Goal: Task Accomplishment & Management: Manage account settings

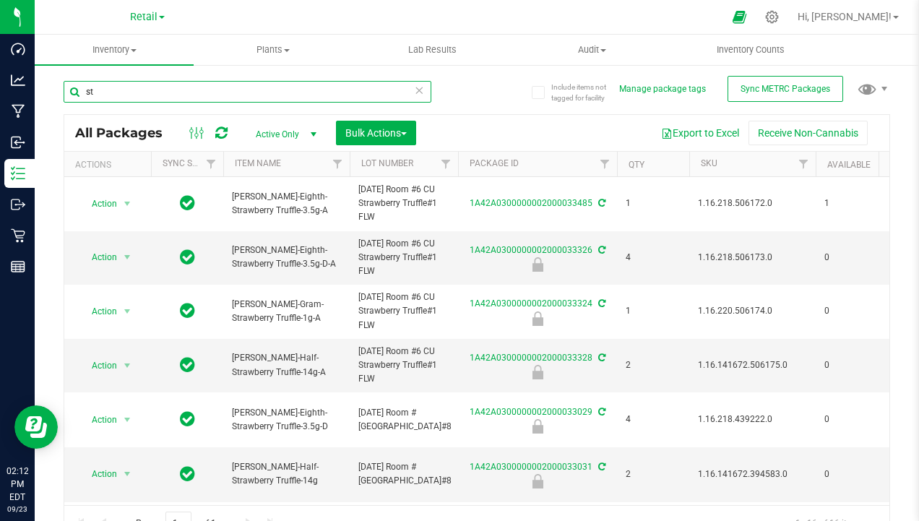
type input "s"
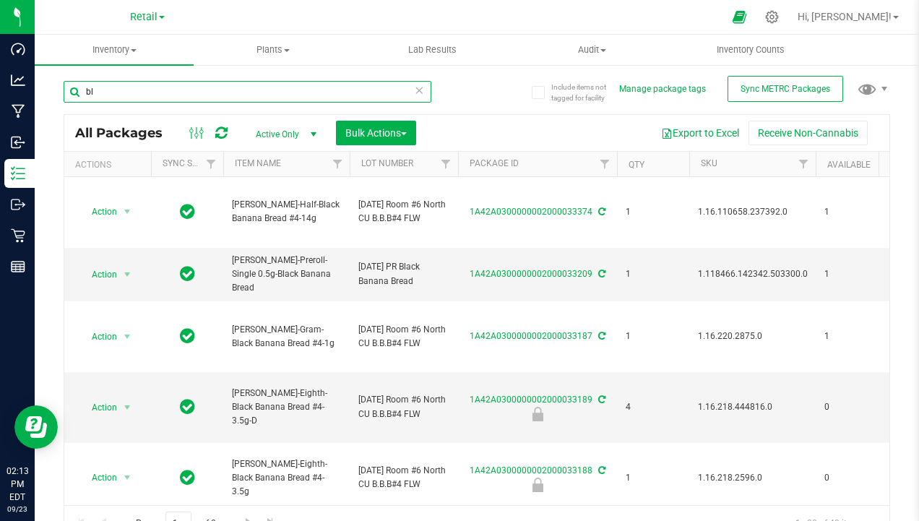
type input "b"
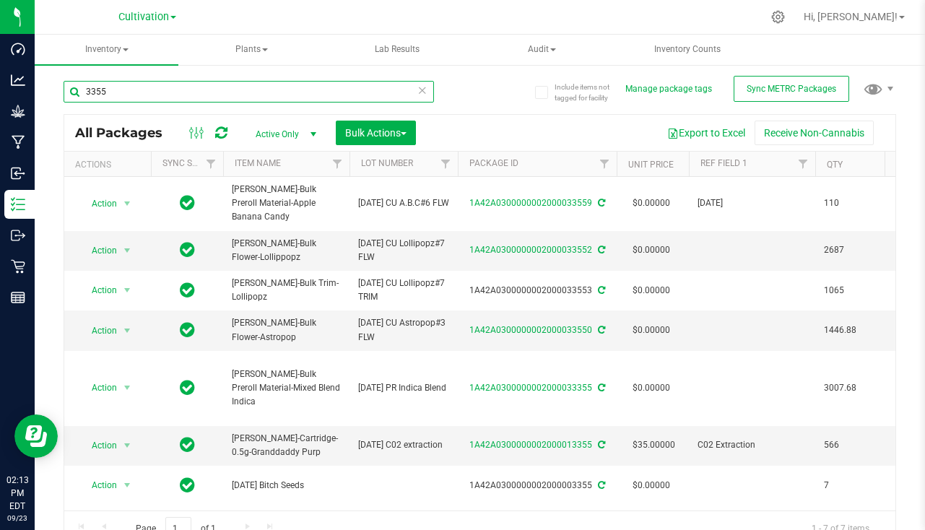
click at [163, 92] on input "3355" at bounding box center [249, 92] width 371 height 22
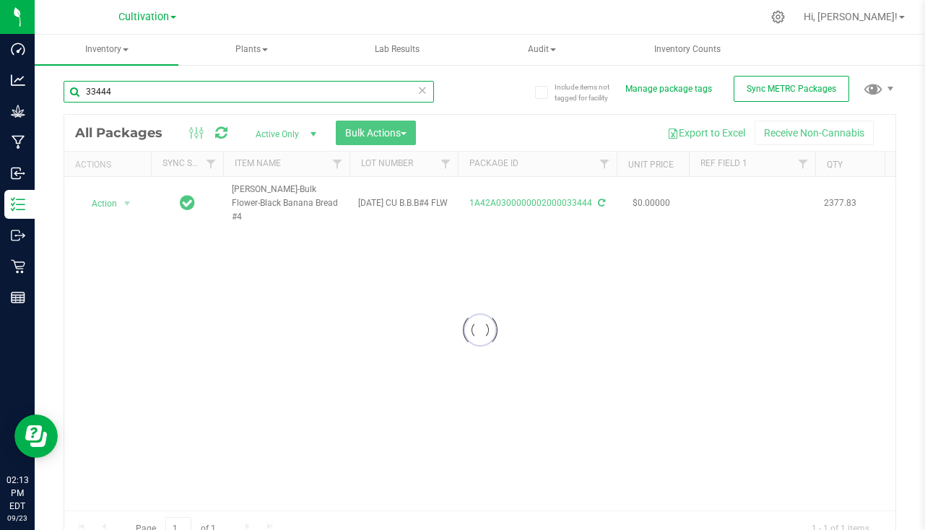
type input "33444"
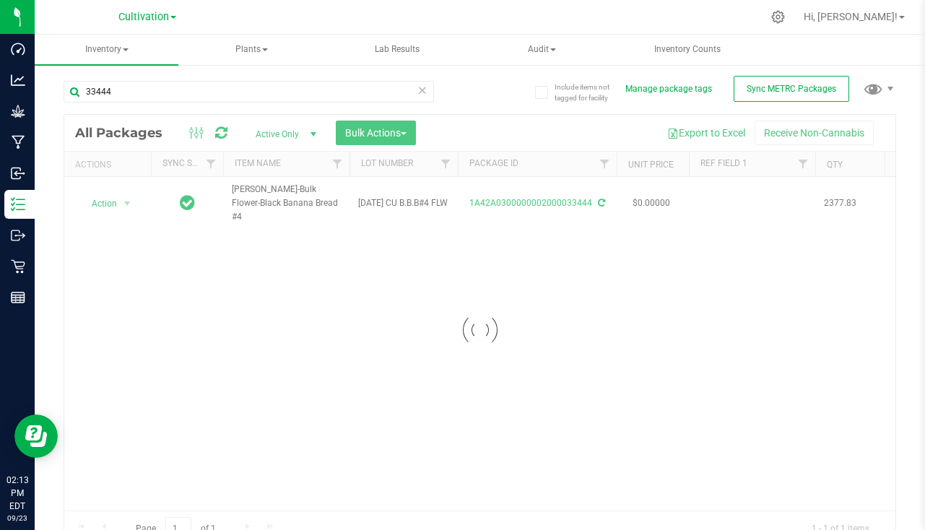
click at [740, 195] on div at bounding box center [479, 330] width 831 height 431
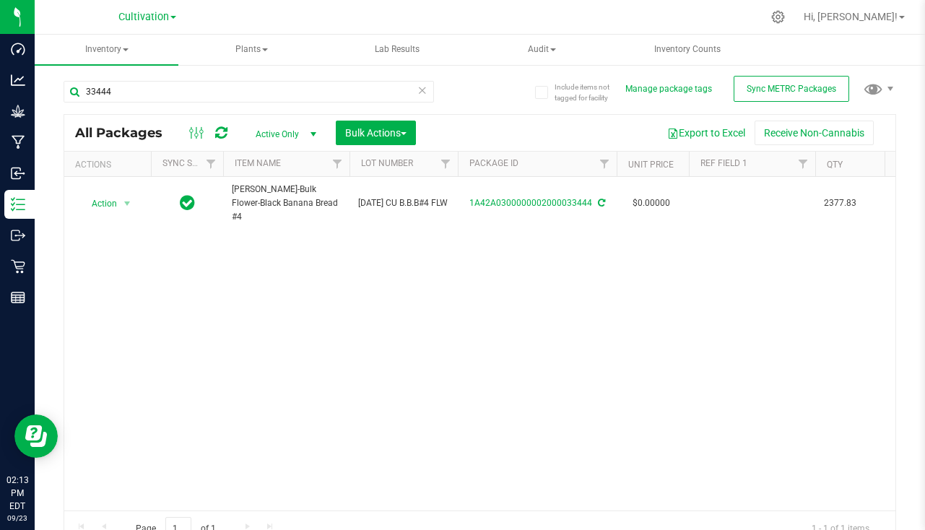
click at [740, 195] on td at bounding box center [752, 203] width 126 height 53
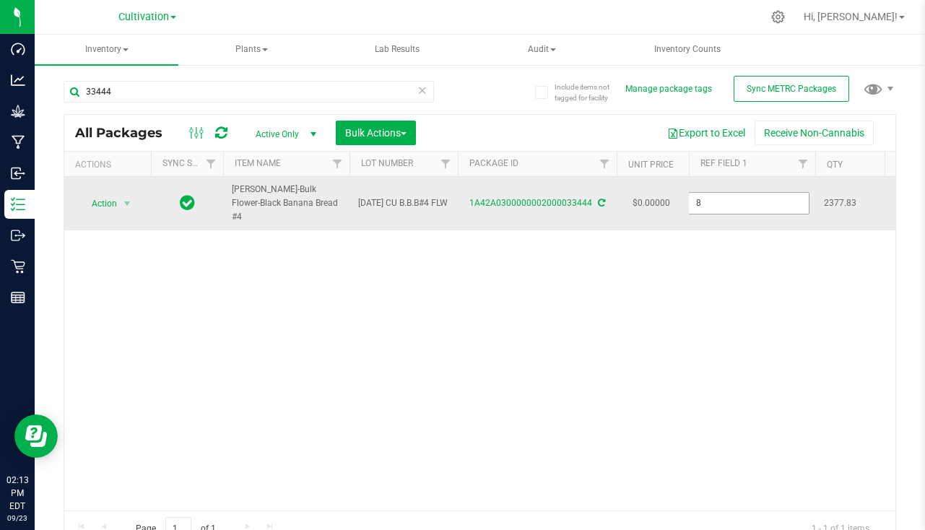
type input "[DATE]"
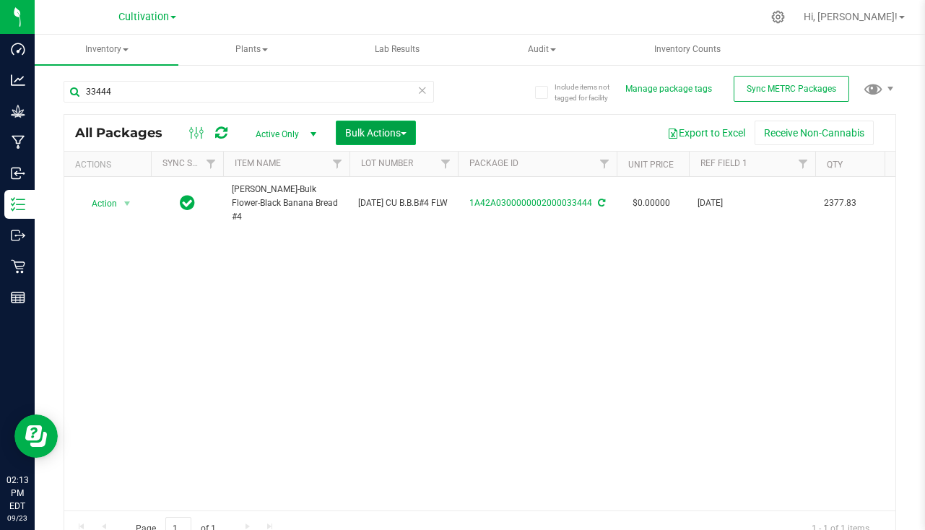
click at [381, 129] on span "Bulk Actions" at bounding box center [375, 133] width 61 height 12
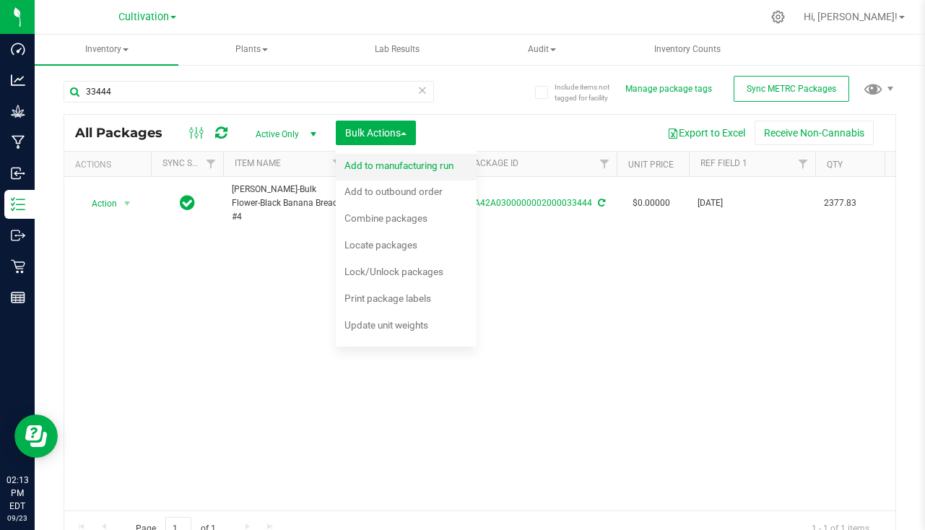
click at [448, 166] on span "Add to manufacturing run" at bounding box center [399, 166] width 109 height 12
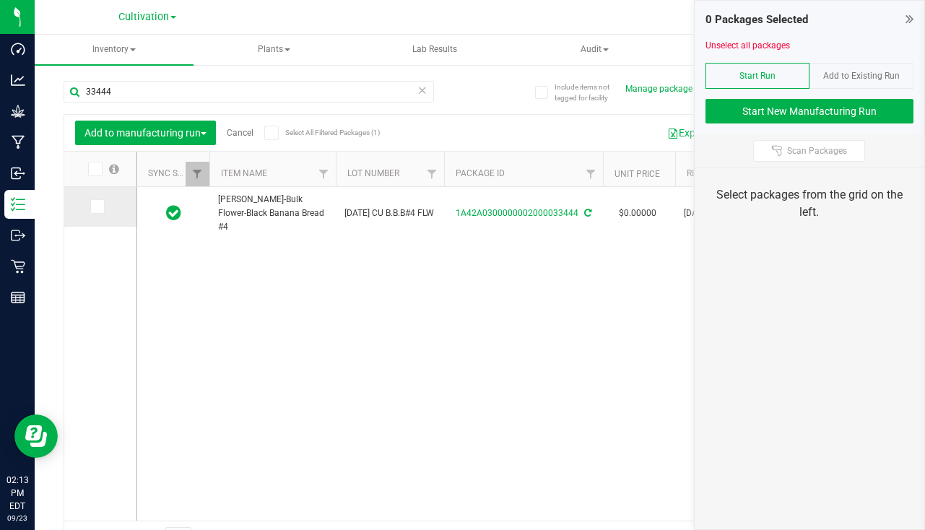
click at [98, 212] on span at bounding box center [97, 206] width 14 height 14
click at [0, 0] on input "checkbox" at bounding box center [0, 0] width 0 height 0
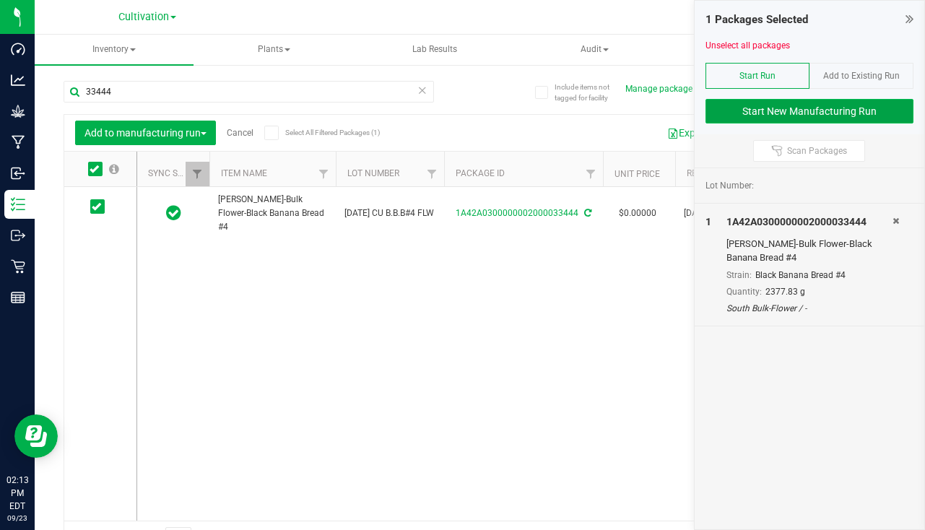
click at [761, 107] on button "Start New Manufacturing Run" at bounding box center [810, 111] width 208 height 25
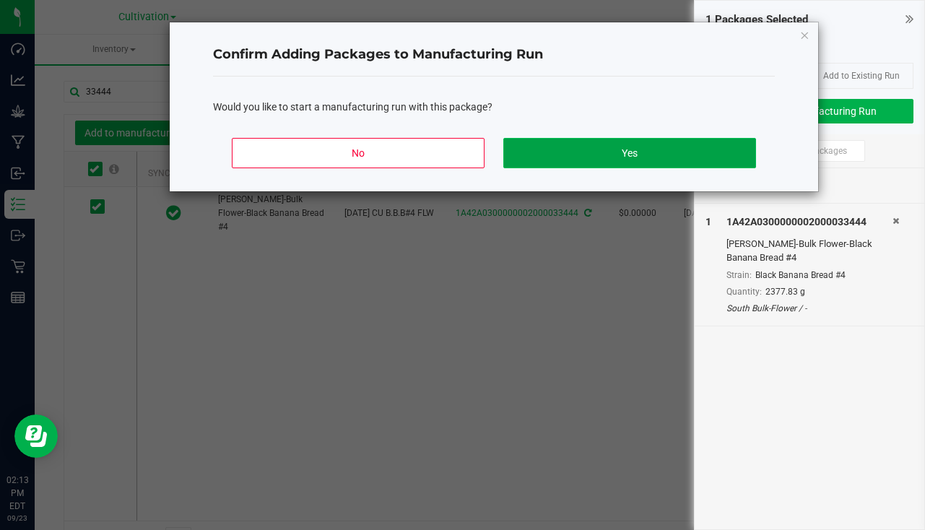
click at [617, 142] on button "Yes" at bounding box center [630, 153] width 253 height 30
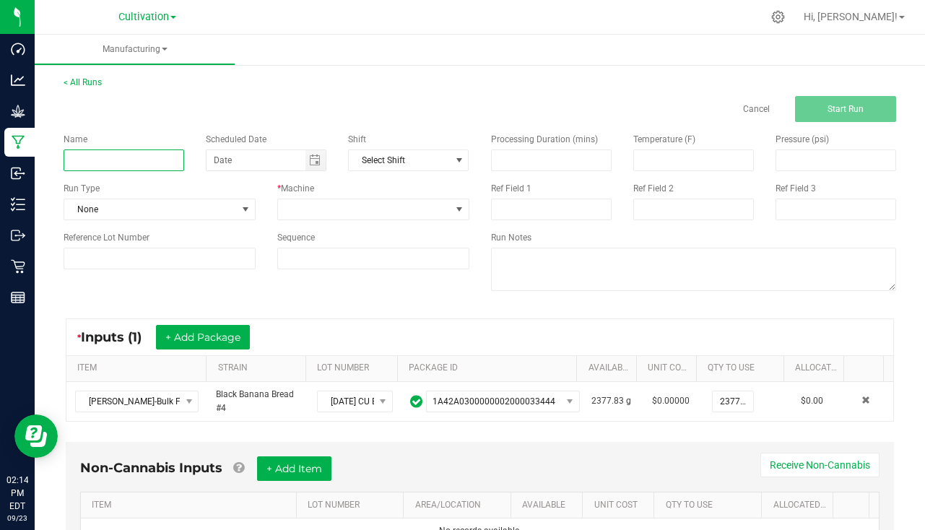
click at [98, 157] on input at bounding box center [124, 161] width 121 height 22
click at [309, 163] on span "Toggle calendar" at bounding box center [315, 161] width 12 height 12
type input "[PERSON_NAME] Banana Bread #4 [DATE]"
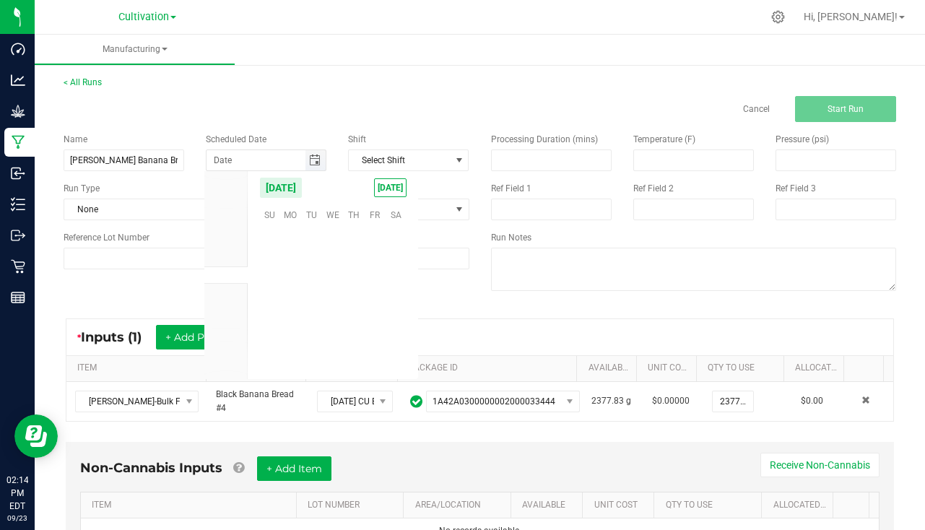
scroll to position [234335, 0]
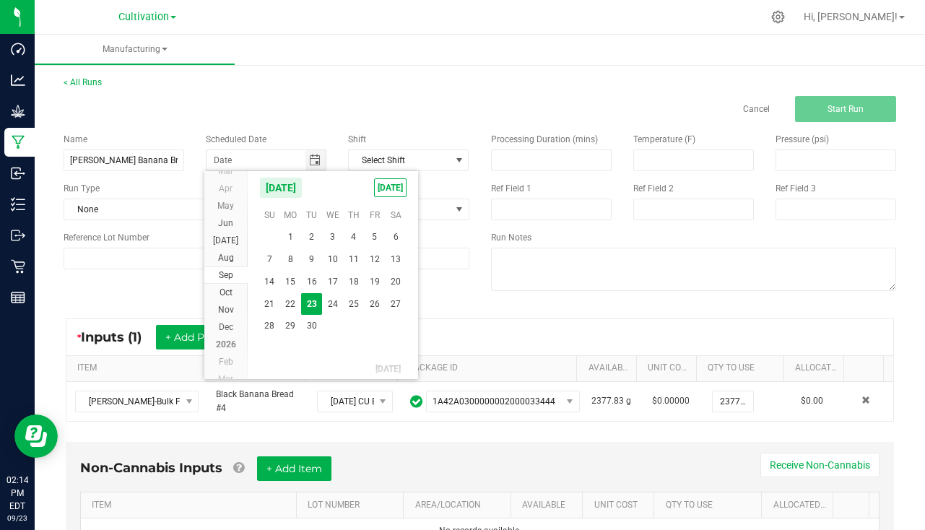
click at [399, 197] on kendo-calendar-header "[DATE] [DATE]" at bounding box center [333, 187] width 170 height 33
click at [390, 186] on span "[DATE]" at bounding box center [390, 187] width 33 height 19
type input "[DATE]"
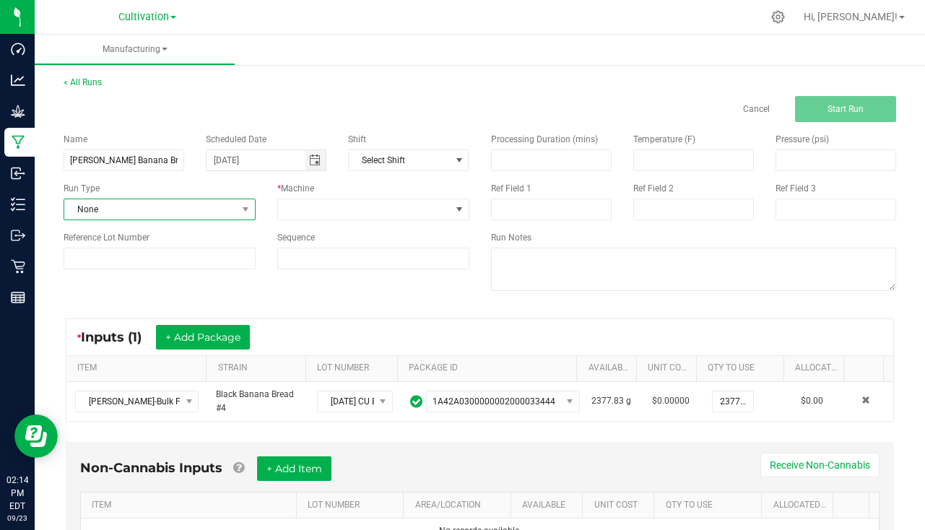
click at [160, 220] on span "None" at bounding box center [160, 210] width 192 height 22
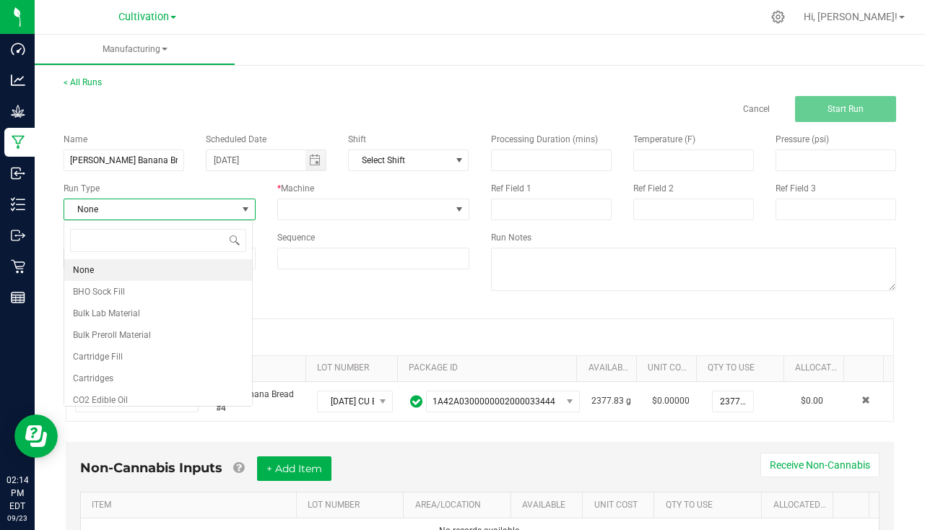
scroll to position [22, 189]
type input "pa"
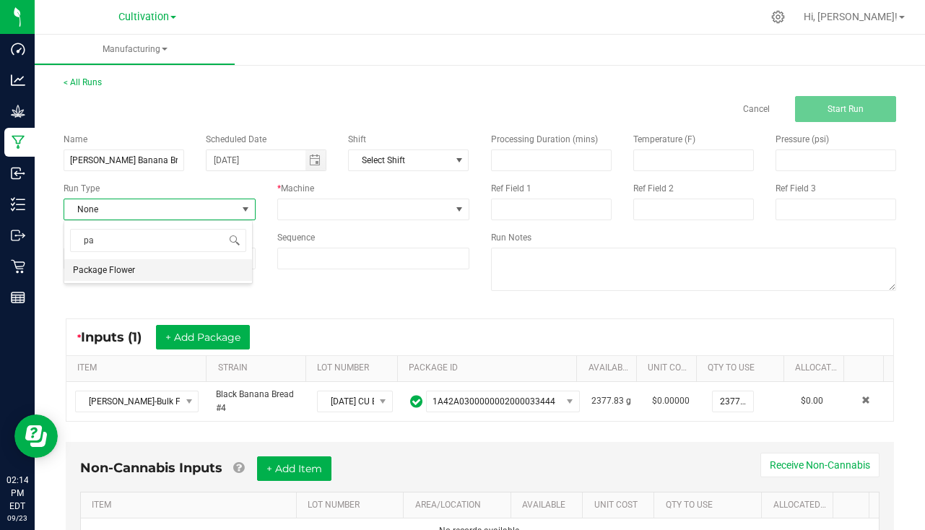
click at [124, 277] on li "Package Flower" at bounding box center [158, 270] width 188 height 22
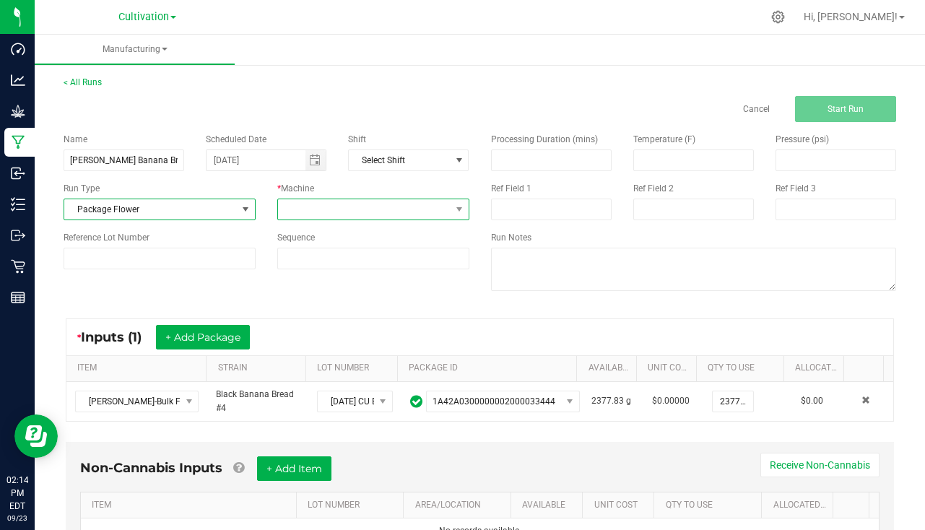
click at [351, 211] on span at bounding box center [364, 209] width 173 height 20
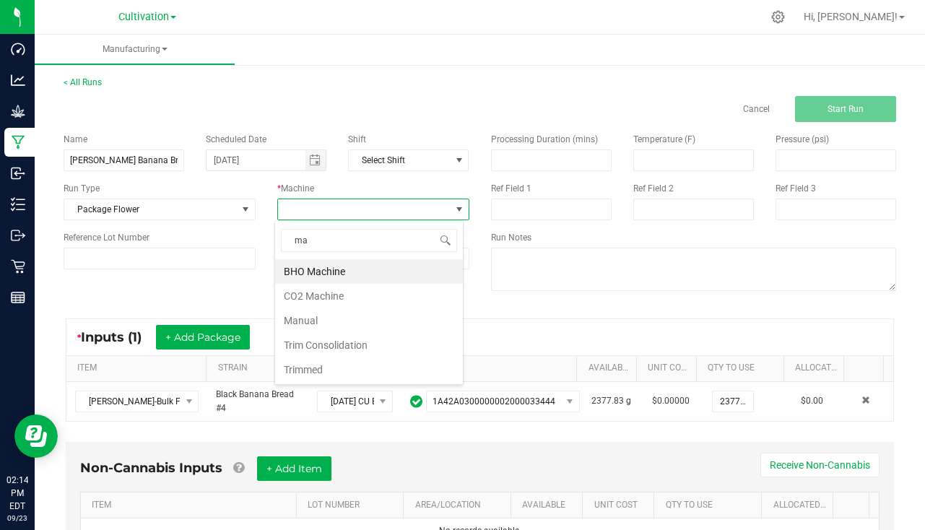
type input "man"
click at [313, 273] on li "Manual" at bounding box center [369, 271] width 188 height 25
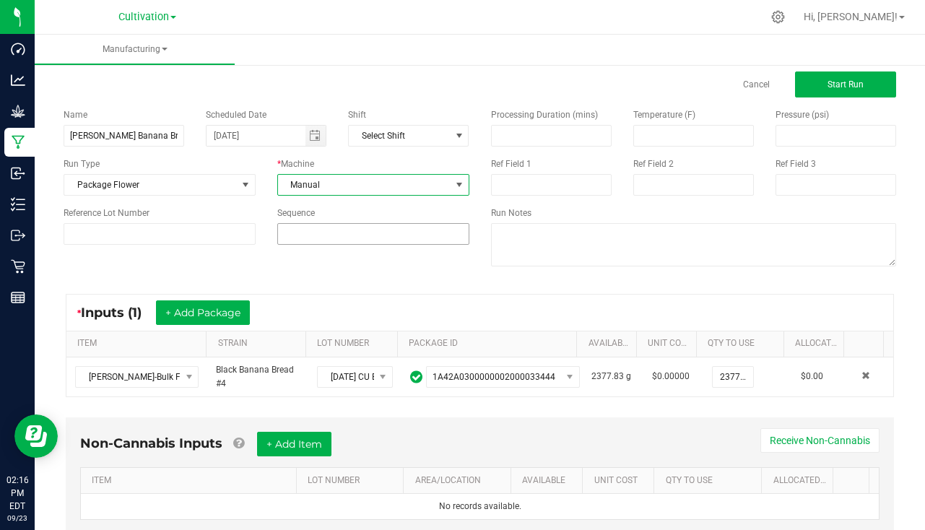
scroll to position [0, 0]
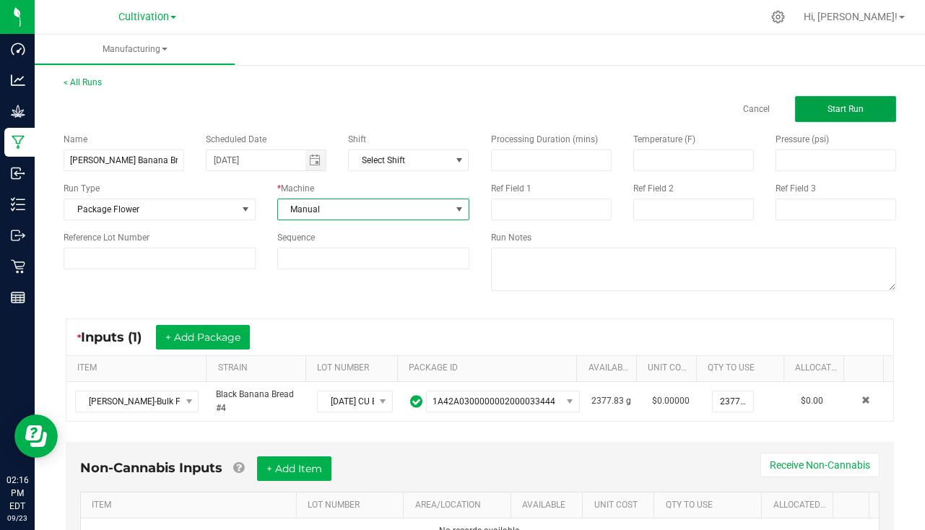
click at [801, 100] on button "Start Run" at bounding box center [845, 109] width 101 height 26
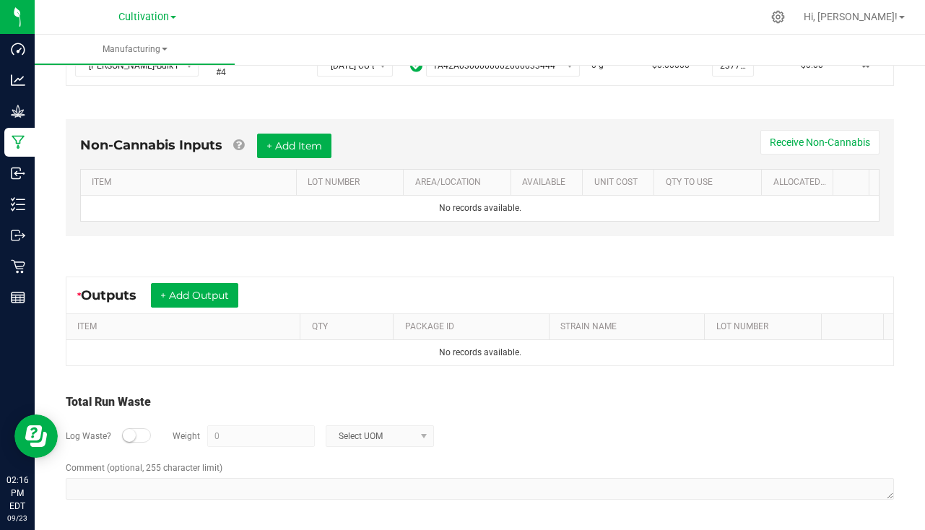
scroll to position [366, 0]
click at [199, 289] on button "+ Add Output" at bounding box center [194, 294] width 87 height 25
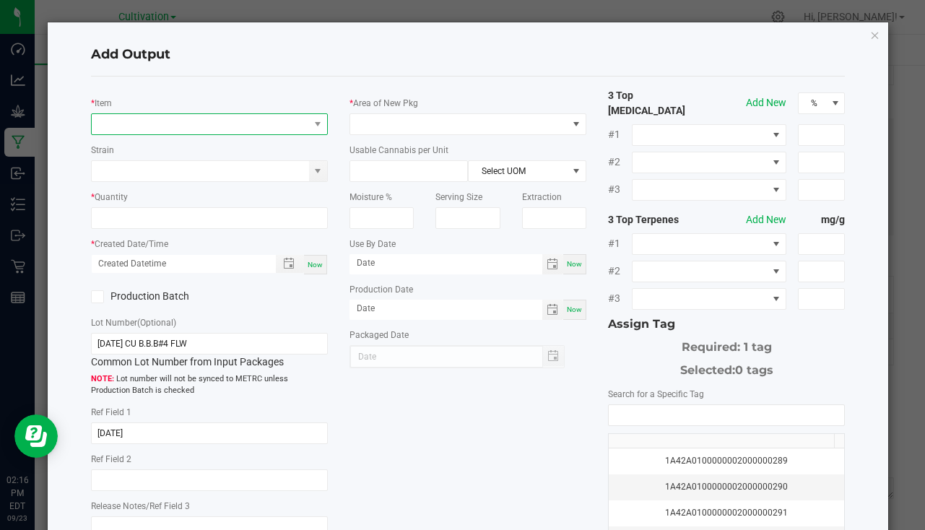
click at [181, 116] on span "NO DATA FOUND" at bounding box center [200, 124] width 217 height 20
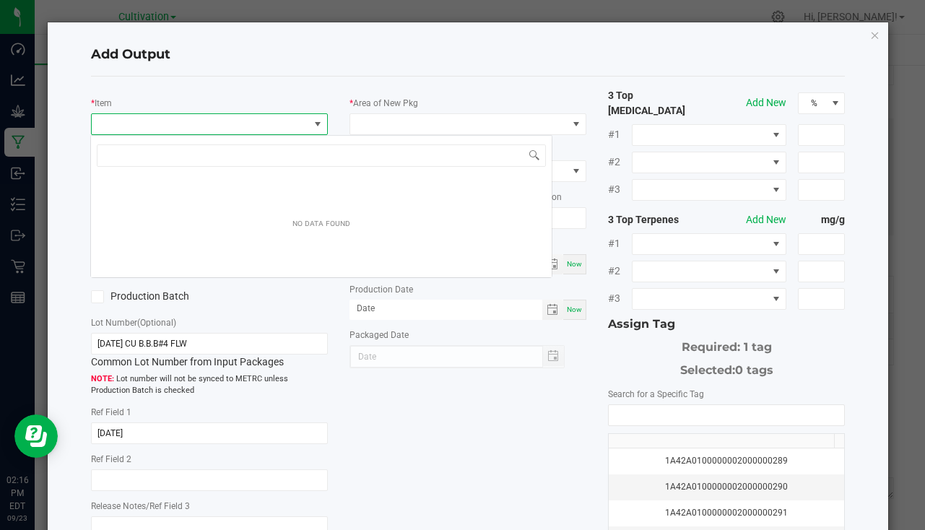
scroll to position [22, 234]
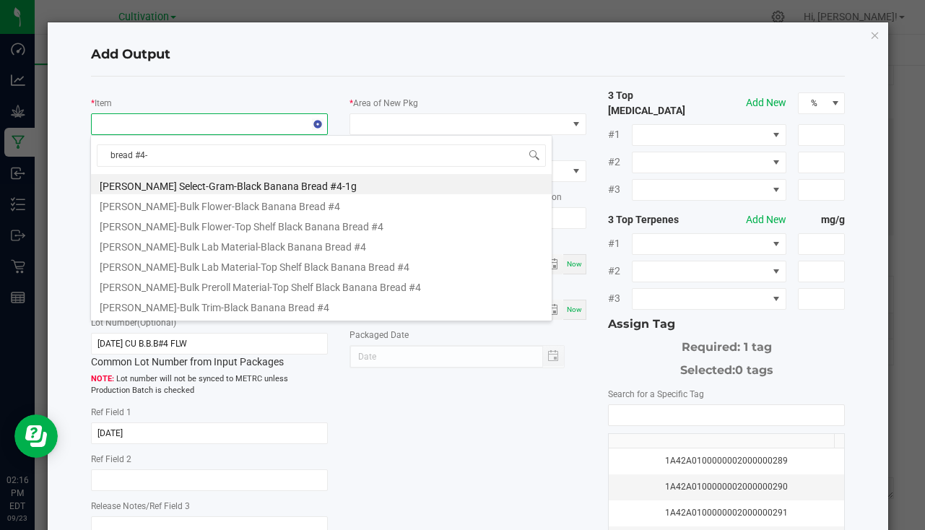
type input "bread #4-1"
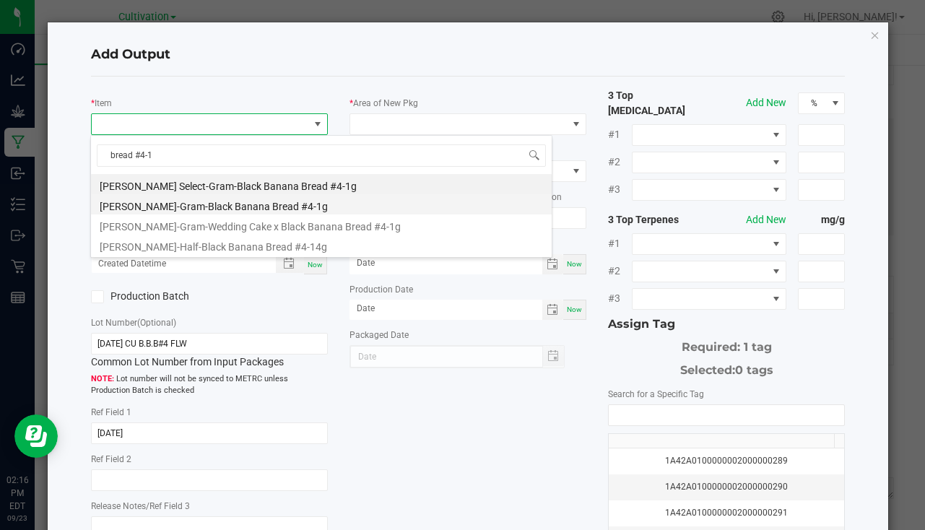
click at [194, 209] on li "[PERSON_NAME]-Gram-Black Banana Bread #4-1g" at bounding box center [321, 204] width 461 height 20
type input "0 ea"
type input "1"
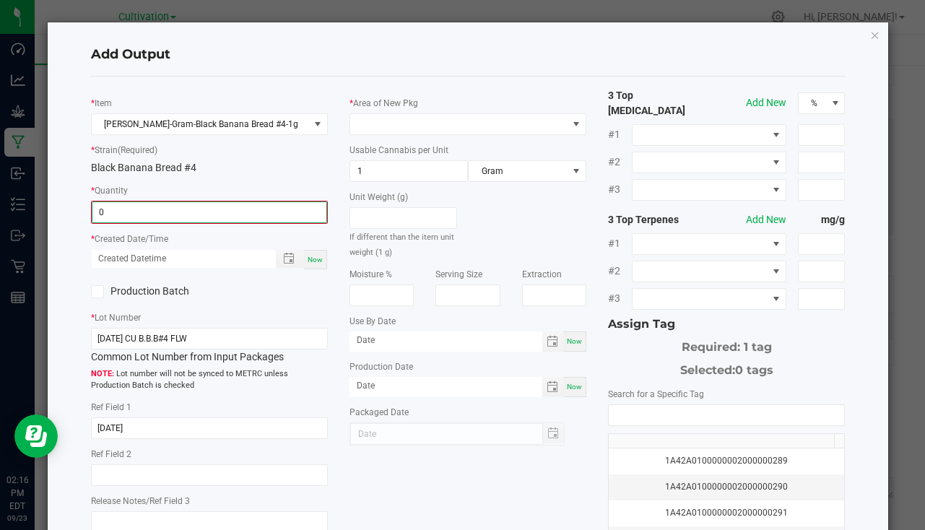
click at [194, 212] on input "0" at bounding box center [209, 212] width 234 height 20
type input "180 ea"
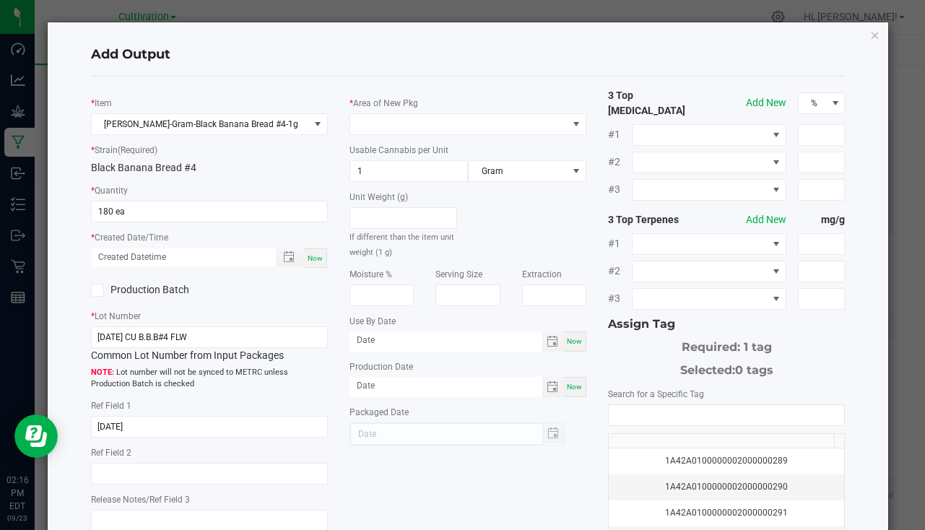
click at [321, 264] on div "Now" at bounding box center [315, 259] width 23 height 20
type input "09/23/2025 2:16 PM"
type input "[DATE]"
click at [399, 121] on span at bounding box center [458, 124] width 217 height 20
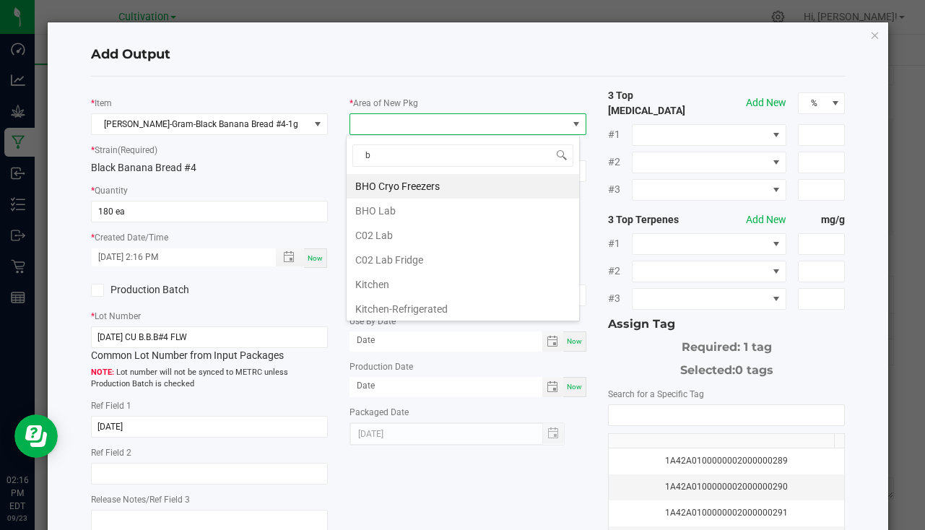
type input "bu"
click at [417, 189] on li "South Bulk-Flower" at bounding box center [463, 186] width 233 height 25
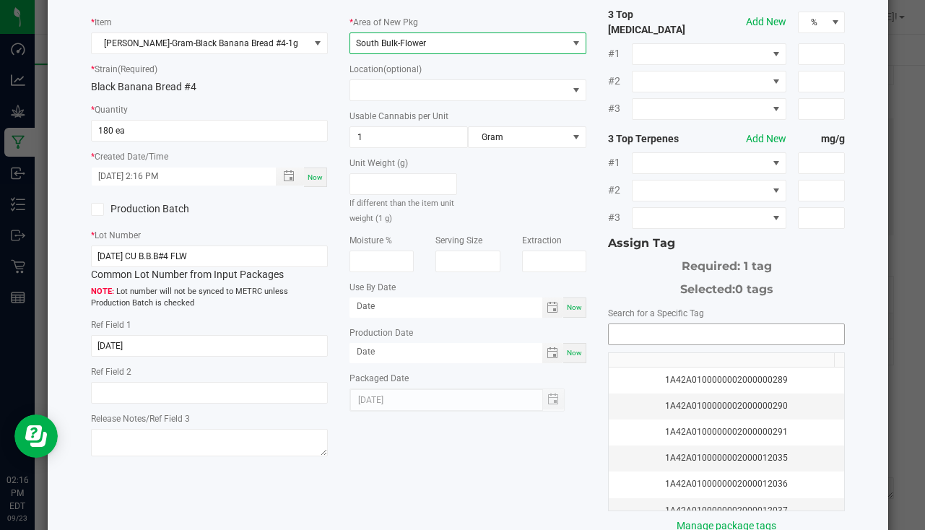
scroll to position [160, 0]
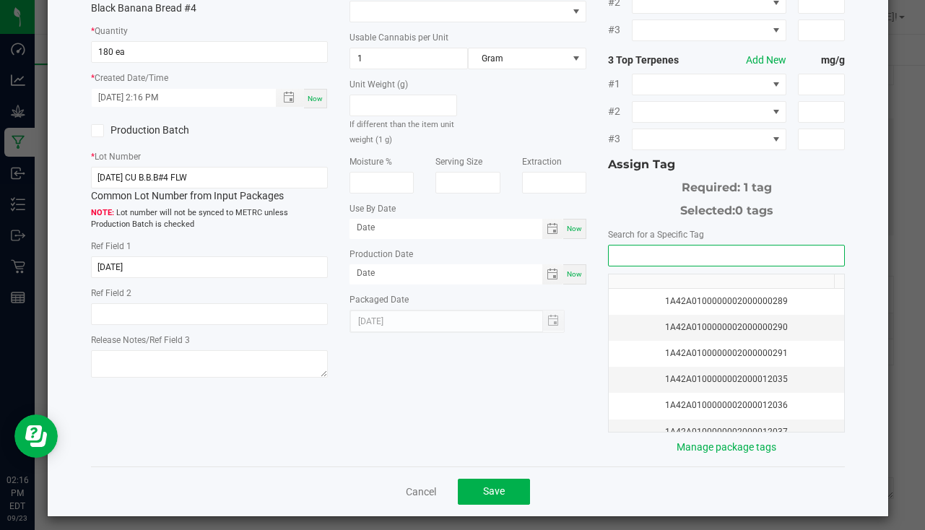
click at [646, 251] on input "NO DATA FOUND" at bounding box center [727, 256] width 236 height 20
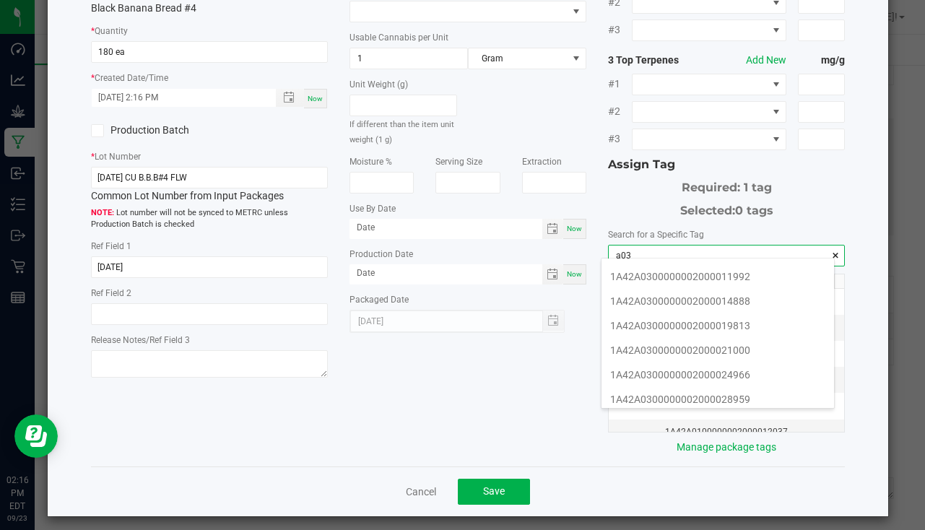
scroll to position [217, 0]
click at [683, 345] on li "1A42A0300000002000033731" at bounding box center [718, 352] width 233 height 25
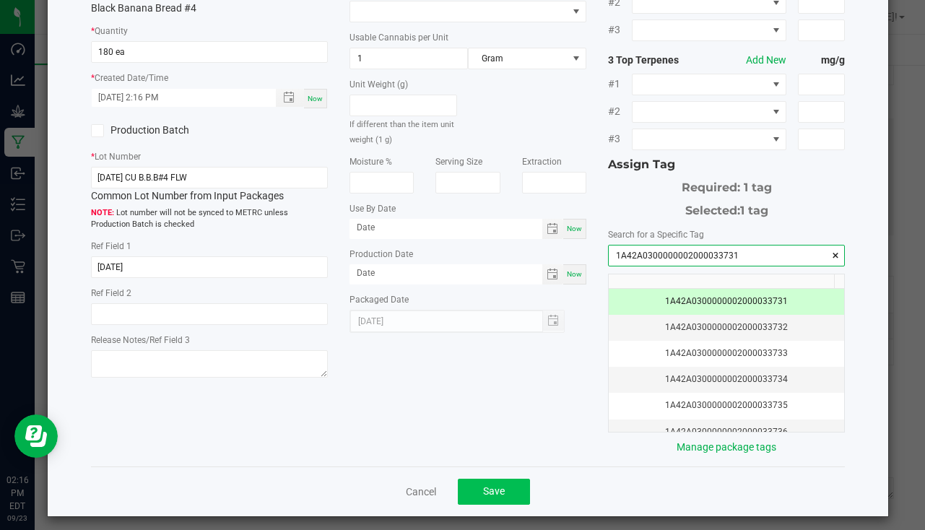
type input "1A42A0300000002000033731"
click at [492, 485] on span "Save" at bounding box center [494, 491] width 22 height 12
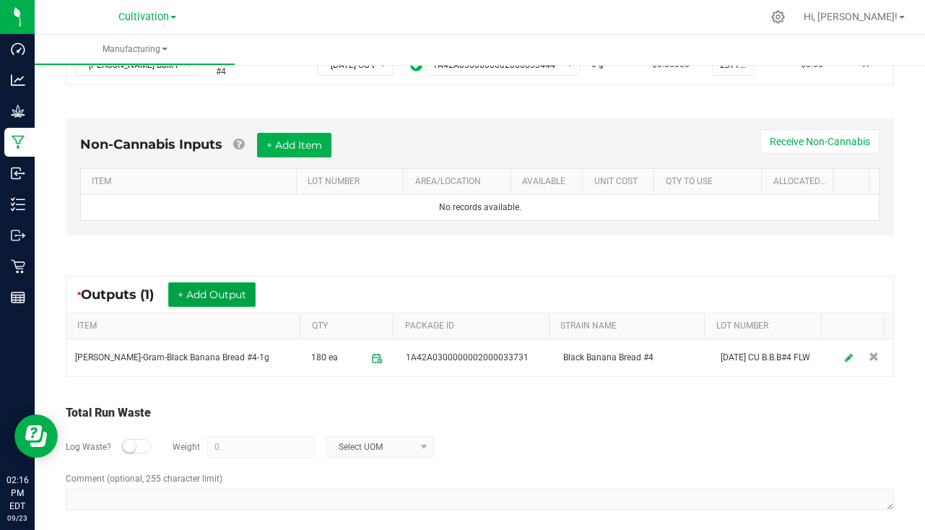
click at [230, 288] on button "+ Add Output" at bounding box center [211, 294] width 87 height 25
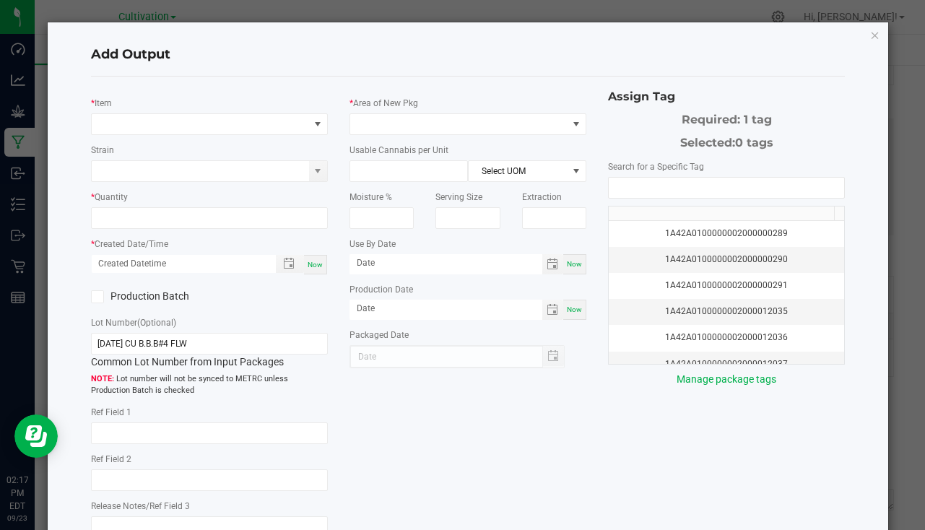
type input "[DATE]"
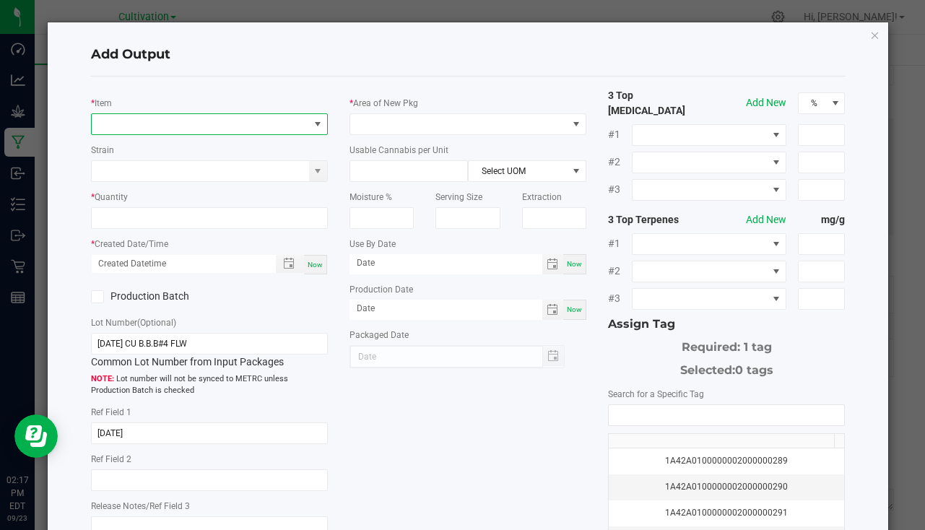
click at [189, 129] on span "NO DATA FOUND" at bounding box center [200, 124] width 217 height 20
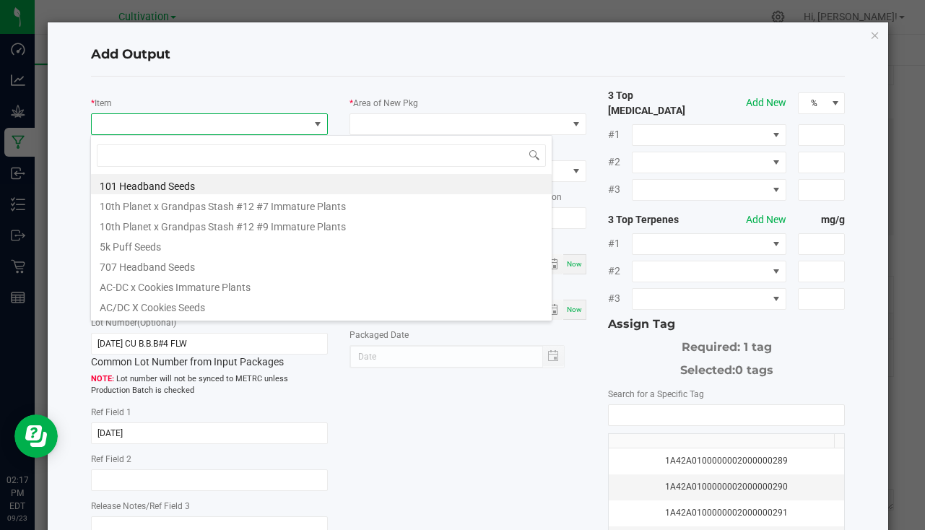
scroll to position [22, 234]
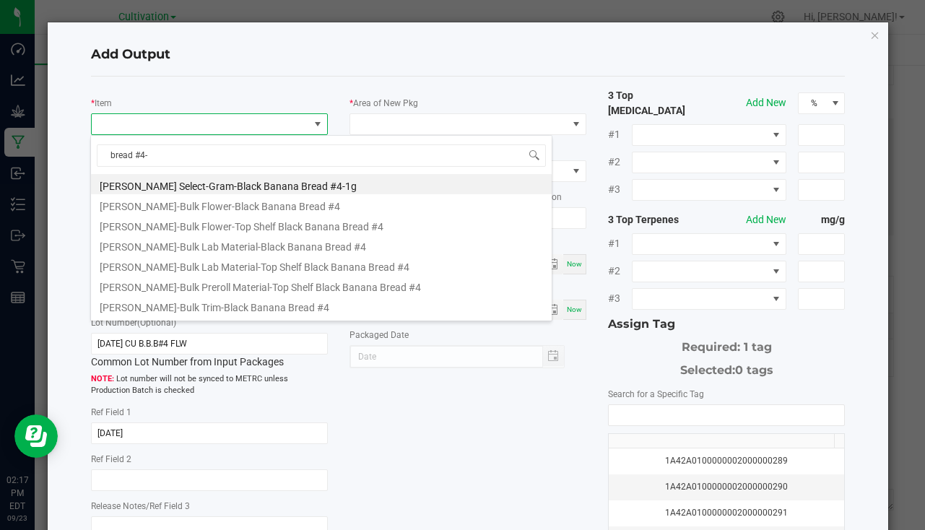
type input "bread #4-3"
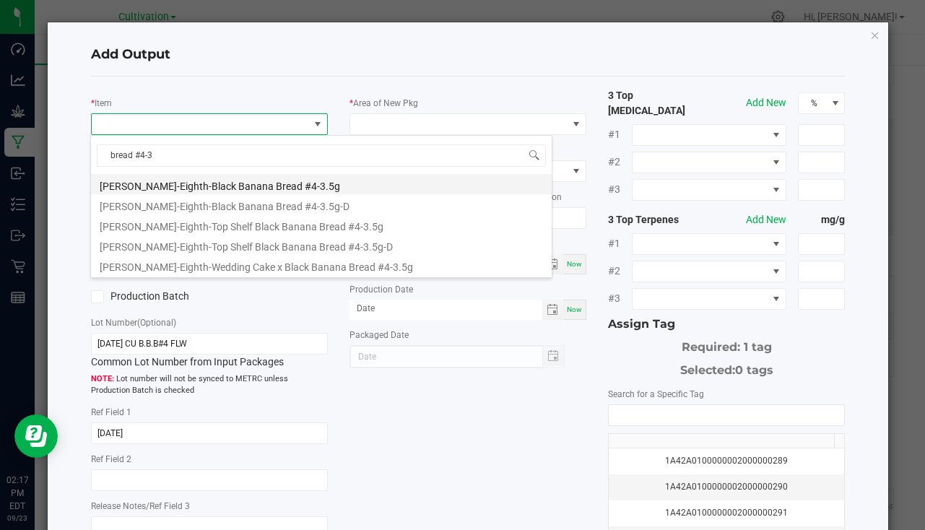
click at [237, 187] on li "[PERSON_NAME]-Eighth-Black Banana Bread #4-3.5g" at bounding box center [321, 184] width 461 height 20
type input "0 ea"
type input "3.5"
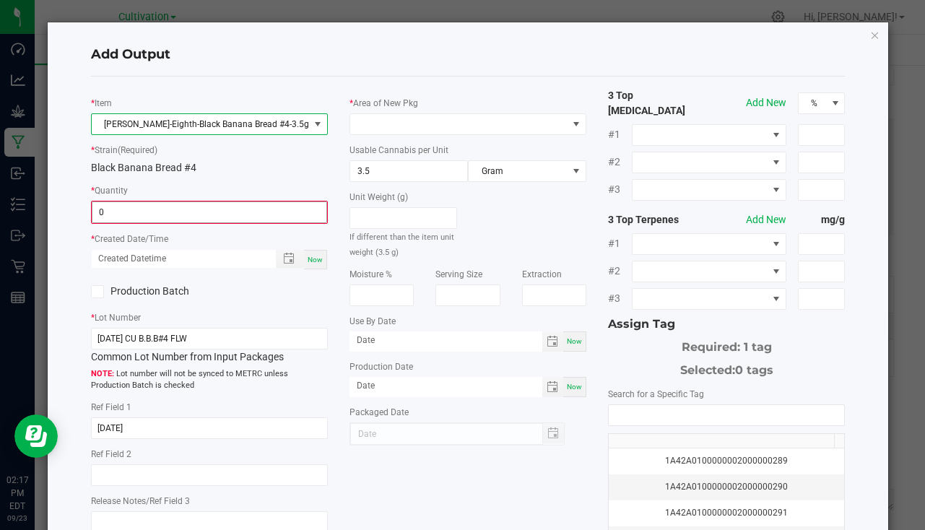
click at [171, 220] on input "0" at bounding box center [209, 212] width 234 height 20
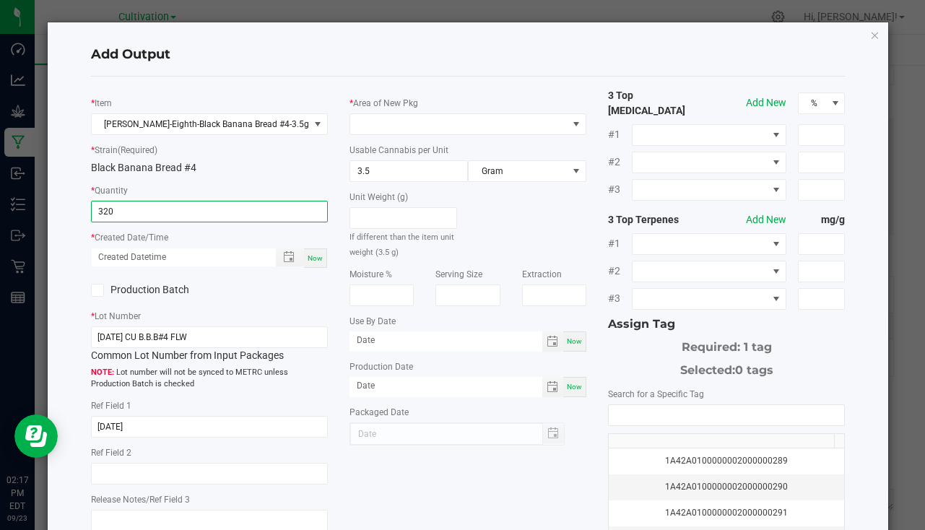
type input "320 ea"
click at [322, 258] on div "Now" at bounding box center [315, 259] width 23 height 20
type input "09/23/2025 2:17 PM"
type input "[DATE]"
click at [380, 139] on div "* Area of New Pkg Usable Cannabis per Unit 3.5 Gram Unit Weight (g) If differen…" at bounding box center [468, 267] width 259 height 358
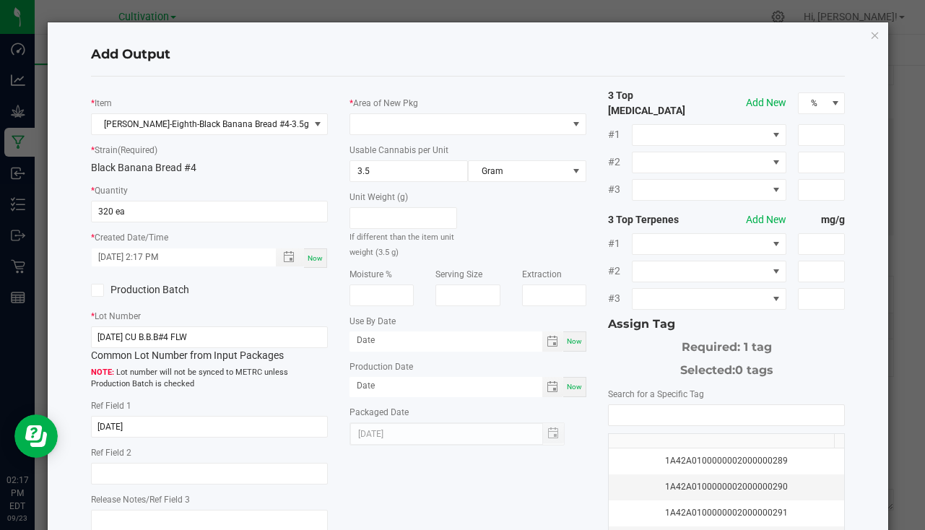
click at [381, 137] on div "* Area of New Pkg Usable Cannabis per Unit 3.5 Gram Unit Weight (g) If differen…" at bounding box center [468, 267] width 259 height 358
click at [386, 128] on span at bounding box center [458, 124] width 217 height 20
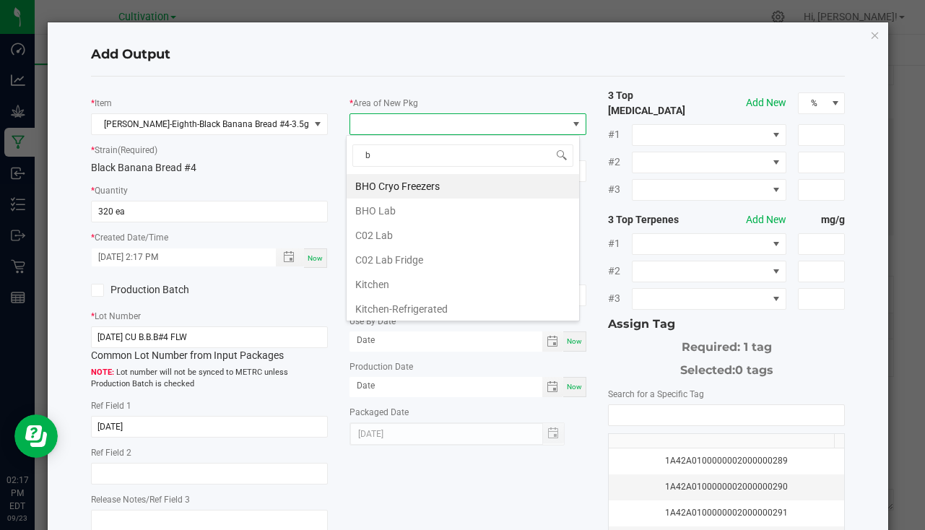
type input "bu"
click at [400, 194] on li "South Bulk-Flower" at bounding box center [463, 186] width 233 height 25
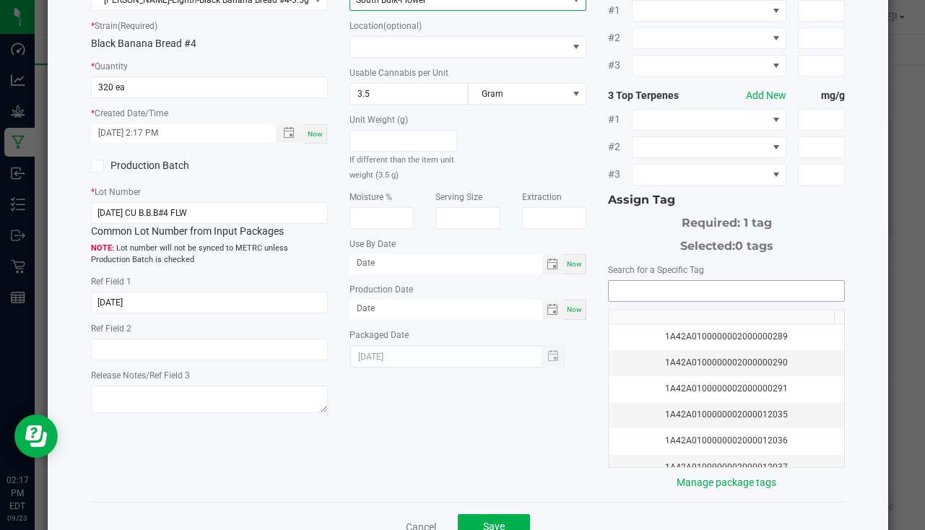
scroll to position [160, 0]
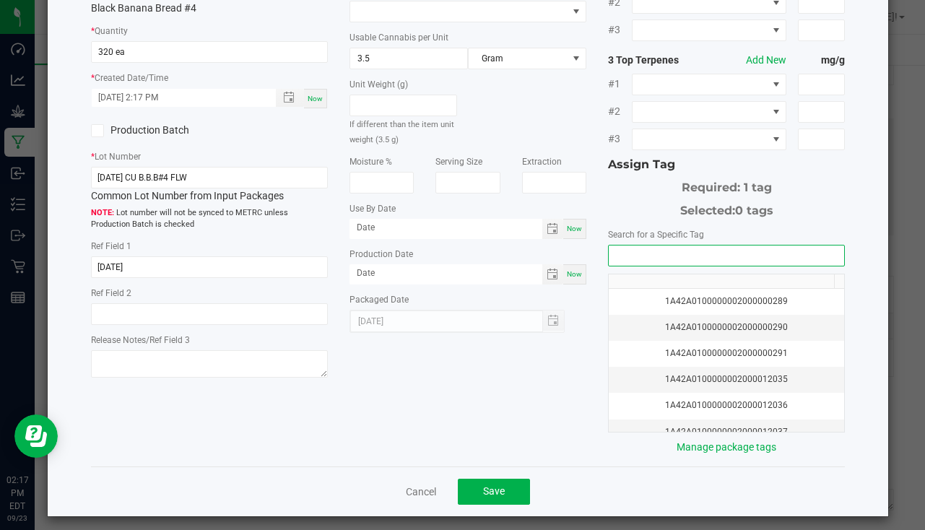
click at [698, 247] on input "NO DATA FOUND" at bounding box center [727, 256] width 236 height 20
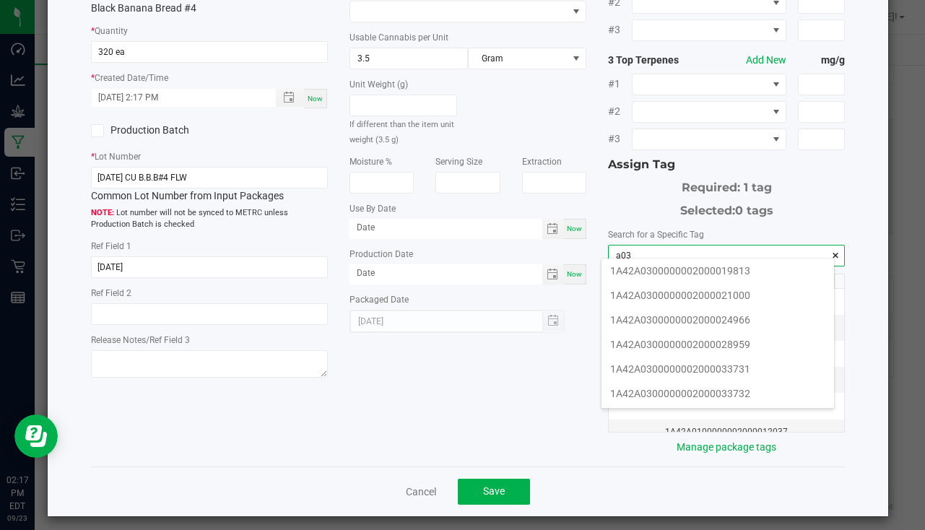
scroll to position [217, 0]
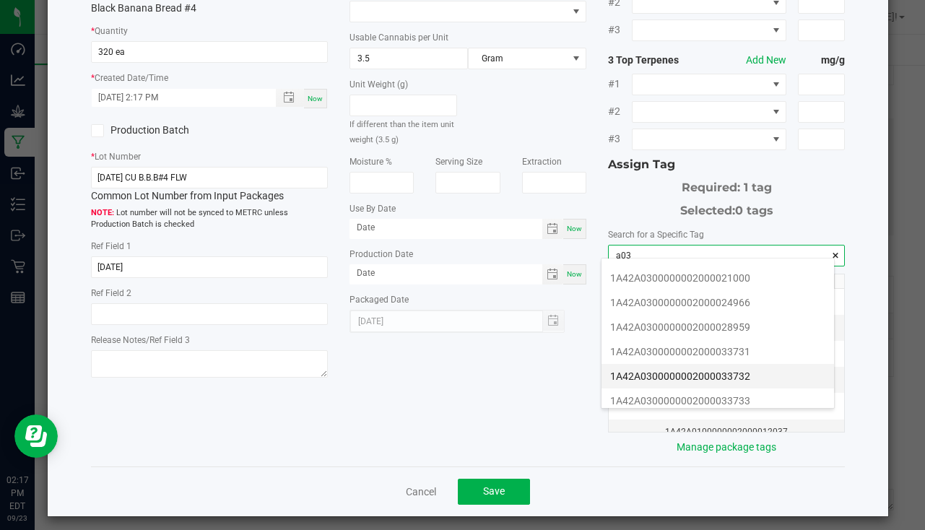
click at [708, 384] on li "1A42A0300000002000033732" at bounding box center [718, 376] width 233 height 25
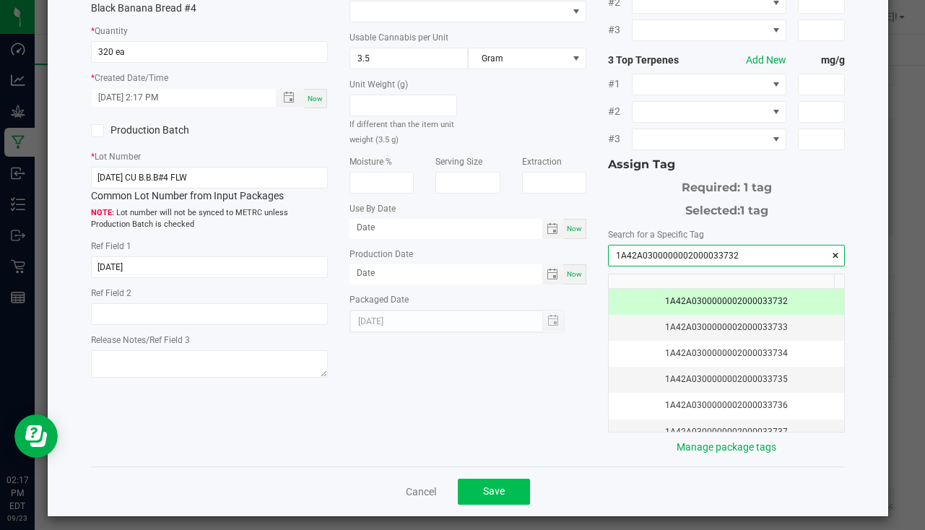
type input "1A42A0300000002000033732"
click at [504, 479] on button "Save" at bounding box center [494, 492] width 72 height 26
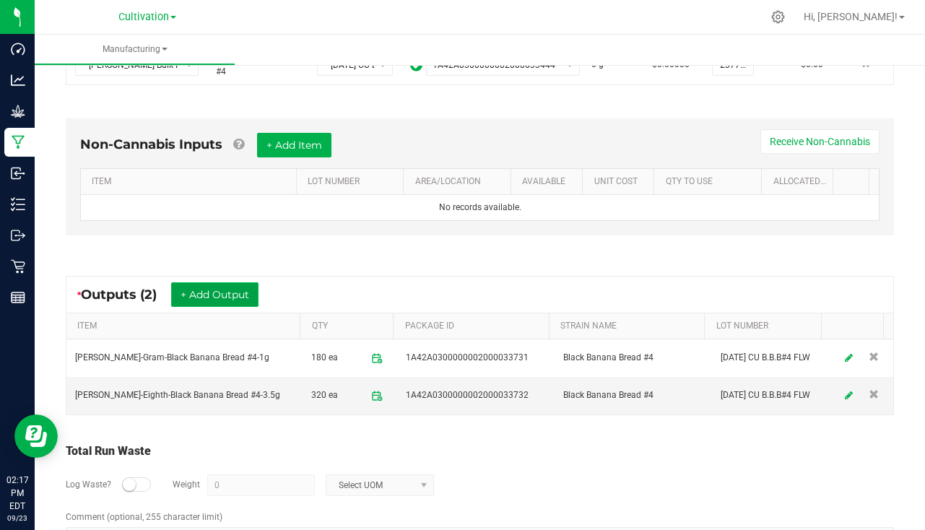
click at [236, 283] on button "+ Add Output" at bounding box center [214, 294] width 87 height 25
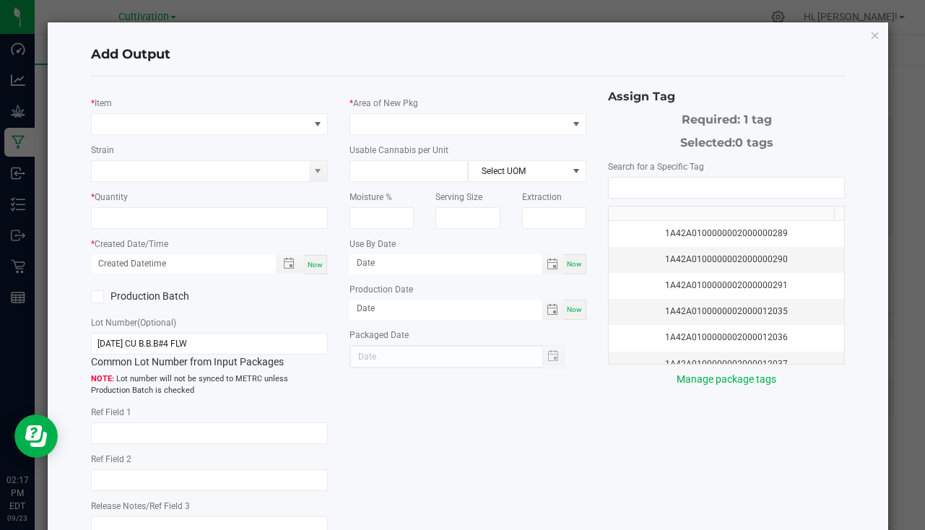
type input "[DATE]"
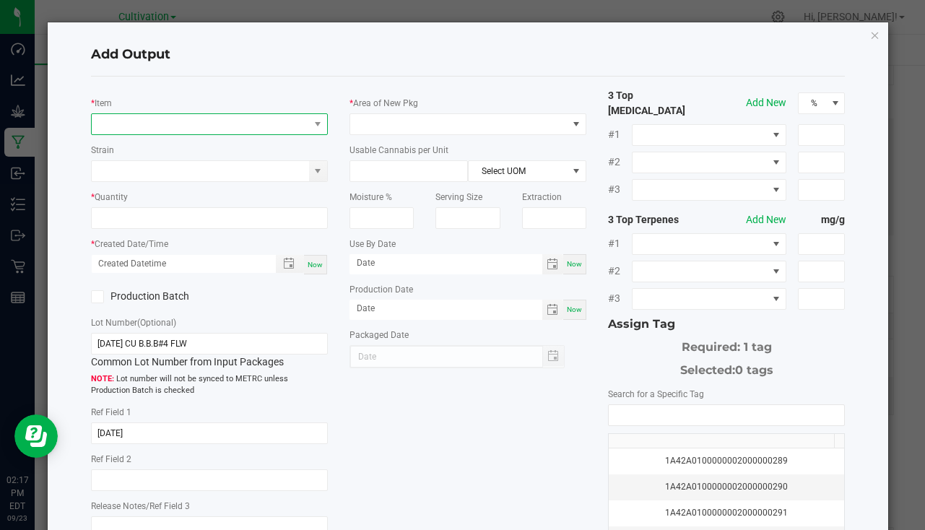
click at [120, 118] on span "NO DATA FOUND" at bounding box center [200, 124] width 217 height 20
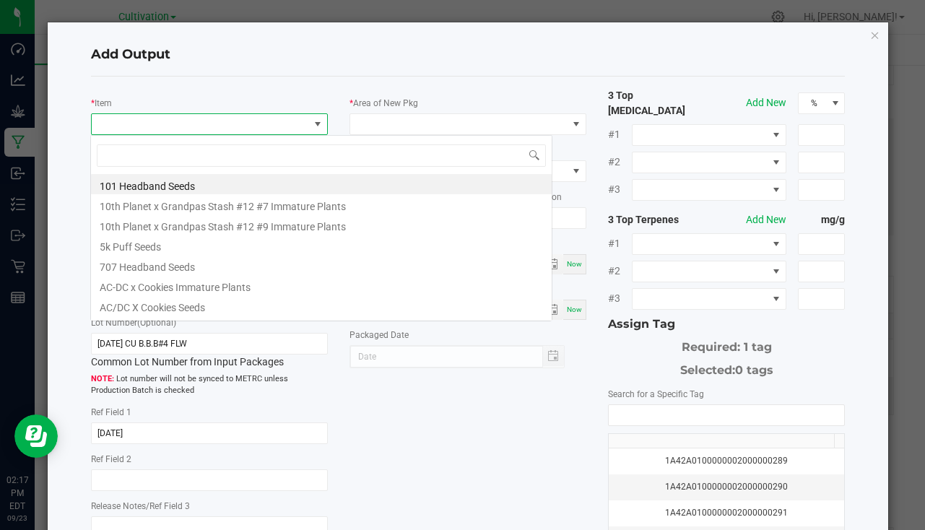
scroll to position [22, 234]
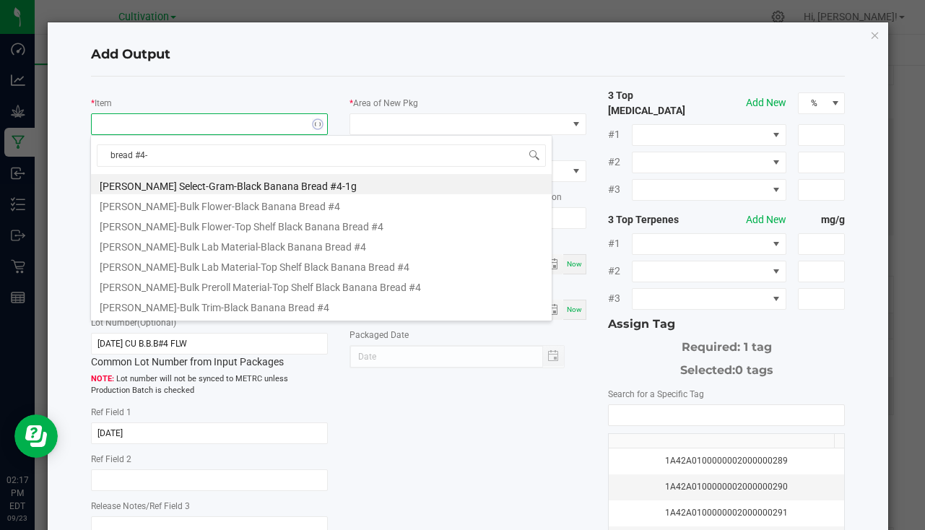
type input "bread #4-3"
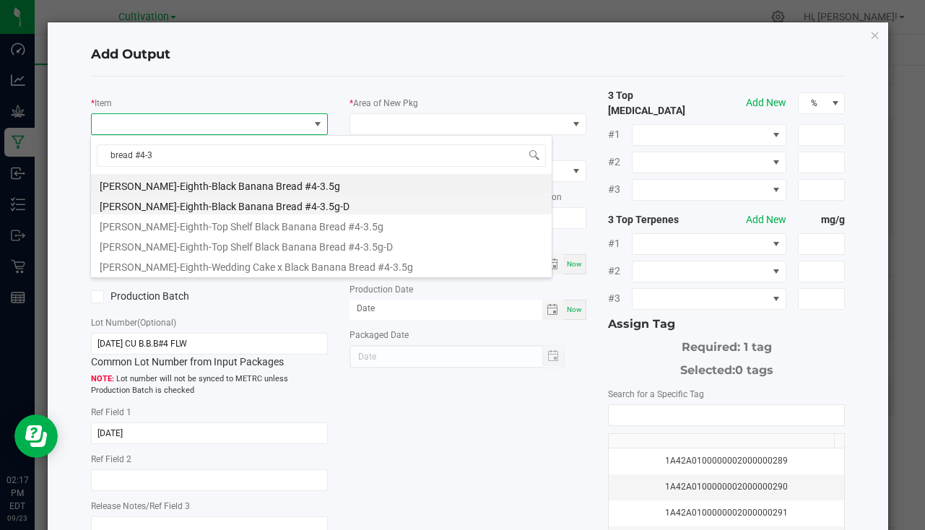
click at [288, 212] on li "[PERSON_NAME]-Eighth-Black Banana Bread #4-3.5g-D" at bounding box center [321, 204] width 461 height 20
type input "0 ea"
type input "3.5"
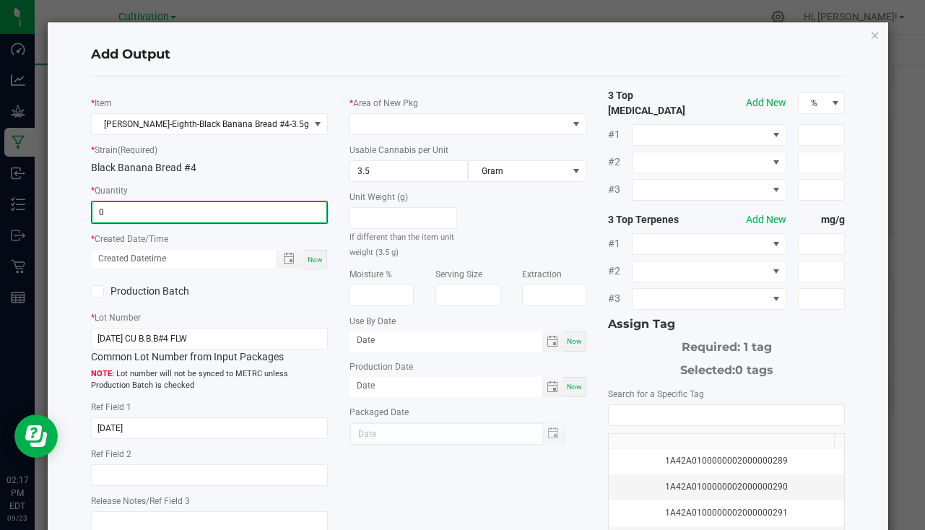
click at [216, 211] on input "0" at bounding box center [209, 212] width 234 height 20
type input "4 ea"
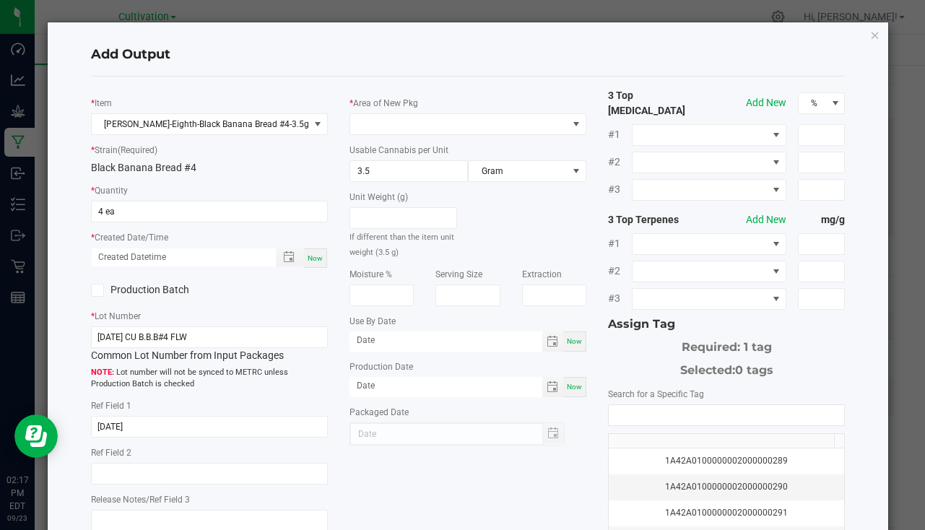
click at [317, 262] on span "Now" at bounding box center [315, 258] width 15 height 8
type input "09/23/2025 2:17 PM"
type input "[DATE]"
click at [395, 129] on span at bounding box center [458, 124] width 217 height 20
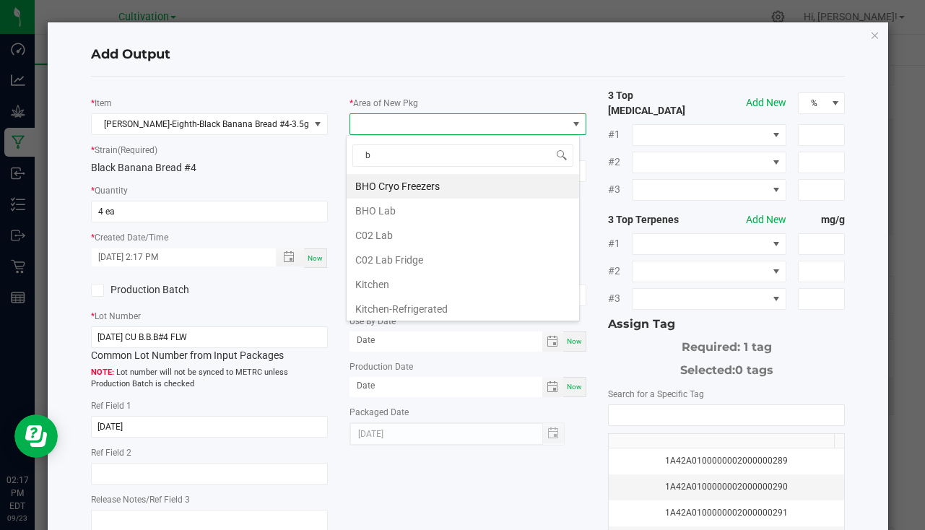
type input "bu"
click at [417, 189] on li "South Bulk-Flower" at bounding box center [463, 186] width 233 height 25
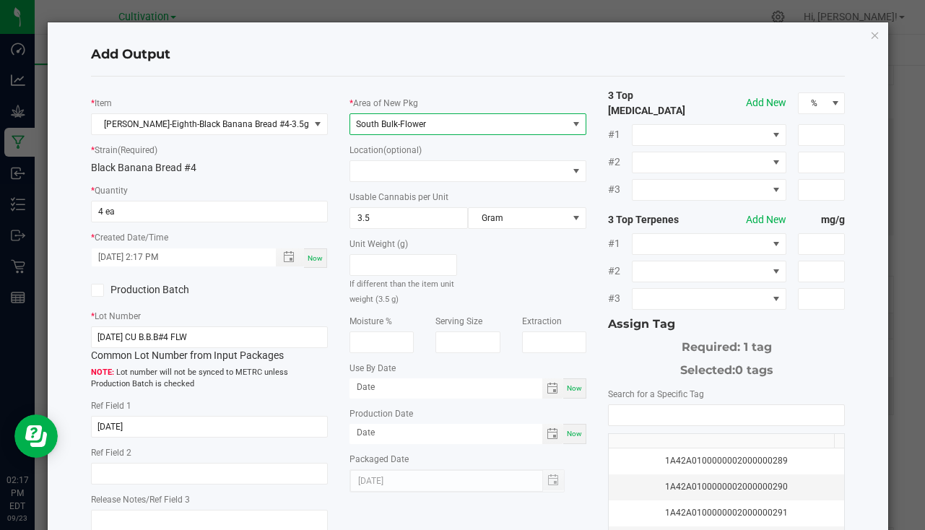
scroll to position [160, 0]
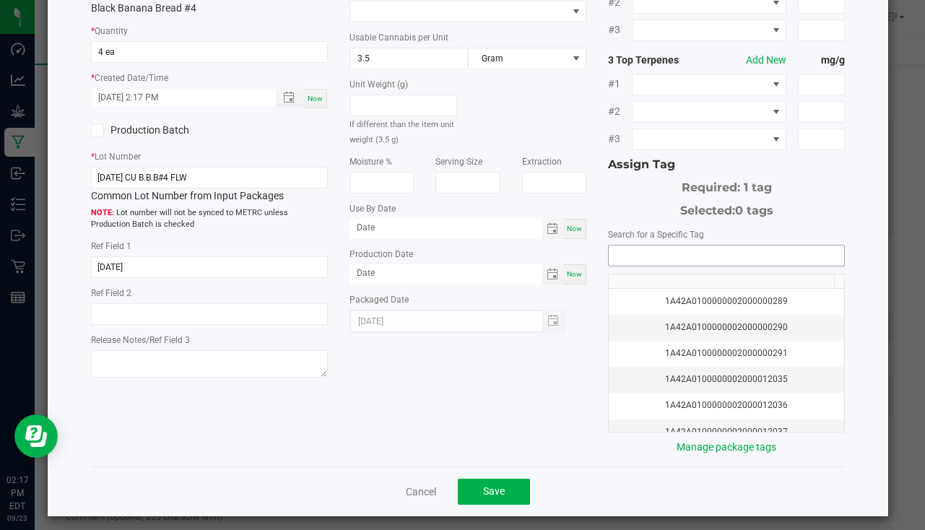
click at [688, 246] on input "NO DATA FOUND" at bounding box center [727, 256] width 236 height 20
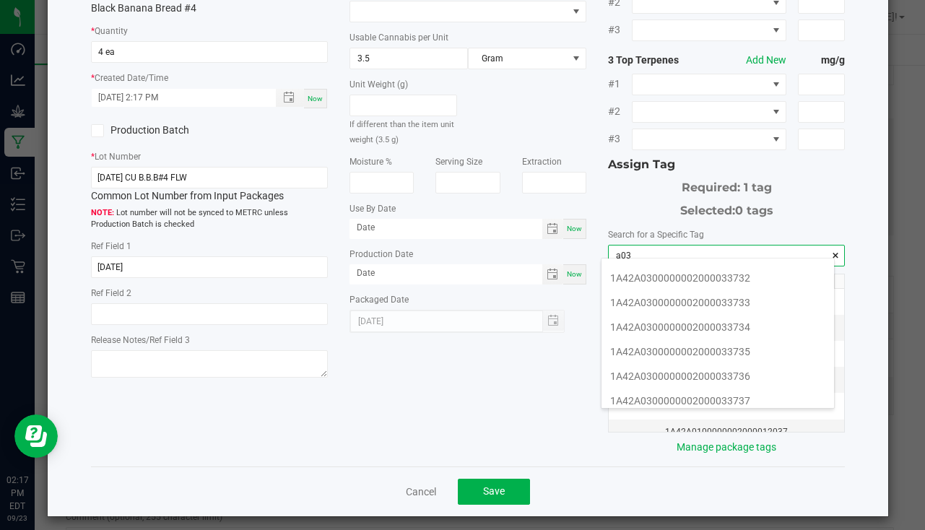
scroll to position [289, 0]
click at [713, 330] on li "1A42A0300000002000033733" at bounding box center [718, 328] width 233 height 25
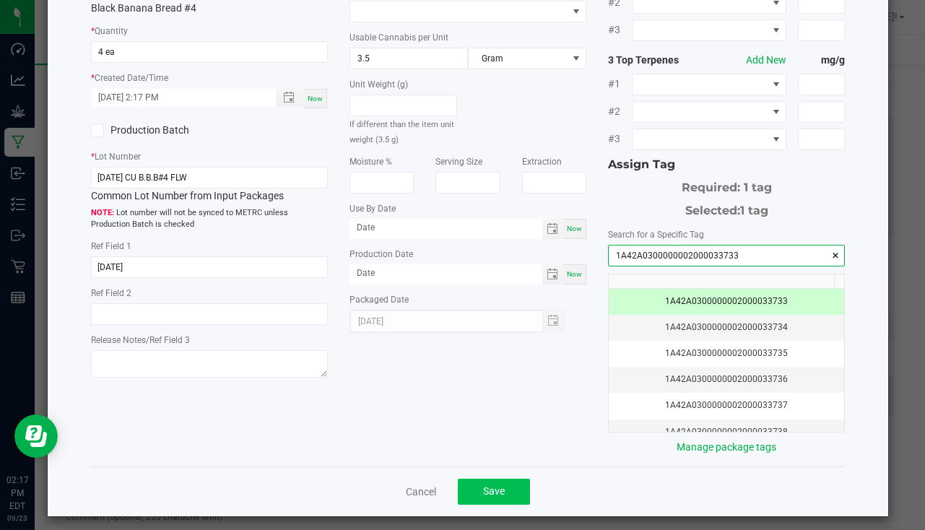
type input "1A42A0300000002000033733"
click at [481, 479] on button "Save" at bounding box center [494, 492] width 72 height 26
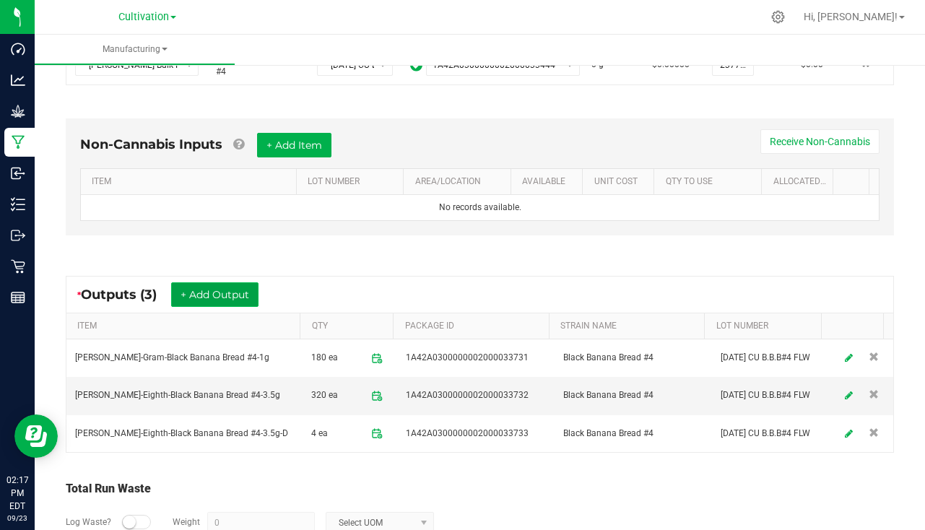
click at [234, 293] on button "+ Add Output" at bounding box center [214, 294] width 87 height 25
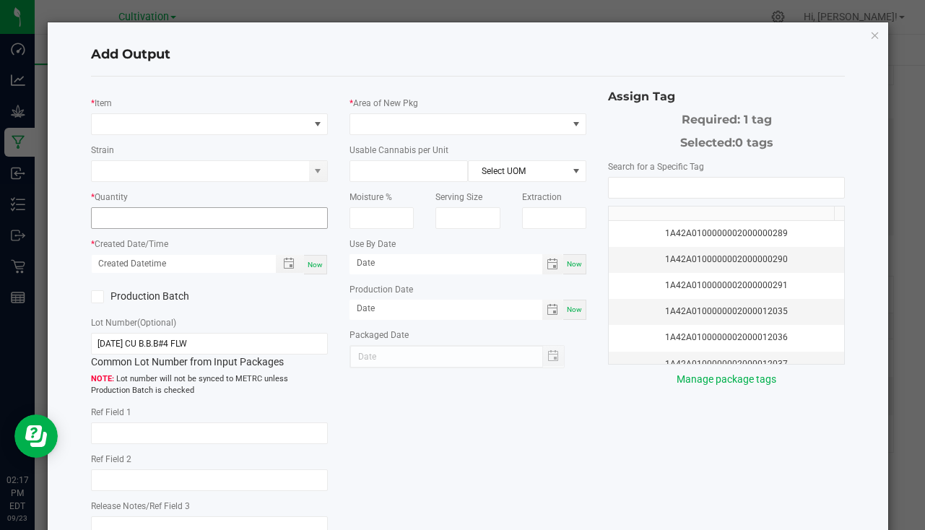
type input "[DATE]"
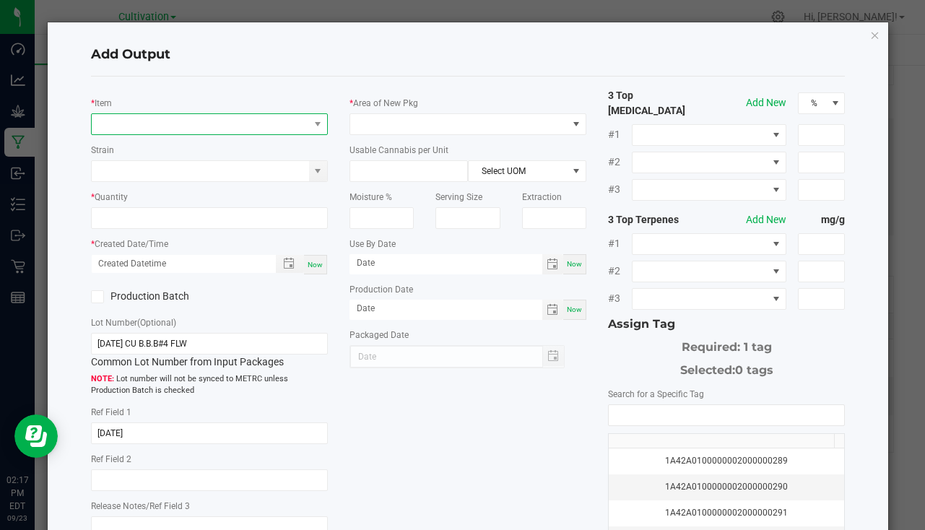
click at [171, 115] on span "NO DATA FOUND" at bounding box center [200, 124] width 217 height 20
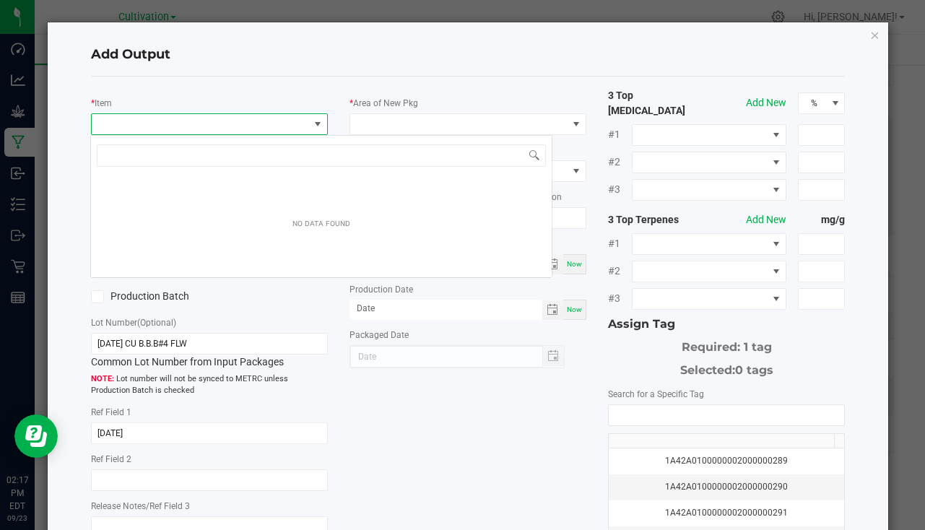
scroll to position [22, 234]
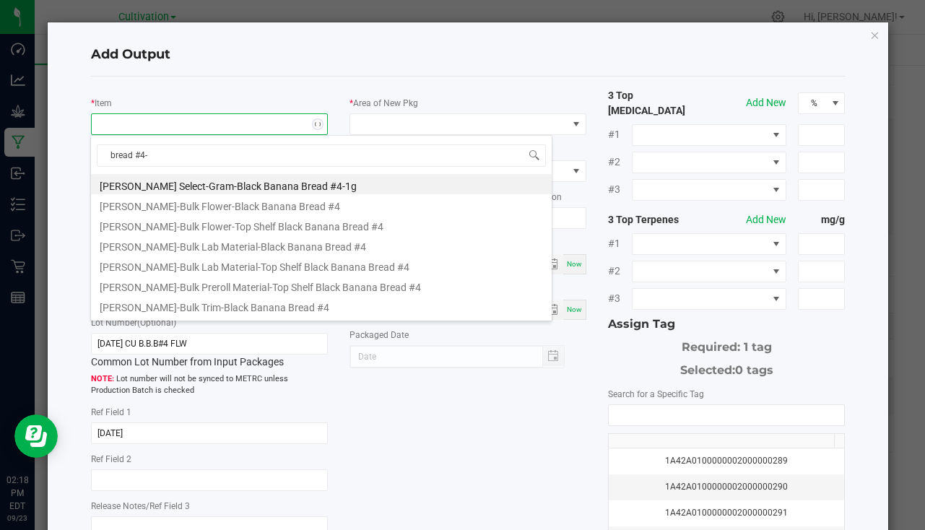
type input "bread #4-7"
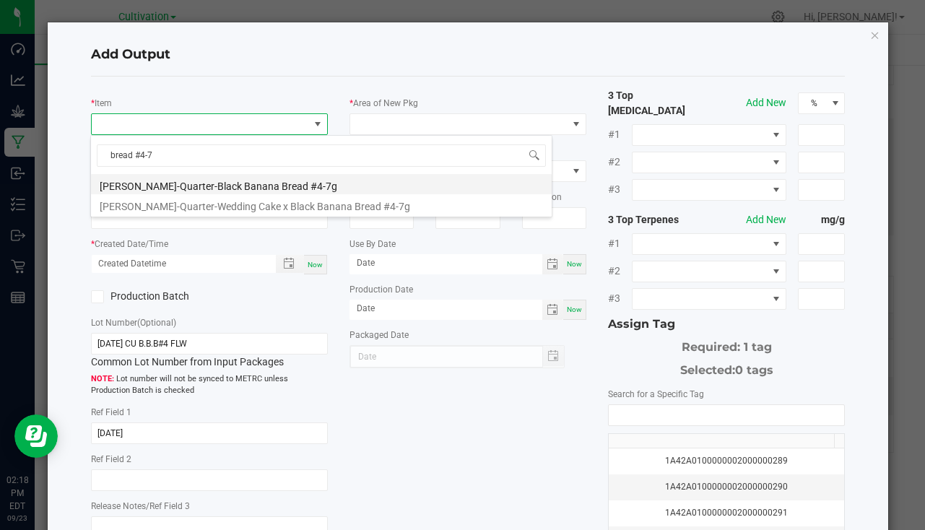
click at [235, 187] on li "[PERSON_NAME]-Quarter-Black Banana Bread #4-7g" at bounding box center [321, 184] width 461 height 20
type input "0 ea"
type input "7"
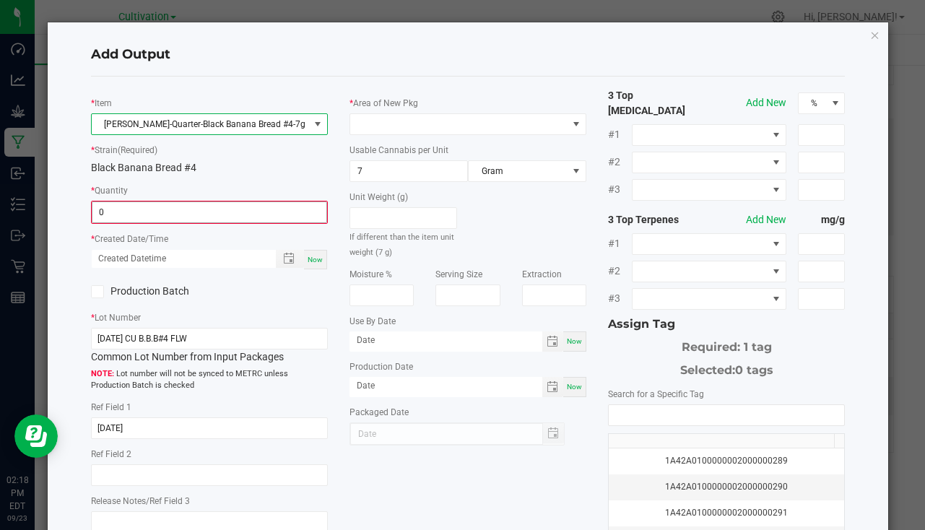
click at [143, 215] on input "0" at bounding box center [209, 212] width 234 height 20
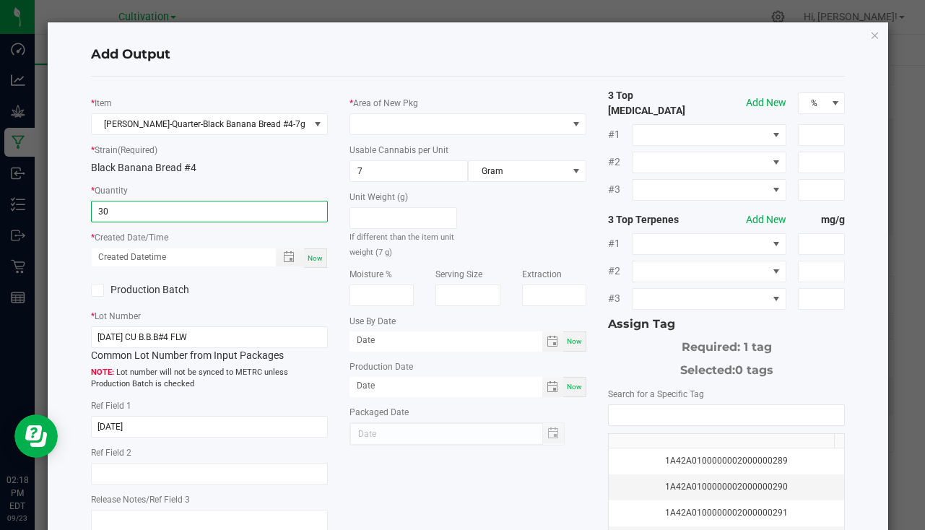
type input "30 ea"
click at [326, 266] on div "* Item Slater-Quarter-Black Banana Bread #4-7g * Strain (Required) Black Banana…" at bounding box center [209, 315] width 259 height 454
click at [320, 261] on div "Now" at bounding box center [315, 259] width 23 height 20
type input "09/23/2025 2:18 PM"
type input "[DATE]"
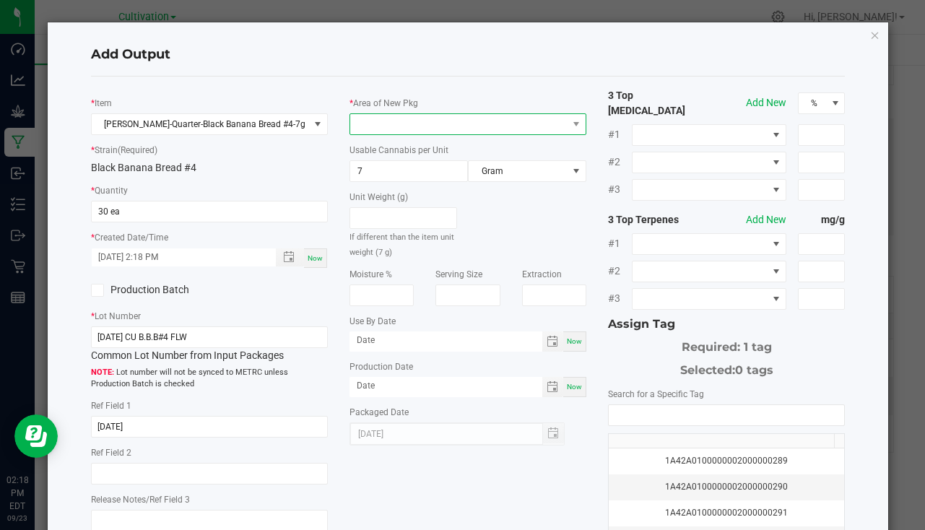
click at [380, 133] on span at bounding box center [458, 124] width 217 height 20
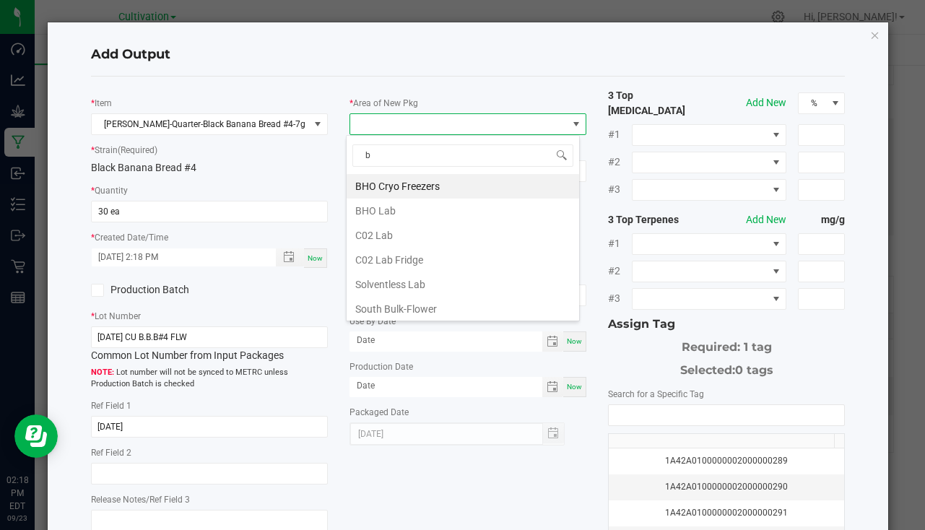
type input "bu"
click at [398, 183] on li "South Bulk-Flower" at bounding box center [463, 186] width 233 height 25
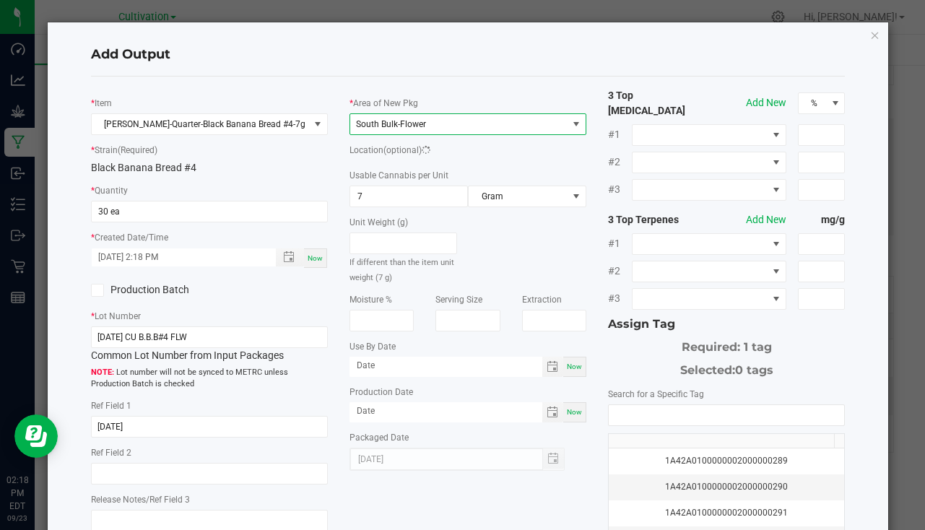
scroll to position [160, 0]
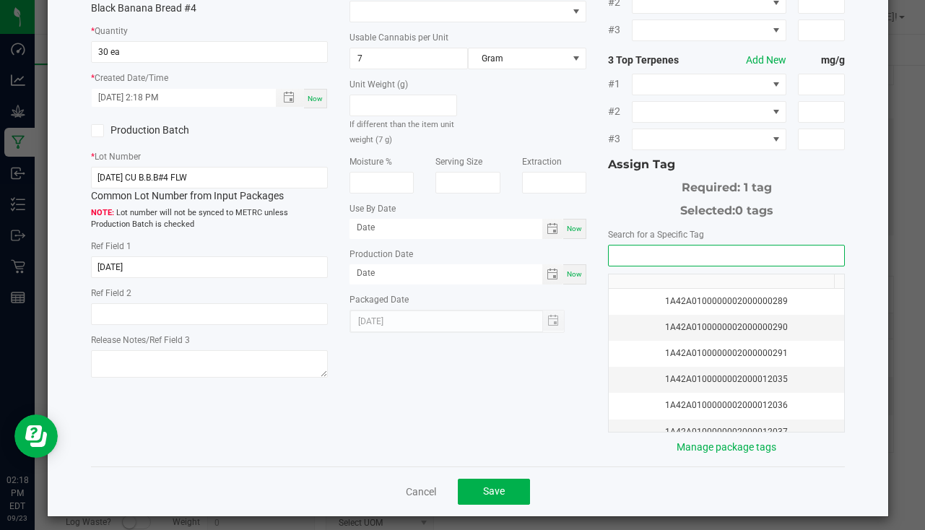
click at [697, 249] on input "NO DATA FOUND" at bounding box center [727, 256] width 236 height 20
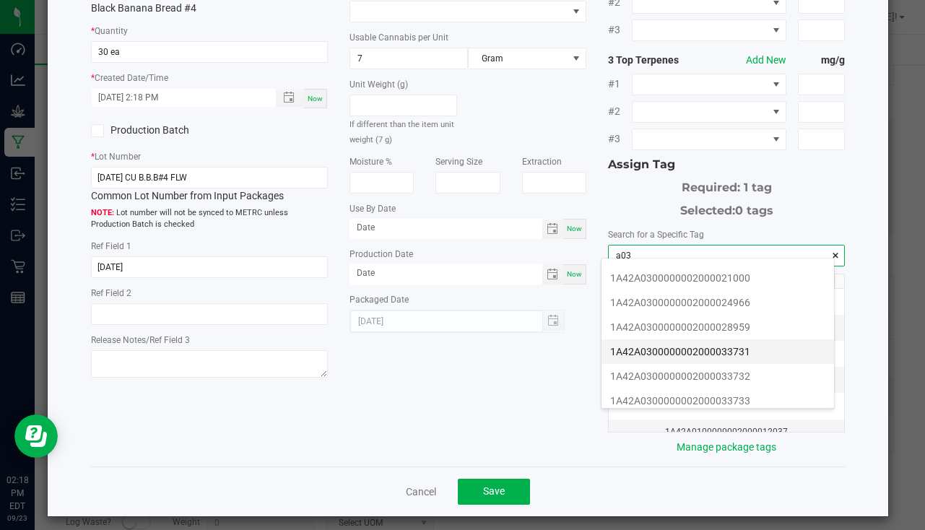
scroll to position [289, 0]
click at [741, 357] on li "1A42A0300000002000033734" at bounding box center [718, 353] width 233 height 25
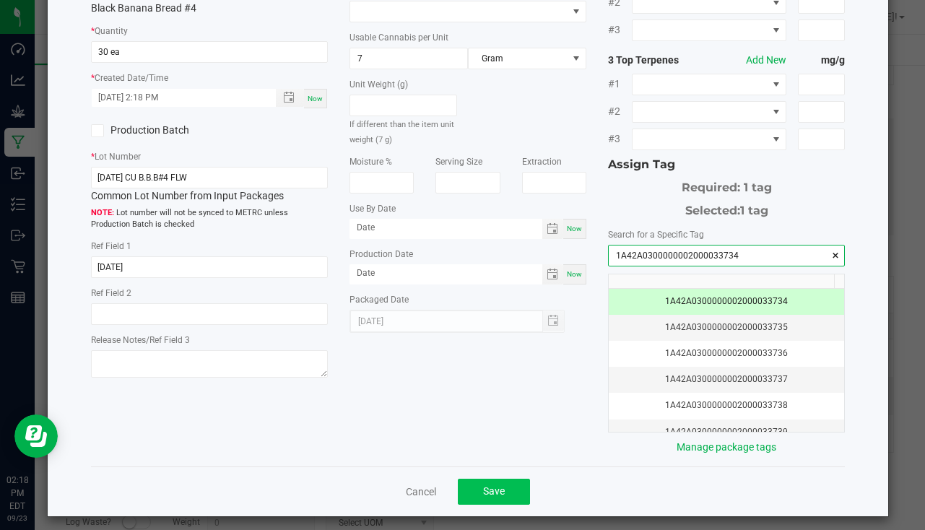
type input "1A42A0300000002000033734"
click at [521, 479] on button "Save" at bounding box center [494, 492] width 72 height 26
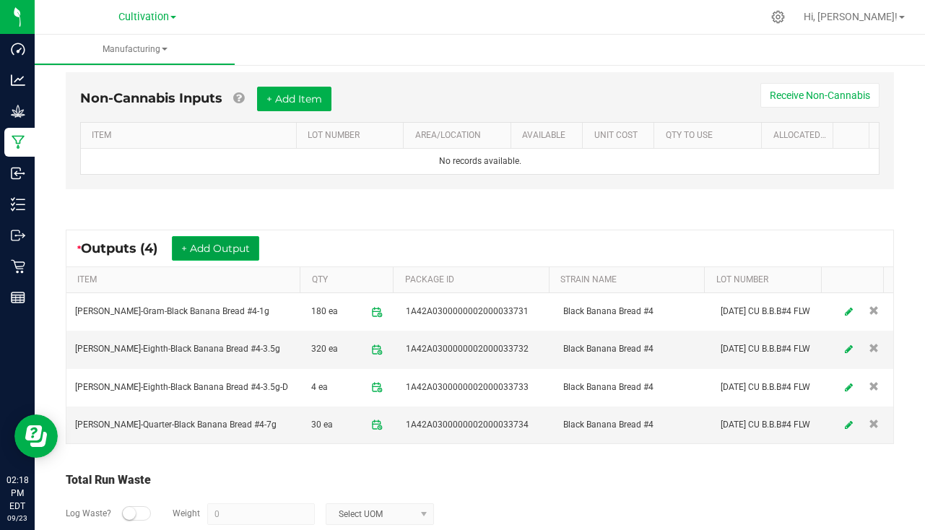
scroll to position [438, 0]
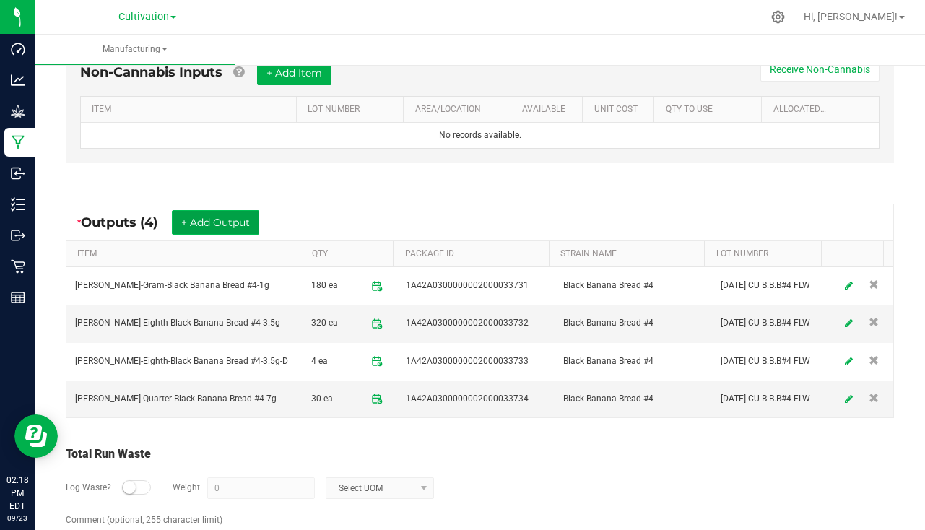
click at [215, 220] on button "+ Add Output" at bounding box center [215, 222] width 87 height 25
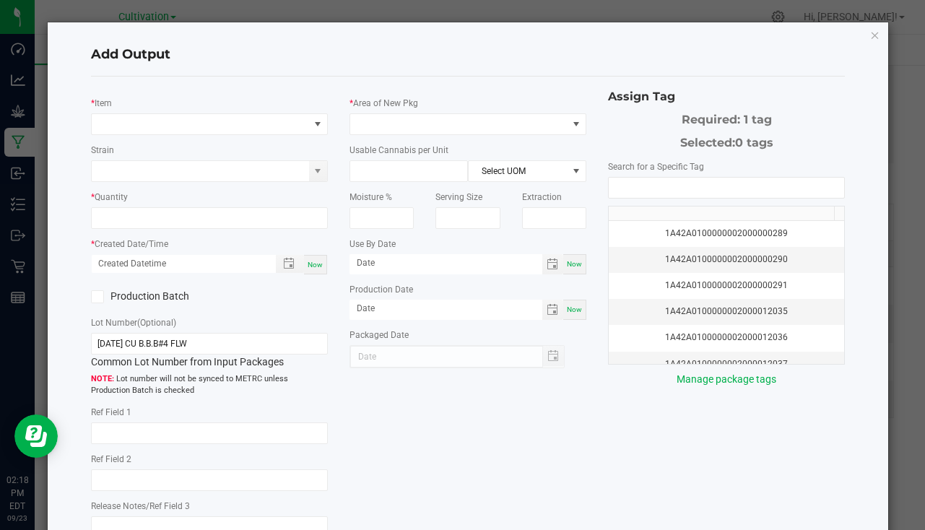
type input "[DATE]"
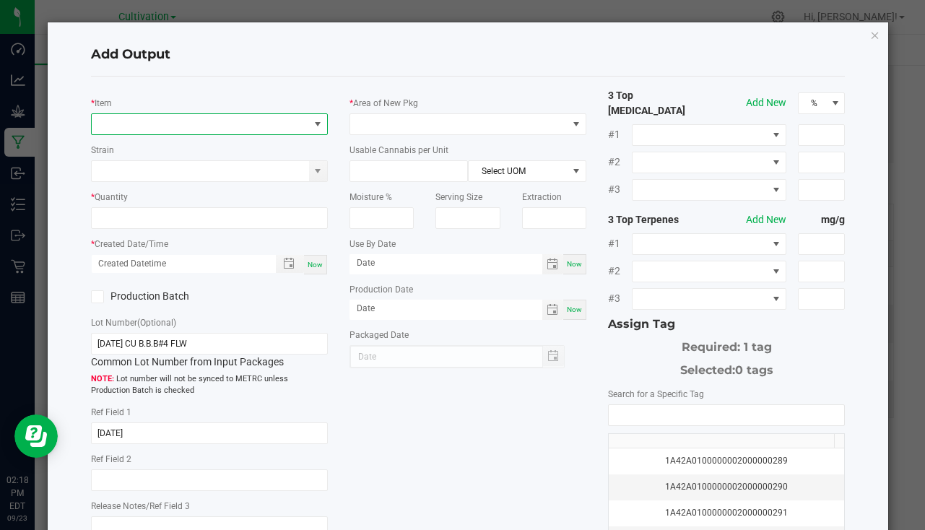
click at [142, 115] on span "NO DATA FOUND" at bounding box center [200, 124] width 217 height 20
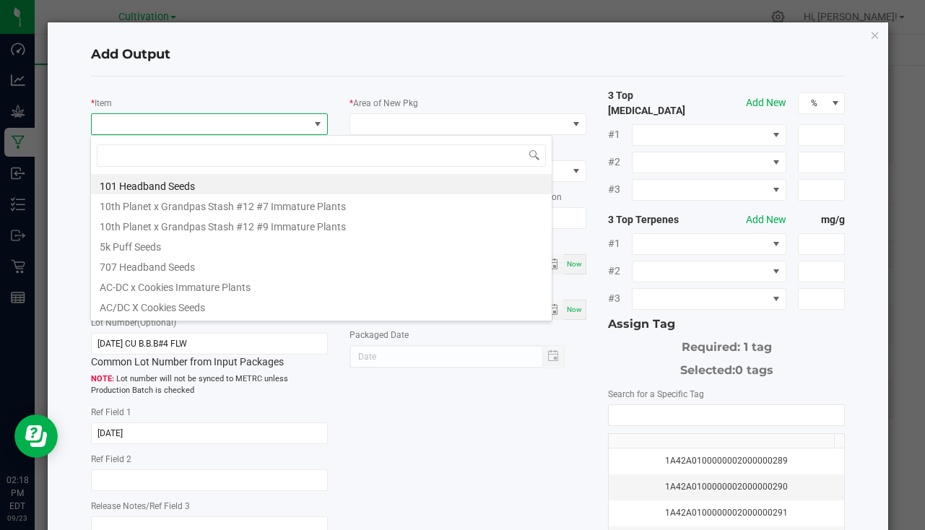
scroll to position [22, 234]
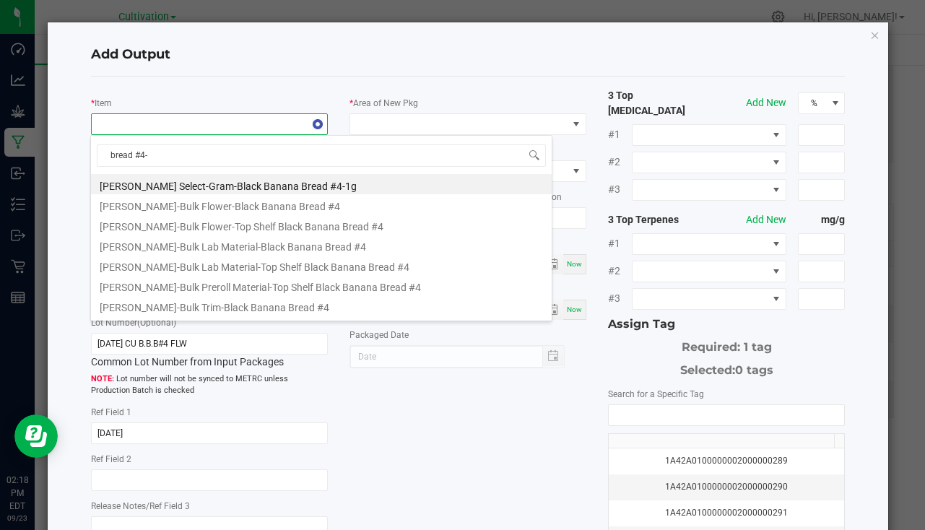
type input "bread #4-1"
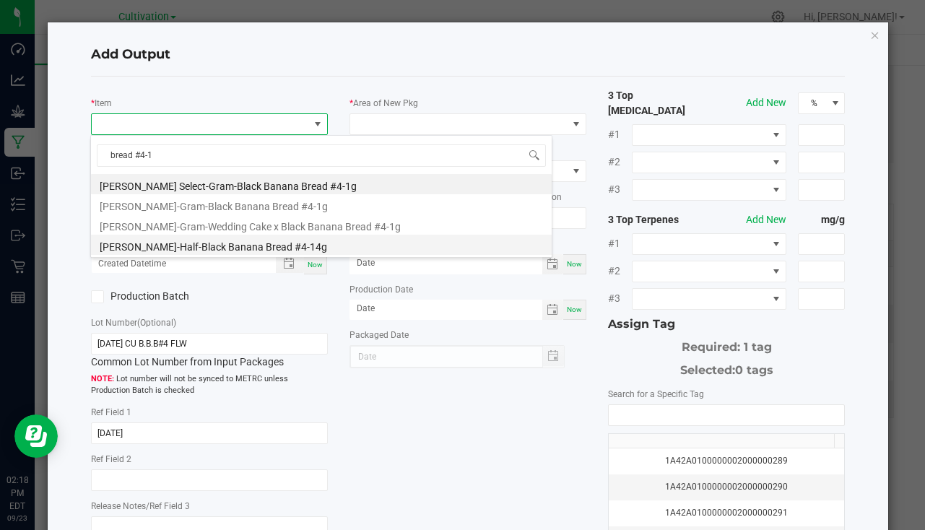
click at [243, 251] on li "[PERSON_NAME]-Half-Black Banana Bread #4-14g" at bounding box center [321, 245] width 461 height 20
type input "0 ea"
type input "14"
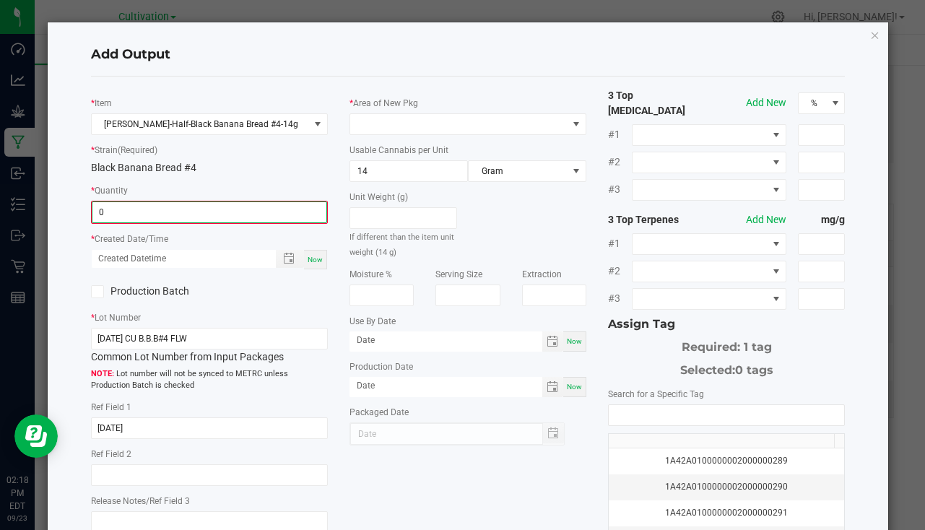
click at [148, 203] on input "0" at bounding box center [209, 212] width 234 height 20
type input "15 ea"
click at [305, 251] on div "Now" at bounding box center [315, 259] width 23 height 20
type input "09/23/2025 2:18 PM"
type input "[DATE]"
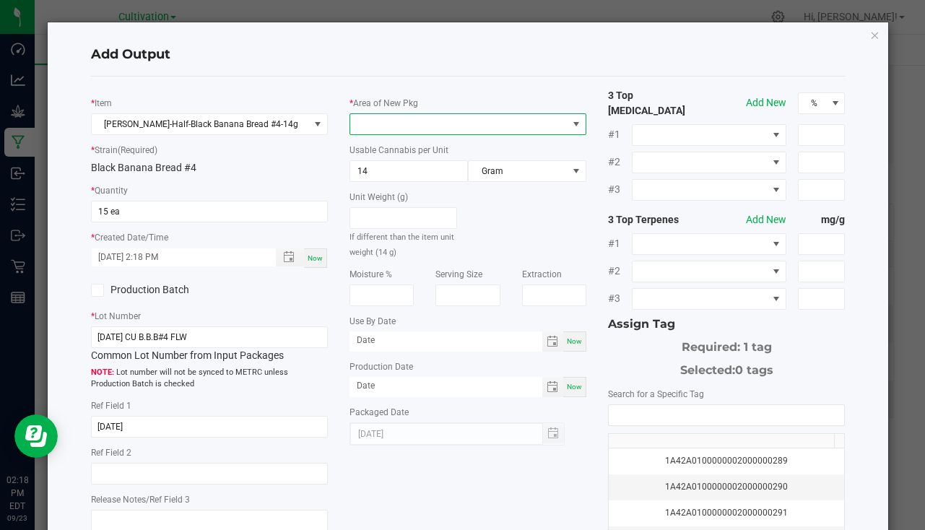
click at [400, 119] on span at bounding box center [458, 124] width 217 height 20
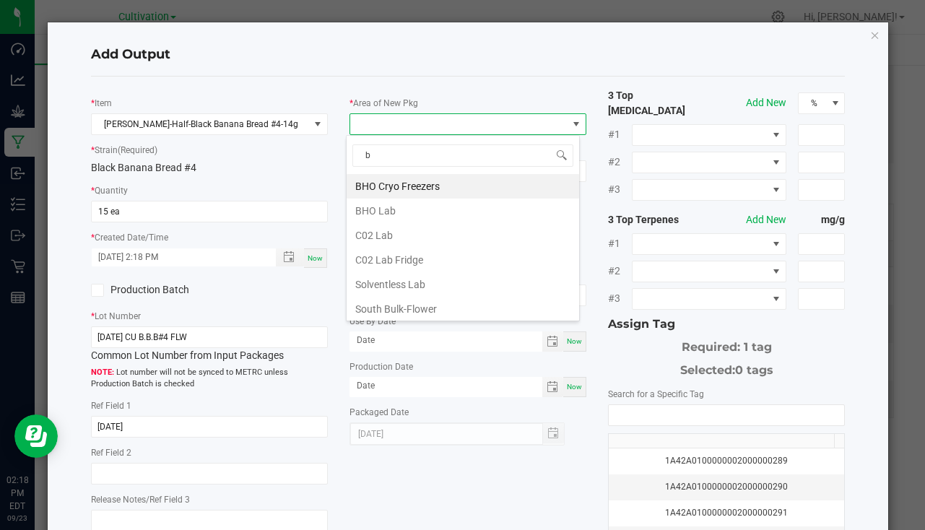
type input "bu"
click at [393, 193] on li "South Bulk-Flower" at bounding box center [463, 186] width 233 height 25
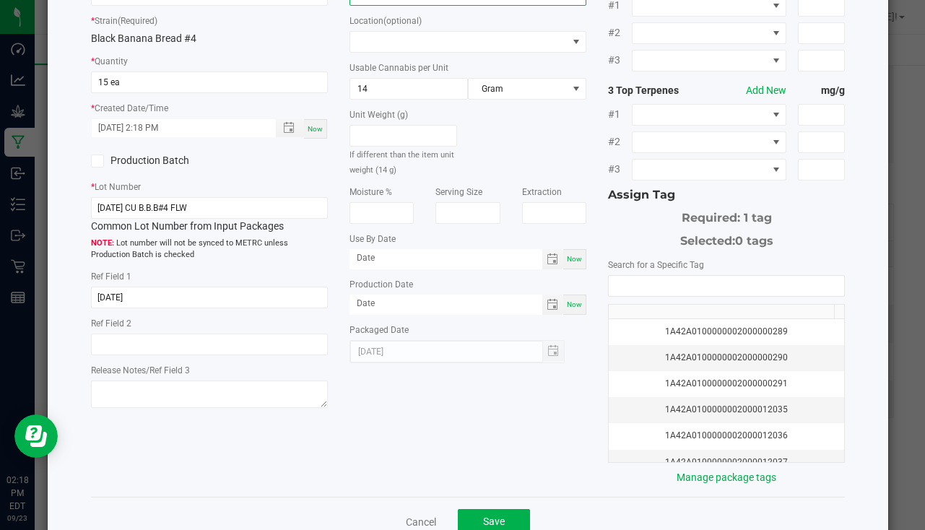
scroll to position [160, 0]
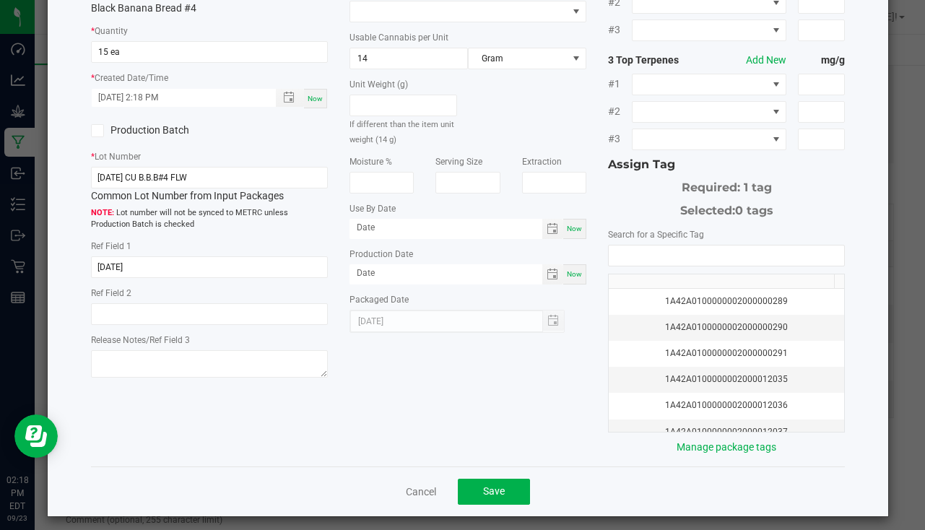
click at [618, 235] on div "Search for a Specific Tag 1A42A0100000002000000289 1A42A0100000002000000290 1A4…" at bounding box center [726, 341] width 237 height 228
click at [617, 251] on input "NO DATA FOUND" at bounding box center [727, 256] width 236 height 20
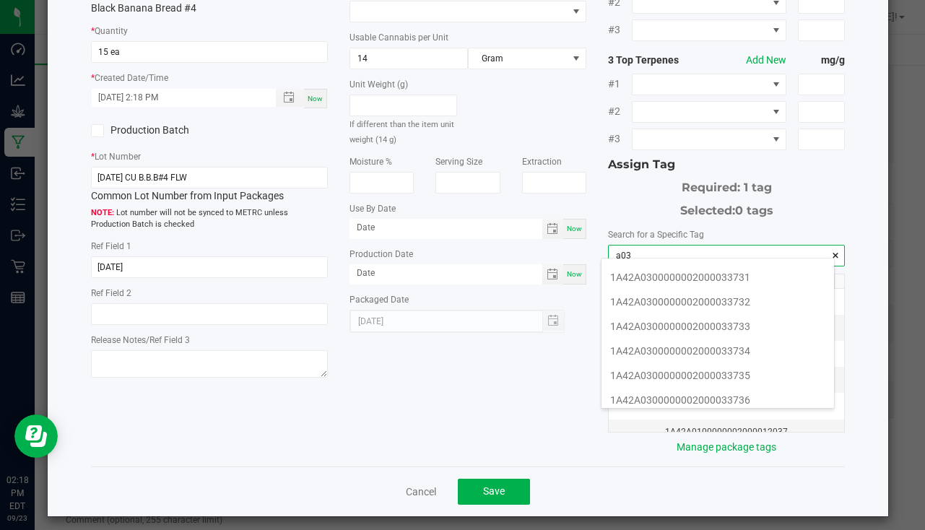
scroll to position [361, 0]
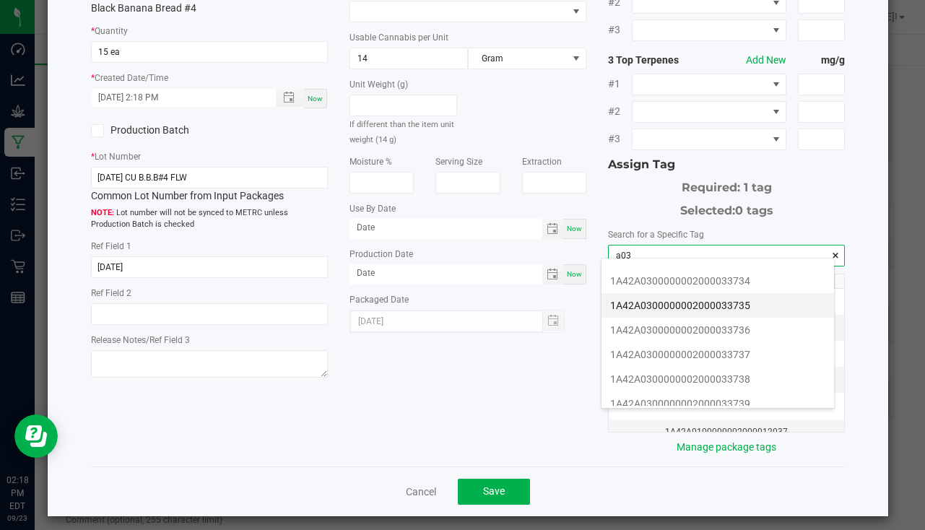
click at [746, 310] on li "1A42A0300000002000033735" at bounding box center [718, 305] width 233 height 25
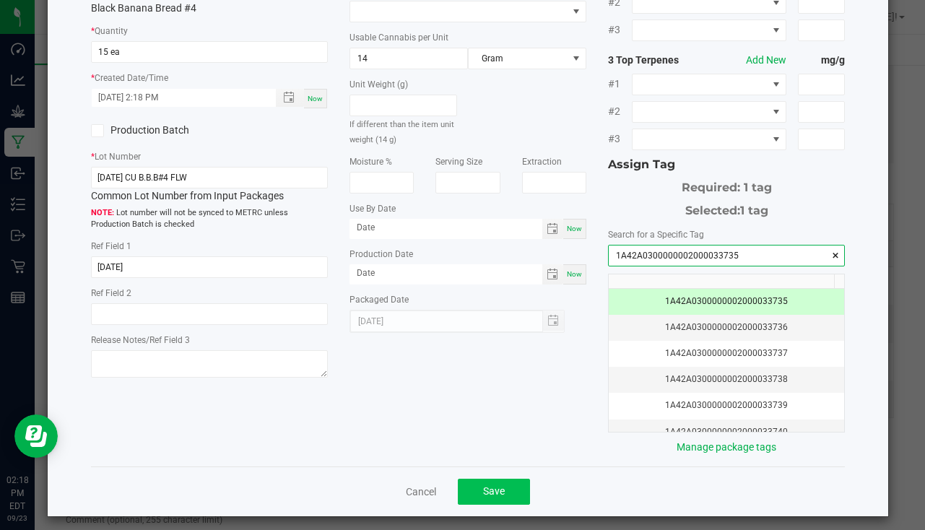
type input "1A42A0300000002000033735"
click at [484, 485] on span "Save" at bounding box center [494, 491] width 22 height 12
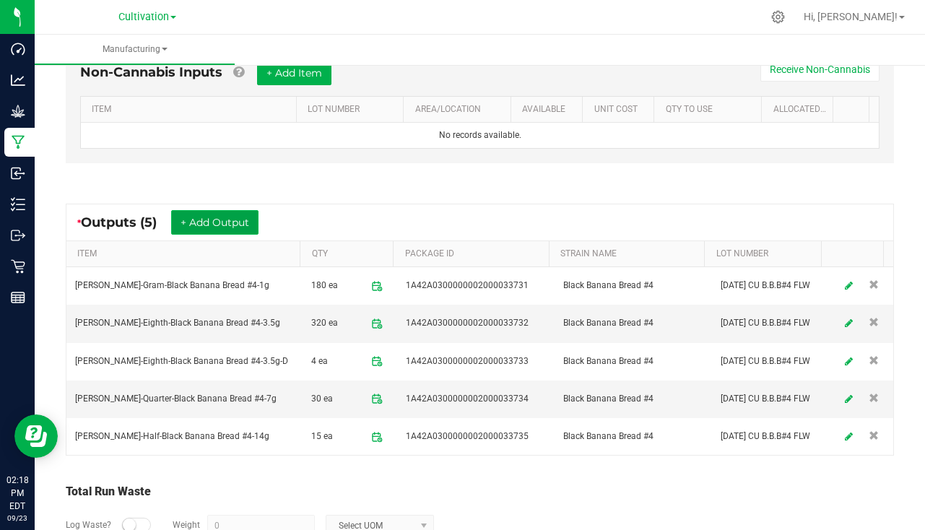
click at [187, 225] on button "+ Add Output" at bounding box center [214, 222] width 87 height 25
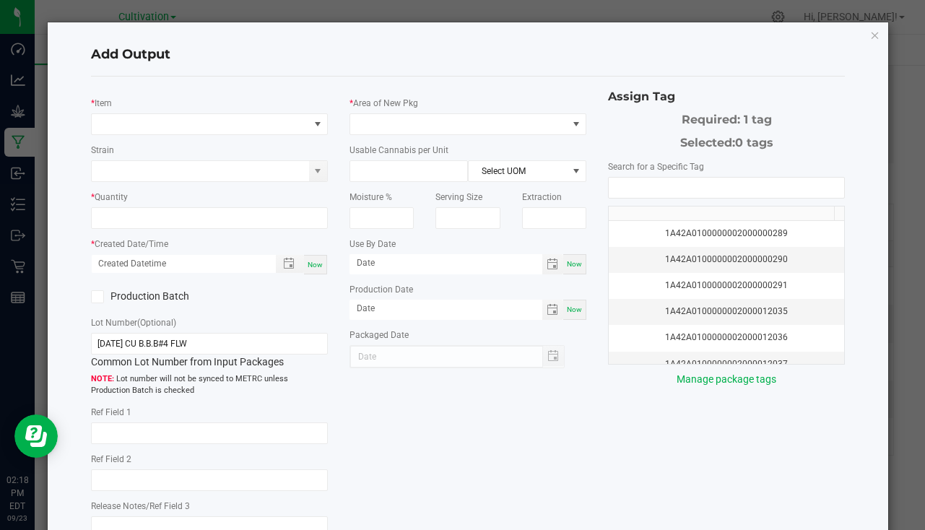
type input "[DATE]"
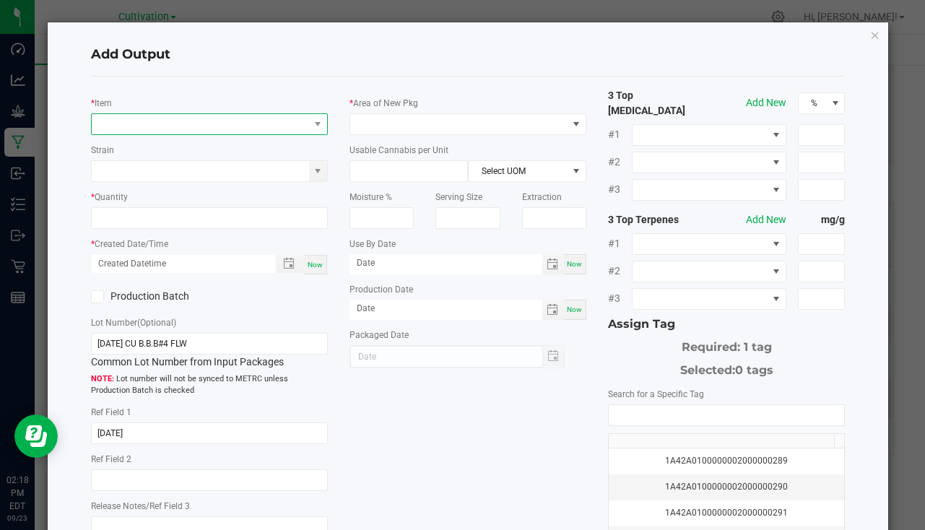
click at [155, 128] on span "NO DATA FOUND" at bounding box center [200, 124] width 217 height 20
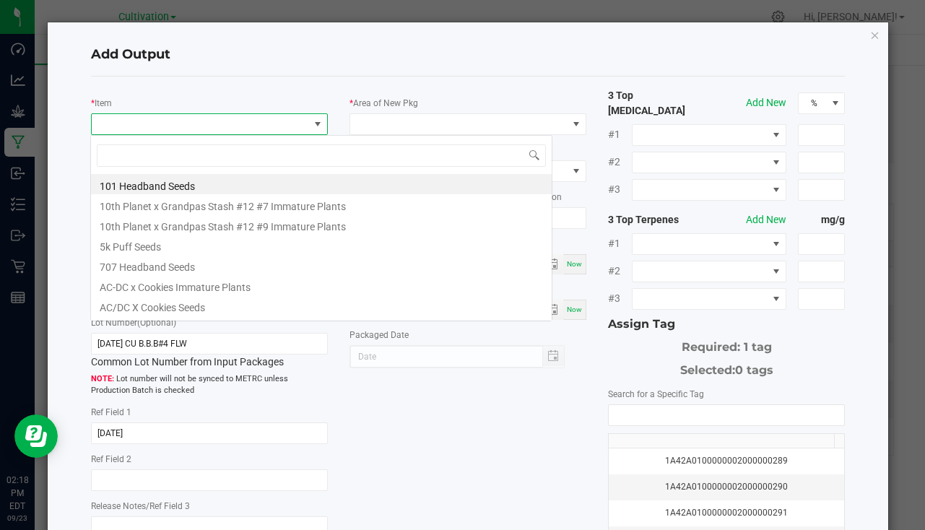
scroll to position [22, 234]
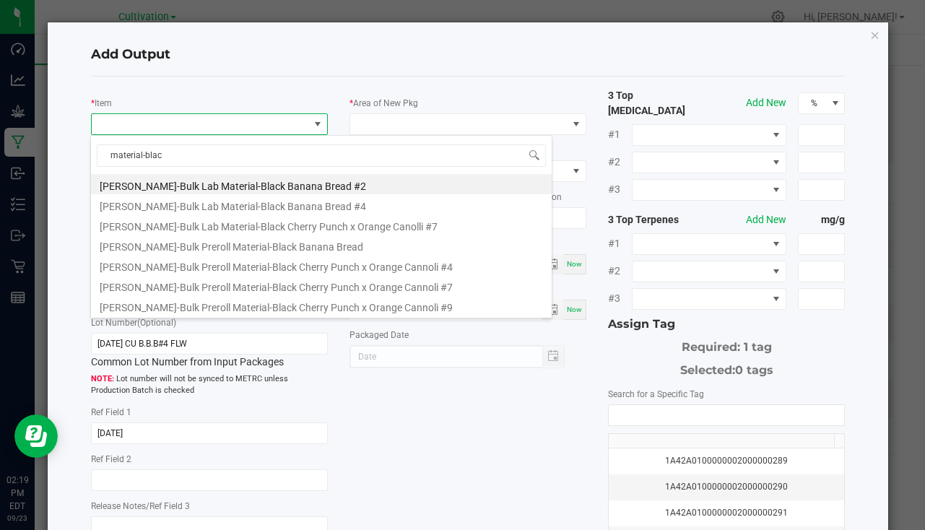
type input "material-black"
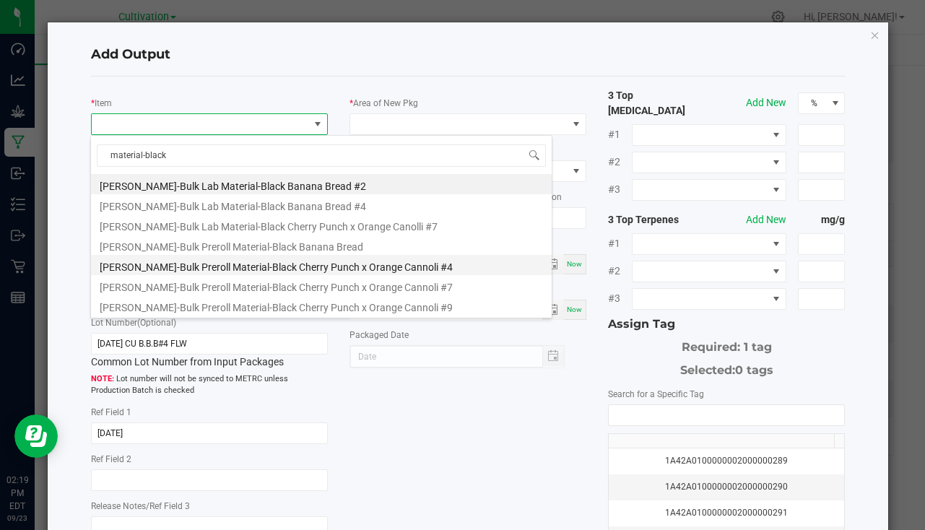
click at [245, 255] on li "Slater-Bulk Preroll Material-Black Cherry Punch x Orange Cannoli #4" at bounding box center [321, 265] width 461 height 20
type input "0.0000 g"
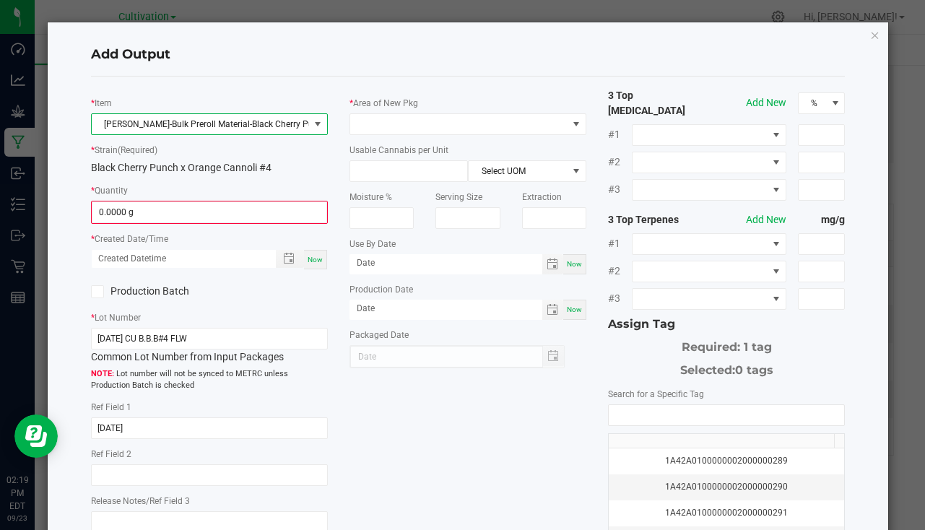
click at [238, 125] on span "Slater-Bulk Preroll Material-Black Cherry Punch x Orange Cannoli #4" at bounding box center [200, 124] width 217 height 20
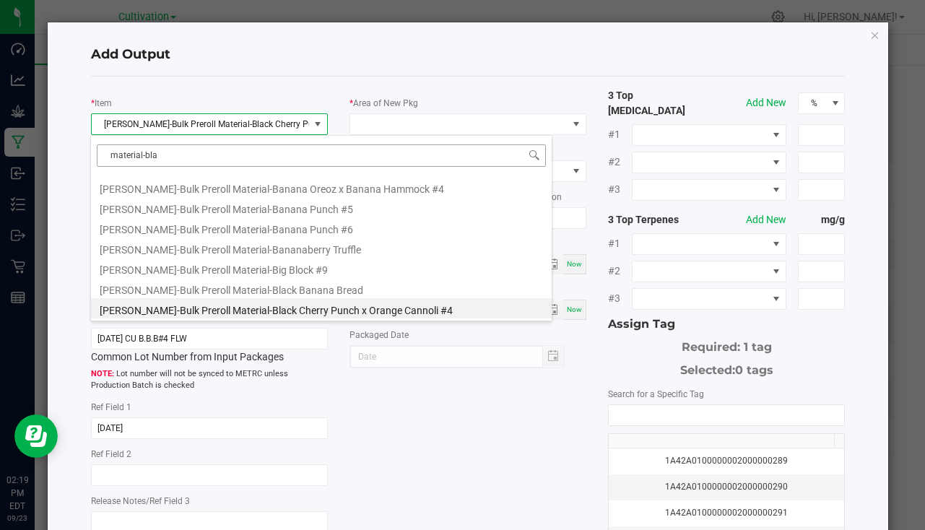
scroll to position [0, 0]
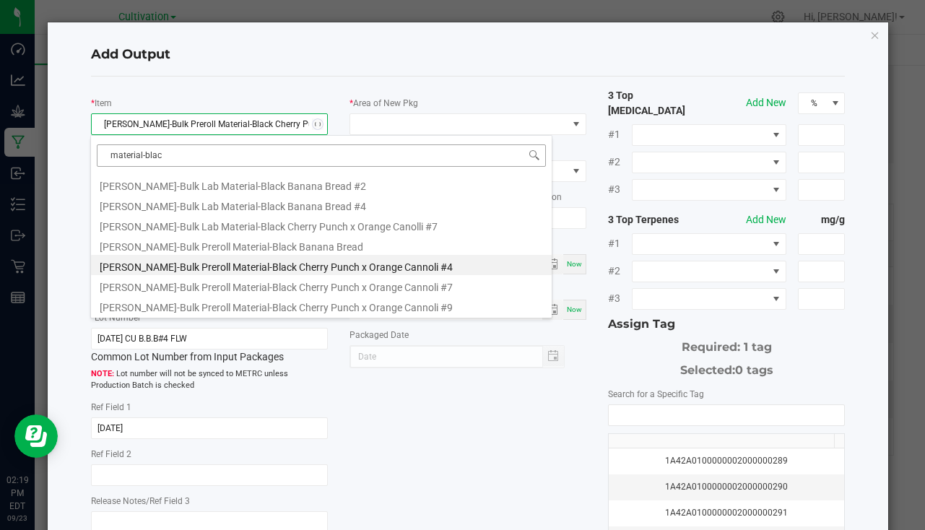
type input "material-black"
click at [280, 249] on li "Slater-Bulk Preroll Material-Black Banana Bread" at bounding box center [321, 245] width 461 height 20
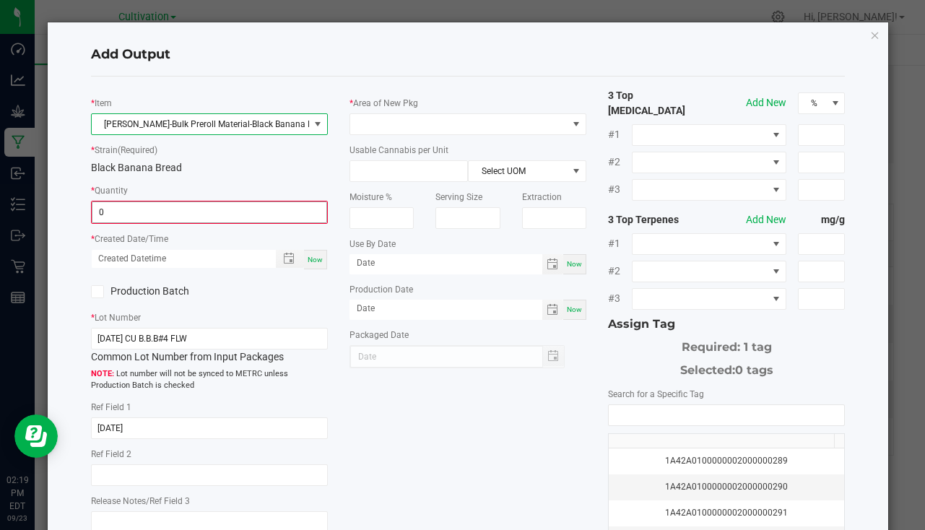
click at [189, 215] on input "0" at bounding box center [209, 212] width 234 height 20
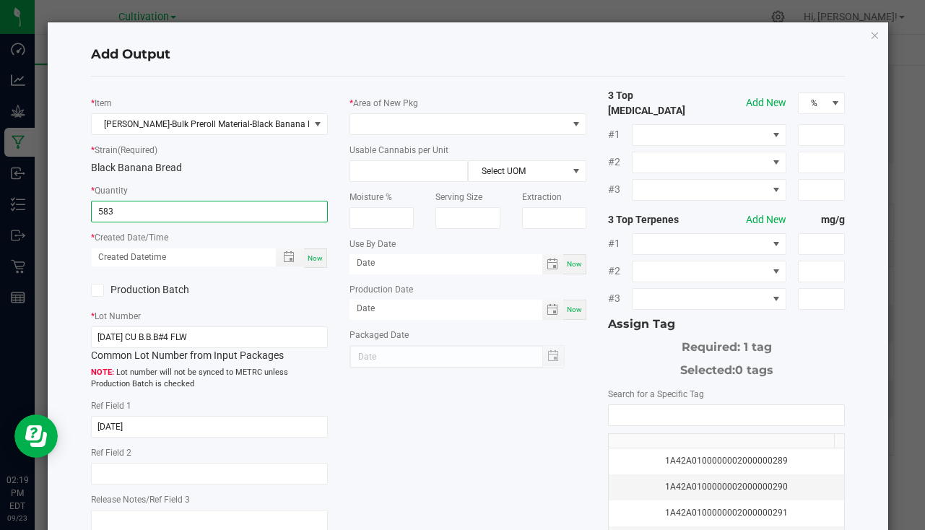
type input "583.0000 g"
click at [315, 261] on span "Now" at bounding box center [315, 258] width 15 height 8
type input "09/23/2025 2:19 PM"
type input "[DATE]"
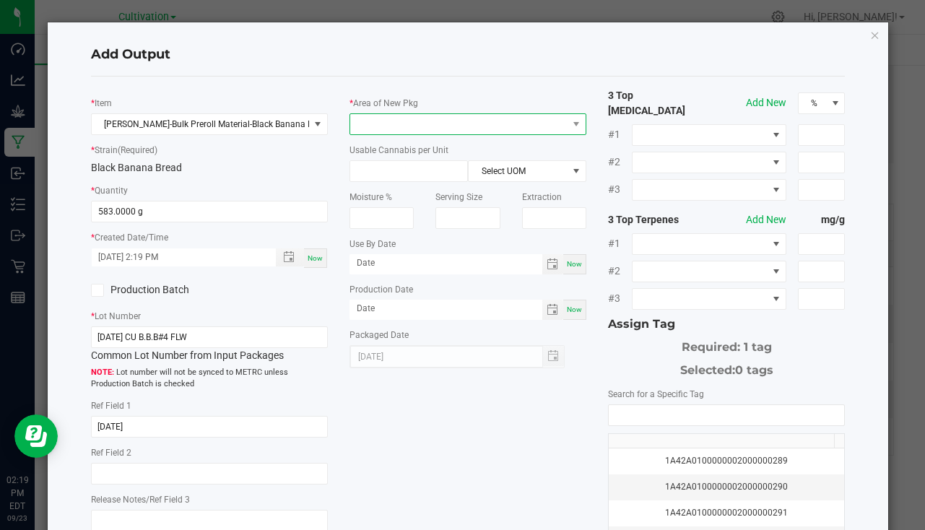
click at [378, 129] on span at bounding box center [458, 124] width 217 height 20
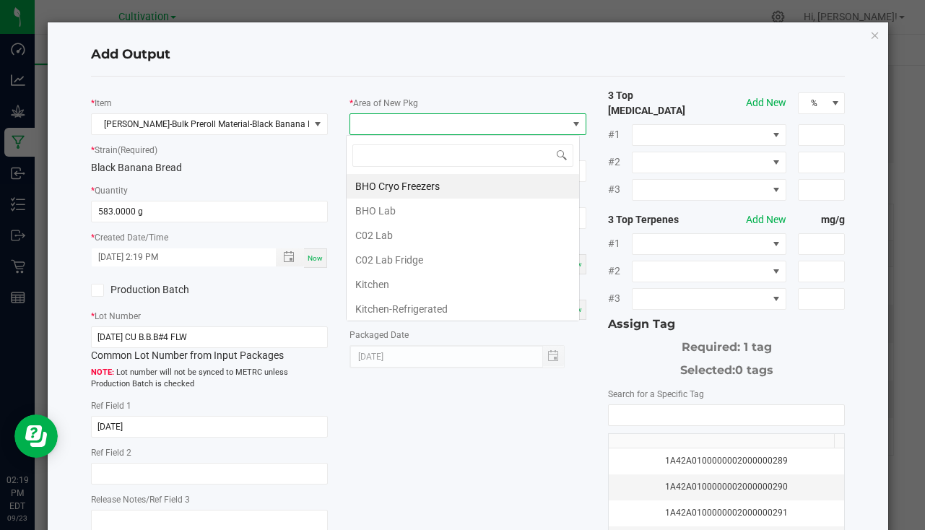
scroll to position [22, 234]
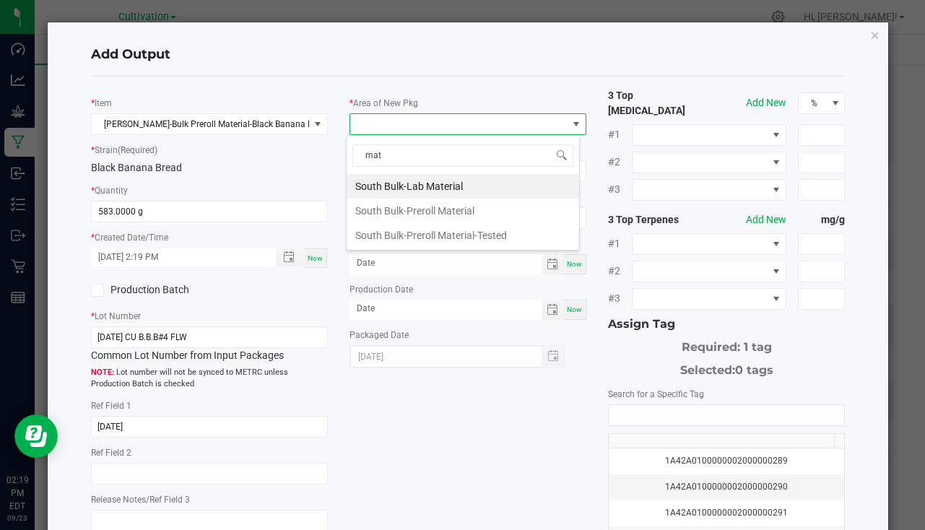
type input "mate"
click at [461, 220] on li "South Bulk-Preroll Material" at bounding box center [463, 211] width 233 height 25
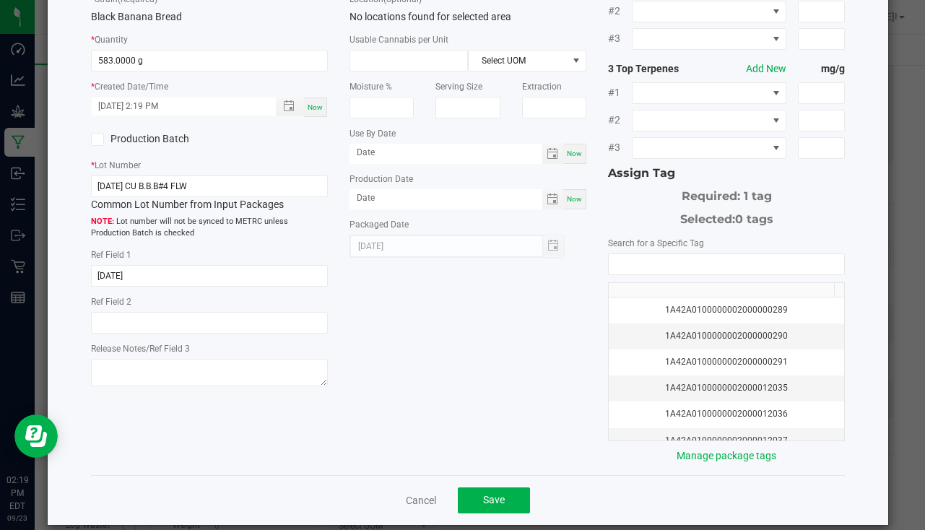
scroll to position [160, 0]
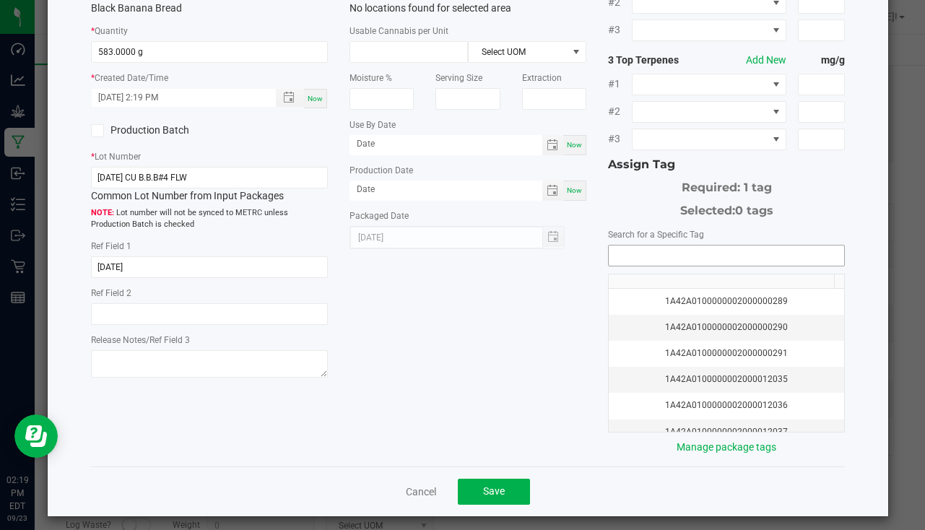
click at [674, 248] on input "NO DATA FOUND" at bounding box center [727, 256] width 236 height 20
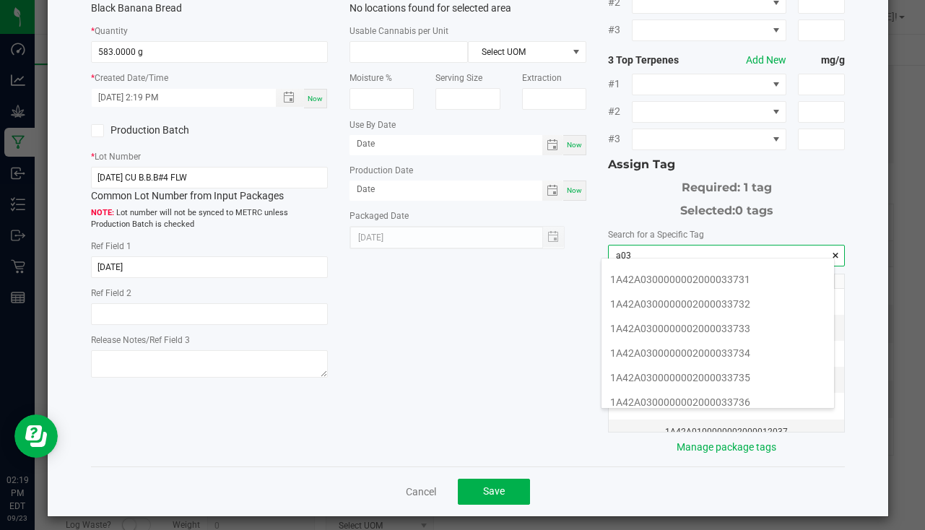
scroll to position [361, 0]
click at [733, 329] on li "1A42A0300000002000033736" at bounding box center [718, 330] width 233 height 25
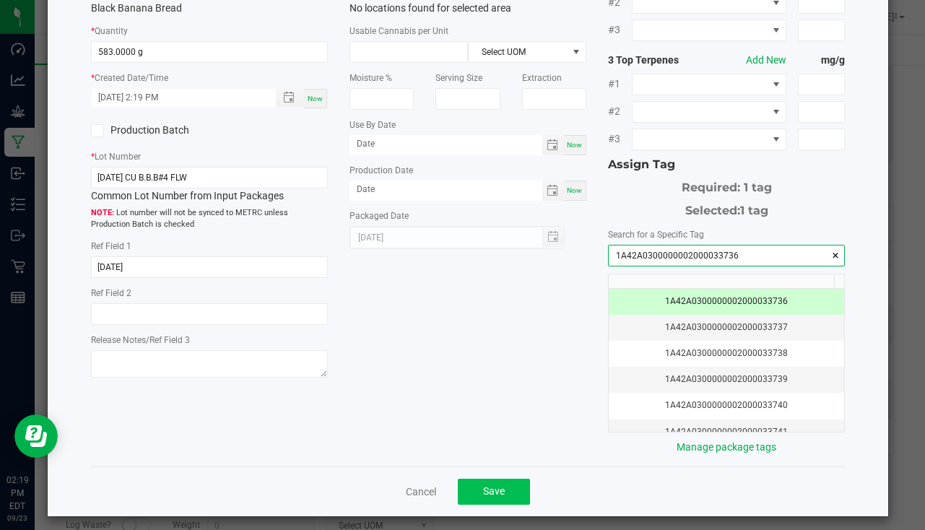
type input "1A42A0300000002000033736"
click at [506, 480] on button "Save" at bounding box center [494, 492] width 72 height 26
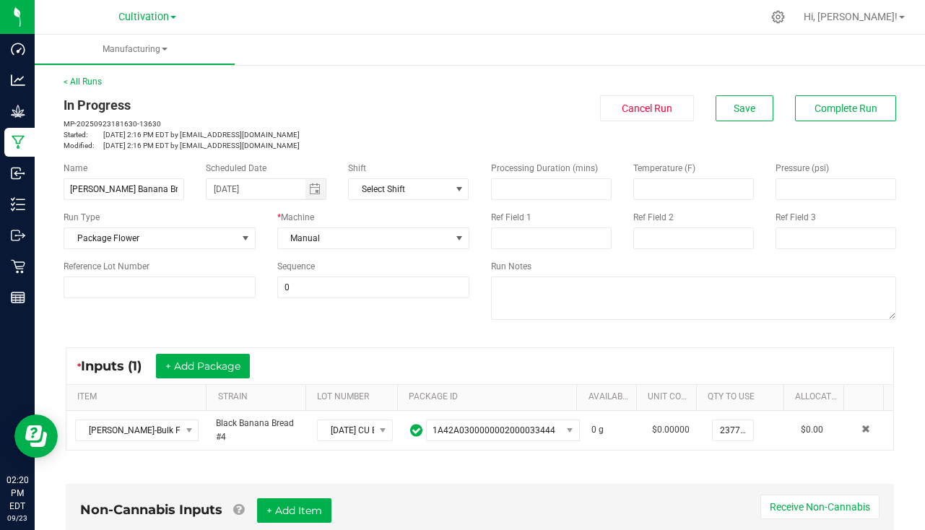
scroll to position [0, 0]
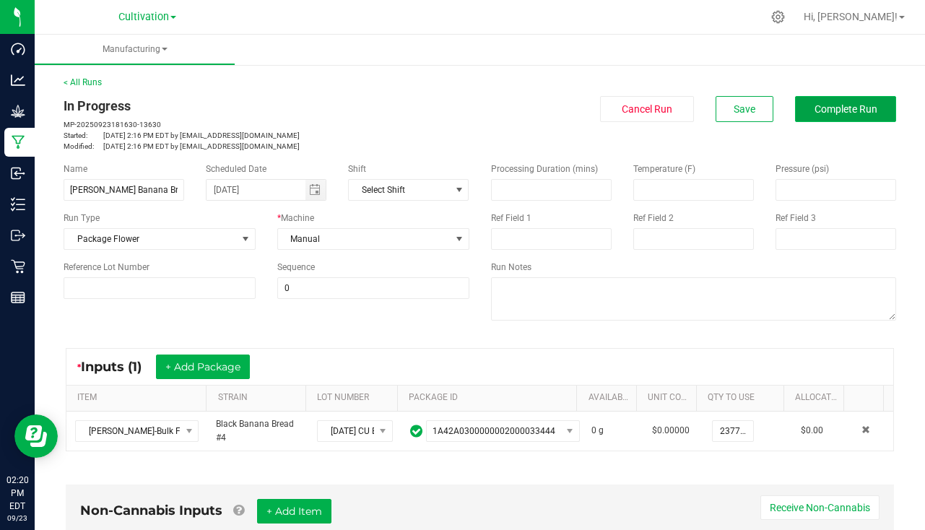
click at [858, 103] on span "Complete Run" at bounding box center [846, 109] width 63 height 12
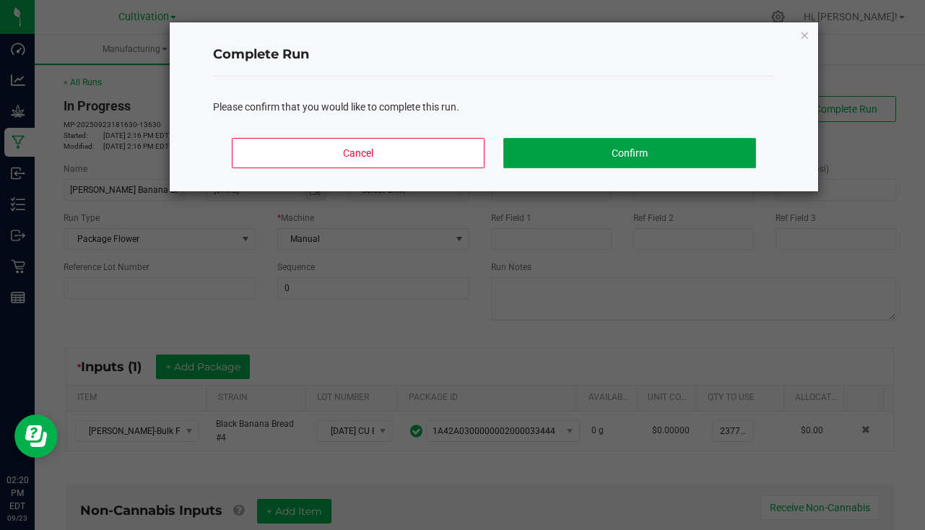
click at [657, 142] on button "Confirm" at bounding box center [630, 153] width 253 height 30
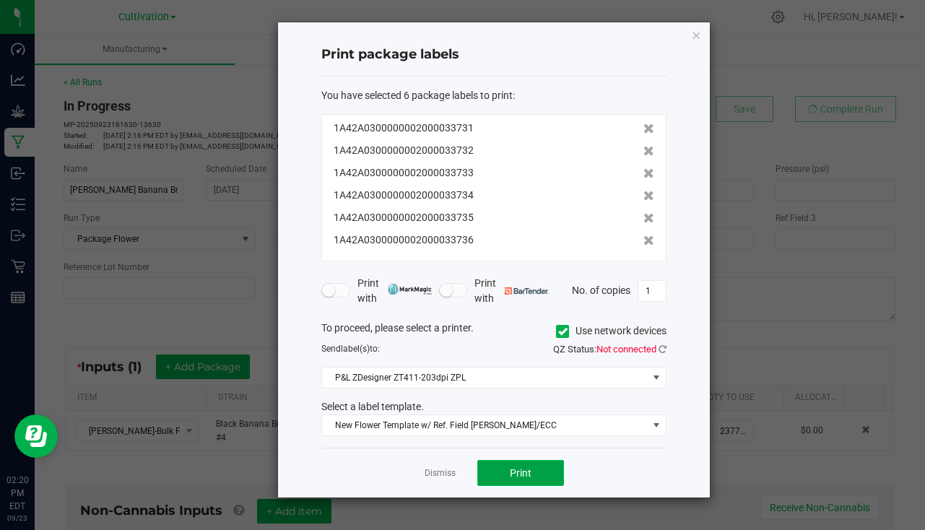
click at [538, 472] on button "Print" at bounding box center [521, 473] width 87 height 26
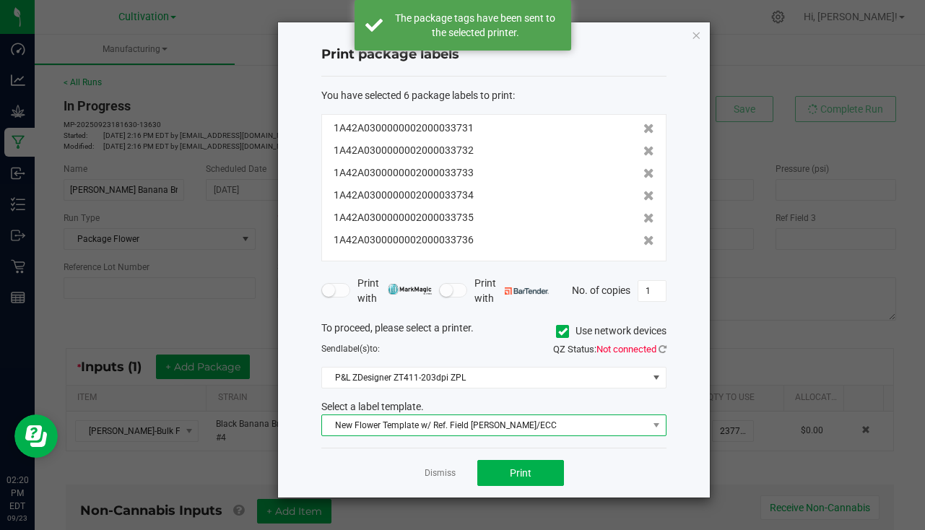
click at [536, 423] on span "New Flower Template w/ Ref. Field SLATER/ECC" at bounding box center [485, 425] width 326 height 20
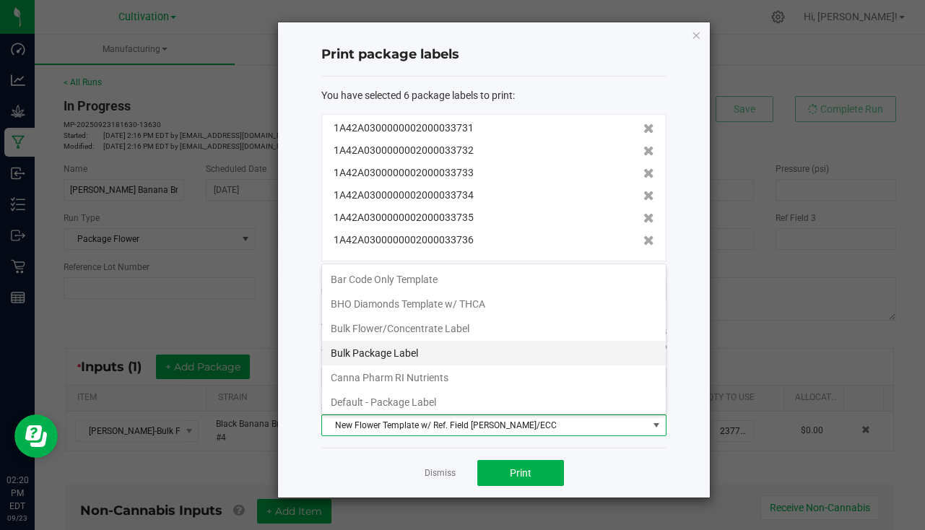
click at [407, 353] on li "Bulk Package Label" at bounding box center [494, 353] width 344 height 25
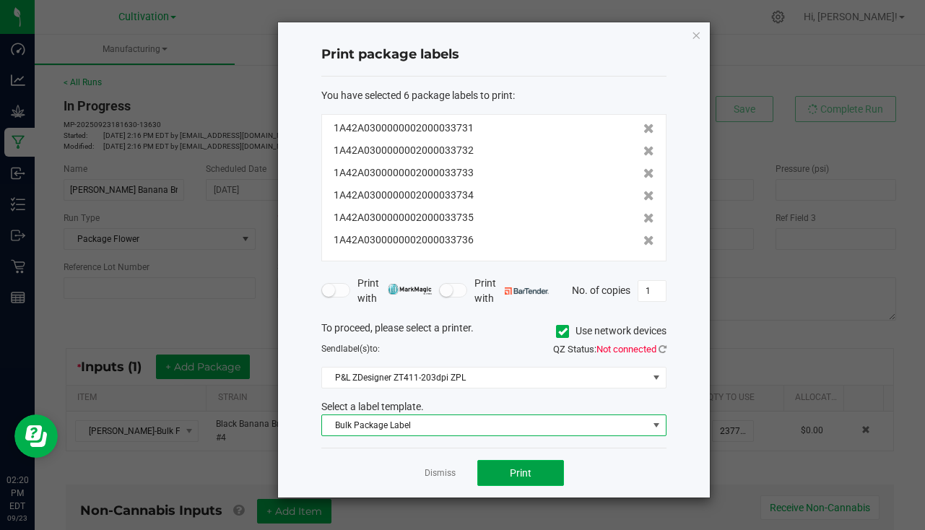
click at [524, 468] on span "Print" at bounding box center [521, 473] width 22 height 12
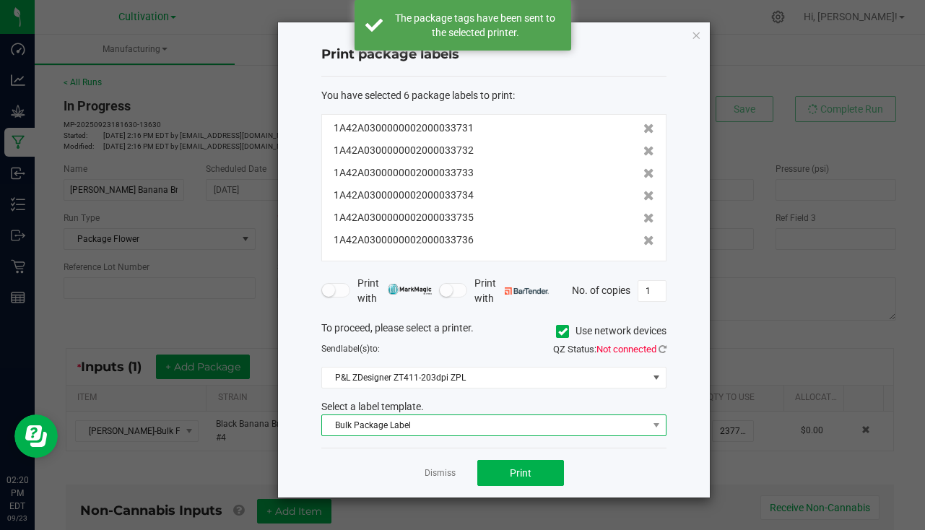
click at [480, 420] on span "Bulk Package Label" at bounding box center [485, 425] width 326 height 20
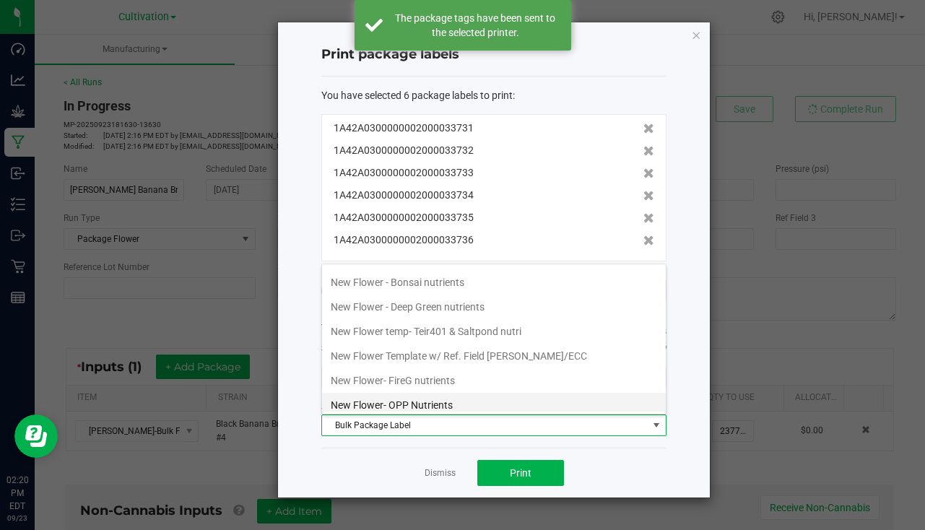
scroll to position [506, 0]
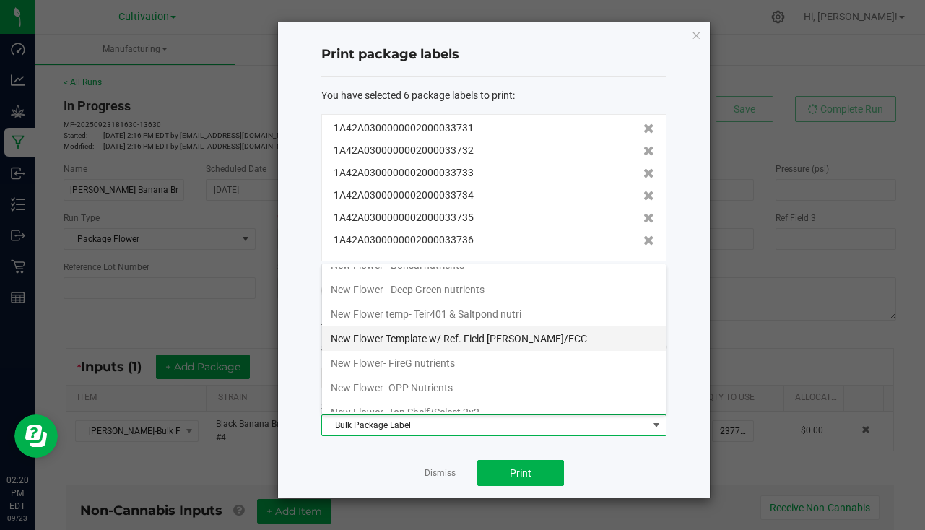
click at [530, 340] on li "New Flower Template w/ Ref. Field SLATER/ECC" at bounding box center [494, 339] width 344 height 25
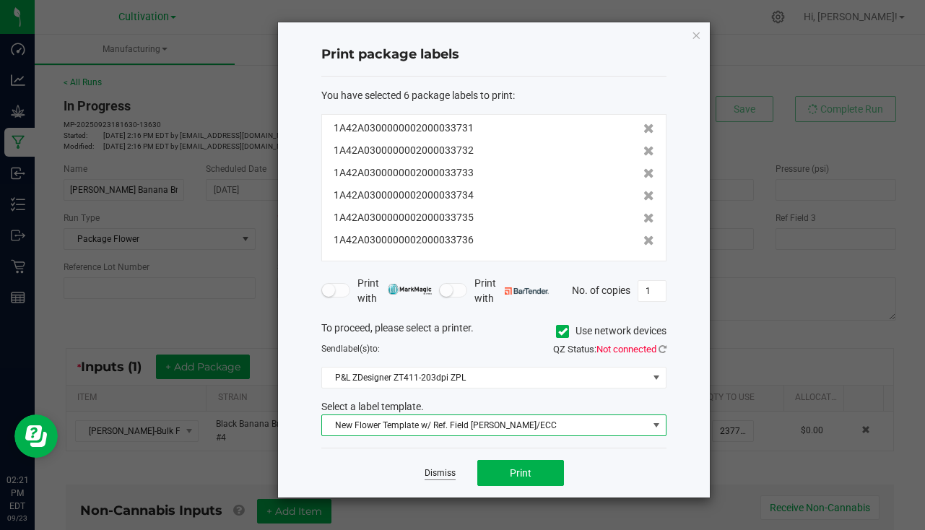
click at [438, 478] on link "Dismiss" at bounding box center [440, 473] width 31 height 12
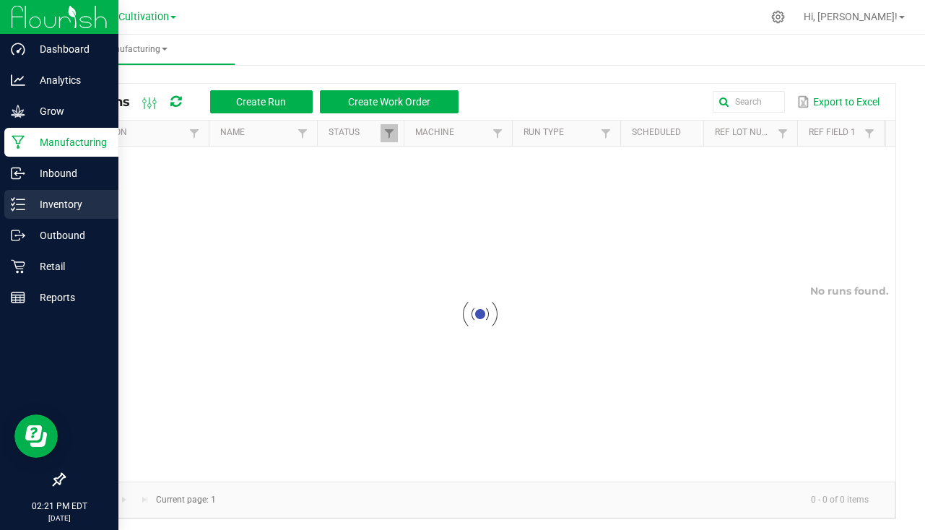
click at [40, 217] on div "Inventory" at bounding box center [61, 204] width 114 height 29
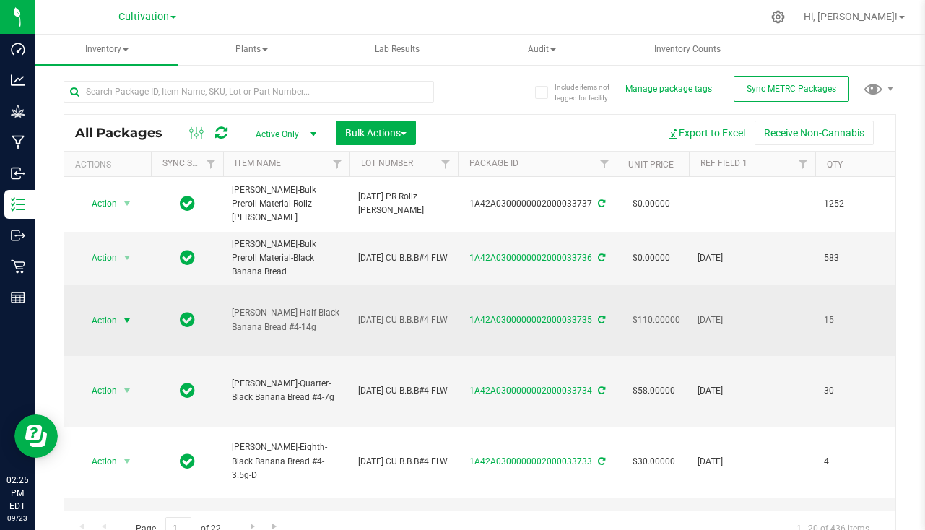
click at [116, 311] on span "Action" at bounding box center [98, 321] width 39 height 20
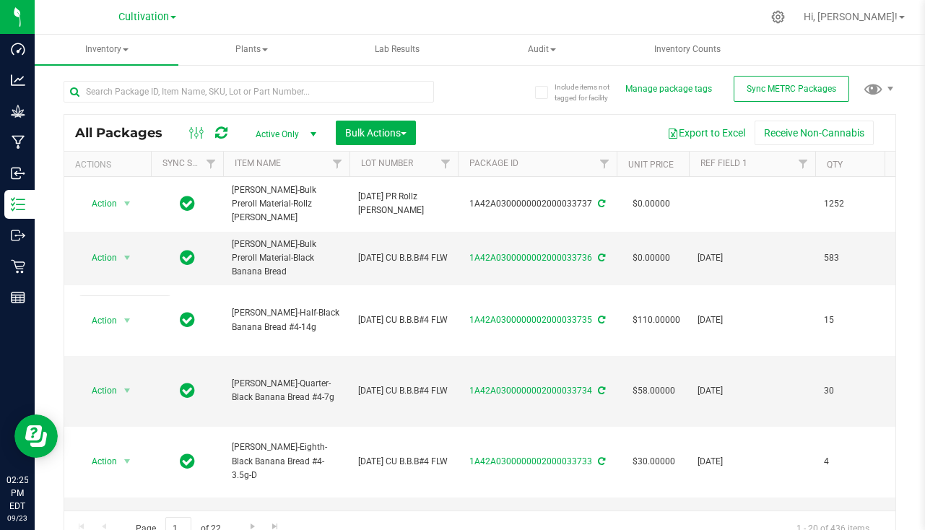
click at [251, 17] on div "Cultivation Cultivation Manufacturing Retail" at bounding box center [147, 17] width 211 height 22
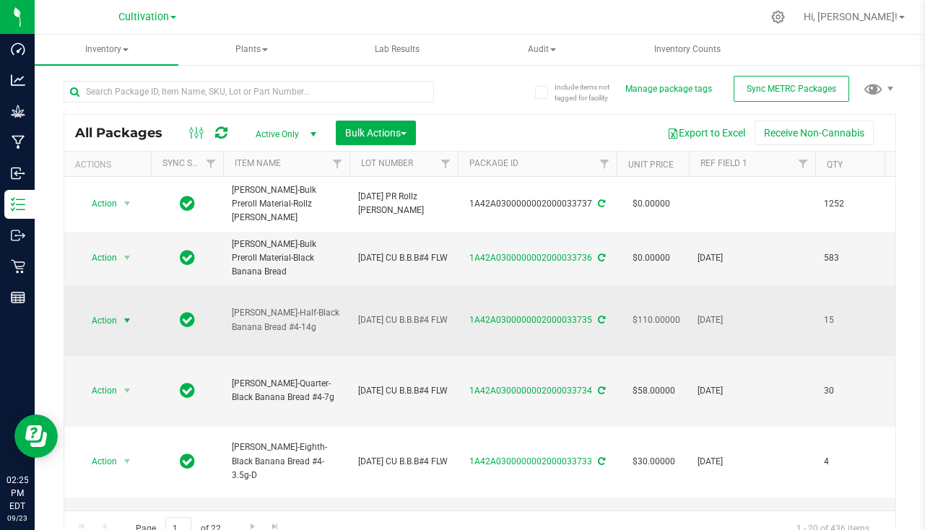
click at [124, 315] on span "select" at bounding box center [127, 321] width 12 height 12
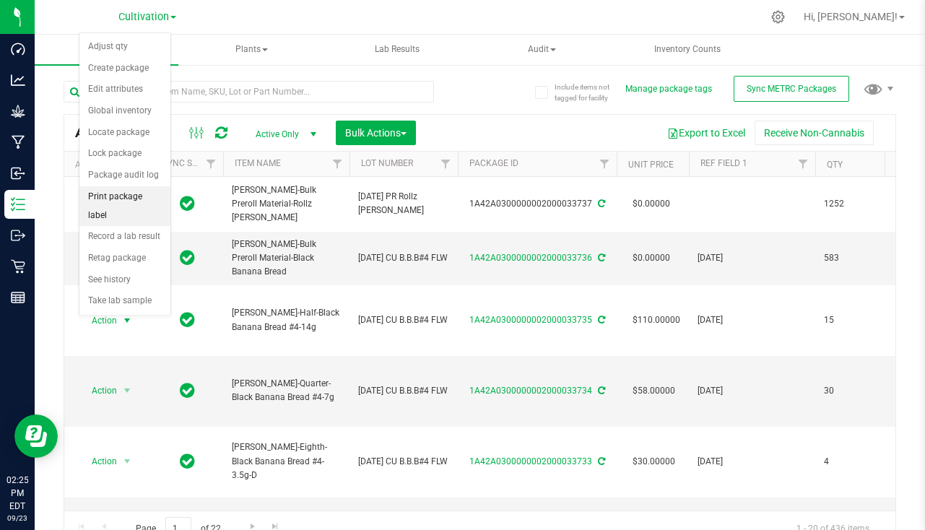
click at [118, 189] on li "Print package label" at bounding box center [124, 206] width 91 height 40
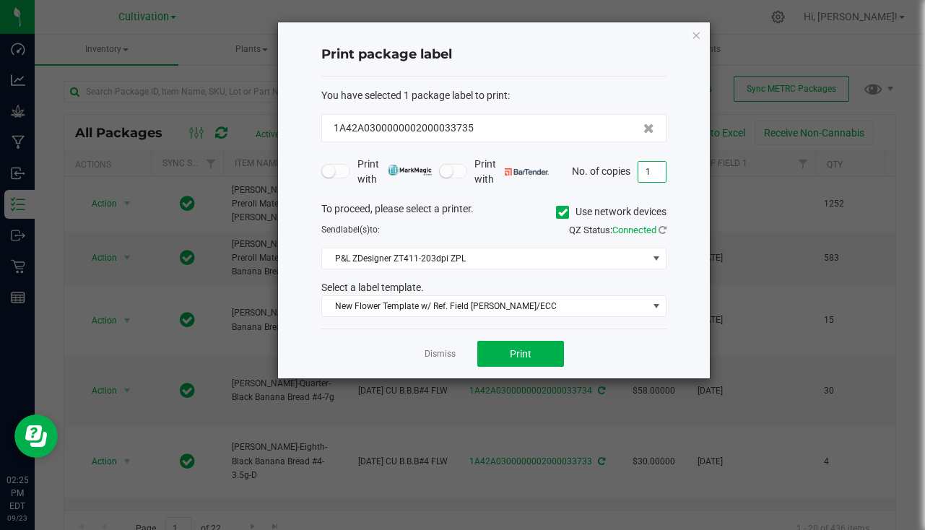
click at [640, 171] on input "1" at bounding box center [652, 172] width 27 height 20
type input "15"
click at [512, 358] on span "Print" at bounding box center [521, 354] width 22 height 12
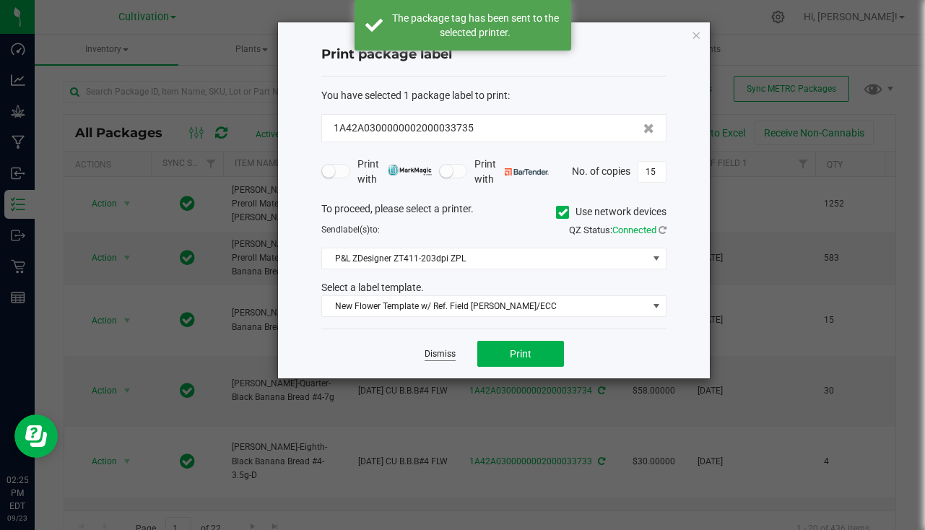
click at [449, 358] on link "Dismiss" at bounding box center [440, 354] width 31 height 12
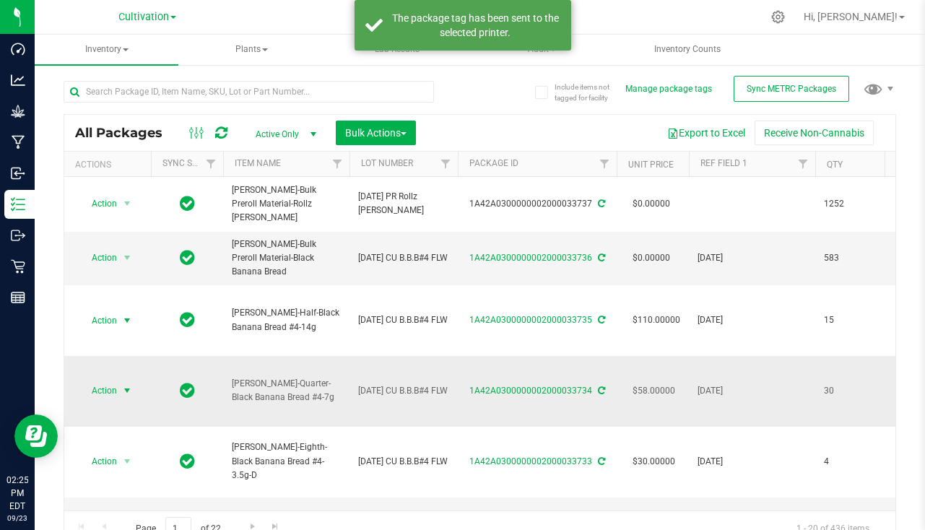
click at [114, 381] on span "Action" at bounding box center [98, 391] width 39 height 20
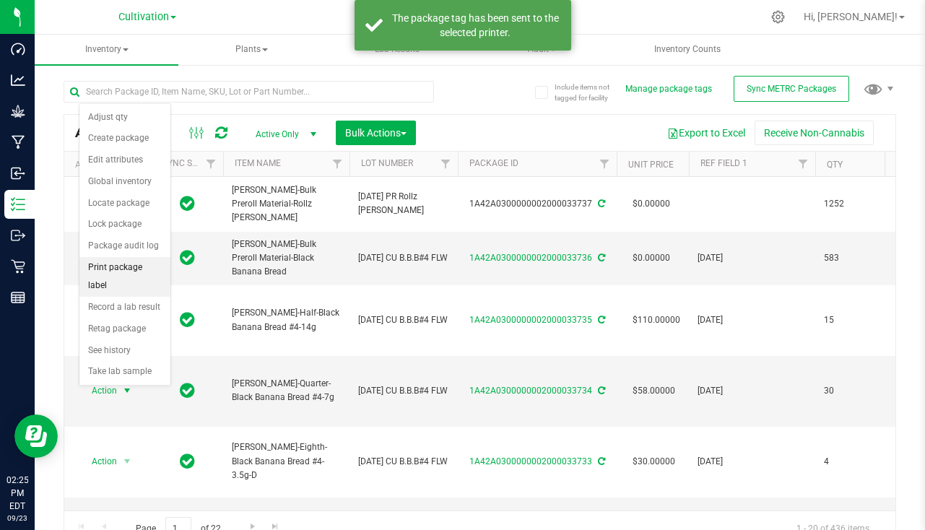
click at [118, 268] on li "Print package label" at bounding box center [124, 277] width 91 height 40
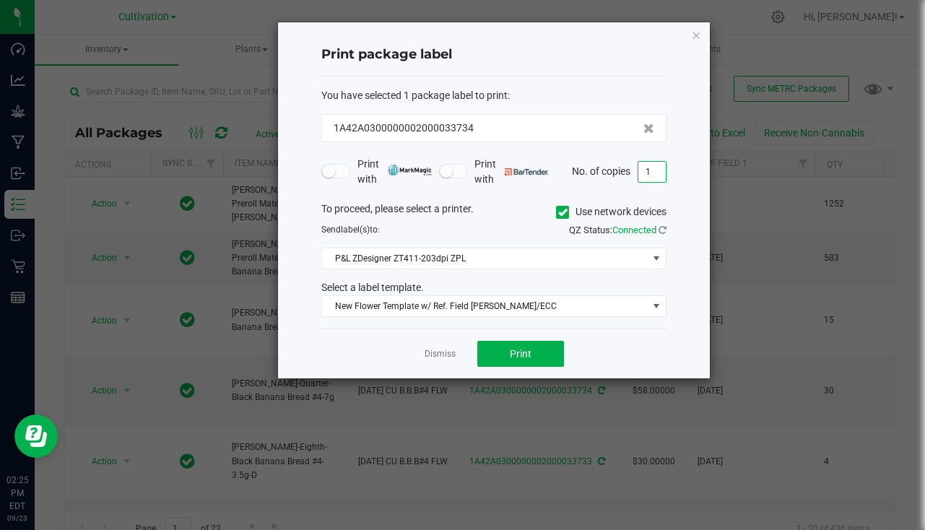
click at [659, 164] on input "1" at bounding box center [652, 172] width 27 height 20
type input "30"
click at [543, 357] on button "Print" at bounding box center [521, 354] width 87 height 26
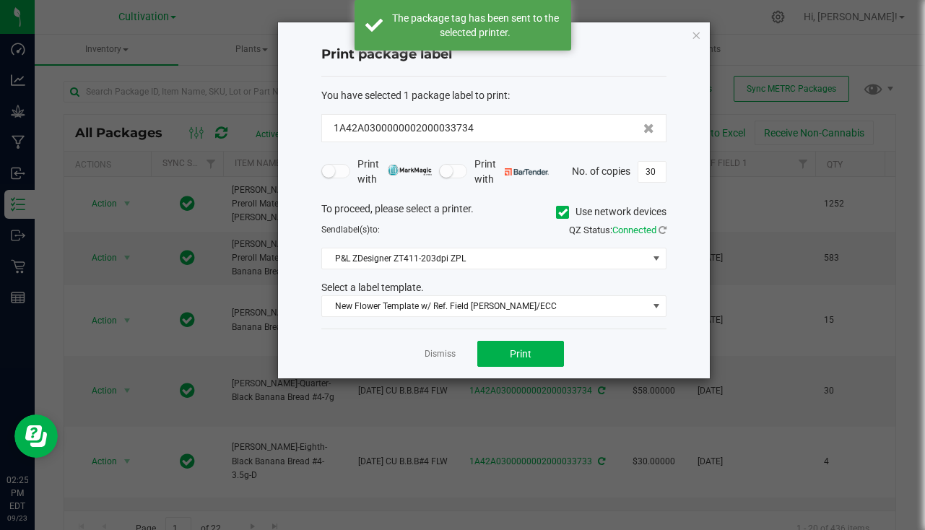
click at [446, 347] on app-cancel-button "Dismiss" at bounding box center [440, 354] width 31 height 15
click at [444, 353] on link "Dismiss" at bounding box center [440, 354] width 31 height 12
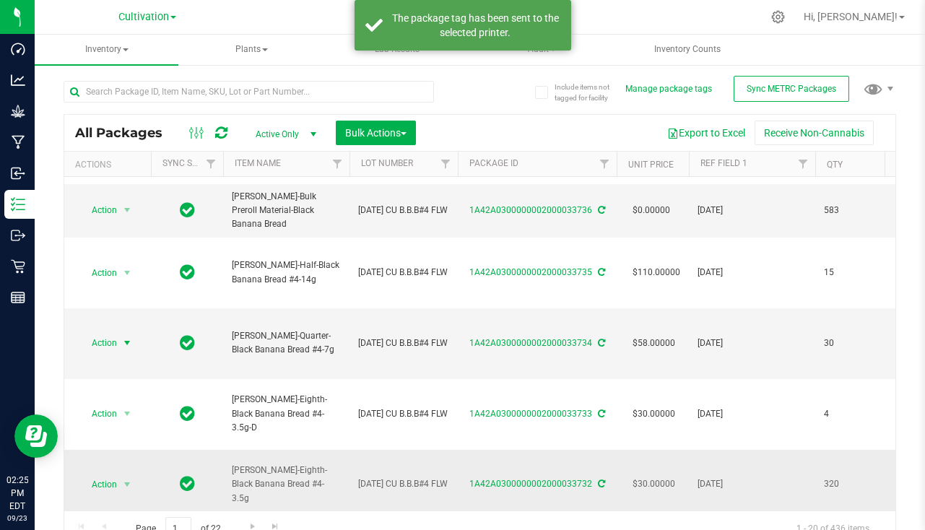
scroll to position [144, 0]
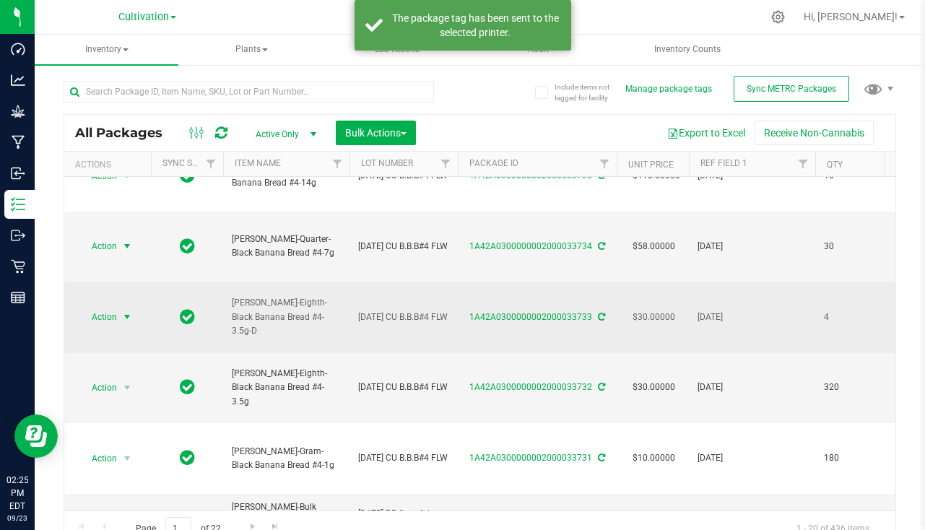
click at [129, 311] on span "select" at bounding box center [127, 317] width 12 height 12
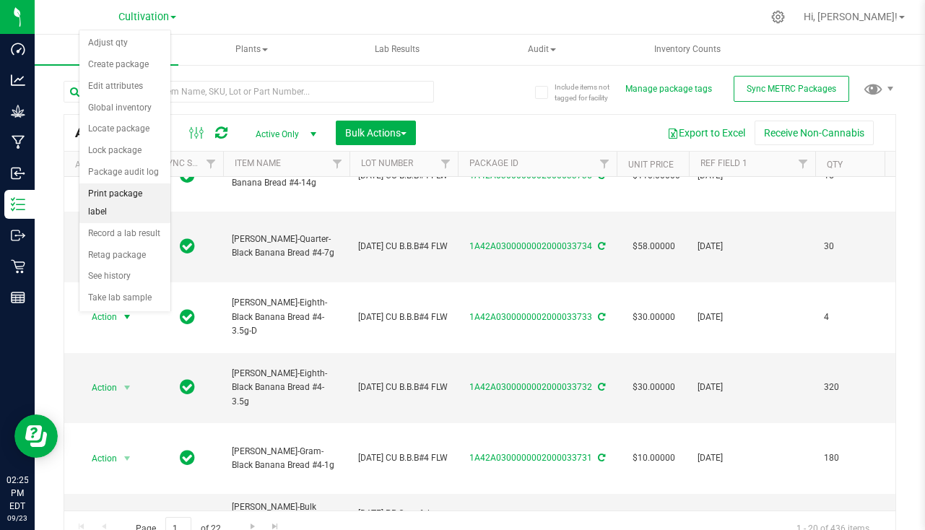
click at [125, 194] on li "Print package label" at bounding box center [124, 203] width 91 height 40
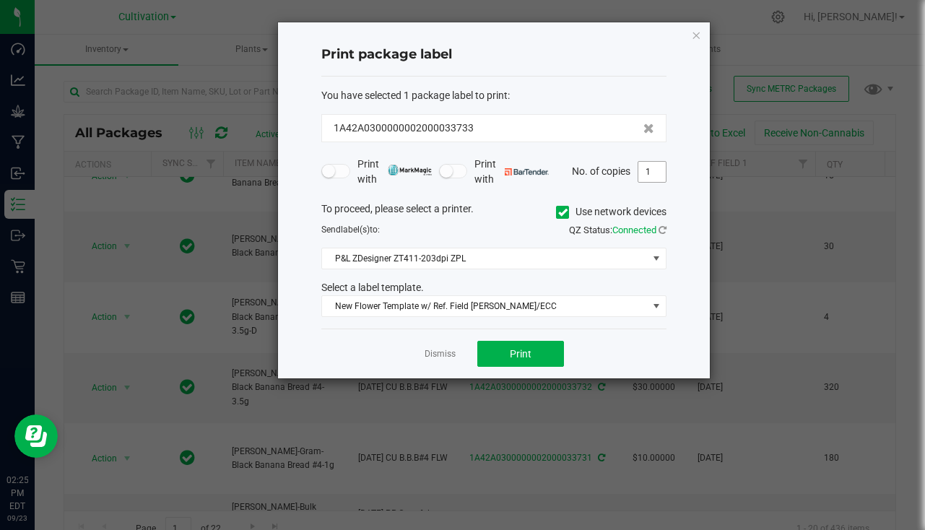
click at [649, 168] on input "1" at bounding box center [652, 172] width 27 height 20
type input "4"
click at [500, 350] on button "Print" at bounding box center [521, 354] width 87 height 26
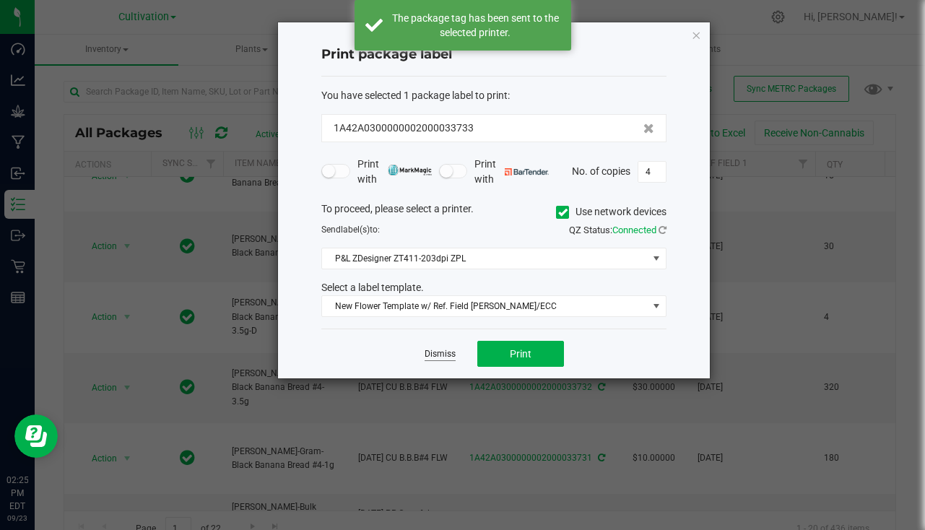
click at [434, 360] on link "Dismiss" at bounding box center [440, 354] width 31 height 12
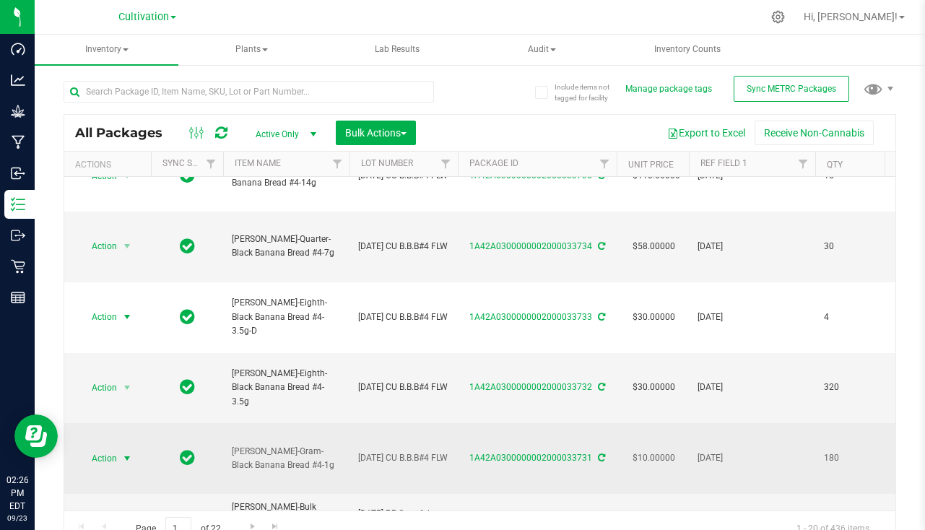
click at [105, 449] on span "Action" at bounding box center [98, 459] width 39 height 20
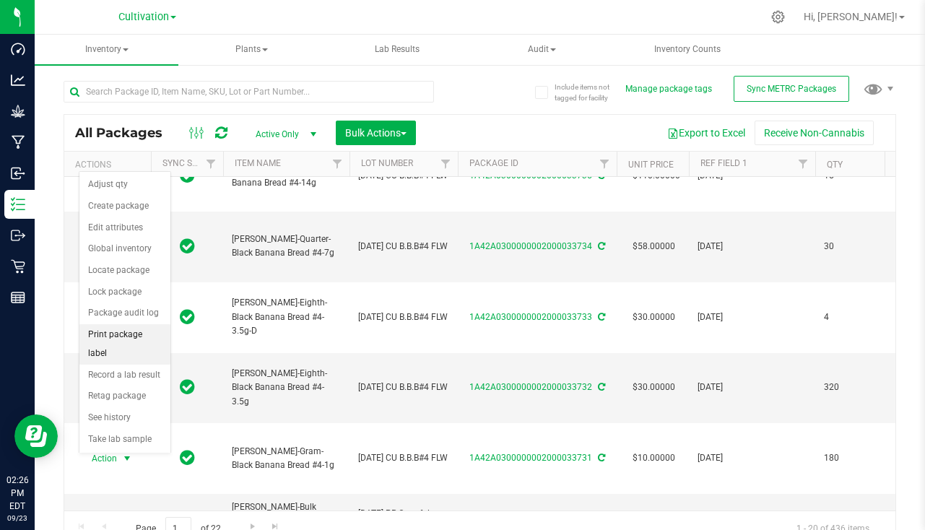
click at [160, 332] on li "Print package label" at bounding box center [124, 344] width 91 height 40
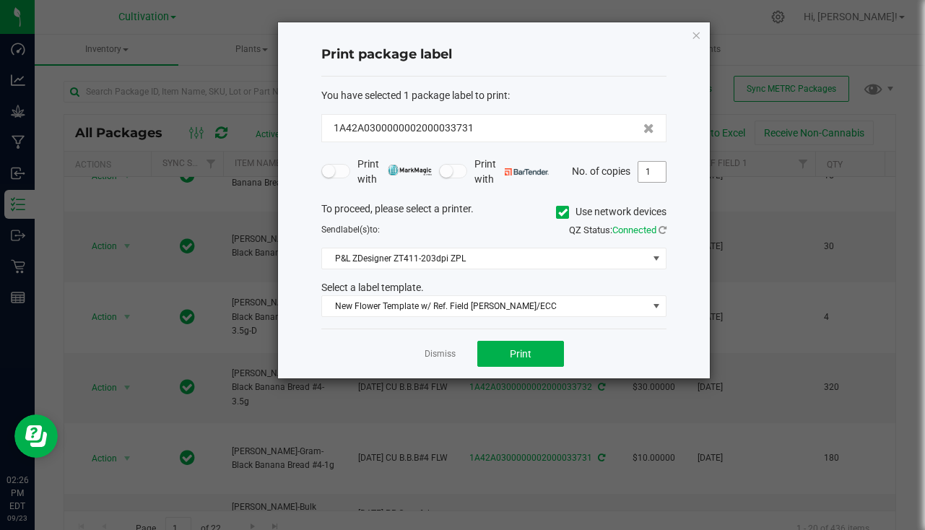
click at [648, 170] on input "1" at bounding box center [652, 172] width 27 height 20
click at [529, 348] on span "Print" at bounding box center [521, 354] width 22 height 12
click at [647, 174] on input "80" at bounding box center [652, 172] width 27 height 20
click at [501, 360] on button "Print" at bounding box center [521, 354] width 87 height 26
click at [657, 170] on input "20" at bounding box center [652, 172] width 27 height 20
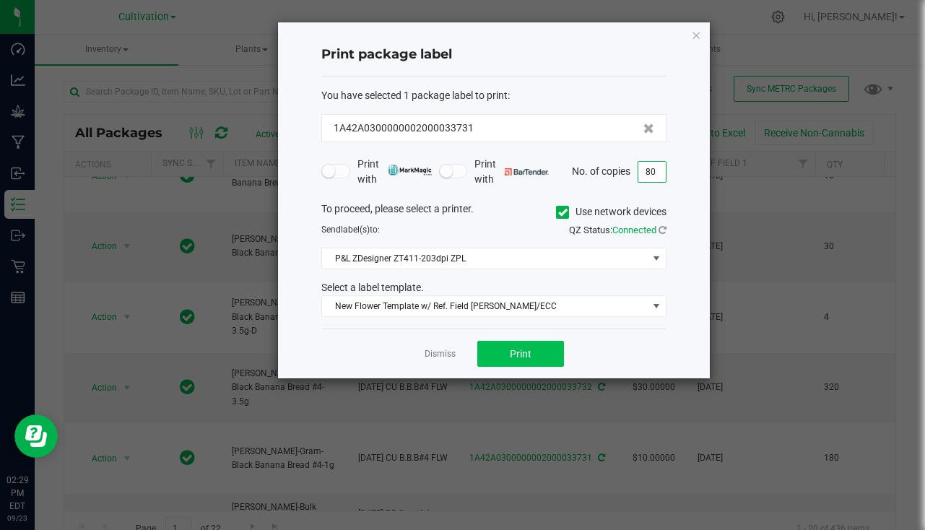
type input "80"
click at [529, 353] on span "Print" at bounding box center [521, 354] width 22 height 12
click at [448, 354] on link "Dismiss" at bounding box center [440, 354] width 31 height 12
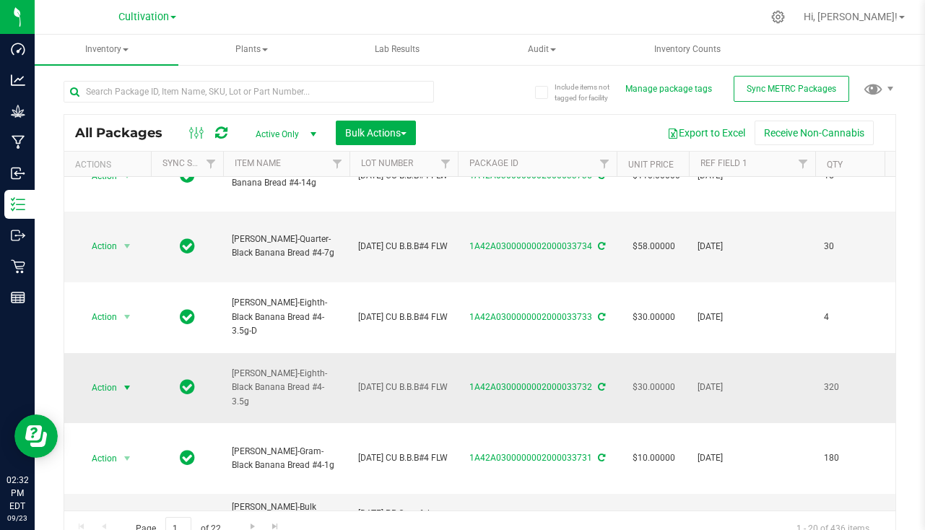
click at [105, 383] on span "Action" at bounding box center [98, 388] width 39 height 20
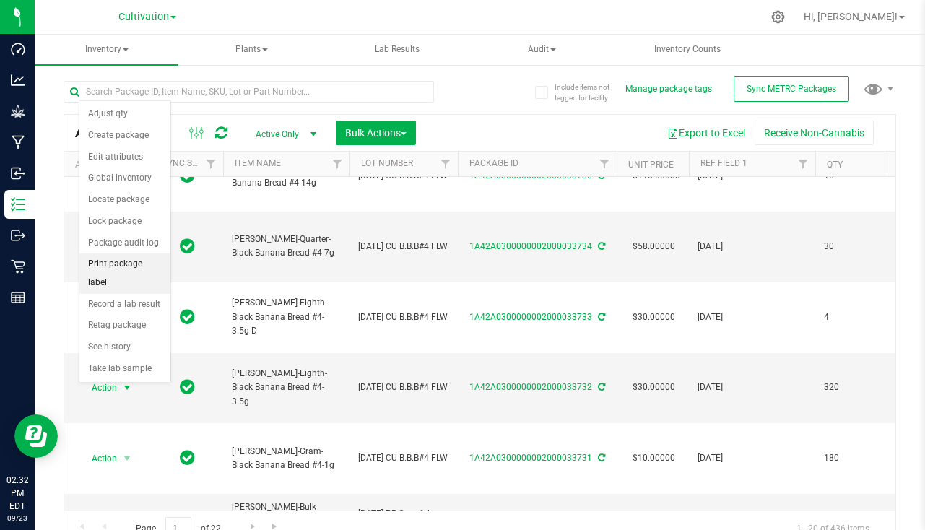
click at [128, 271] on li "Print package label" at bounding box center [124, 274] width 91 height 40
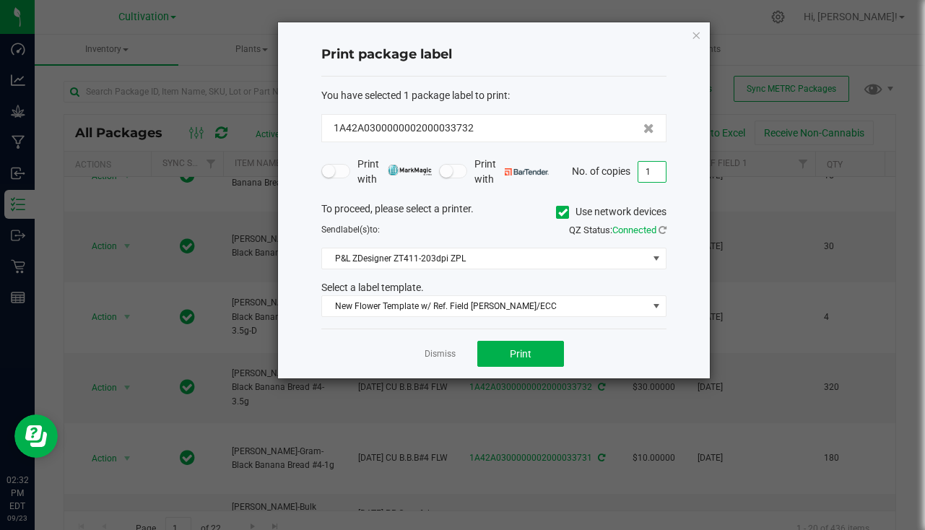
click at [663, 172] on input "1" at bounding box center [652, 172] width 27 height 20
type input "320"
click at [540, 358] on button "Print" at bounding box center [521, 354] width 87 height 26
click at [446, 352] on link "Dismiss" at bounding box center [440, 354] width 31 height 12
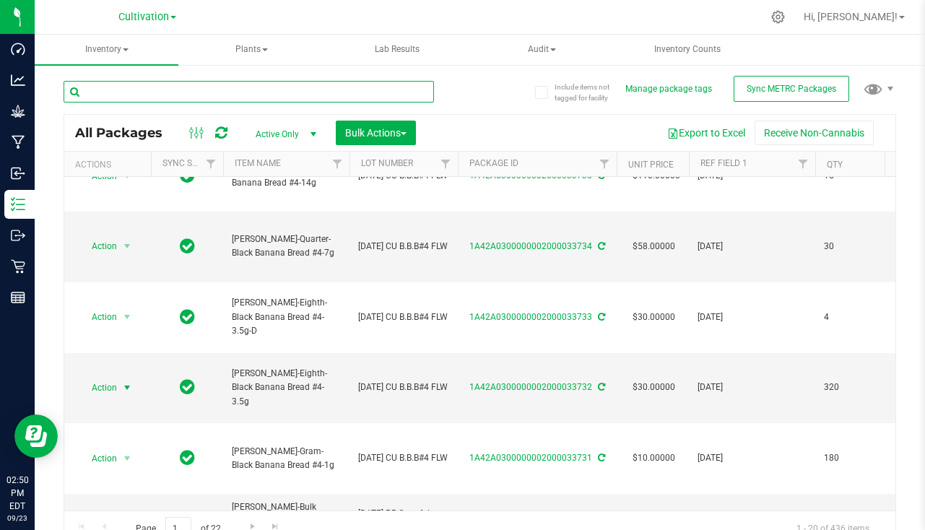
click at [129, 100] on input "text" at bounding box center [249, 92] width 371 height 22
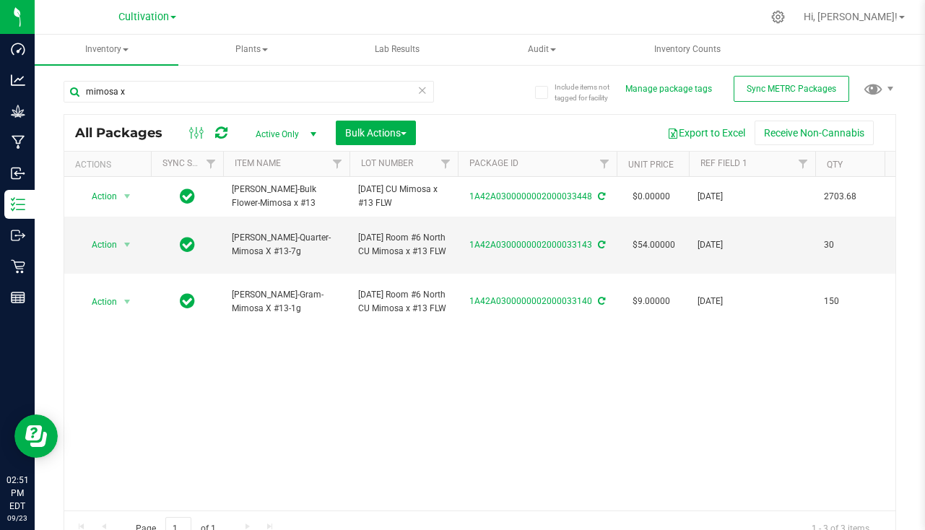
click at [288, 104] on div "mimosa x" at bounding box center [249, 97] width 371 height 33
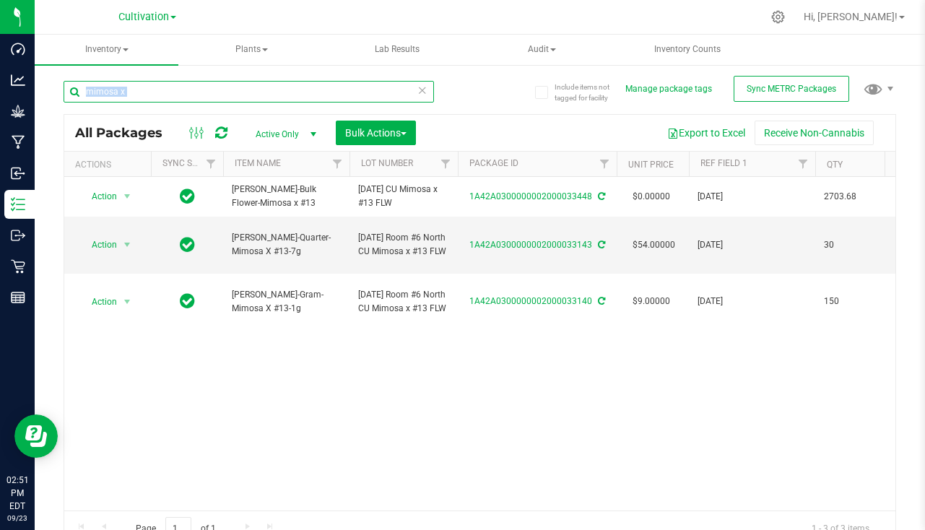
click at [186, 89] on input "mimosa x" at bounding box center [249, 92] width 371 height 22
type input "m"
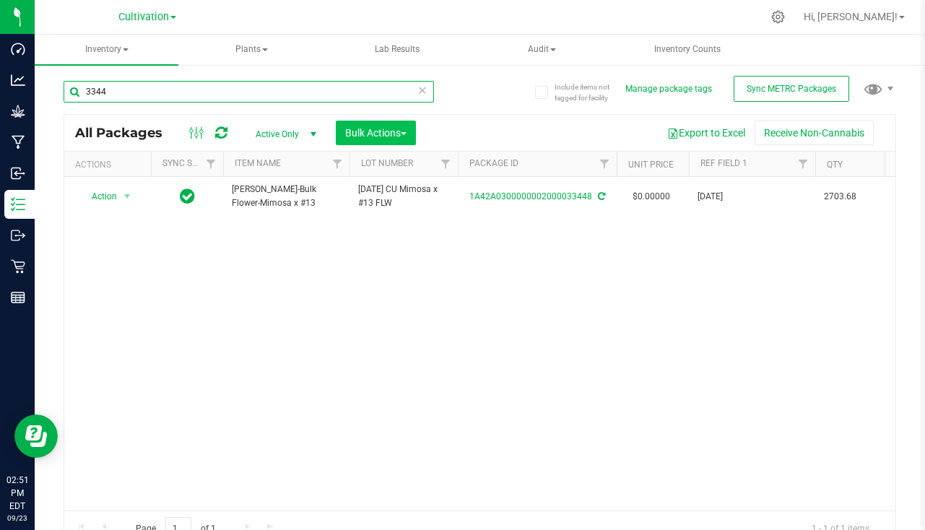
type input "3344"
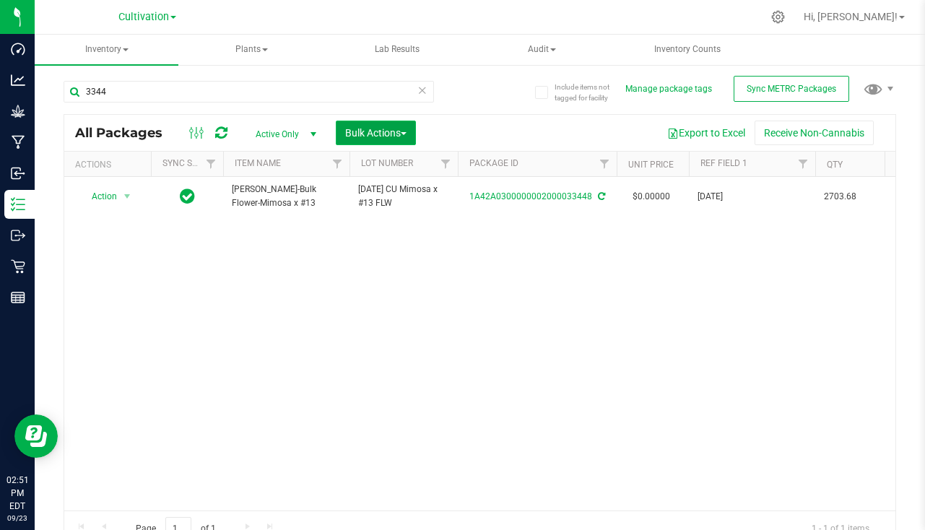
click at [382, 125] on button "Bulk Actions" at bounding box center [376, 133] width 80 height 25
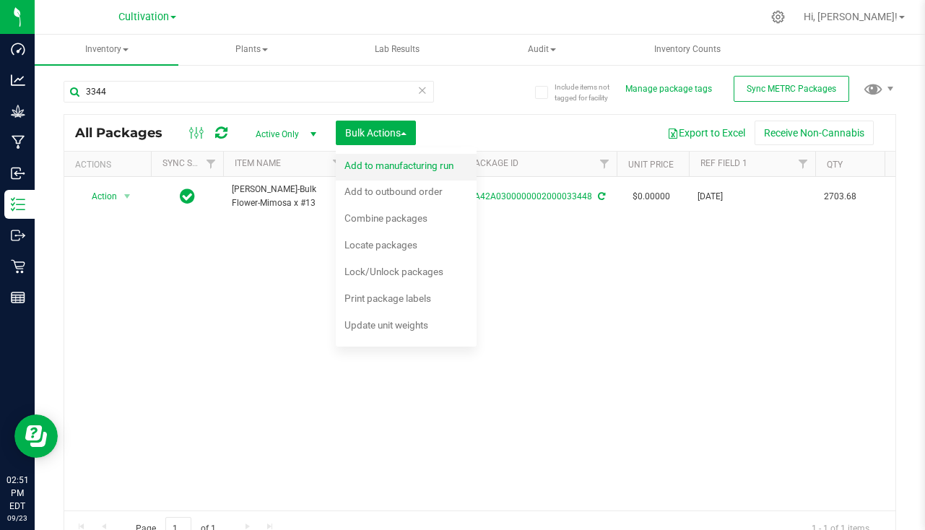
click at [387, 162] on span "Add to manufacturing run" at bounding box center [399, 166] width 109 height 12
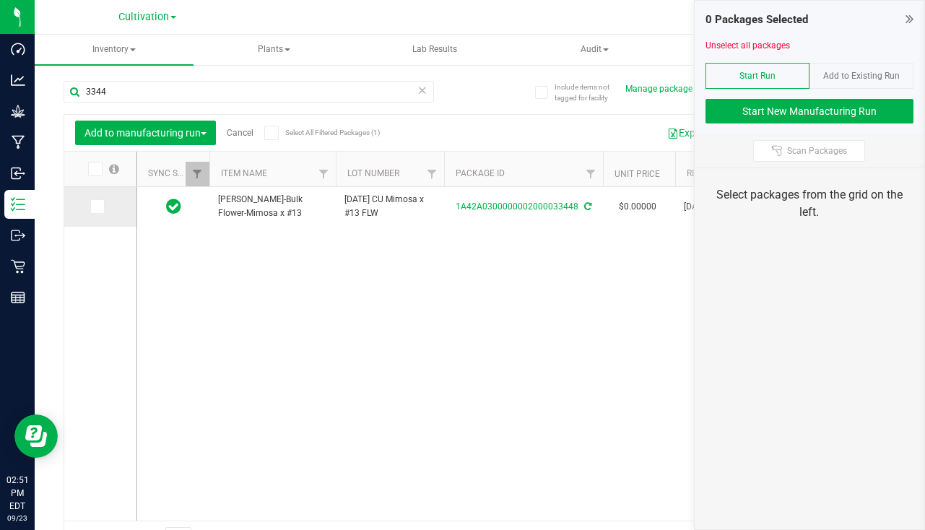
click at [100, 207] on icon at bounding box center [96, 207] width 9 height 0
click at [0, 0] on input "checkbox" at bounding box center [0, 0] width 0 height 0
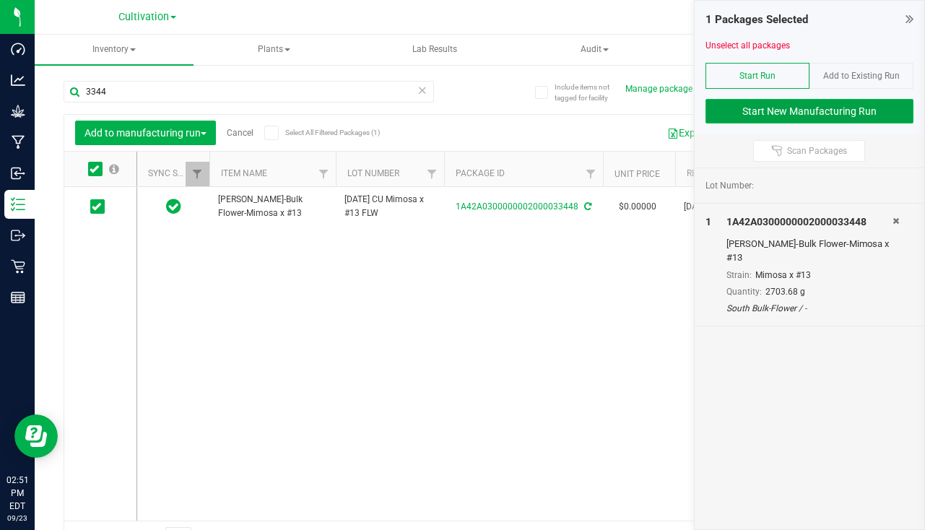
click at [813, 102] on button "Start New Manufacturing Run" at bounding box center [810, 111] width 208 height 25
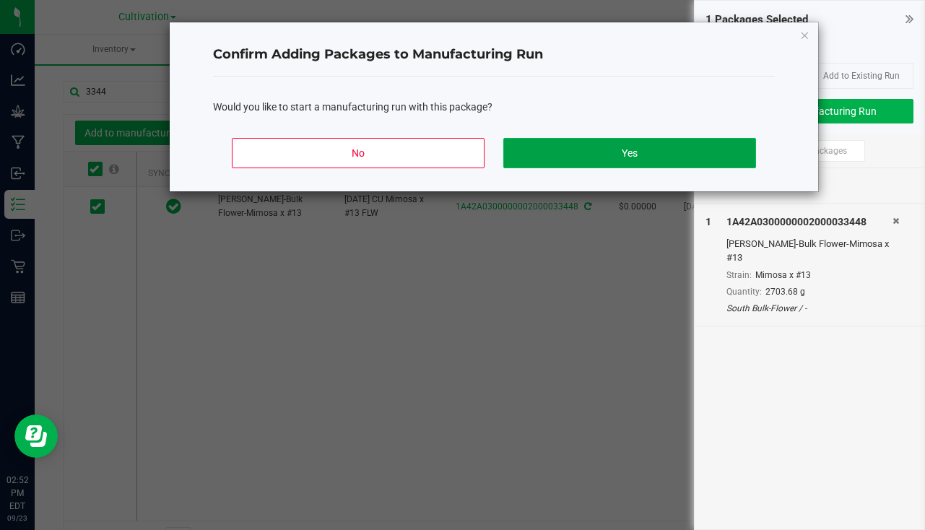
click at [591, 146] on button "Yes" at bounding box center [630, 153] width 253 height 30
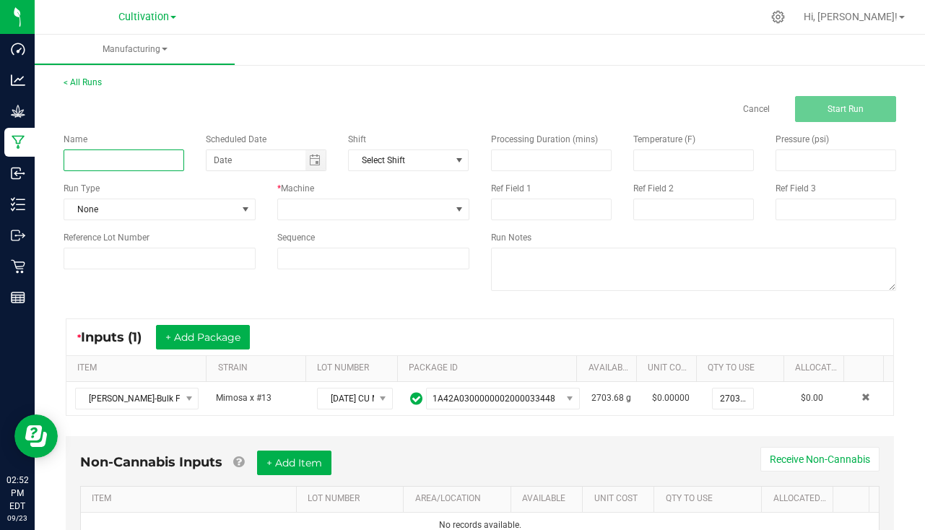
click at [143, 154] on input at bounding box center [124, 161] width 121 height 22
click at [309, 164] on span "Toggle calendar" at bounding box center [315, 161] width 12 height 12
type input "Slater - Mimosa X #13 9/23/25"
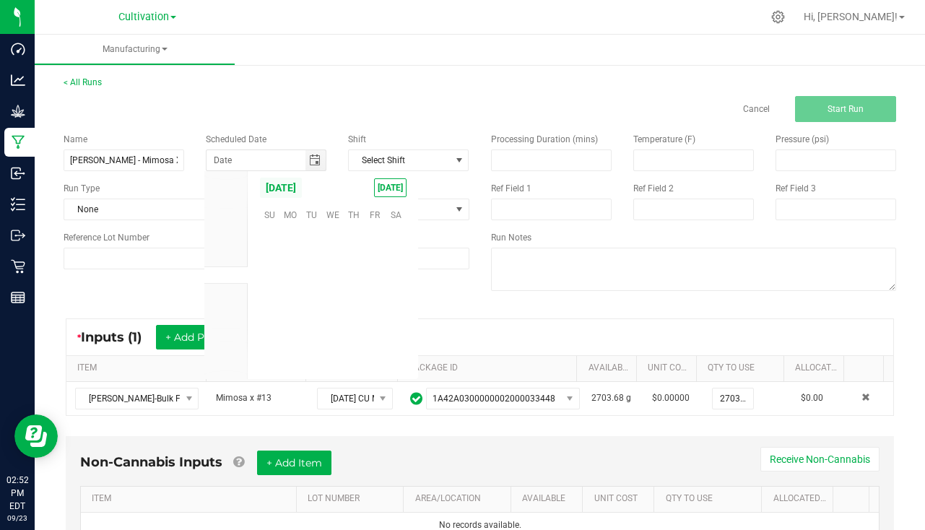
scroll to position [234335, 0]
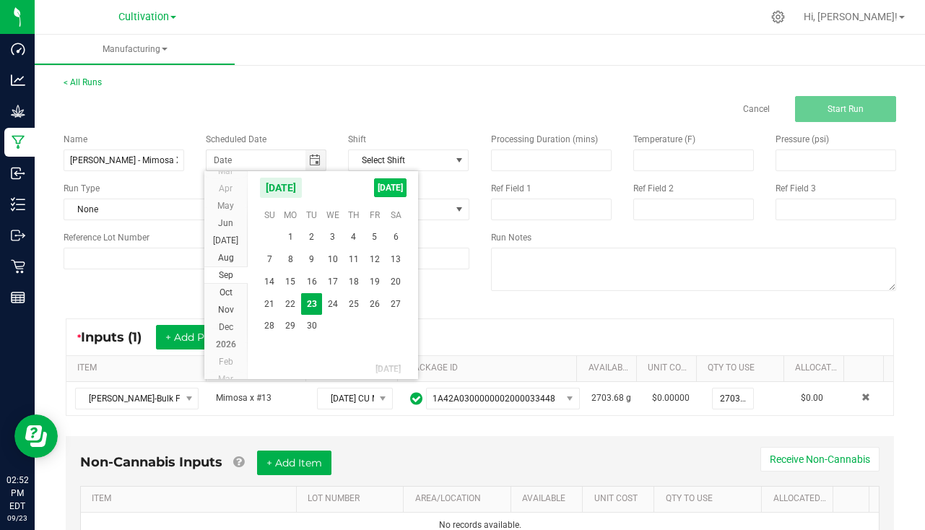
click at [385, 191] on span "TODAY" at bounding box center [390, 187] width 33 height 19
type input "[DATE]"
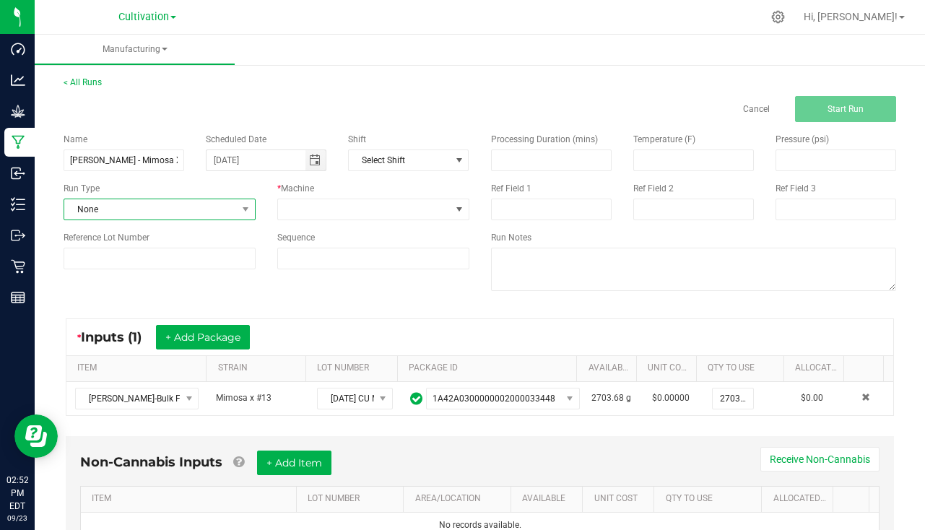
click at [215, 207] on span "None" at bounding box center [150, 209] width 173 height 20
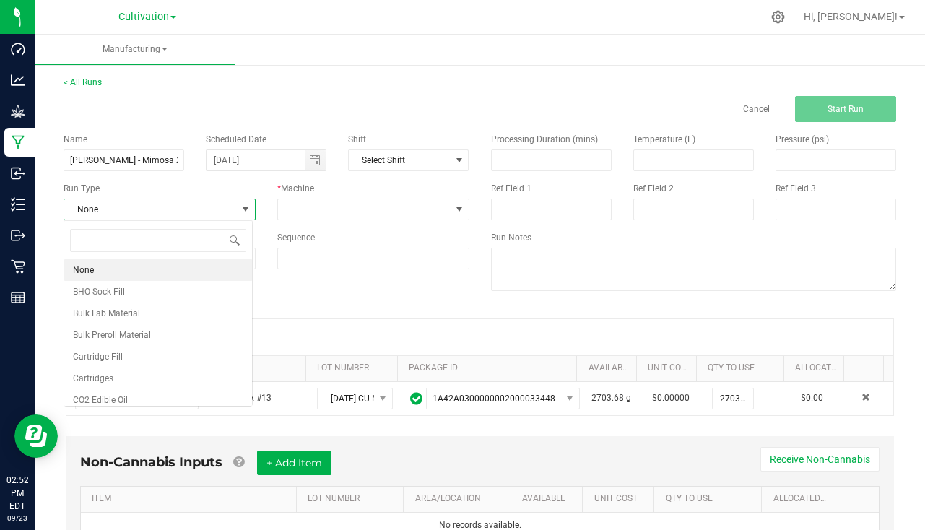
scroll to position [22, 189]
type input "pa"
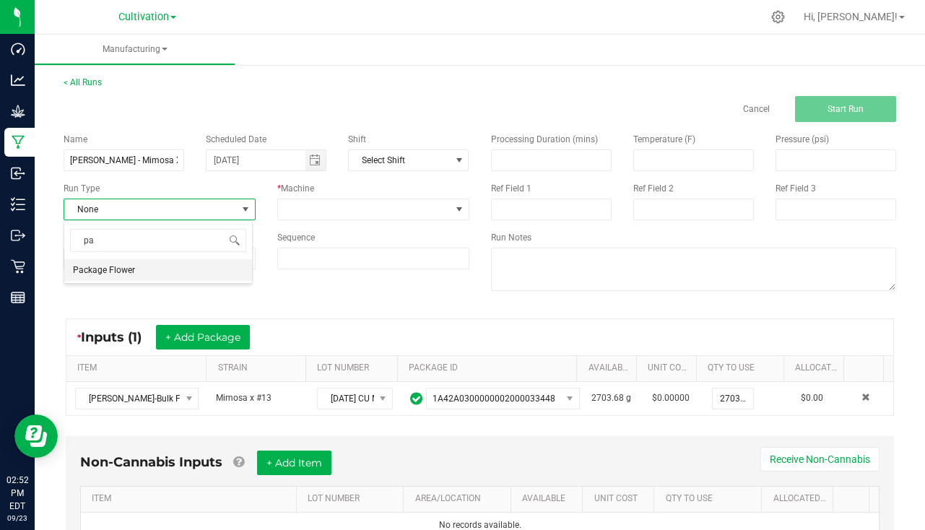
click at [153, 259] on li "Package Flower" at bounding box center [158, 270] width 188 height 22
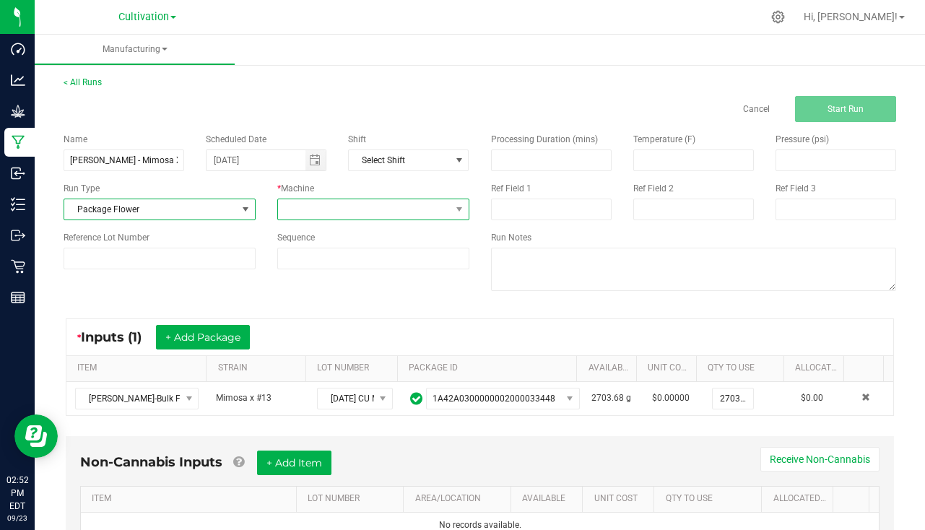
click at [306, 212] on span at bounding box center [364, 209] width 173 height 20
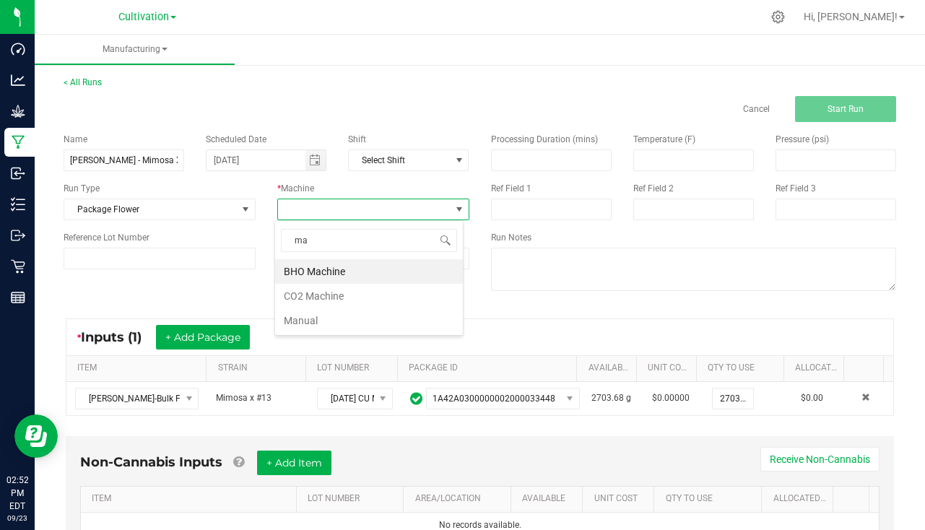
type input "man"
click at [337, 282] on li "Manual" at bounding box center [369, 271] width 188 height 25
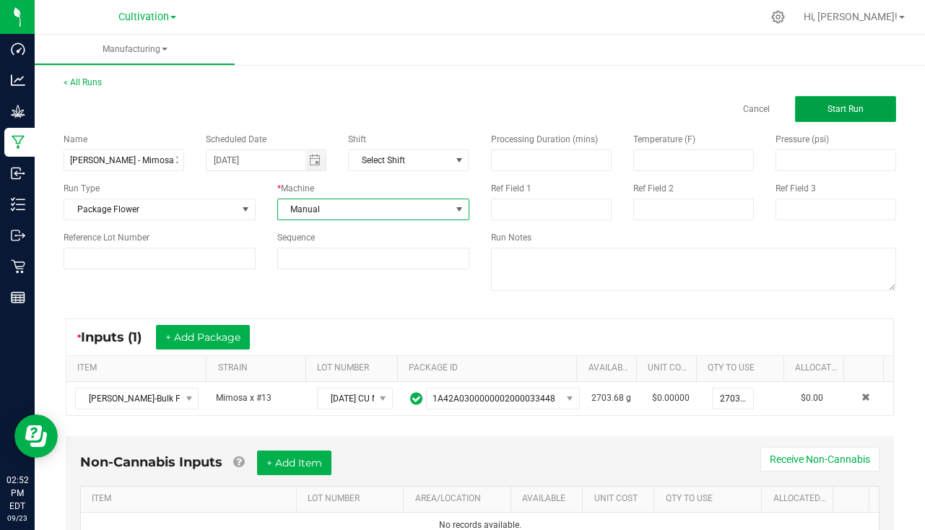
click at [853, 103] on button "Start Run" at bounding box center [845, 109] width 101 height 26
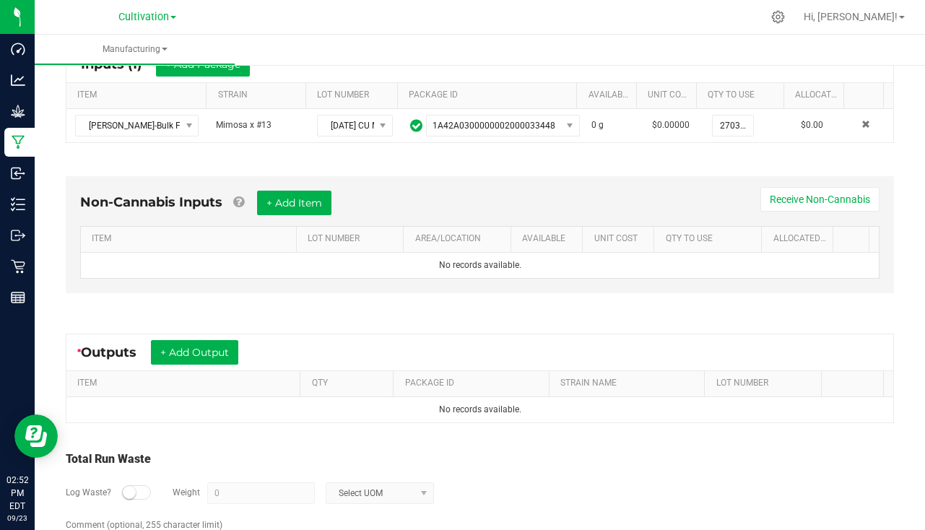
scroll to position [360, 0]
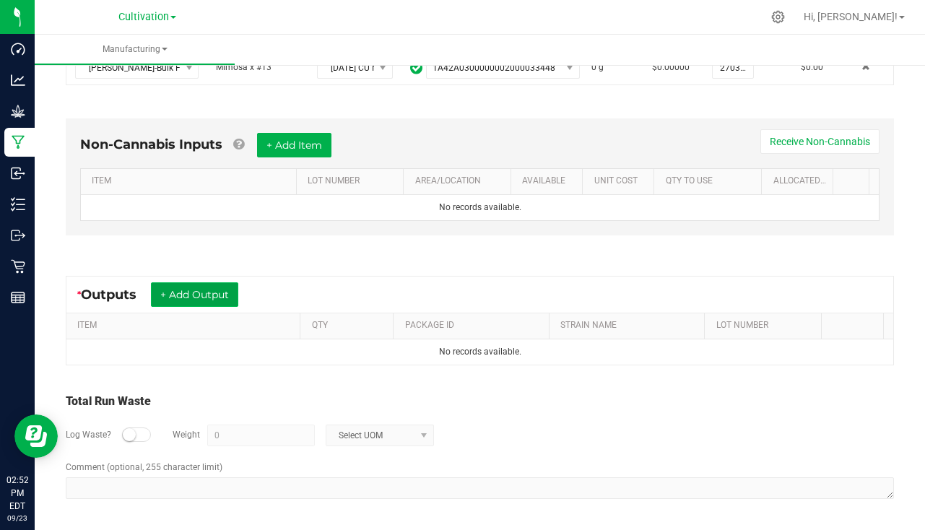
click at [170, 293] on button "+ Add Output" at bounding box center [194, 294] width 87 height 25
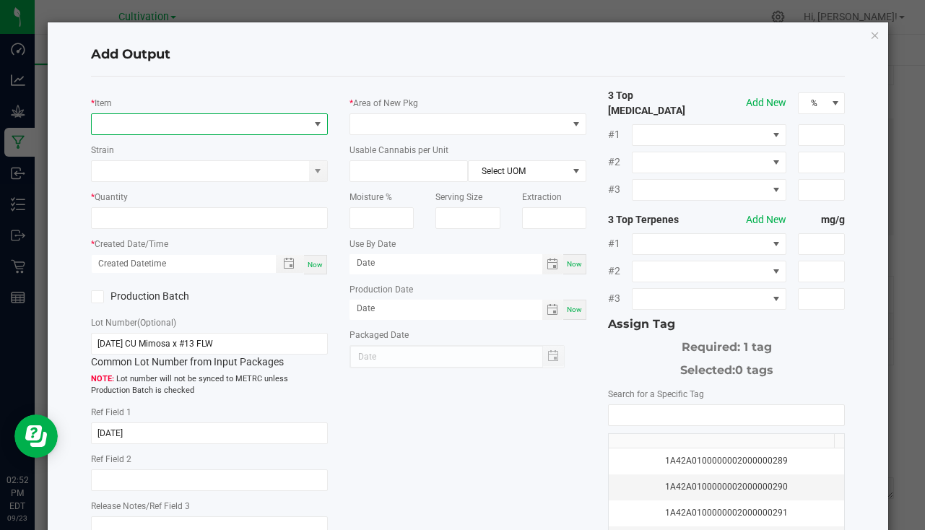
click at [157, 134] on span "NO DATA FOUND" at bounding box center [200, 124] width 217 height 20
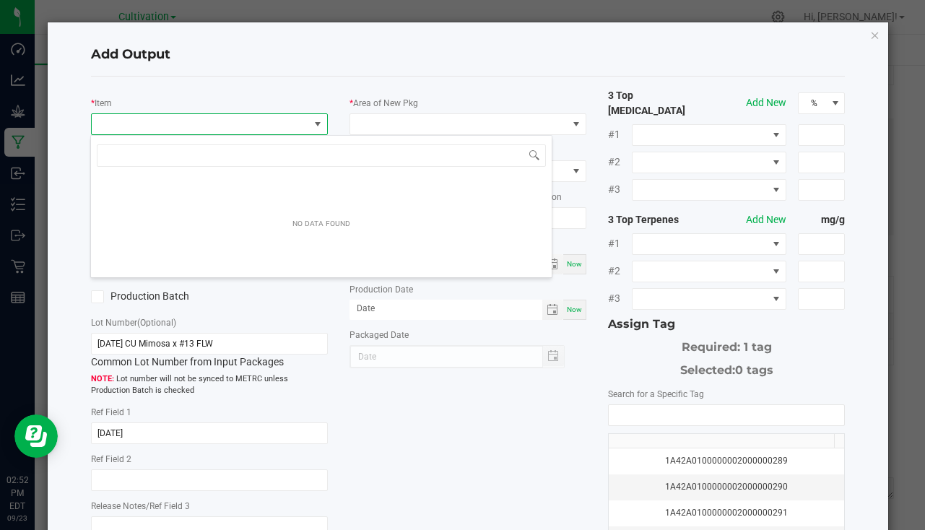
scroll to position [22, 234]
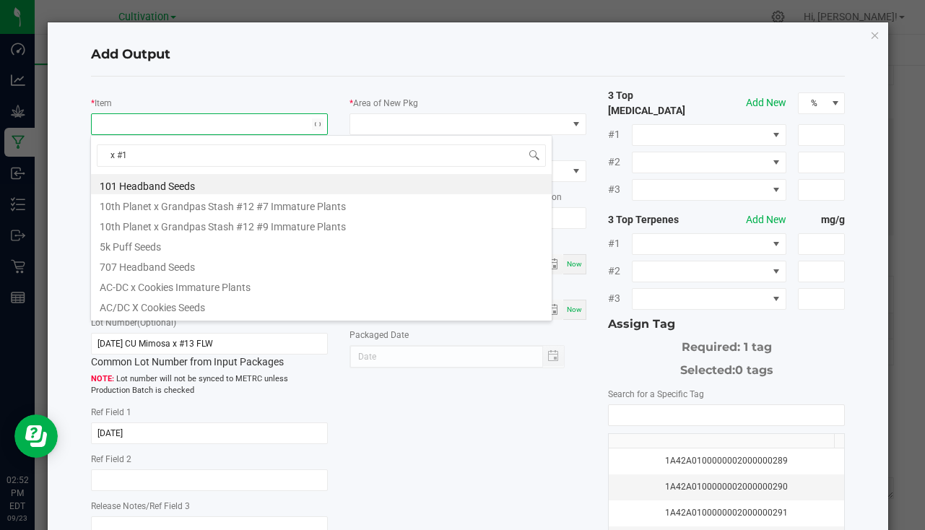
type input "x #13"
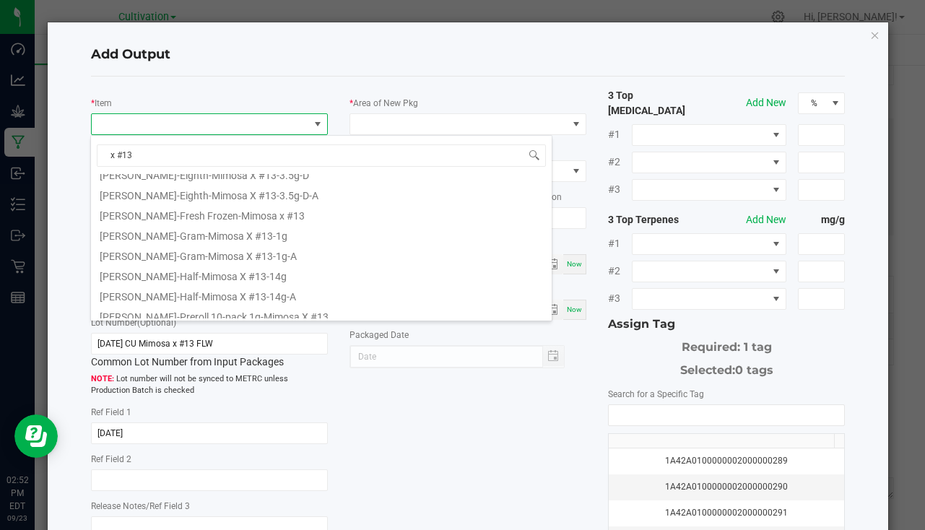
scroll to position [144, 0]
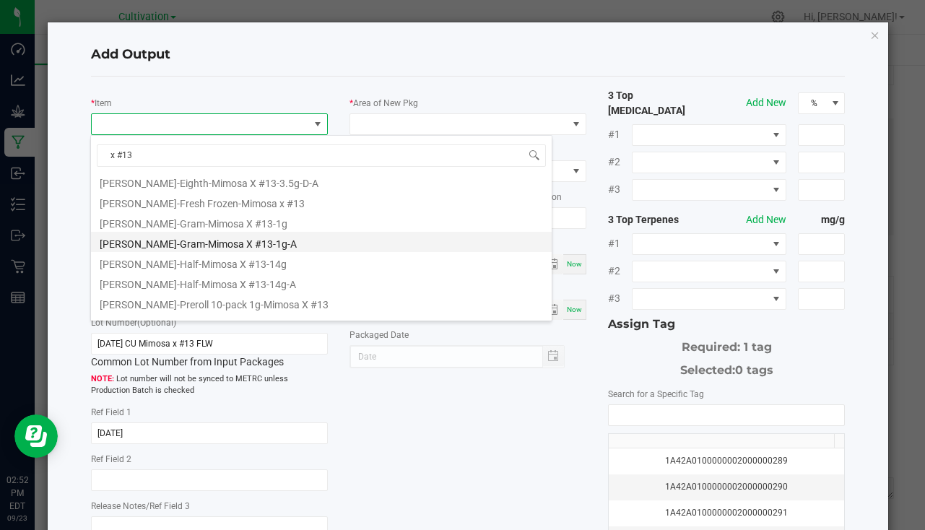
click at [231, 246] on li "Slater-Gram-Mimosa X #13-1g-A" at bounding box center [321, 242] width 461 height 20
type input "0 ea"
type input "1"
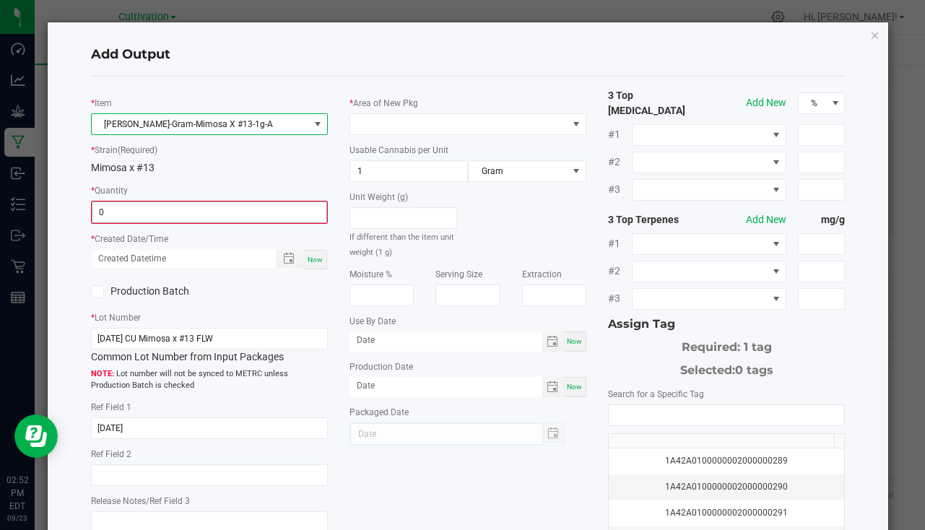
click at [181, 212] on input "0" at bounding box center [209, 212] width 234 height 20
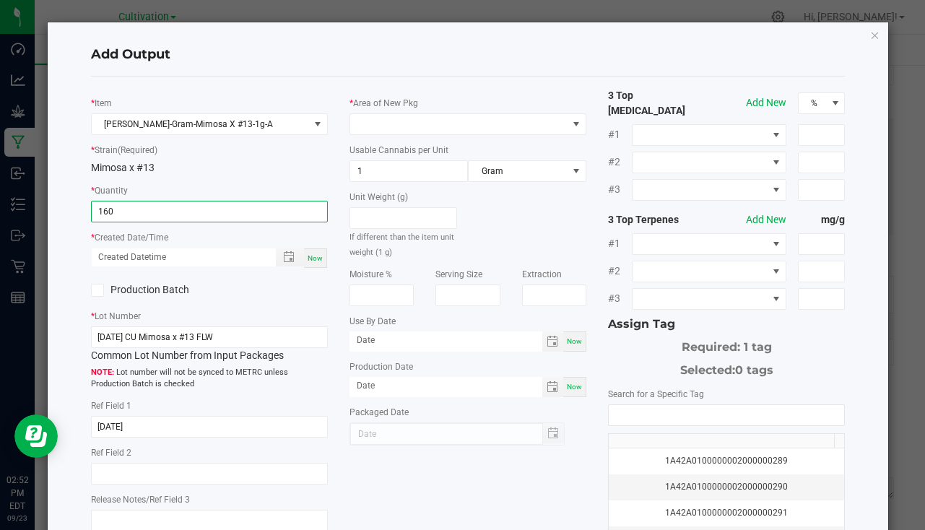
type input "160 ea"
click at [321, 263] on div "Now" at bounding box center [315, 259] width 23 height 20
type input "09/23/2025 2:52 PM"
type input "[DATE]"
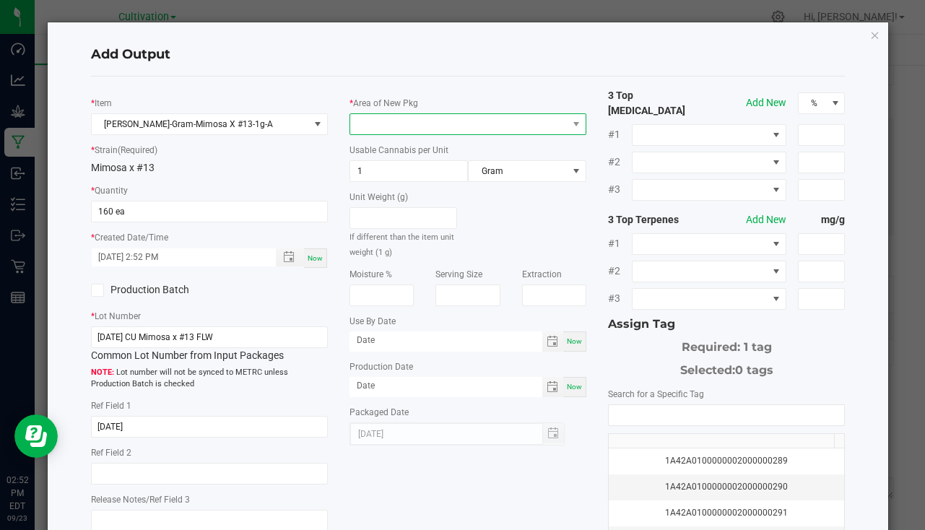
click at [386, 129] on span at bounding box center [458, 124] width 217 height 20
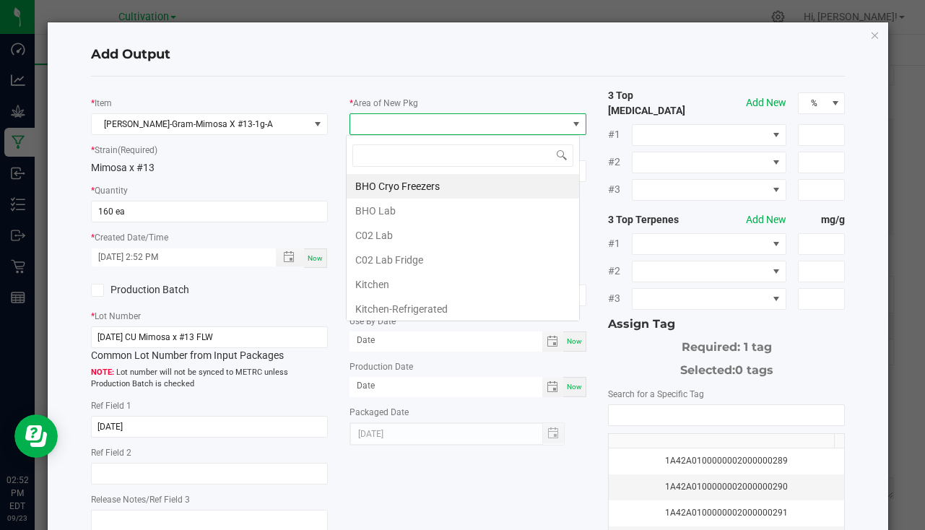
scroll to position [22, 234]
type input "bu"
click at [421, 196] on li "South Bulk-Flower" at bounding box center [463, 186] width 233 height 25
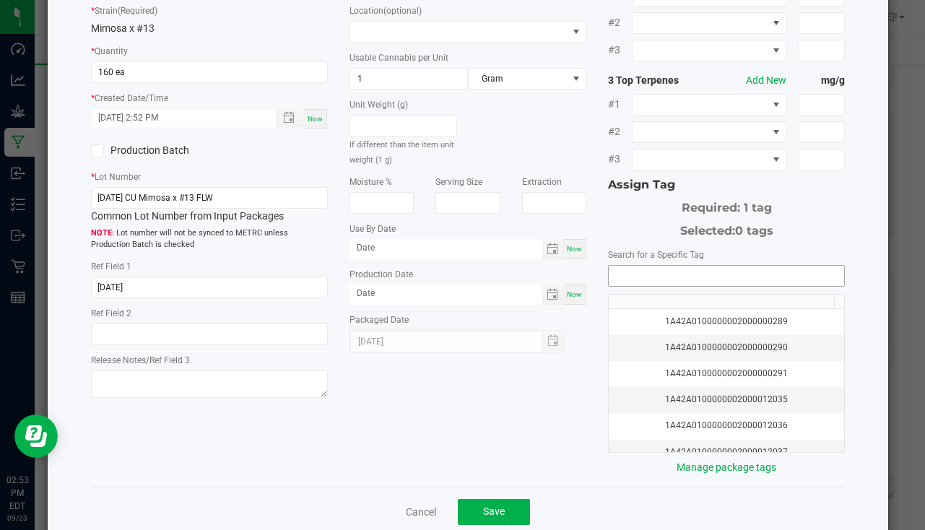
scroll to position [160, 0]
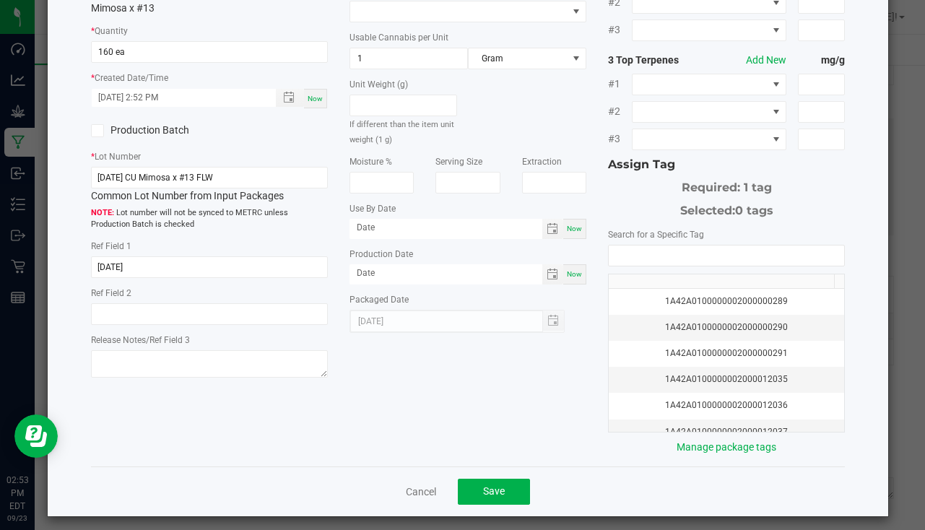
click at [621, 264] on div "1A42A0100000002000000289 1A42A0100000002000000290 1A42A0100000002000000291 1A42…" at bounding box center [726, 339] width 237 height 188
click at [623, 249] on input "NO DATA FOUND" at bounding box center [727, 256] width 236 height 20
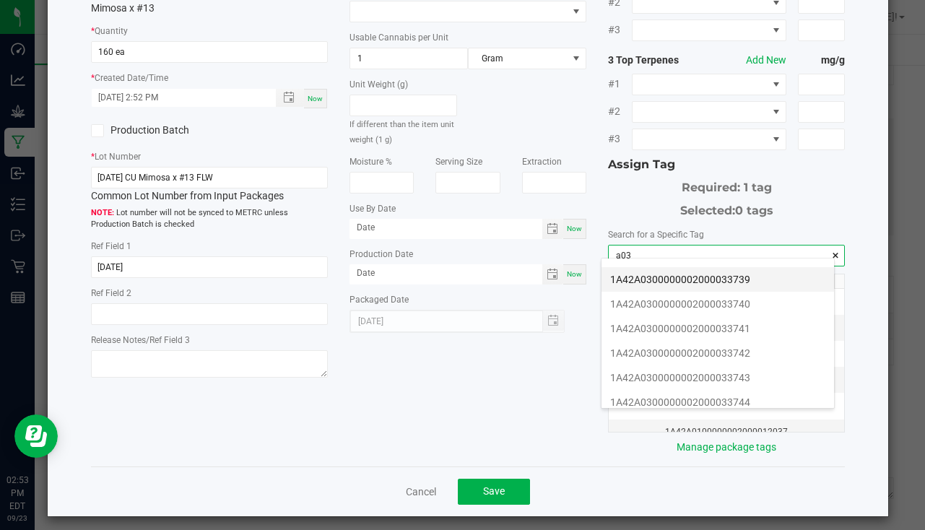
scroll to position [217, 0]
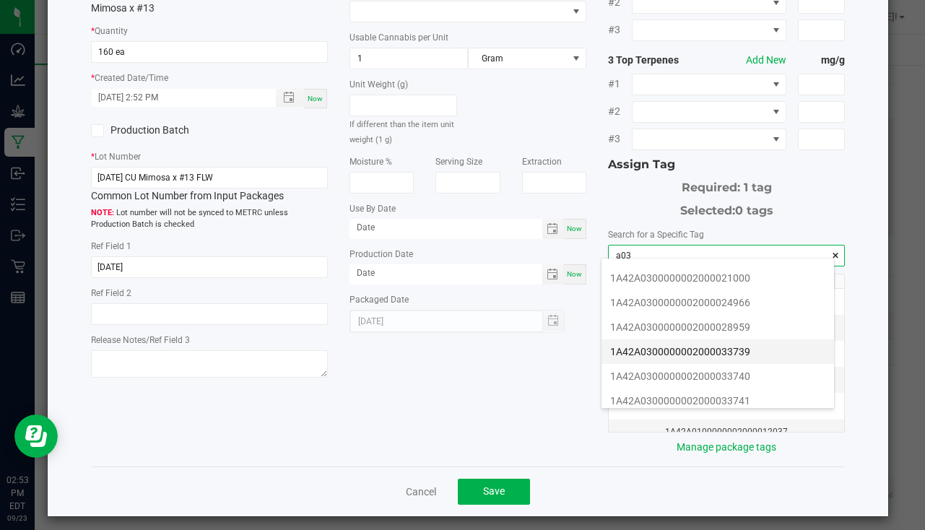
click at [741, 352] on li "1A42A0300000002000033739" at bounding box center [718, 352] width 233 height 25
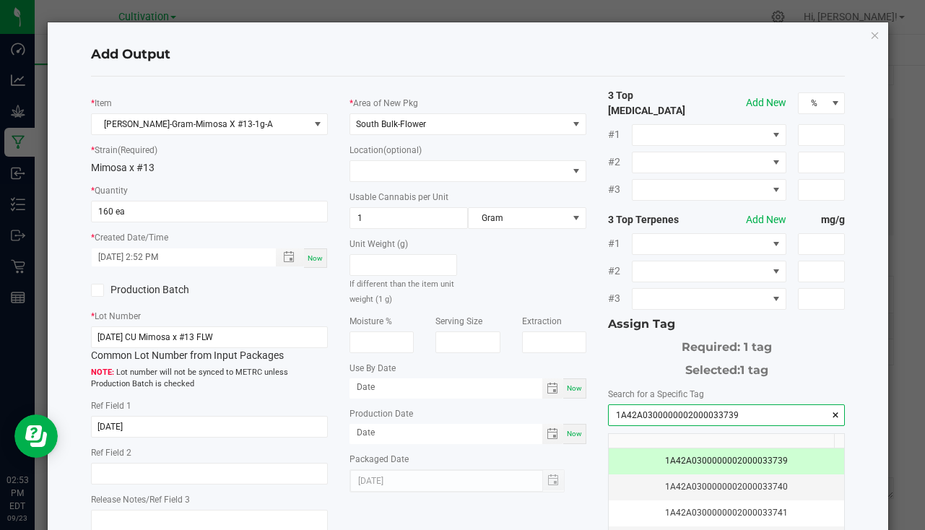
scroll to position [160, 0]
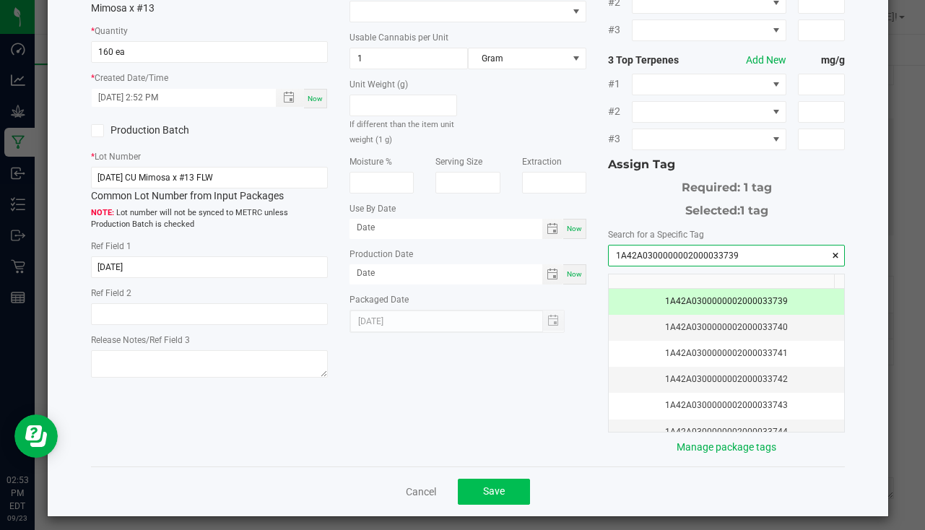
type input "1A42A0300000002000033739"
click at [498, 488] on span "Save" at bounding box center [494, 491] width 22 height 12
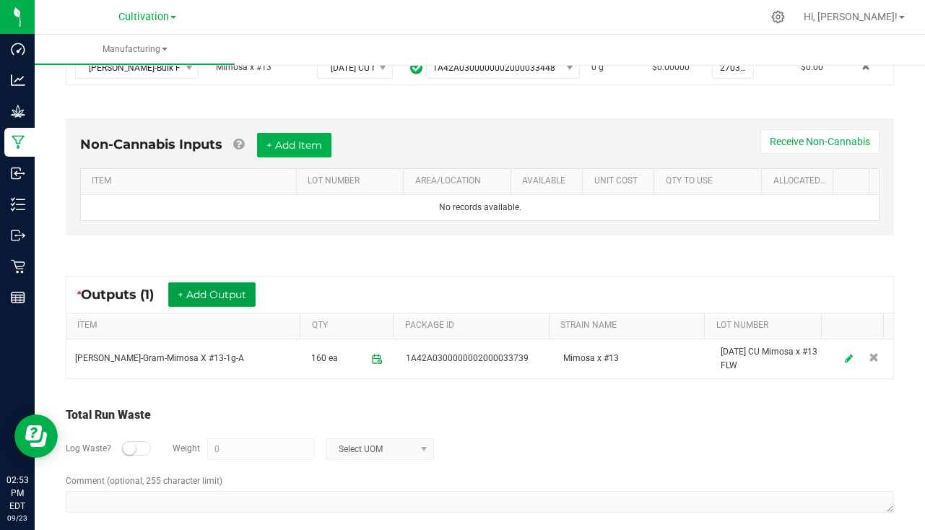
click at [222, 300] on button "+ Add Output" at bounding box center [211, 294] width 87 height 25
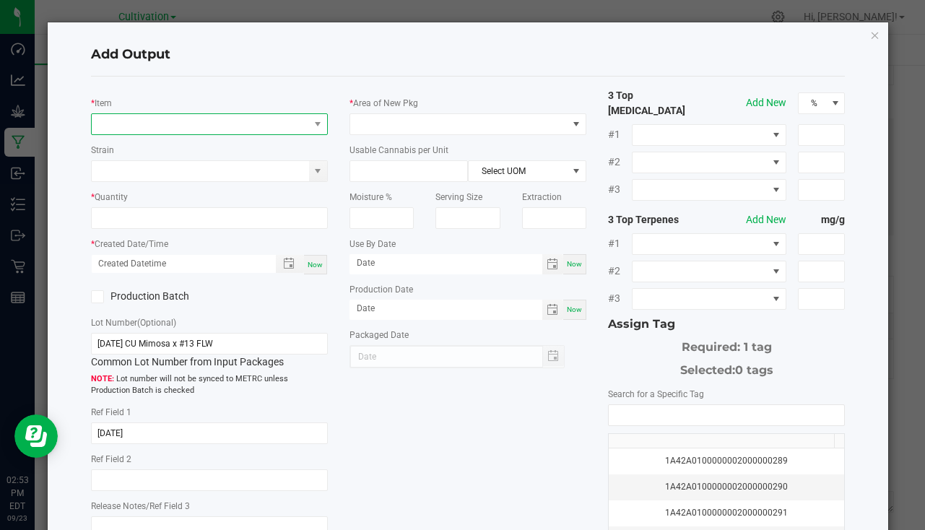
click at [158, 129] on span "NO DATA FOUND" at bounding box center [200, 124] width 217 height 20
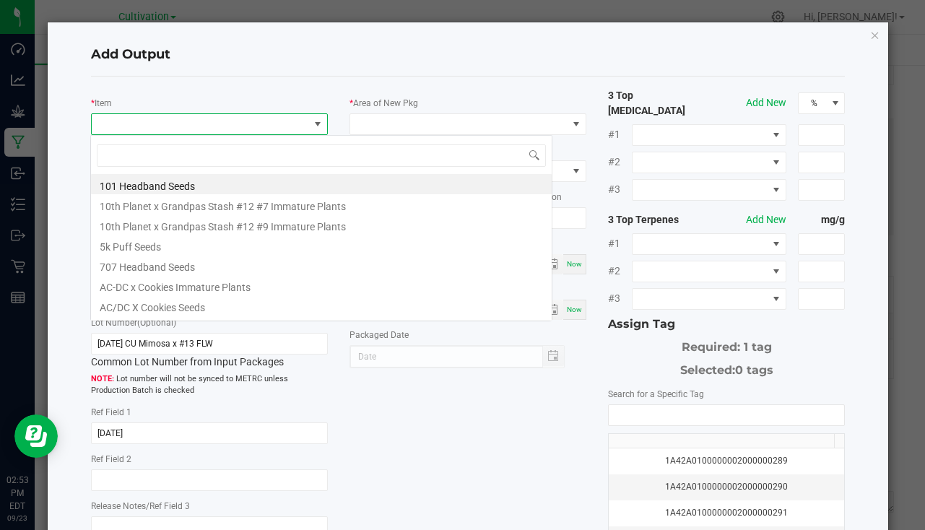
scroll to position [22, 234]
type input "x #13"
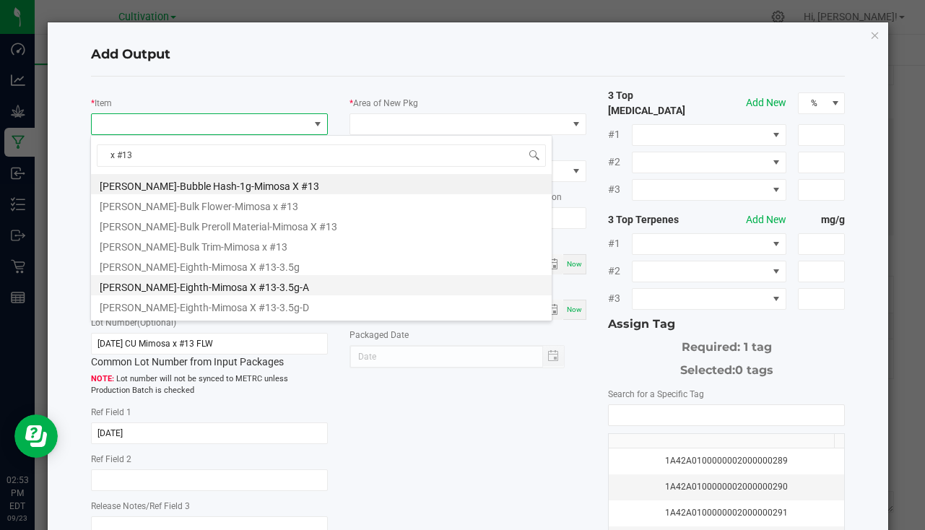
click at [226, 289] on li "Slater-Eighth-Mimosa X #13-3.5g-A" at bounding box center [321, 285] width 461 height 20
type input "0 ea"
type input "3.5"
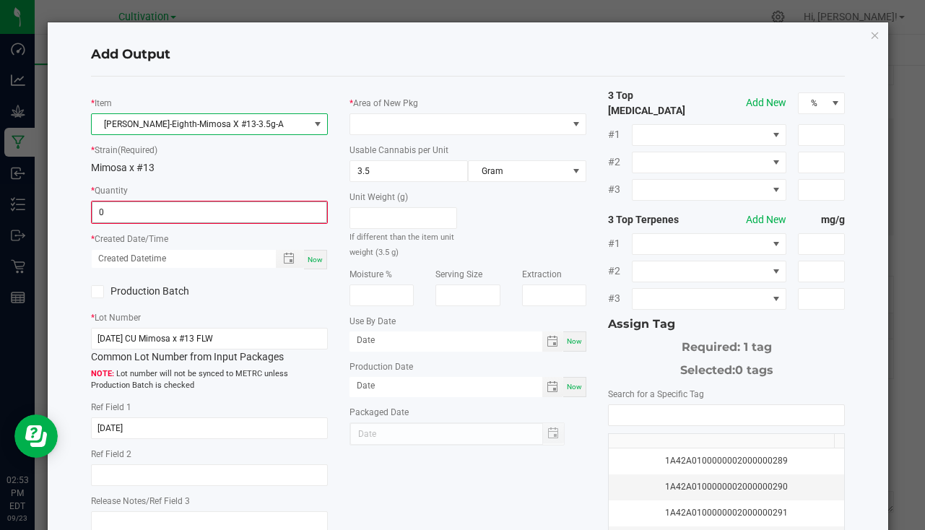
click at [121, 205] on input "0" at bounding box center [209, 212] width 234 height 20
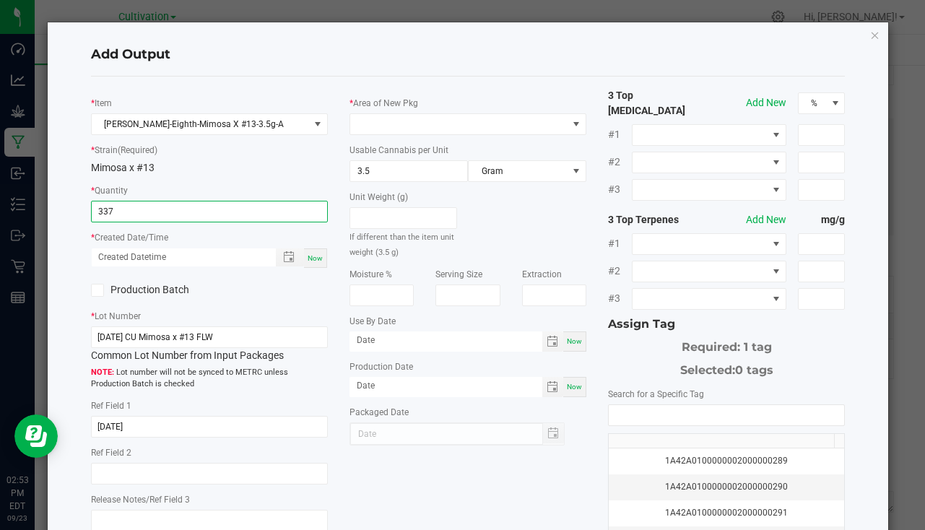
type input "337 ea"
click at [312, 259] on span "Now" at bounding box center [315, 258] width 15 height 8
type input "09/23/2025 2:53 PM"
type input "[DATE]"
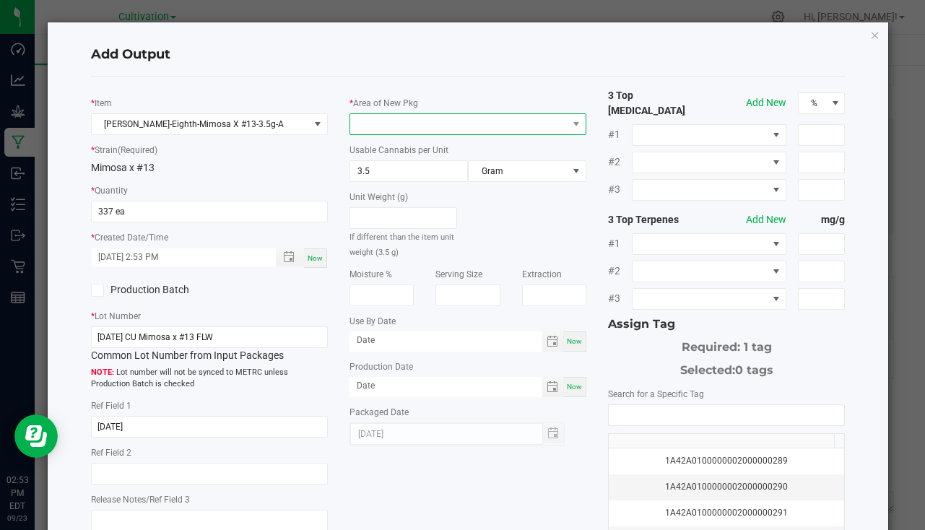
click at [388, 122] on span at bounding box center [458, 124] width 217 height 20
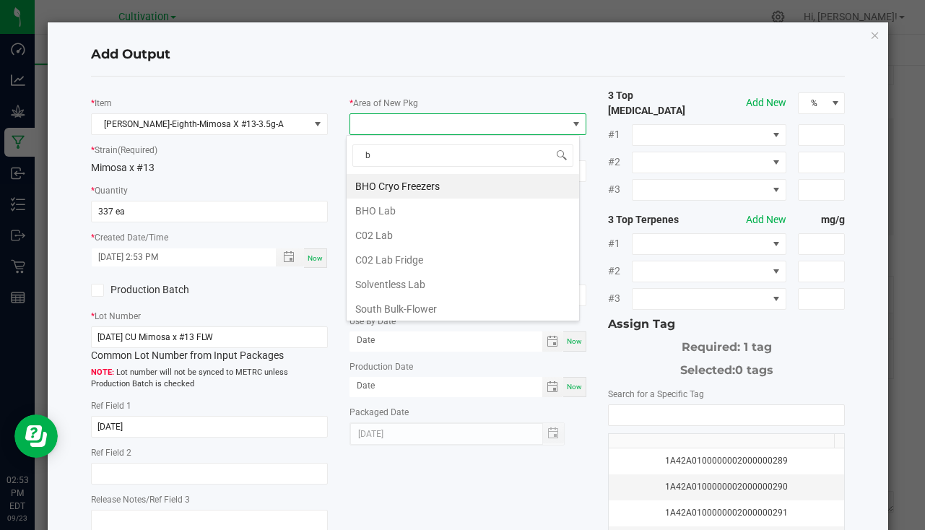
type input "bu"
click at [411, 186] on li "South Bulk-Flower" at bounding box center [463, 186] width 233 height 25
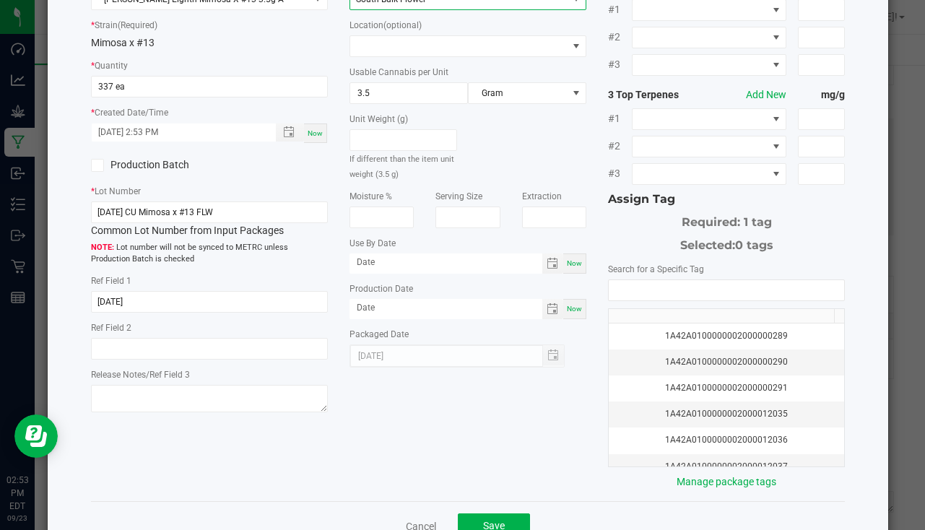
scroll to position [160, 0]
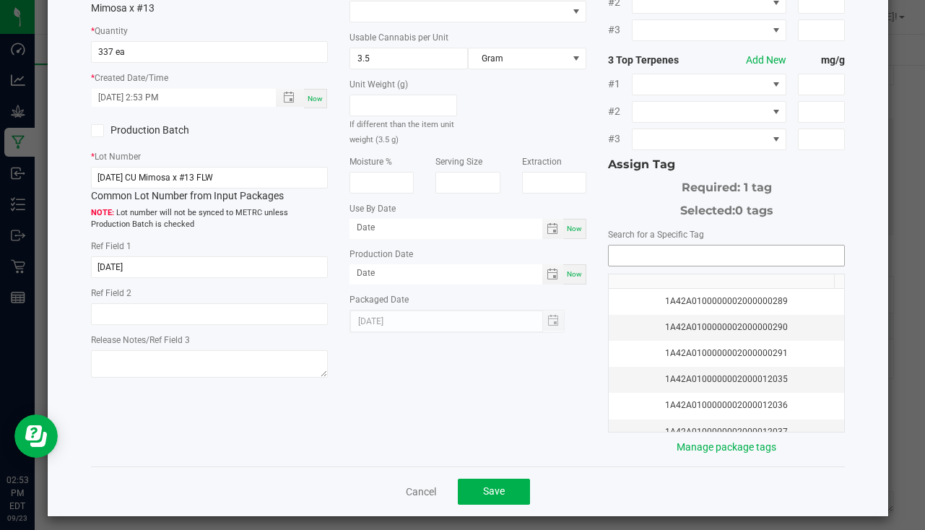
click at [672, 249] on input "NO DATA FOUND" at bounding box center [727, 256] width 236 height 20
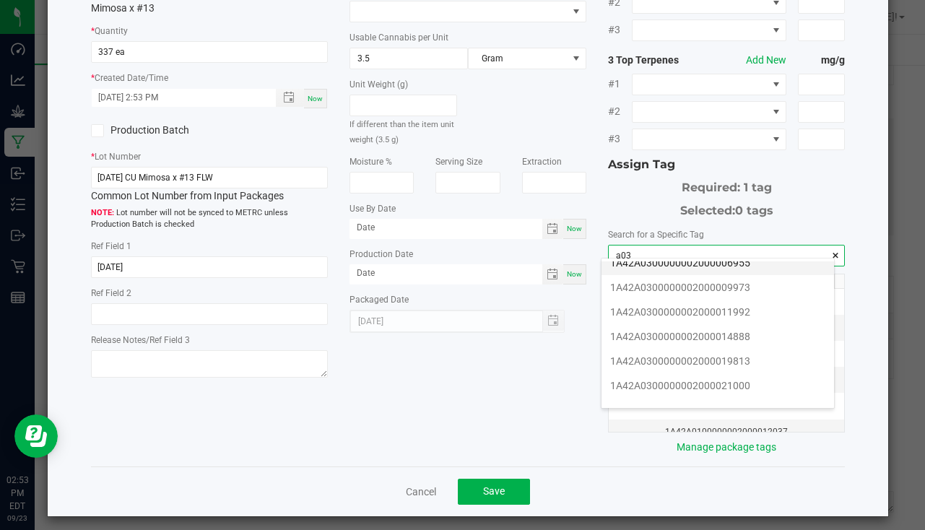
scroll to position [217, 0]
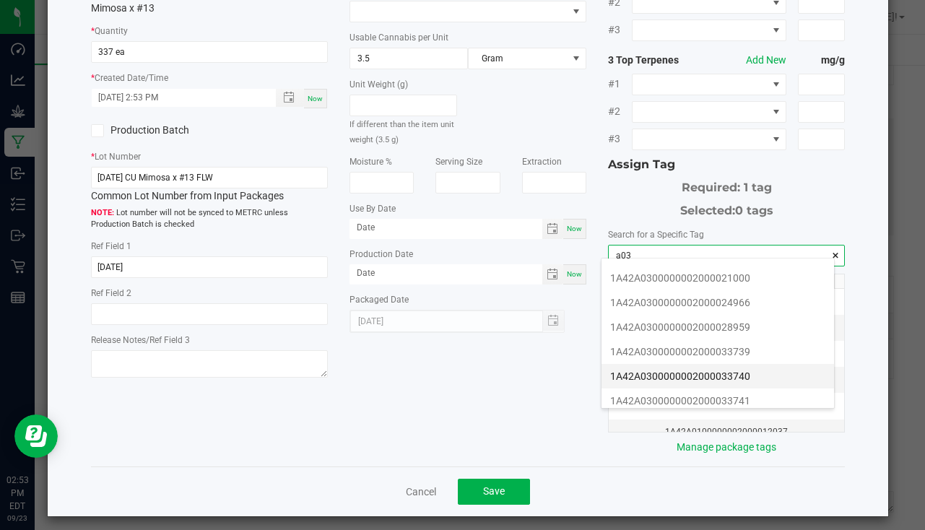
click at [701, 381] on li "1A42A0300000002000033740" at bounding box center [718, 376] width 233 height 25
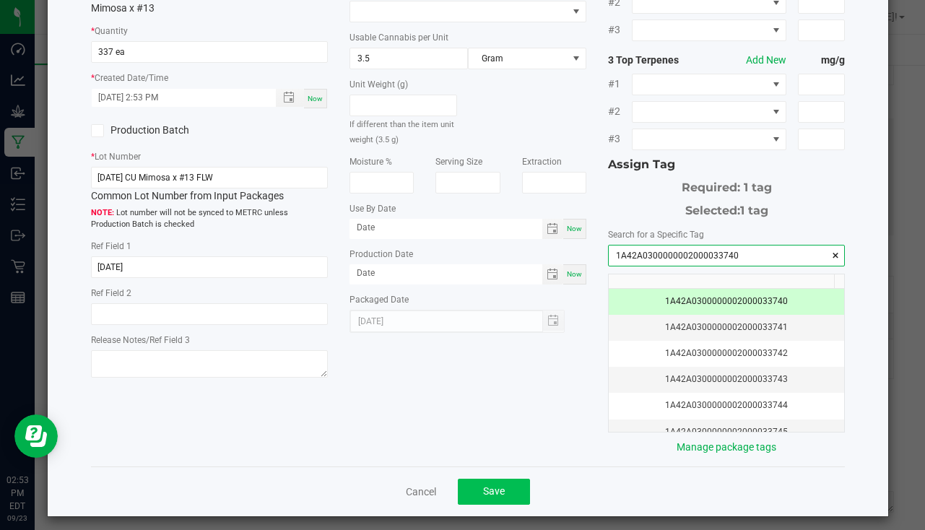
type input "1A42A0300000002000033740"
click at [505, 480] on button "Save" at bounding box center [494, 492] width 72 height 26
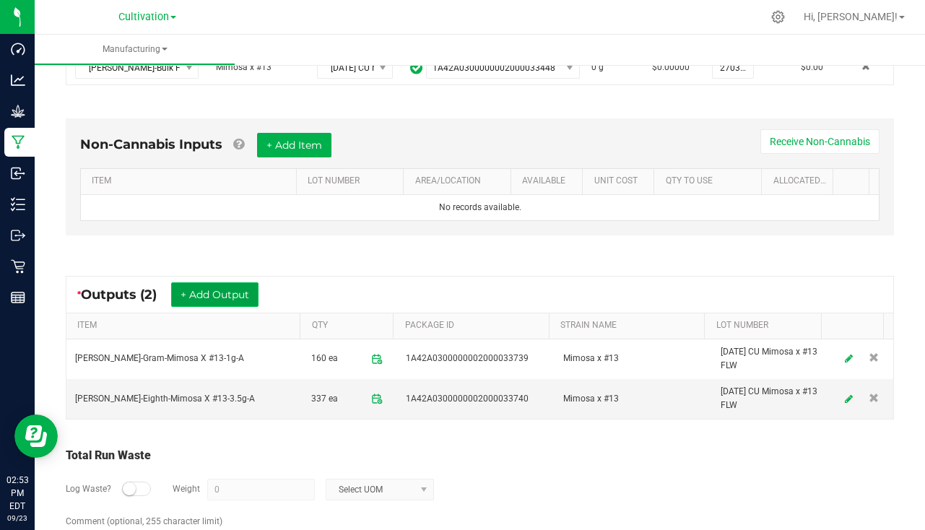
click at [216, 292] on button "+ Add Output" at bounding box center [214, 294] width 87 height 25
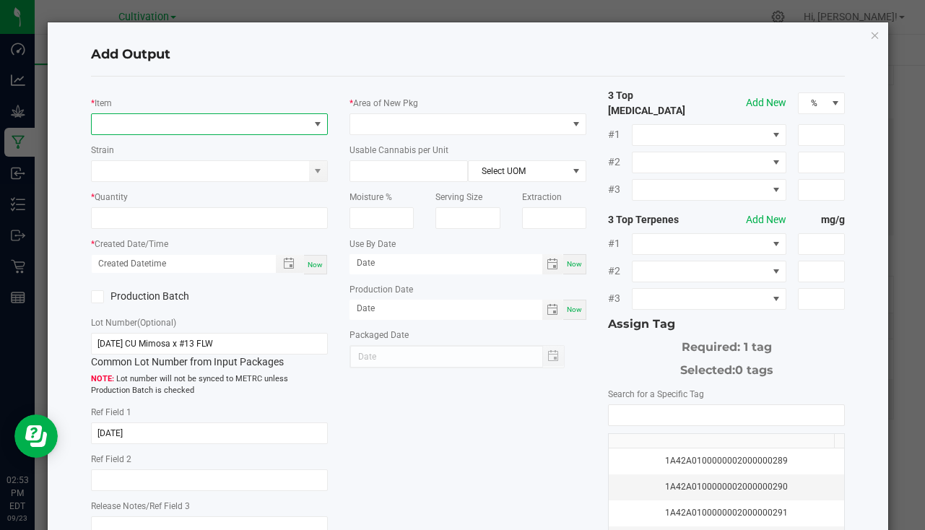
click at [126, 125] on span "NO DATA FOUND" at bounding box center [200, 124] width 217 height 20
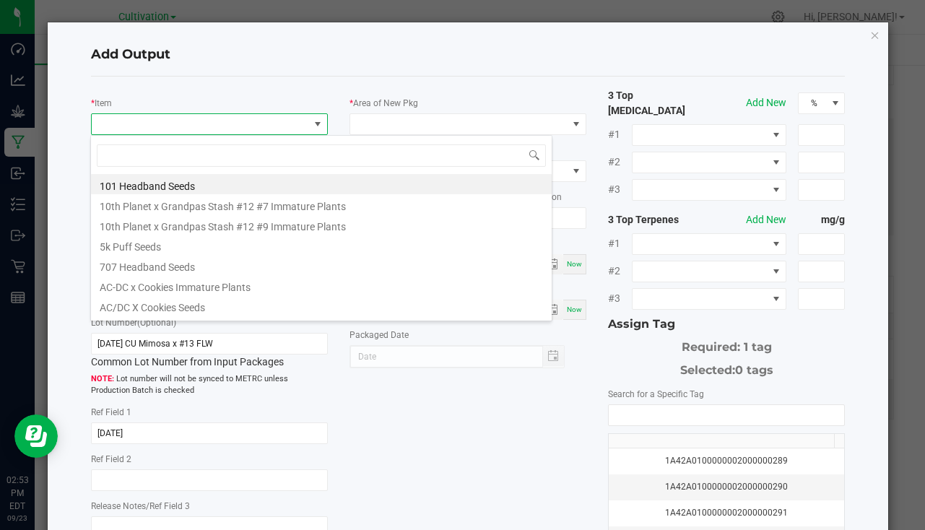
scroll to position [22, 234]
type input "x #13"
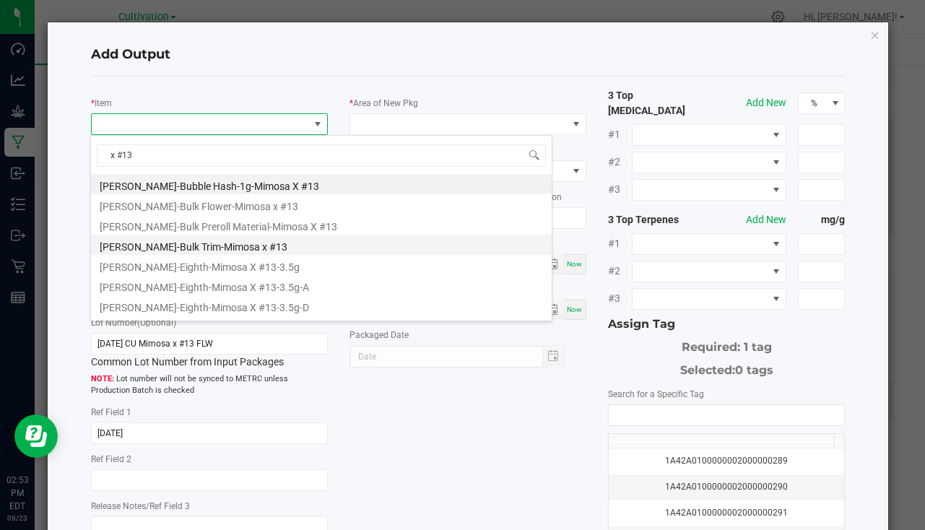
scroll to position [72, 0]
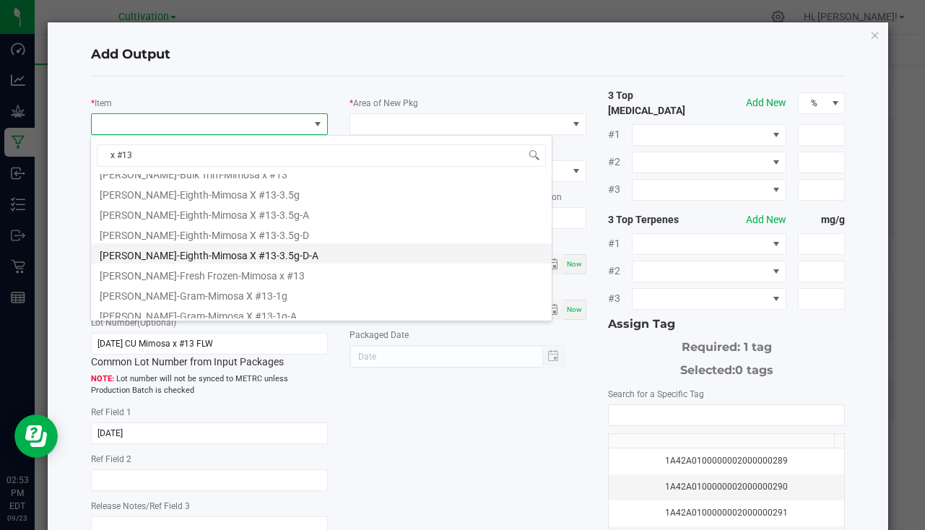
click at [280, 256] on li "Slater-Eighth-Mimosa X #13-3.5g-D-A" at bounding box center [321, 253] width 461 height 20
type input "0 ea"
type input "3.5"
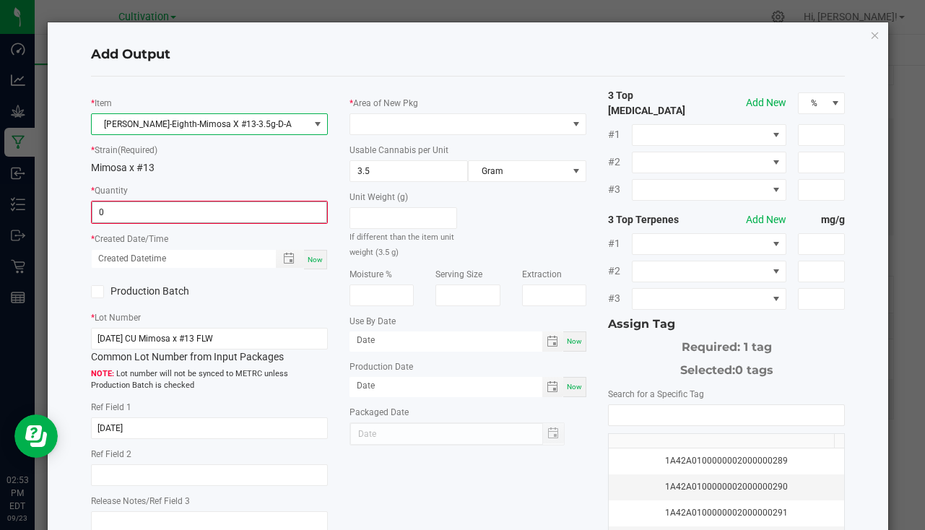
click at [159, 216] on input "0" at bounding box center [209, 212] width 234 height 20
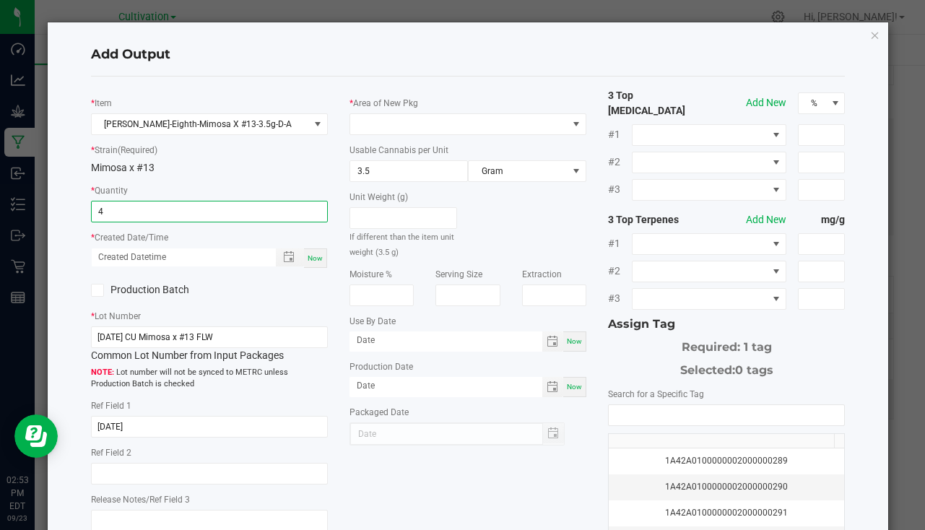
type input "4 ea"
click at [316, 260] on span "Now" at bounding box center [315, 258] width 15 height 8
type input "09/23/2025 2:53 PM"
type input "[DATE]"
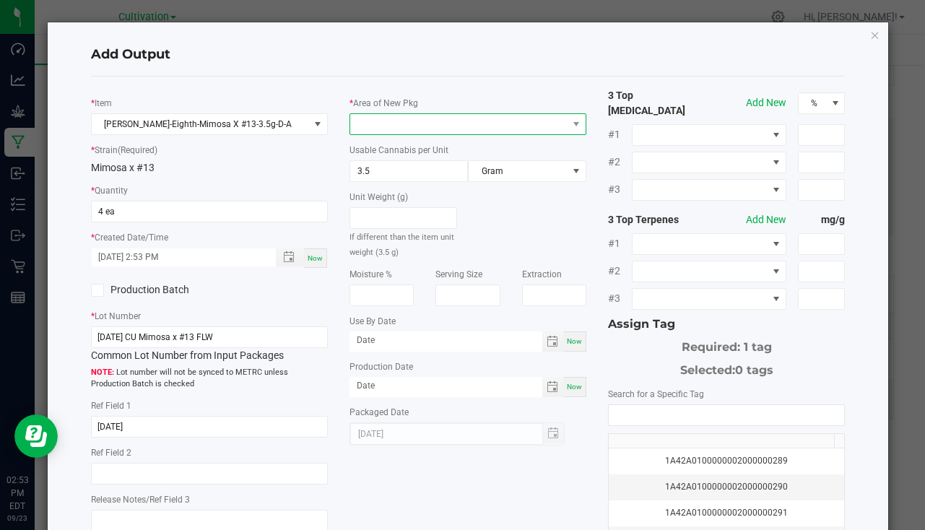
click at [386, 121] on span at bounding box center [458, 124] width 217 height 20
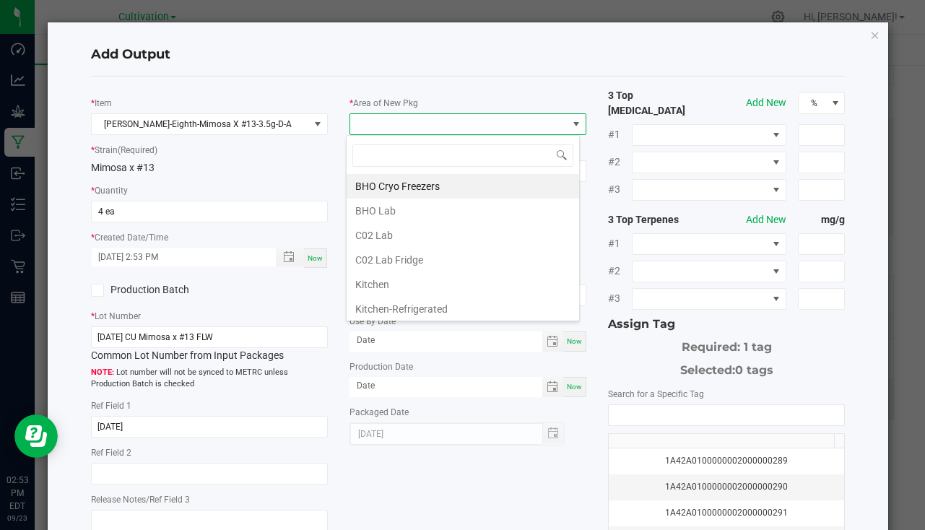
scroll to position [22, 234]
type input "bu"
click at [407, 190] on li "South Bulk-Flower" at bounding box center [463, 186] width 233 height 25
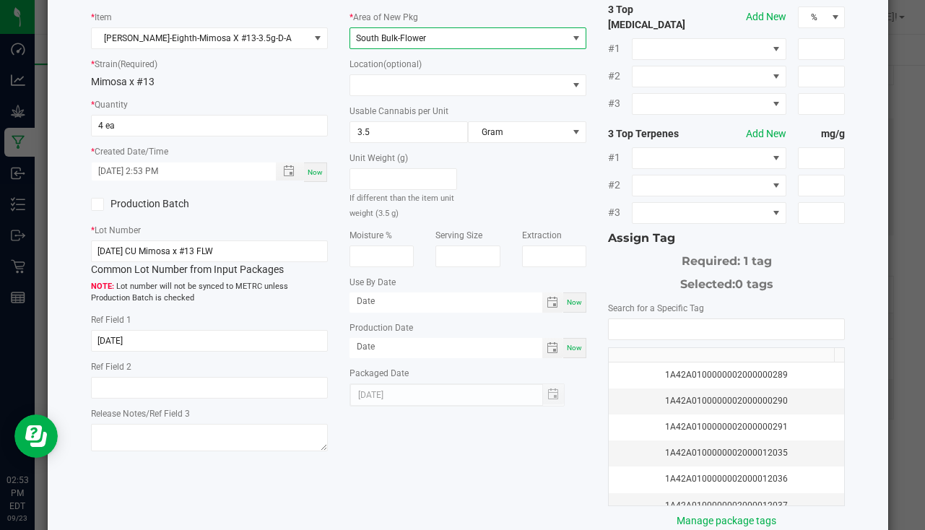
scroll to position [160, 0]
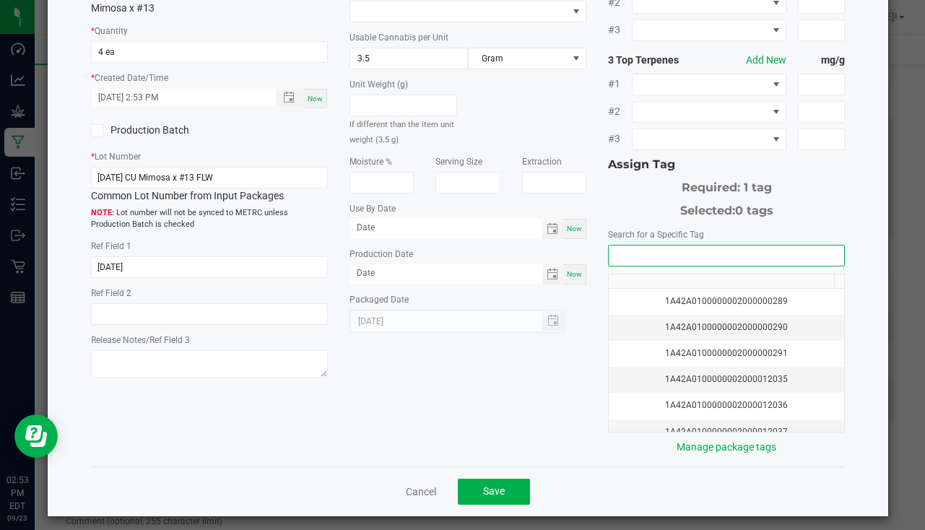
click at [699, 256] on input "NO DATA FOUND" at bounding box center [727, 256] width 236 height 20
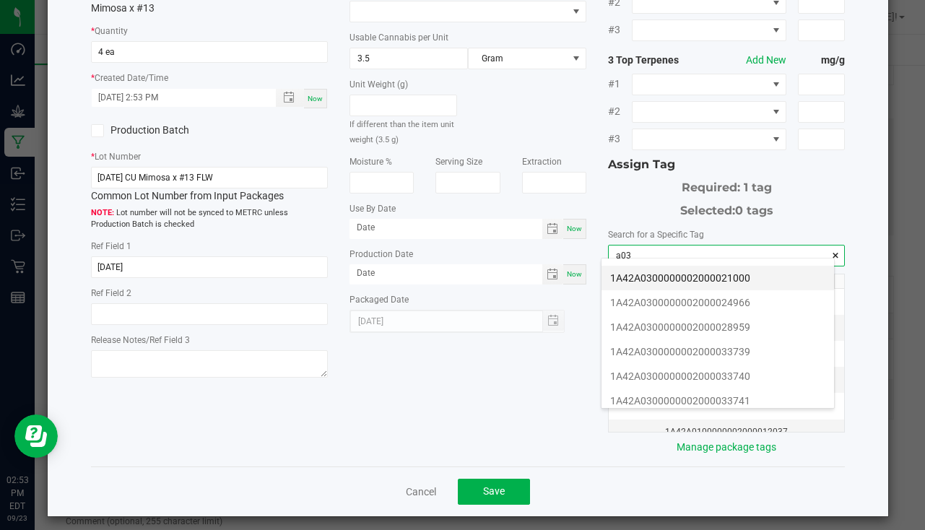
scroll to position [289, 0]
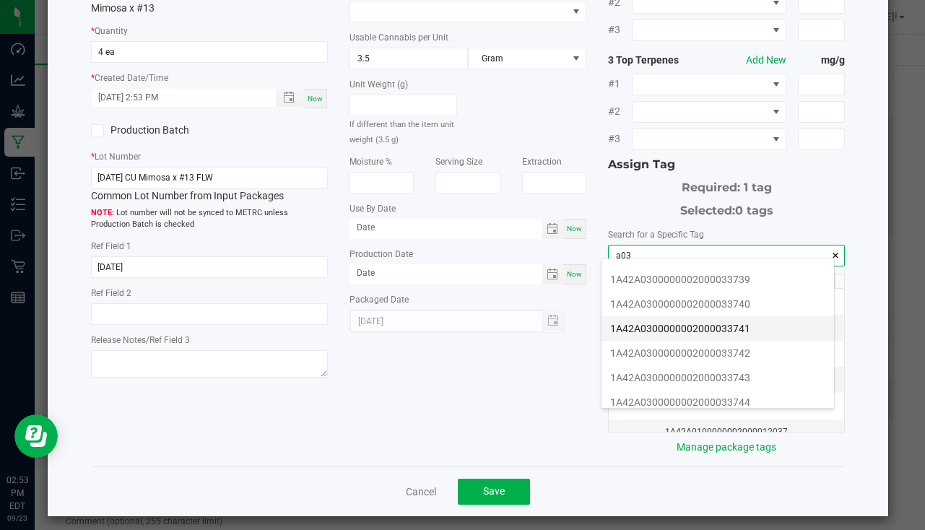
click at [738, 316] on li "1A42A0300000002000033741" at bounding box center [718, 328] width 233 height 25
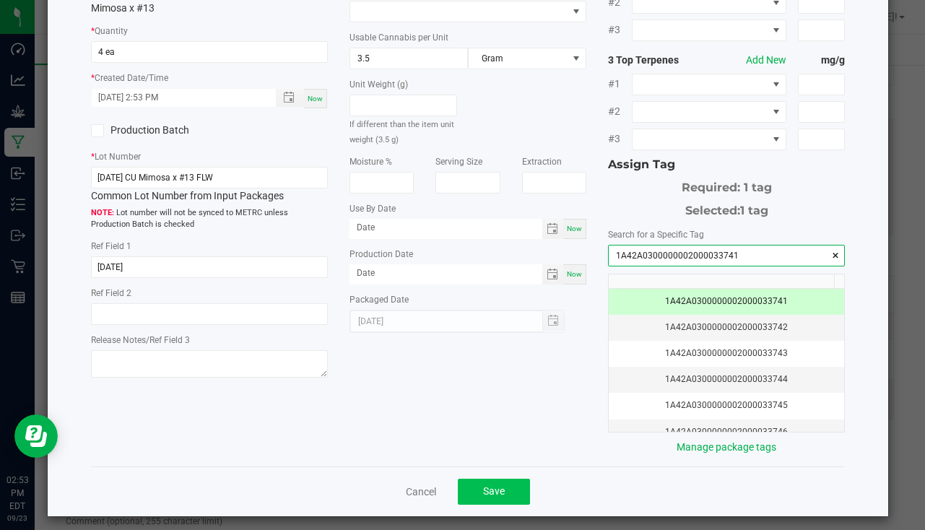
type input "1A42A0300000002000033741"
click at [474, 482] on button "Save" at bounding box center [494, 492] width 72 height 26
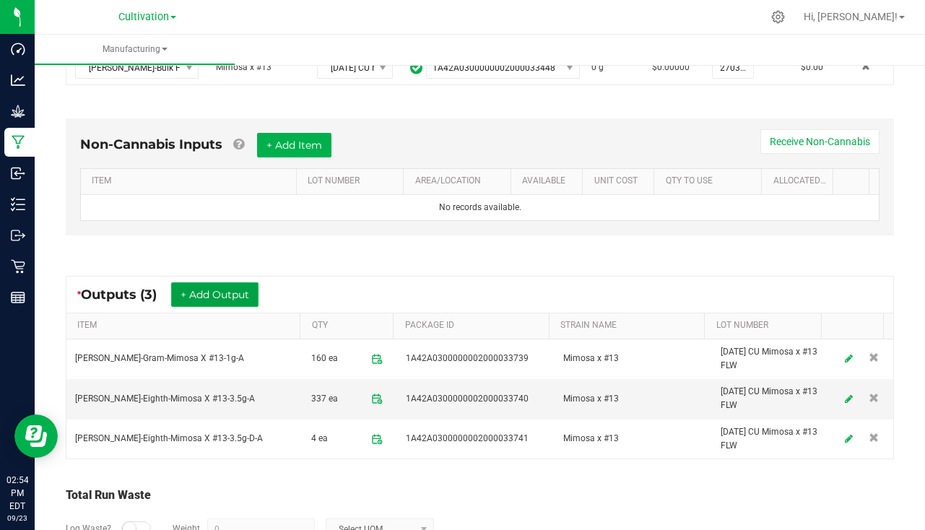
click at [234, 282] on button "+ Add Output" at bounding box center [214, 294] width 87 height 25
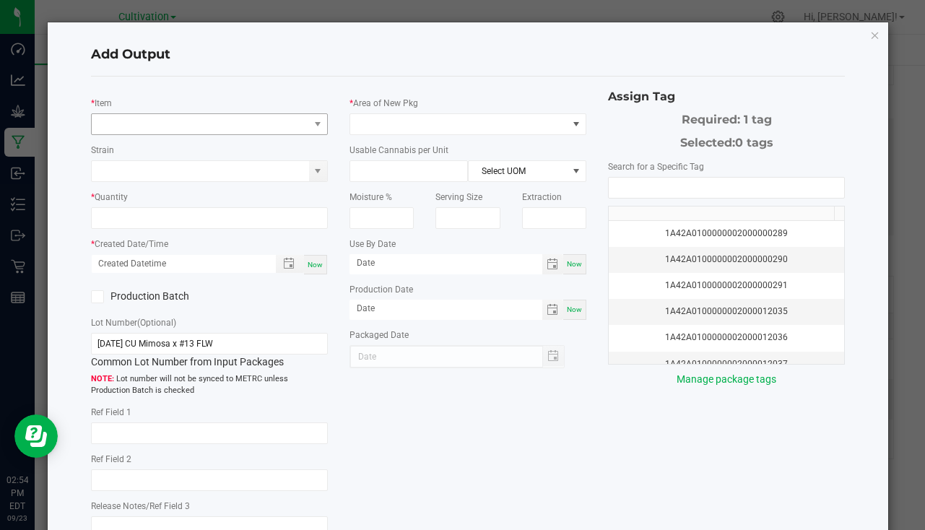
type input "[DATE]"
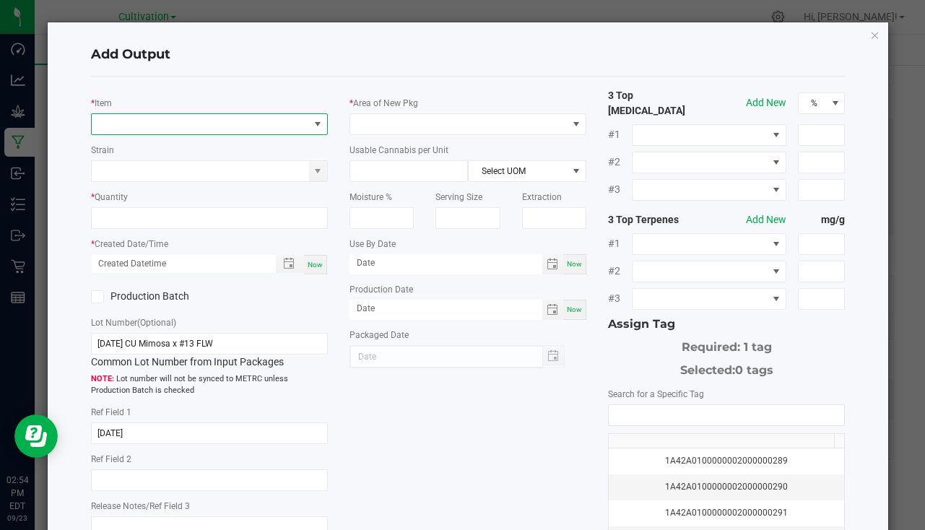
click at [122, 126] on span "NO DATA FOUND" at bounding box center [200, 124] width 217 height 20
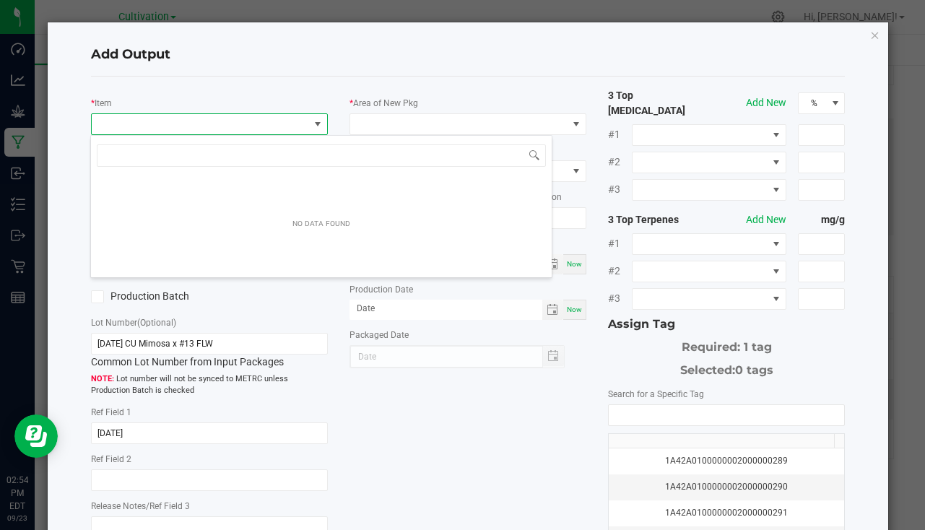
scroll to position [22, 234]
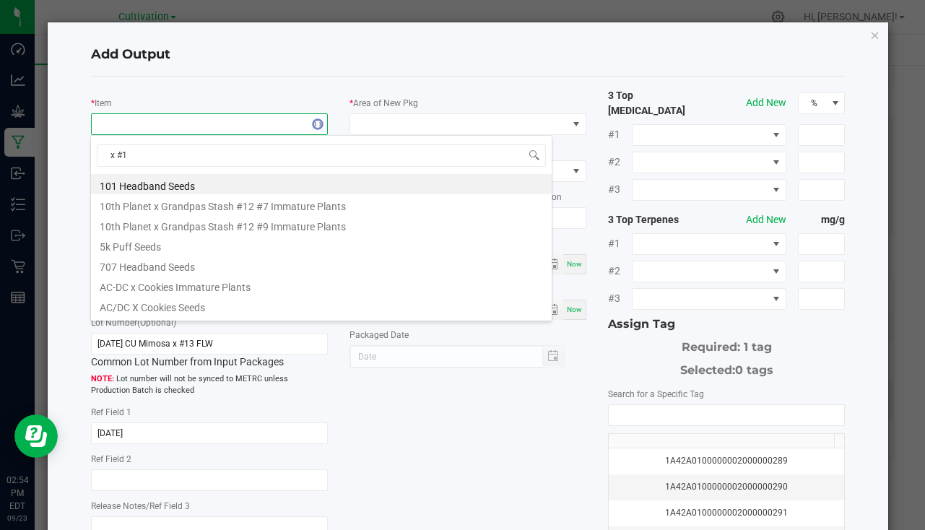
type input "x #13"
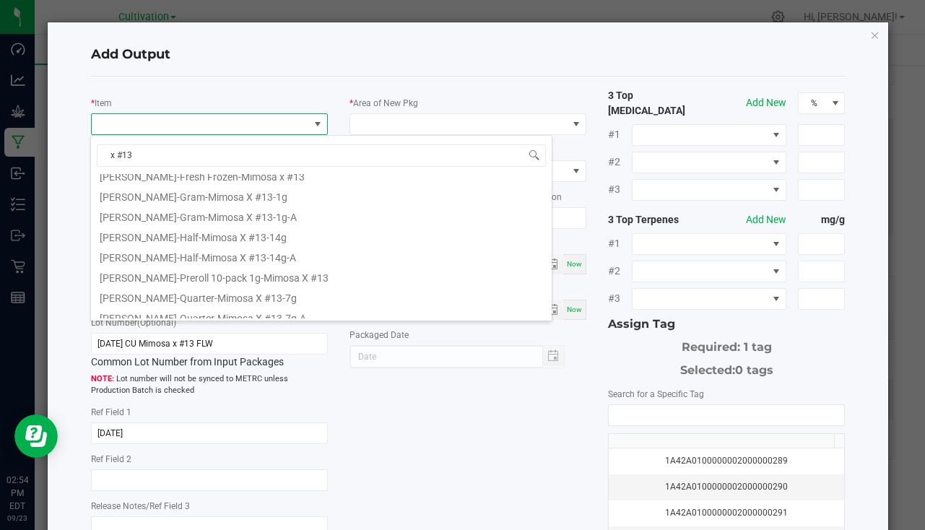
scroll to position [179, 0]
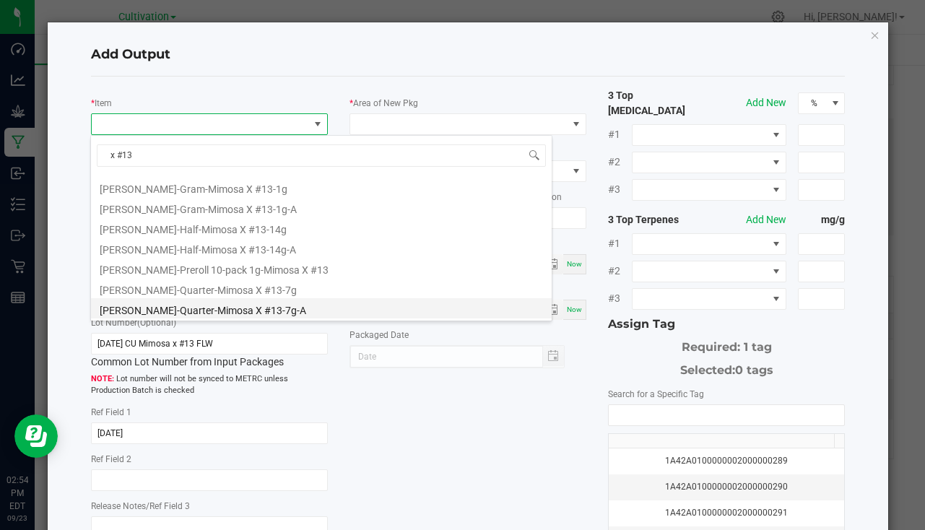
click at [207, 308] on li "Slater-Quarter-Mimosa X #13-7g-A" at bounding box center [321, 308] width 461 height 20
type input "0 ea"
type input "7"
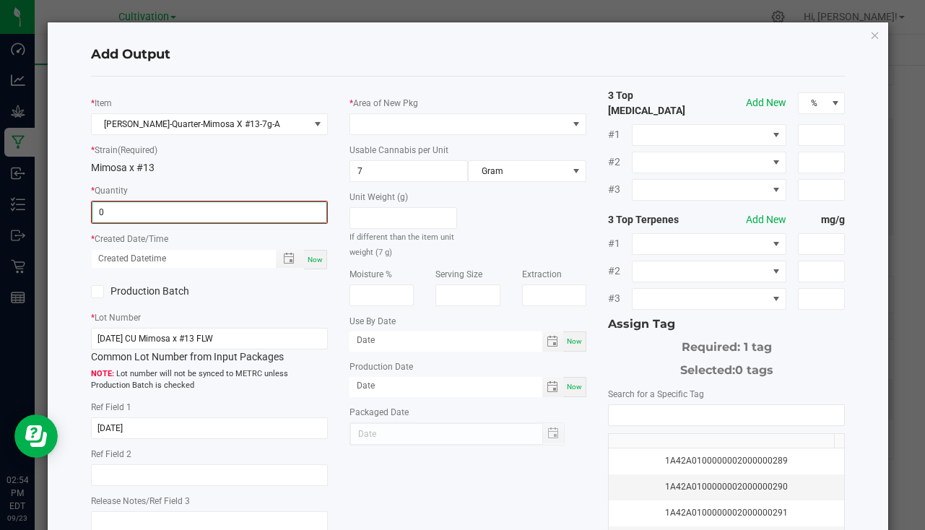
click at [109, 217] on input "0" at bounding box center [209, 212] width 234 height 20
type input "40 ea"
drag, startPoint x: 309, startPoint y: 256, endPoint x: 340, endPoint y: 225, distance: 43.4
click at [310, 255] on span "Now" at bounding box center [315, 258] width 15 height 8
type input "09/23/2025 2:54 PM"
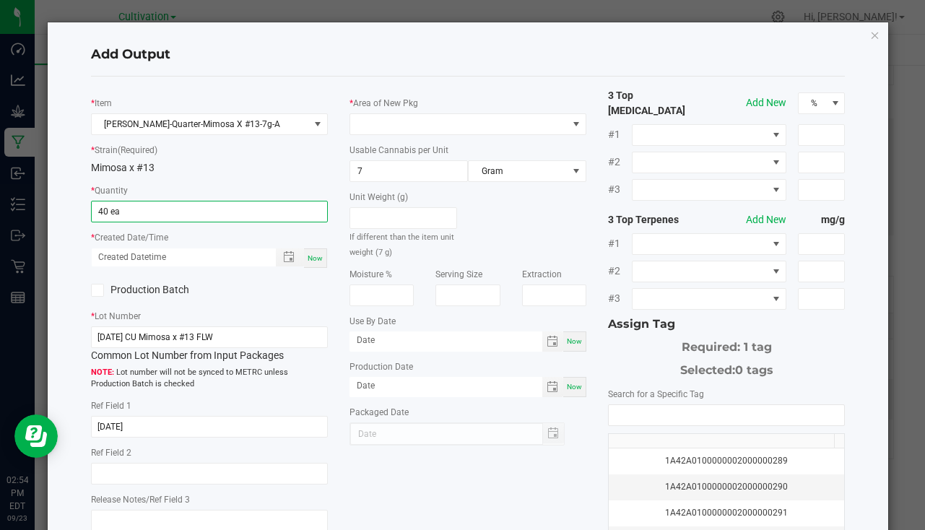
type input "[DATE]"
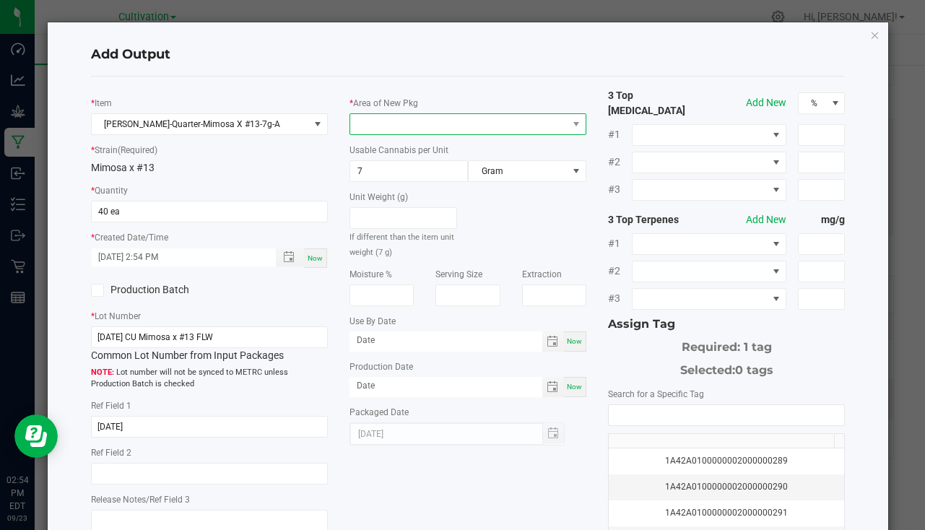
click at [386, 120] on span at bounding box center [458, 124] width 217 height 20
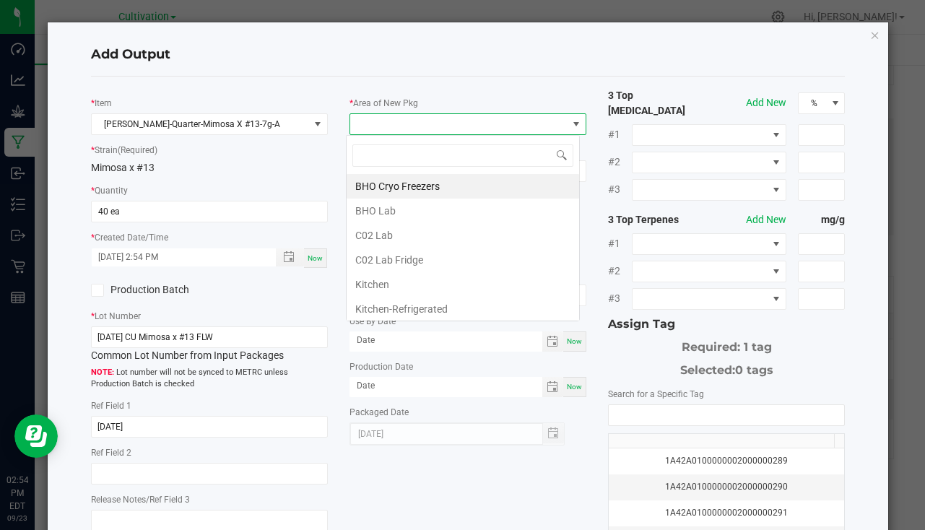
scroll to position [22, 234]
type input "bu"
click at [400, 186] on li "South Bulk-Flower" at bounding box center [463, 186] width 233 height 25
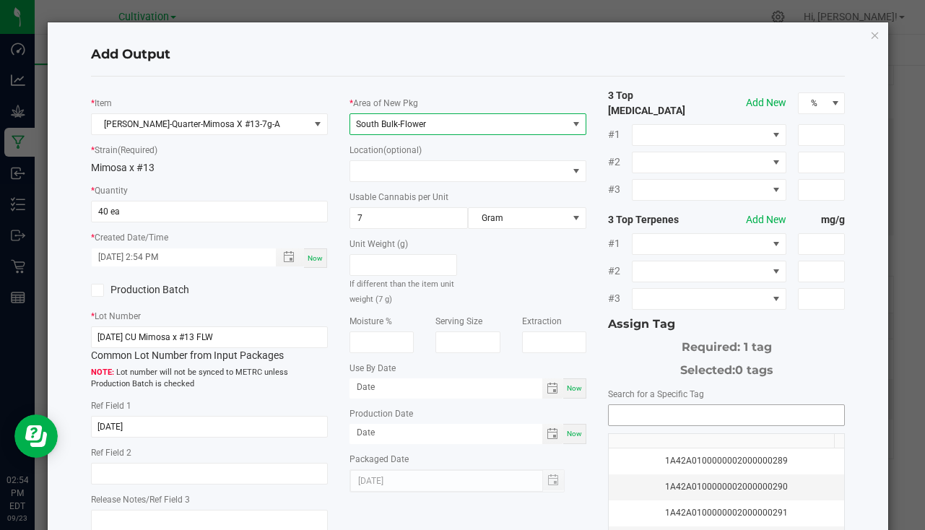
scroll to position [160, 0]
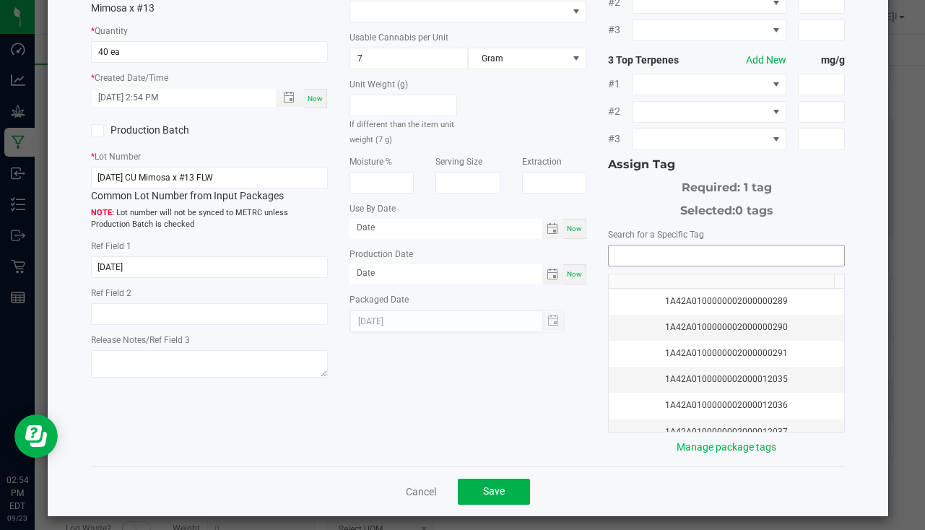
click at [636, 250] on input "NO DATA FOUND" at bounding box center [727, 256] width 236 height 20
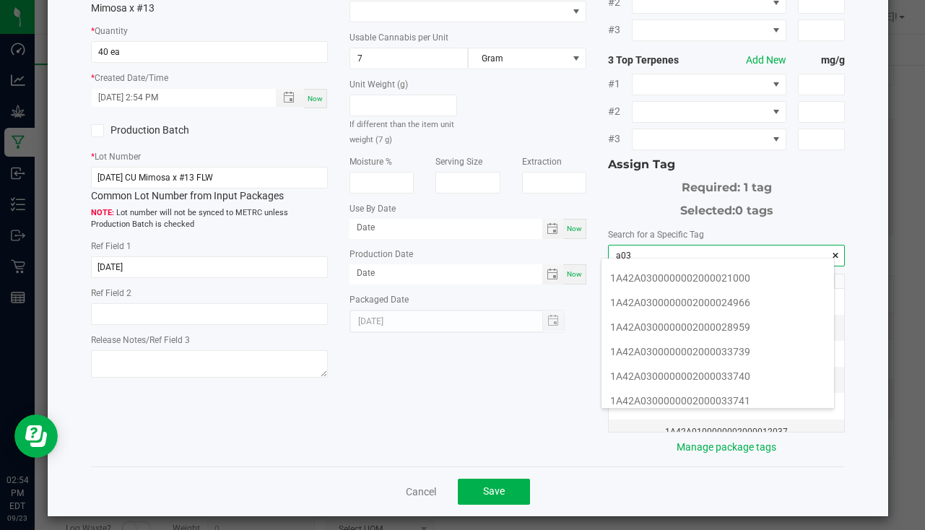
scroll to position [289, 0]
click at [713, 344] on li "1A42A0300000002000033742" at bounding box center [718, 353] width 233 height 25
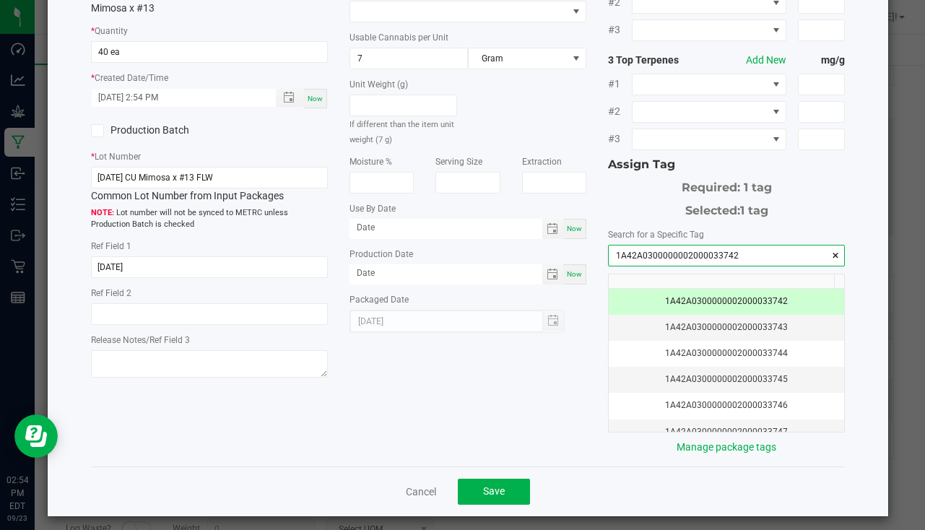
type input "1A42A0300000002000033742"
click at [475, 499] on div "Cancel Save" at bounding box center [468, 492] width 754 height 50
click at [490, 467] on div "Cancel Save" at bounding box center [468, 492] width 754 height 50
click at [485, 479] on button "Save" at bounding box center [494, 492] width 72 height 26
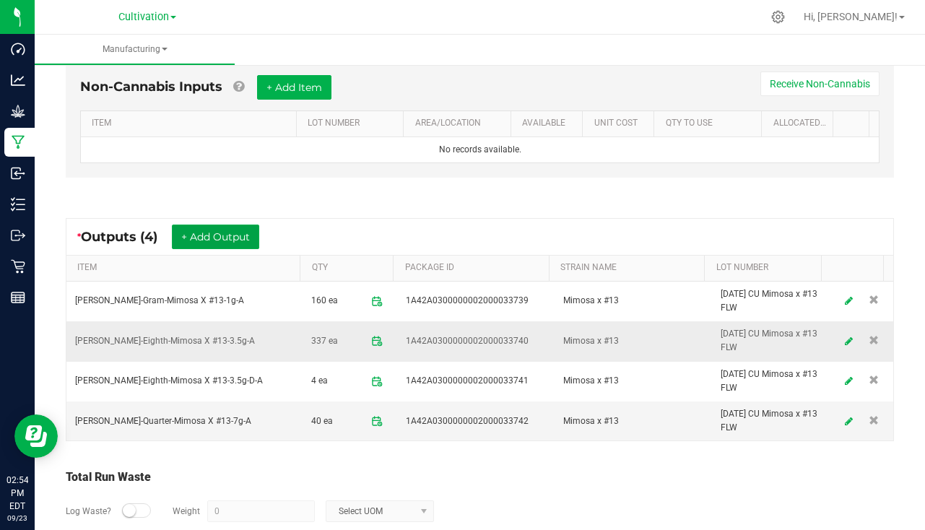
scroll to position [433, 0]
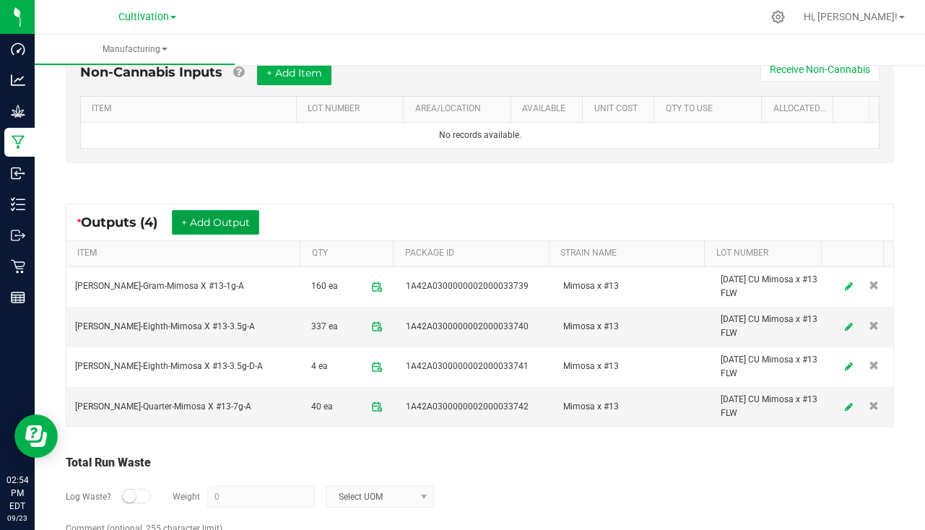
click at [212, 220] on button "+ Add Output" at bounding box center [215, 222] width 87 height 25
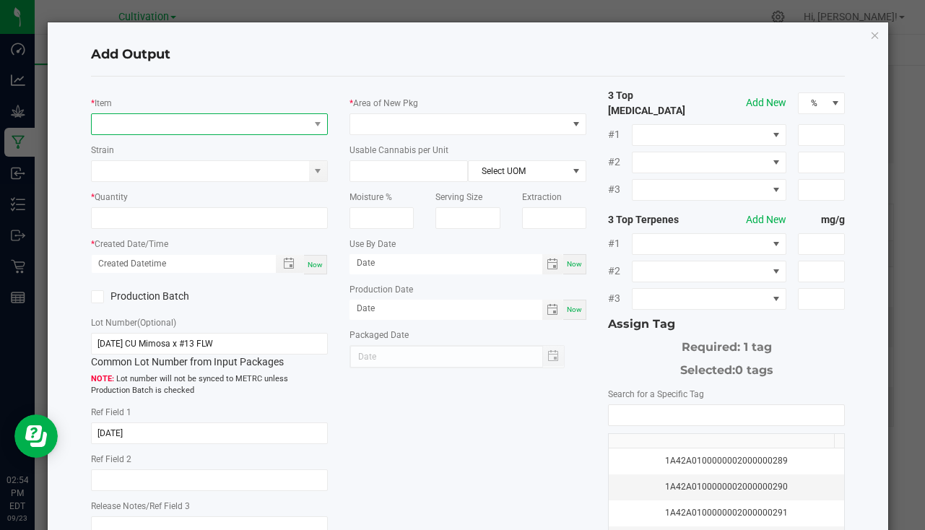
click at [165, 119] on span "NO DATA FOUND" at bounding box center [200, 124] width 217 height 20
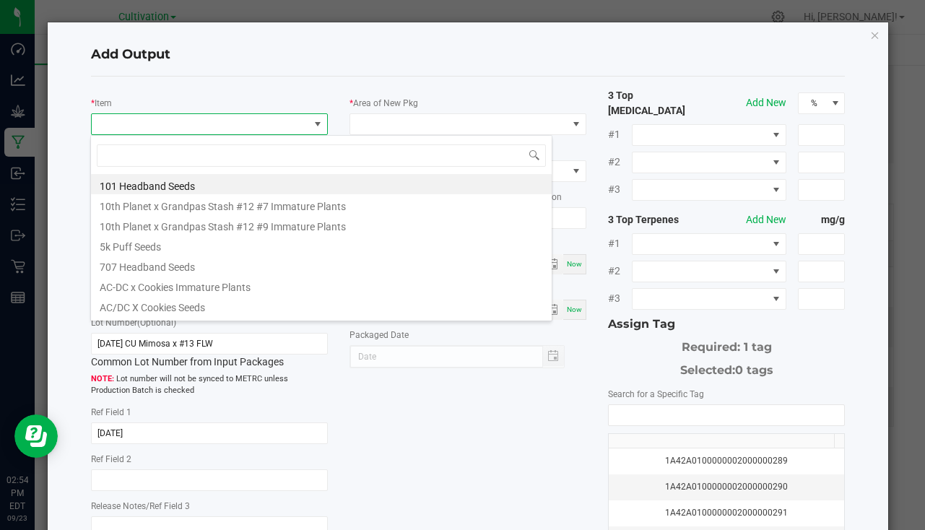
scroll to position [22, 234]
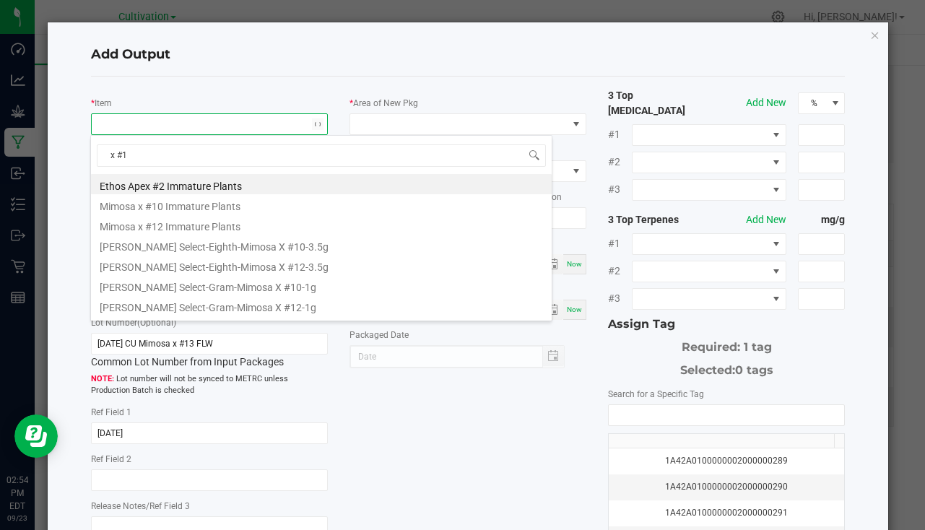
type input "x #13"
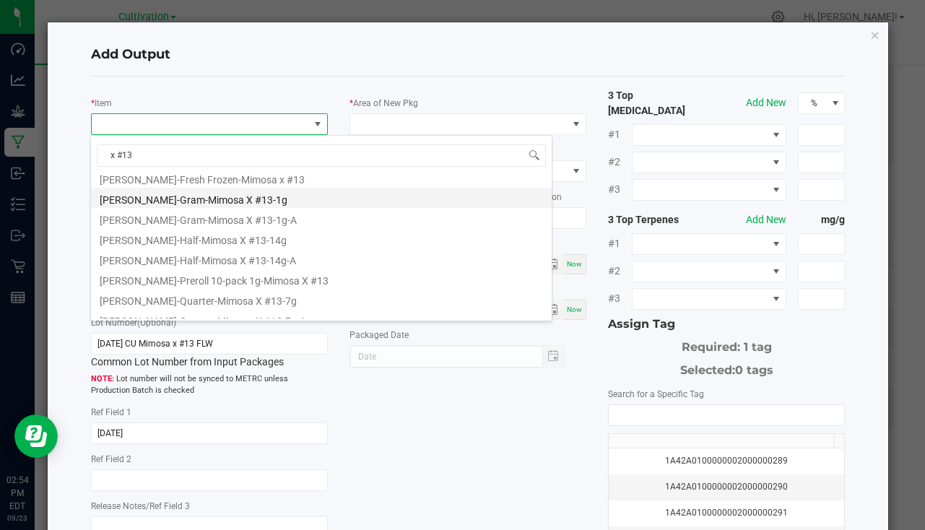
scroll to position [179, 0]
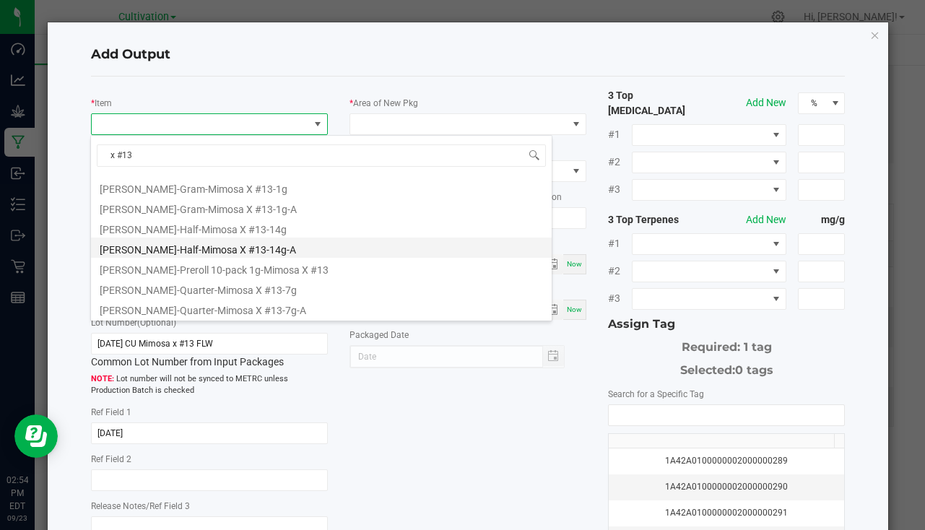
click at [195, 246] on li "Slater-Half-Mimosa X #13-14g-A" at bounding box center [321, 248] width 461 height 20
type input "0 ea"
type input "14"
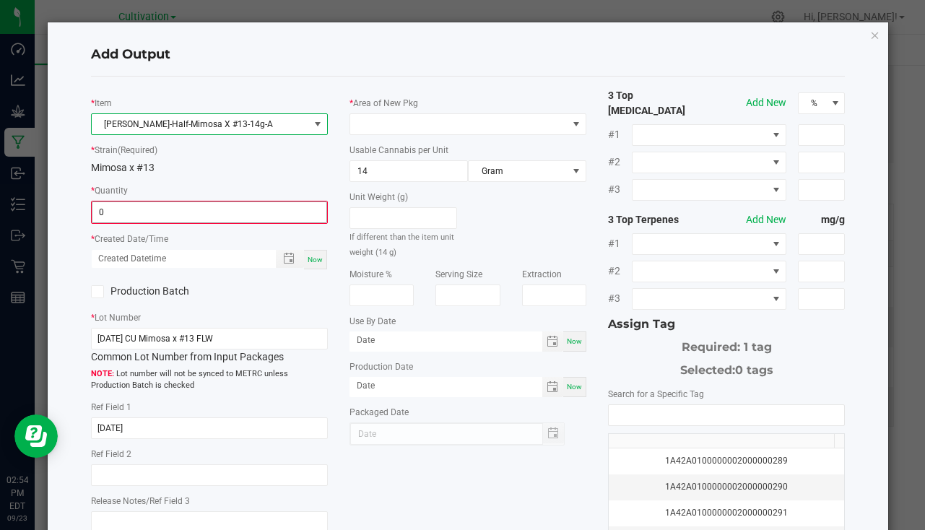
click at [135, 203] on input "0" at bounding box center [209, 212] width 234 height 20
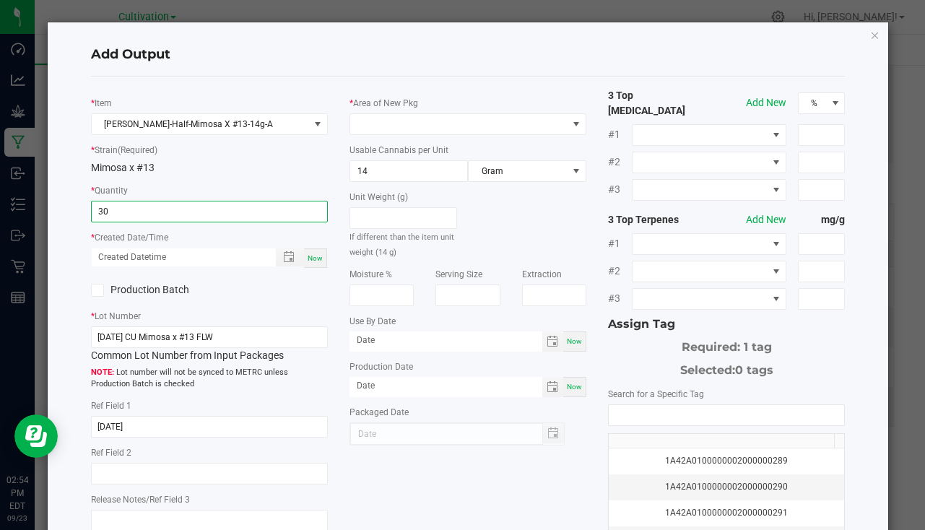
type input "30 ea"
click at [313, 255] on span "Now" at bounding box center [315, 258] width 15 height 8
type input "09/23/2025 2:54 PM"
type input "[DATE]"
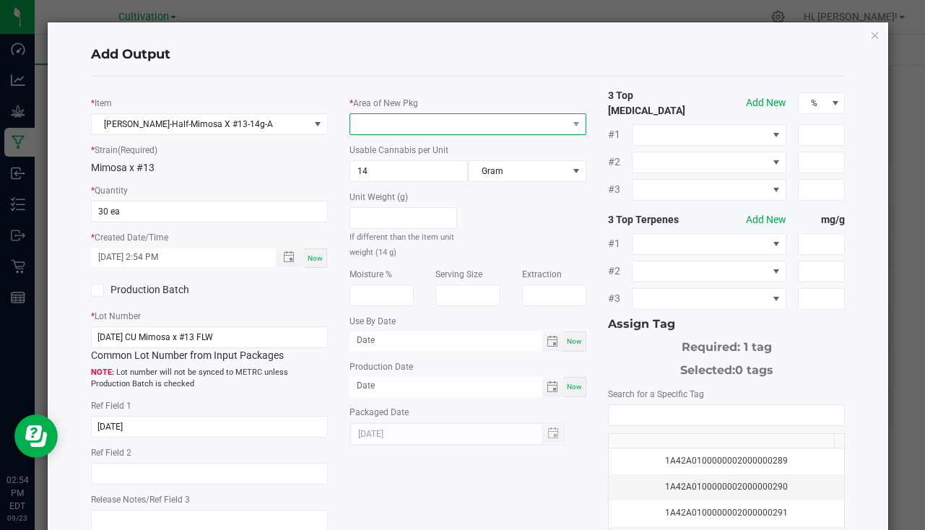
click at [405, 121] on span at bounding box center [458, 124] width 217 height 20
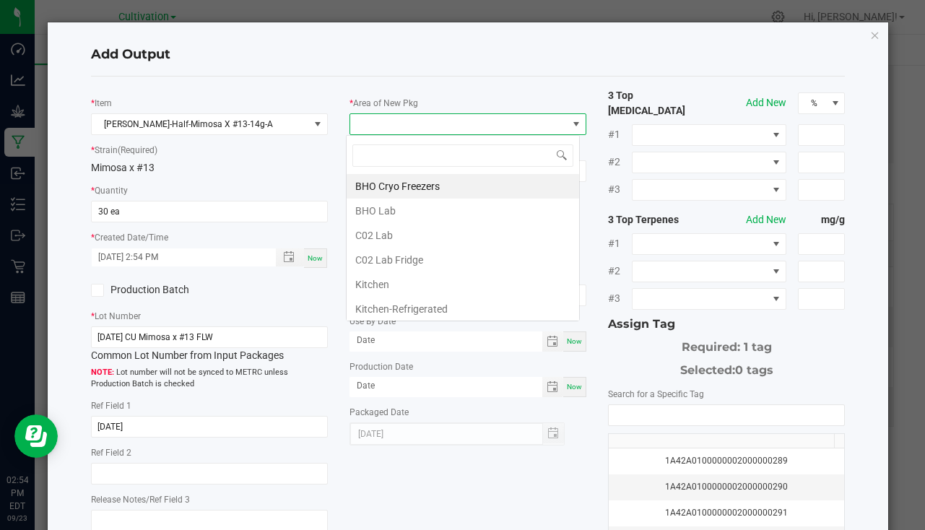
scroll to position [22, 234]
type input "bu"
click at [426, 183] on li "South Bulk-Flower" at bounding box center [463, 186] width 233 height 25
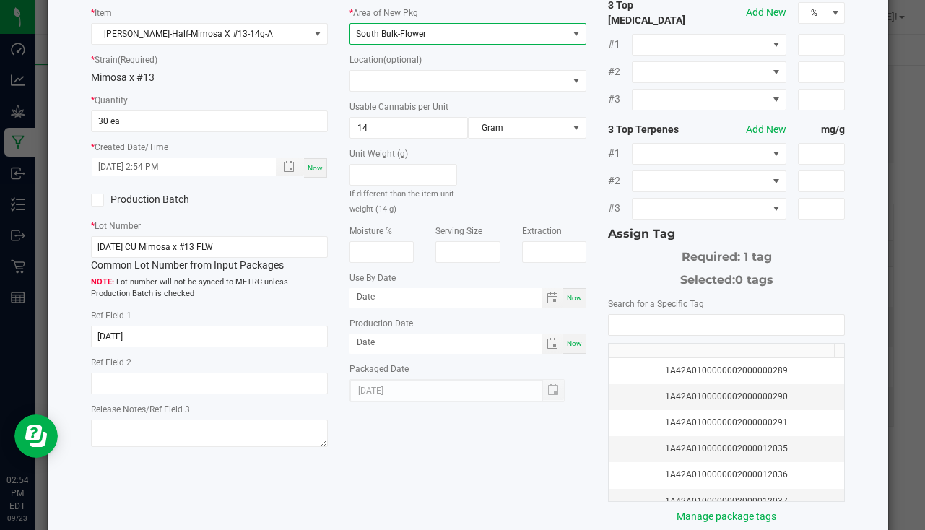
scroll to position [160, 0]
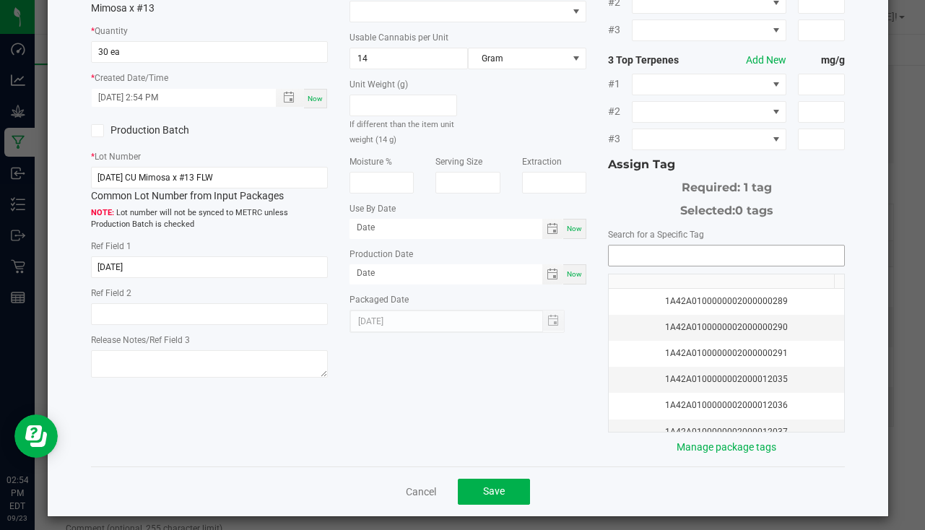
click at [614, 246] on input "NO DATA FOUND" at bounding box center [727, 256] width 236 height 20
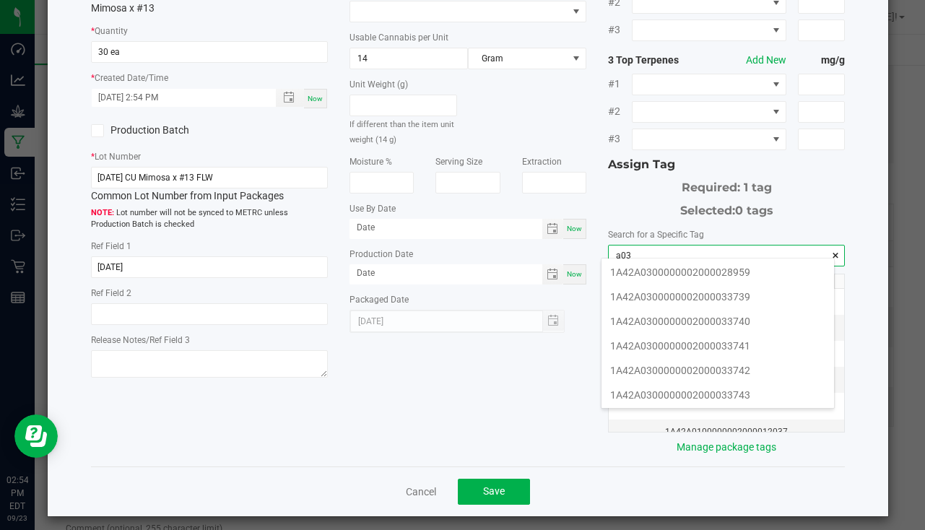
scroll to position [289, 0]
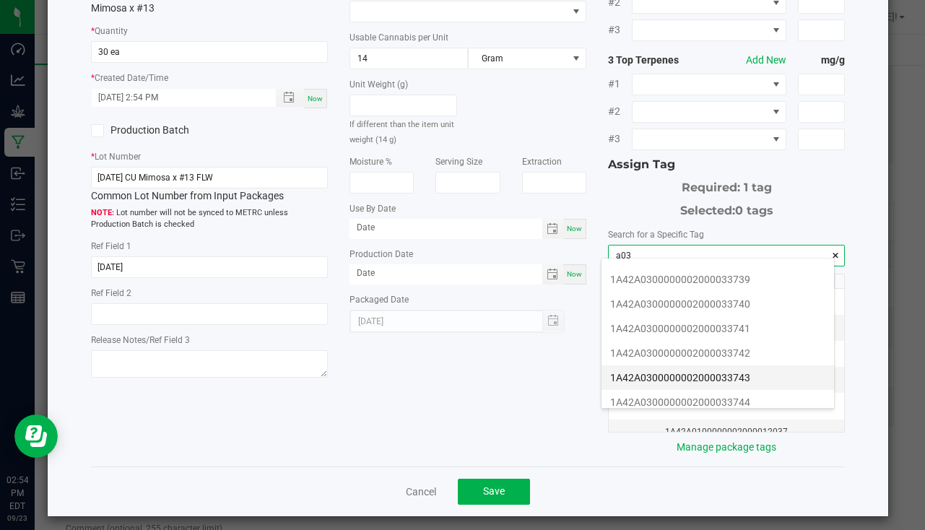
click at [702, 376] on li "1A42A0300000002000033743" at bounding box center [718, 378] width 233 height 25
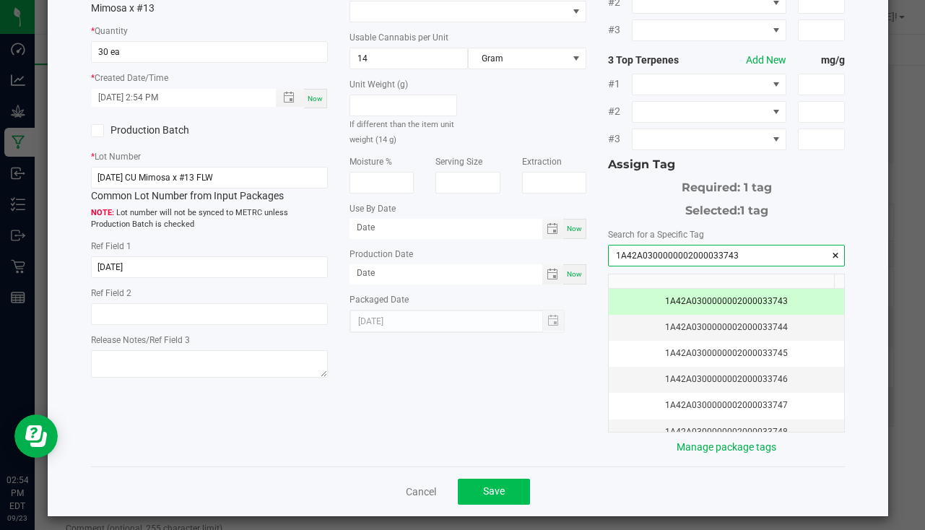
type input "1A42A0300000002000033743"
click at [481, 479] on button "Save" at bounding box center [494, 492] width 72 height 26
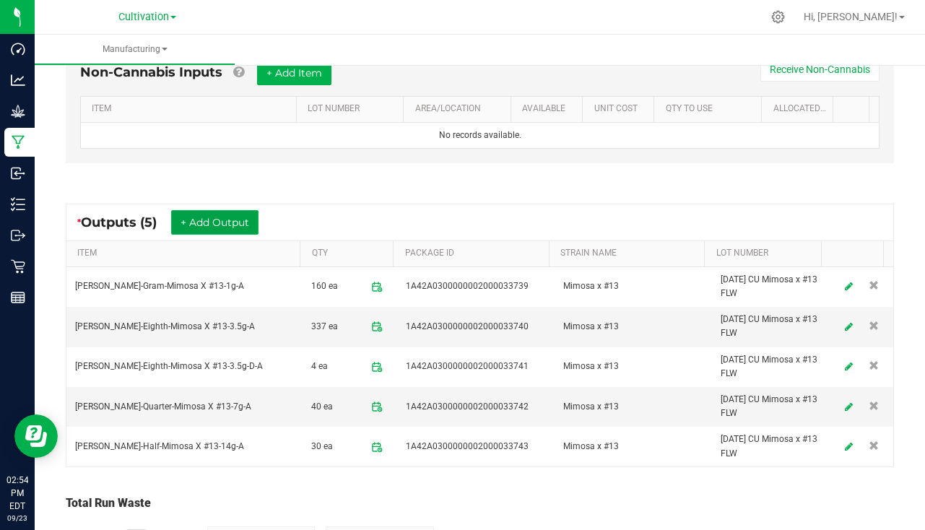
click at [229, 219] on button "+ Add Output" at bounding box center [214, 222] width 87 height 25
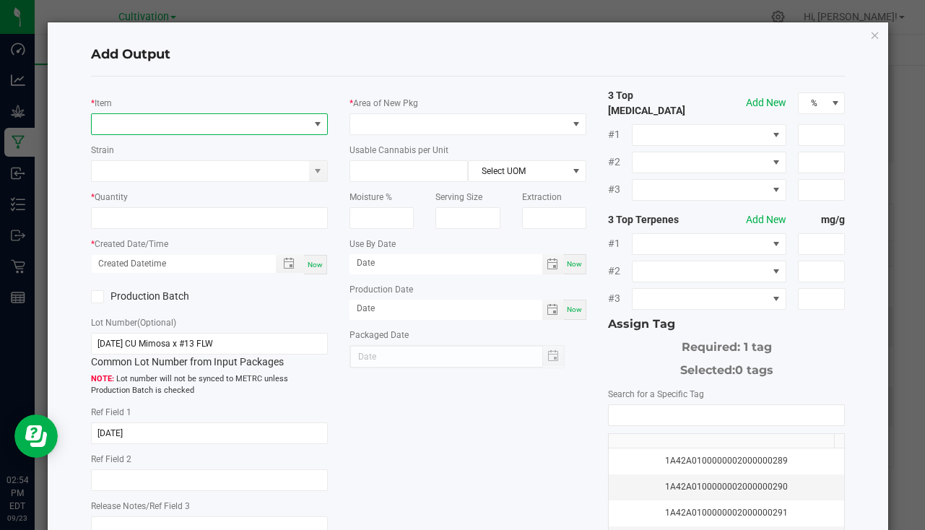
click at [172, 133] on span "NO DATA FOUND" at bounding box center [200, 124] width 217 height 20
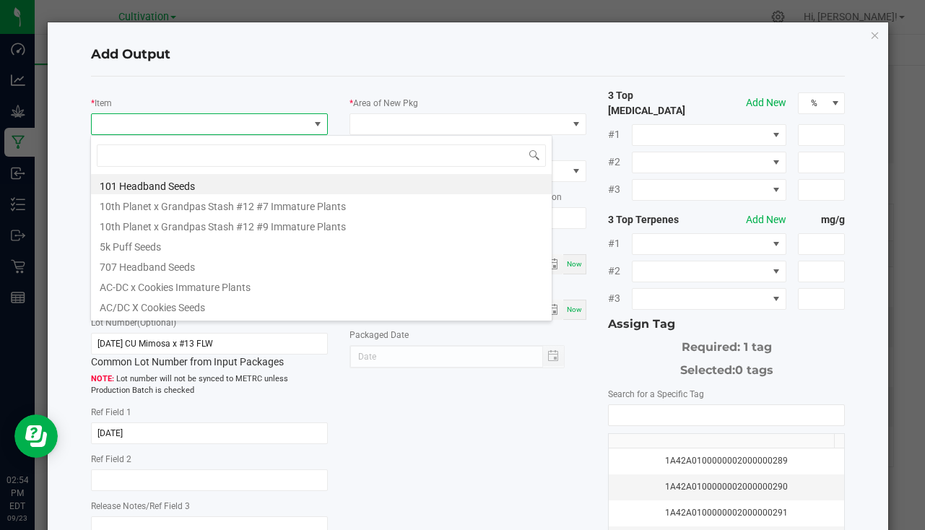
scroll to position [22, 234]
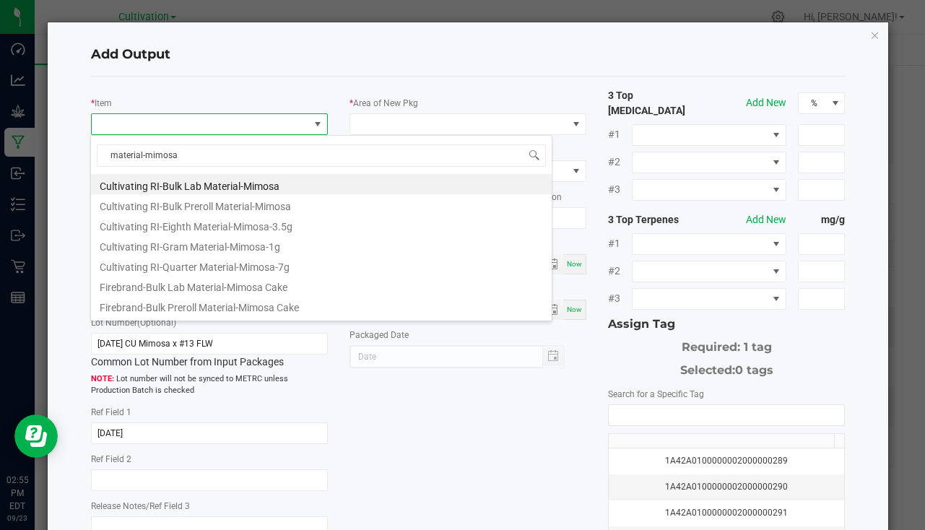
type input "material-mimosa x"
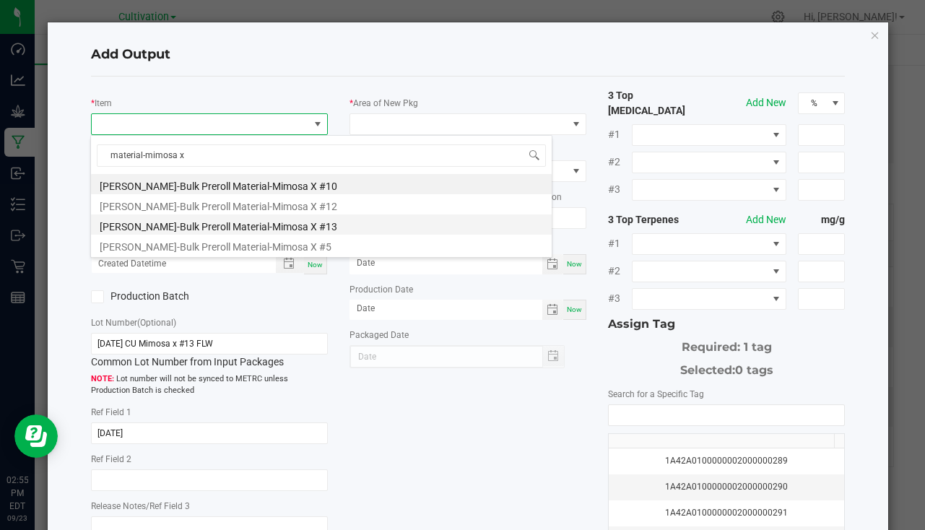
click at [259, 226] on li "Slater-Bulk Preroll Material-Mimosa X #13" at bounding box center [321, 225] width 461 height 20
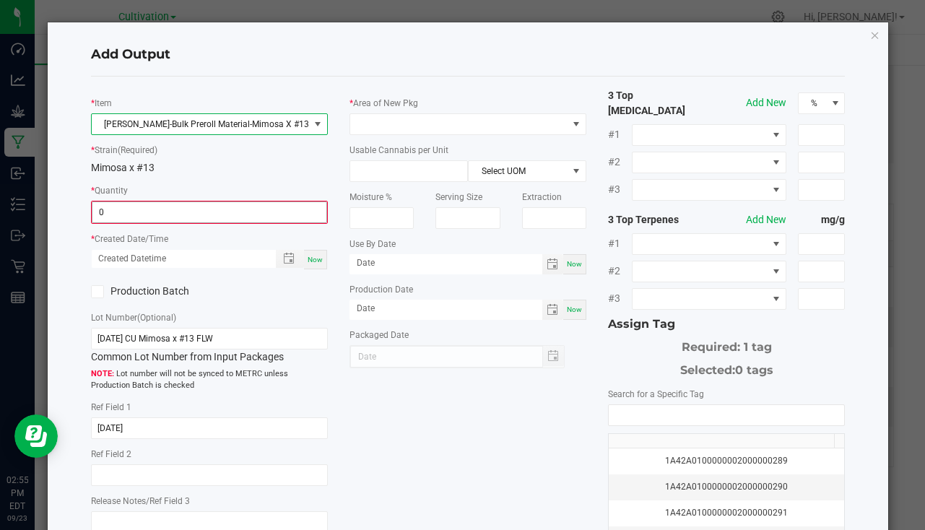
click at [145, 212] on input "0" at bounding box center [209, 212] width 234 height 20
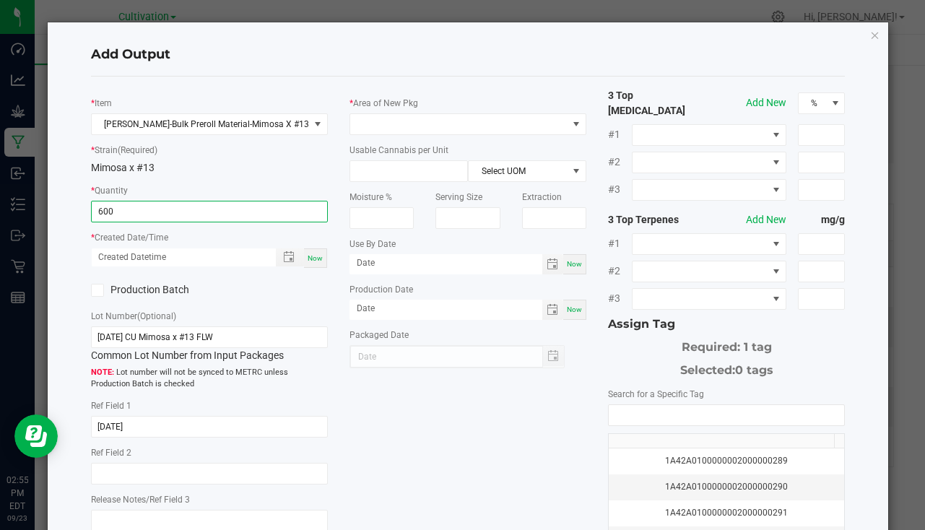
type input "600.0000 g"
click at [311, 259] on span "Now" at bounding box center [315, 258] width 15 height 8
type input "09/23/2025 2:55 PM"
type input "[DATE]"
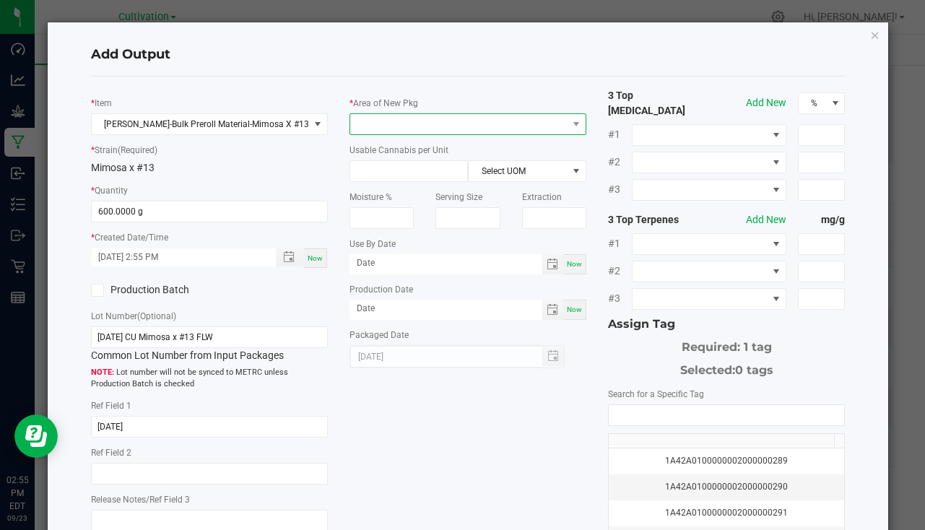
click at [399, 126] on span at bounding box center [458, 124] width 217 height 20
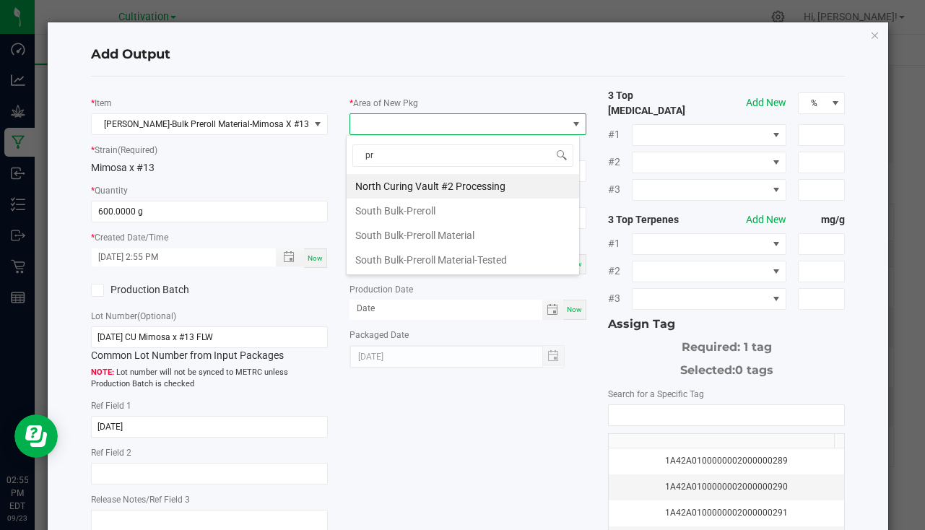
type input "pre"
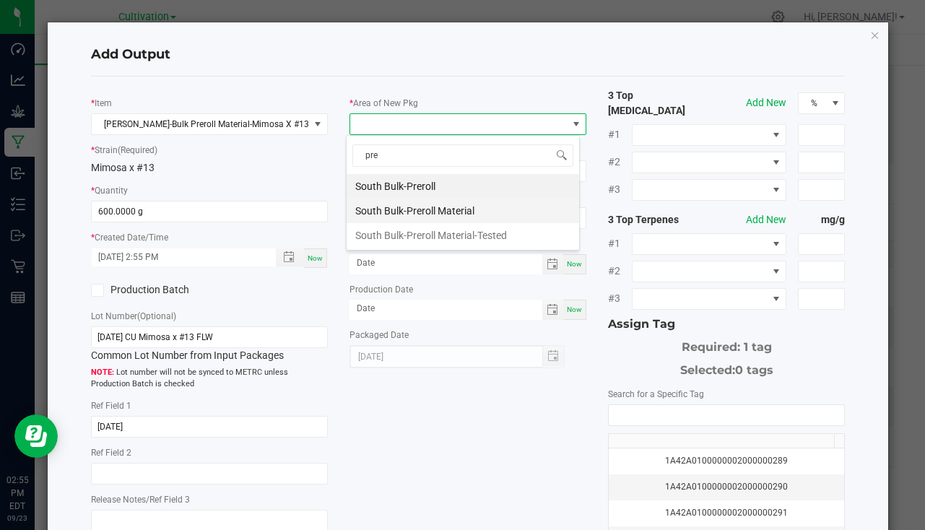
drag, startPoint x: 436, startPoint y: 209, endPoint x: 519, endPoint y: 227, distance: 84.9
click at [436, 209] on li "South Bulk-Preroll Material" at bounding box center [463, 211] width 233 height 25
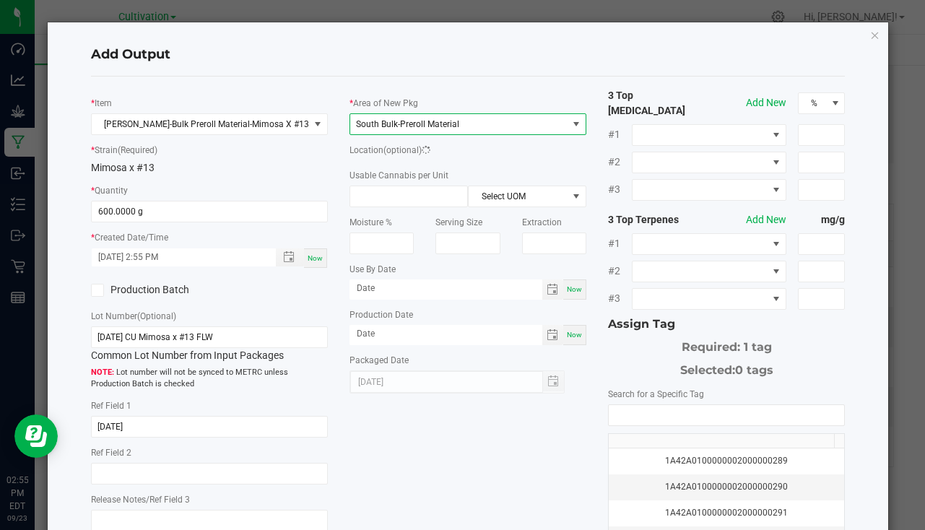
scroll to position [160, 0]
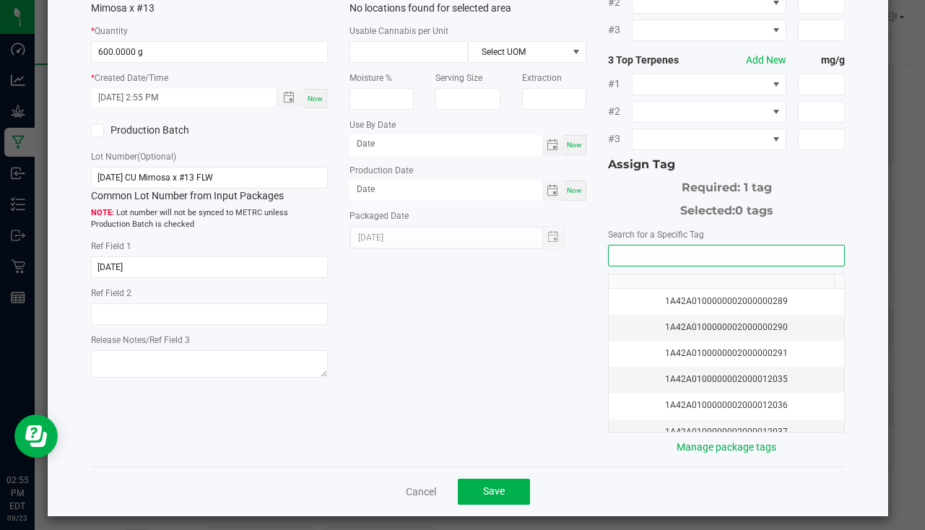
click at [616, 251] on input "NO DATA FOUND" at bounding box center [727, 256] width 236 height 20
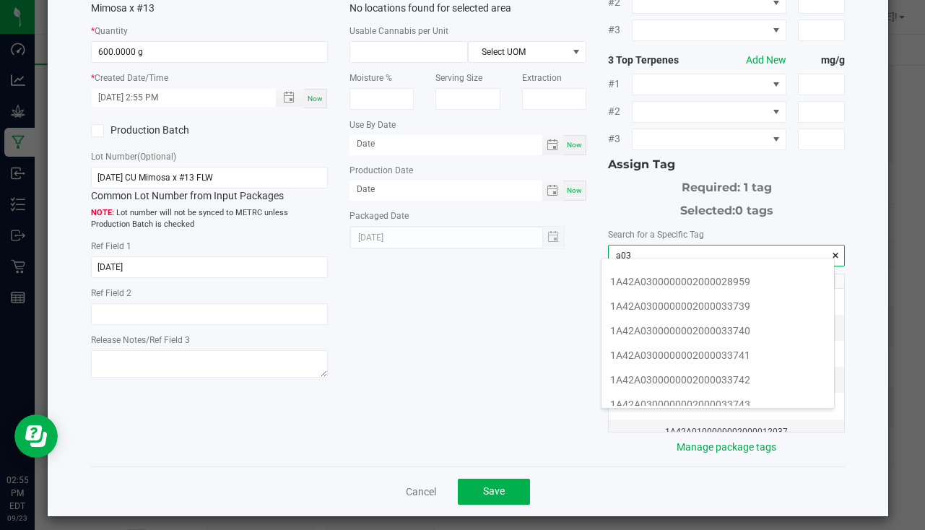
scroll to position [289, 0]
click at [714, 398] on li "1A42A0300000002000033744" at bounding box center [718, 402] width 233 height 25
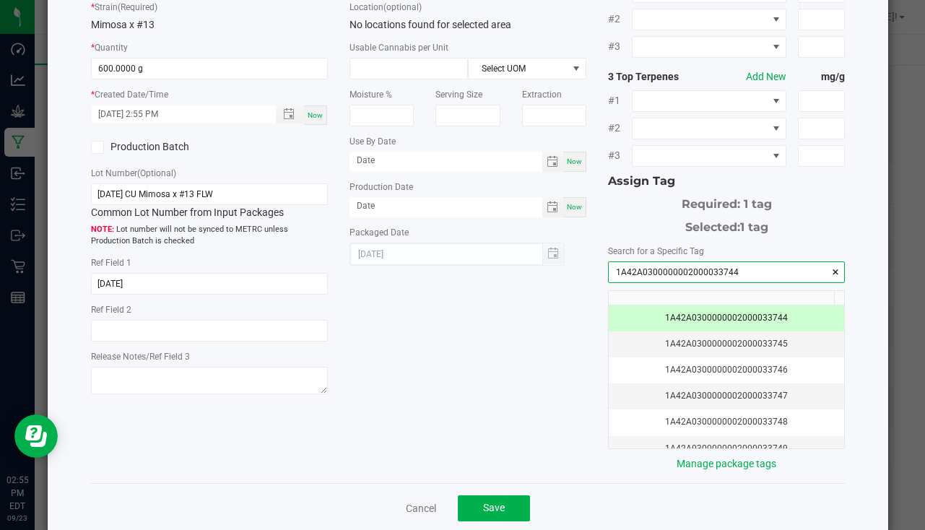
scroll to position [160, 0]
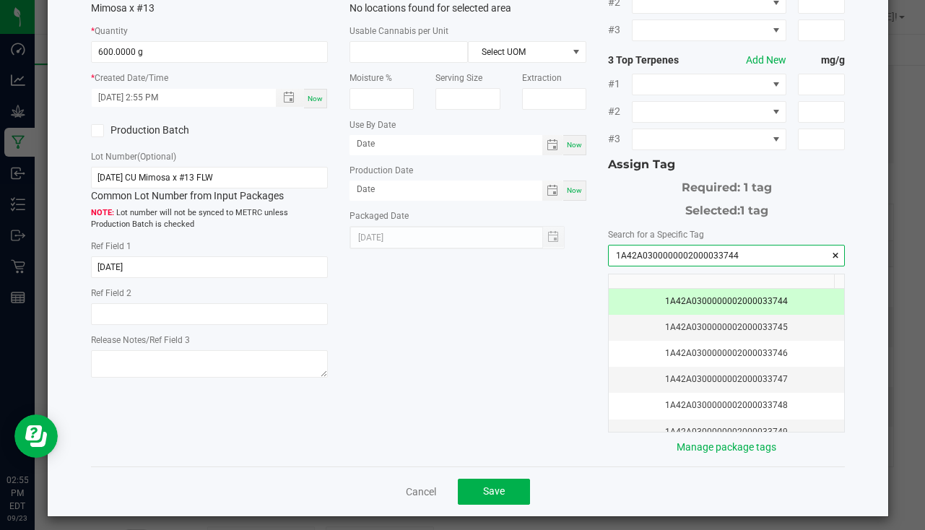
type input "1A42A0300000002000033744"
drag, startPoint x: 481, startPoint y: 501, endPoint x: 490, endPoint y: 493, distance: 11.8
click at [481, 500] on div "Cancel Save" at bounding box center [468, 492] width 754 height 50
click at [491, 485] on span "Save" at bounding box center [494, 491] width 22 height 12
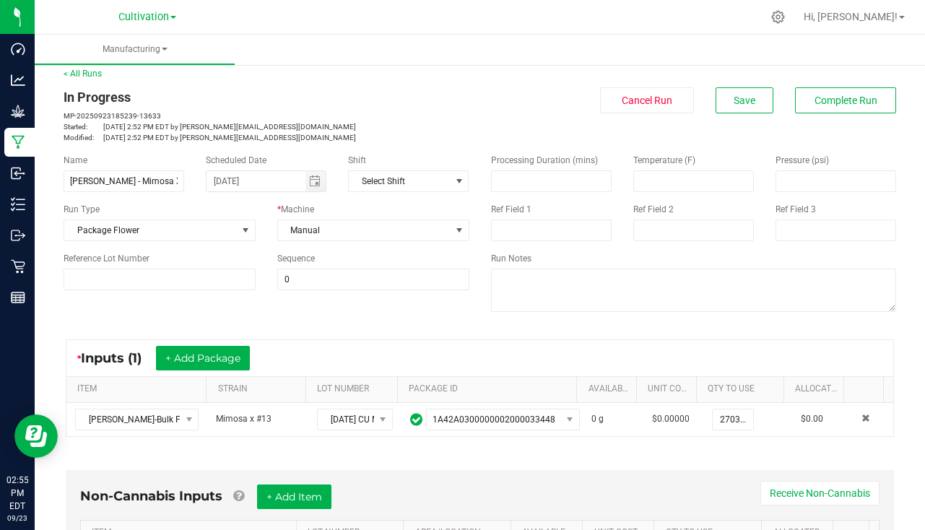
scroll to position [0, 0]
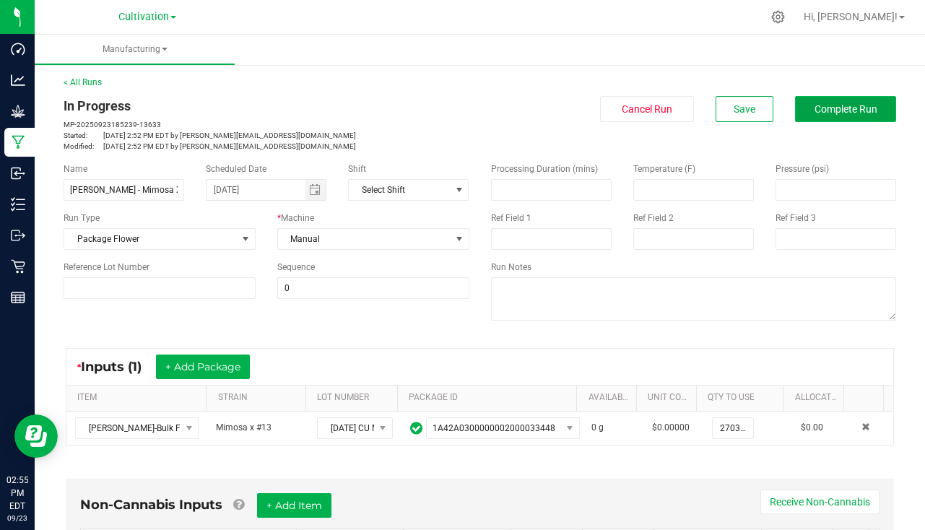
click at [855, 102] on button "Complete Run" at bounding box center [845, 109] width 101 height 26
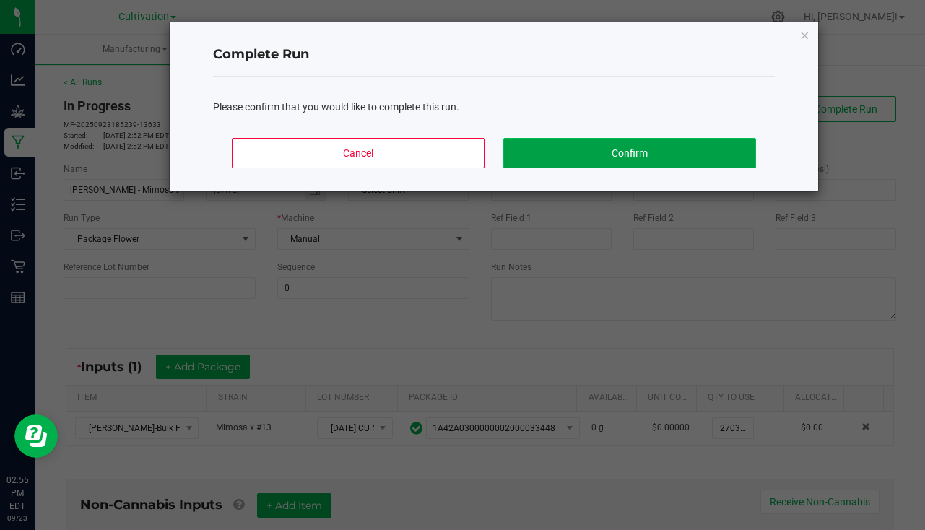
click at [646, 150] on button "Confirm" at bounding box center [630, 153] width 253 height 30
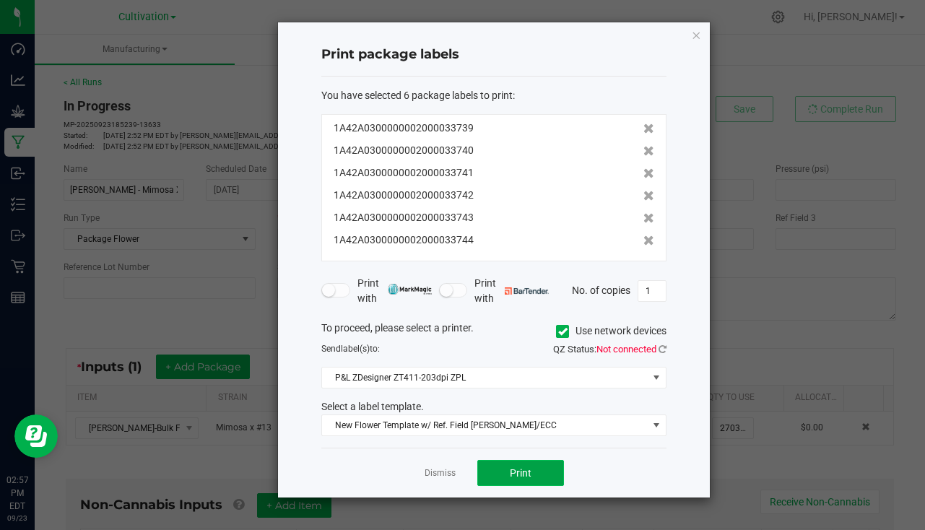
click at [517, 474] on span "Print" at bounding box center [521, 473] width 22 height 12
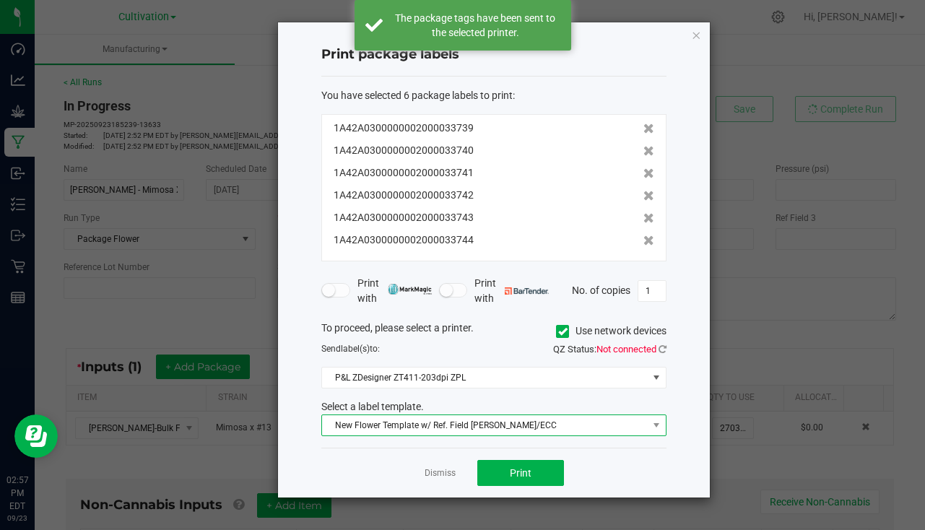
click at [475, 419] on span "New Flower Template w/ Ref. Field SLATER/ECC" at bounding box center [485, 425] width 326 height 20
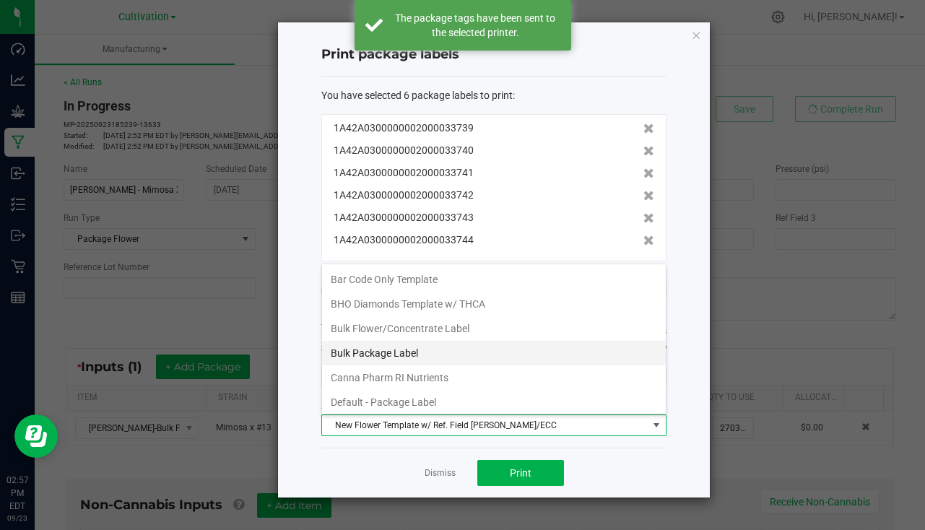
click at [430, 353] on li "Bulk Package Label" at bounding box center [494, 353] width 344 height 25
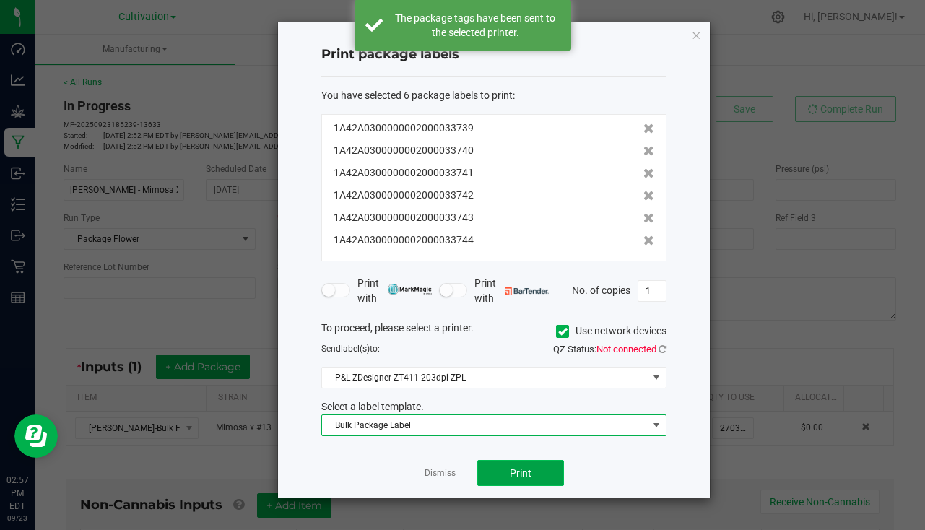
click at [513, 476] on span "Print" at bounding box center [521, 473] width 22 height 12
click at [484, 415] on span "Bulk Package Label" at bounding box center [493, 426] width 345 height 22
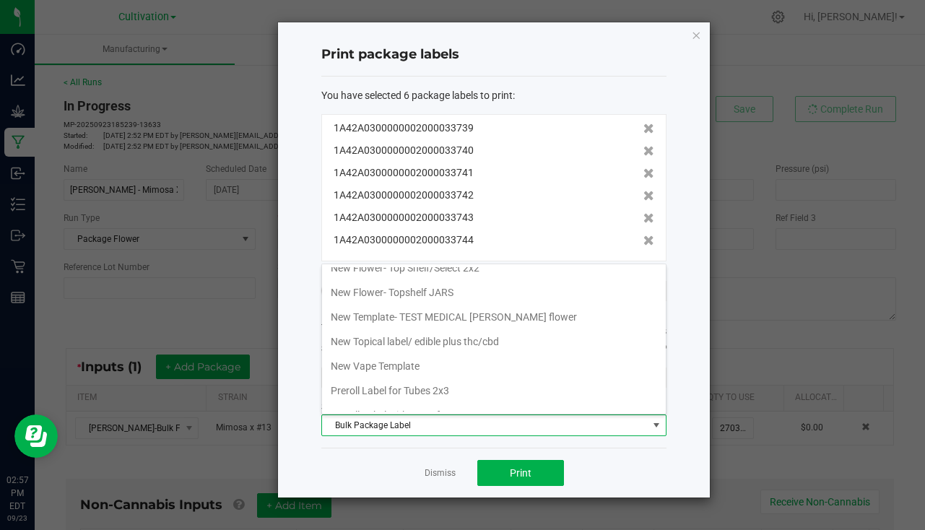
scroll to position [506, 0]
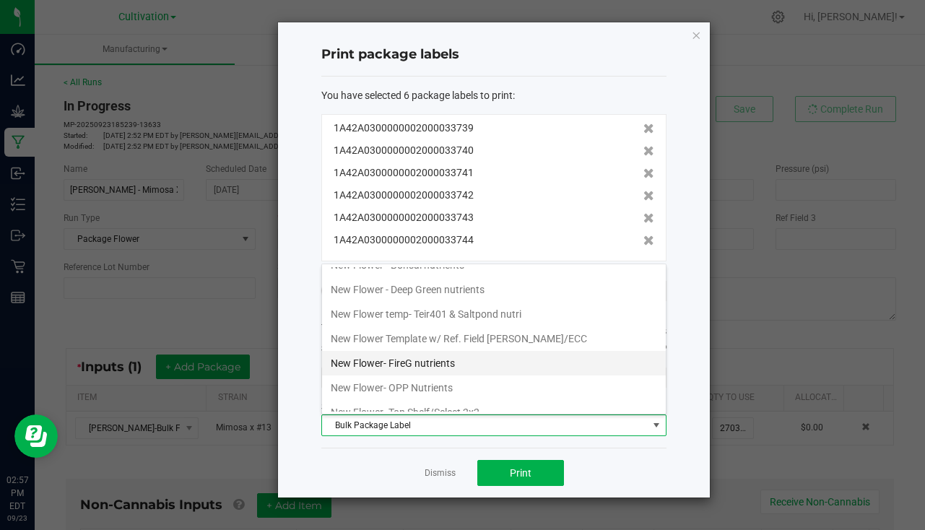
click at [506, 351] on li "New Flower- FireG nutrients" at bounding box center [494, 363] width 344 height 25
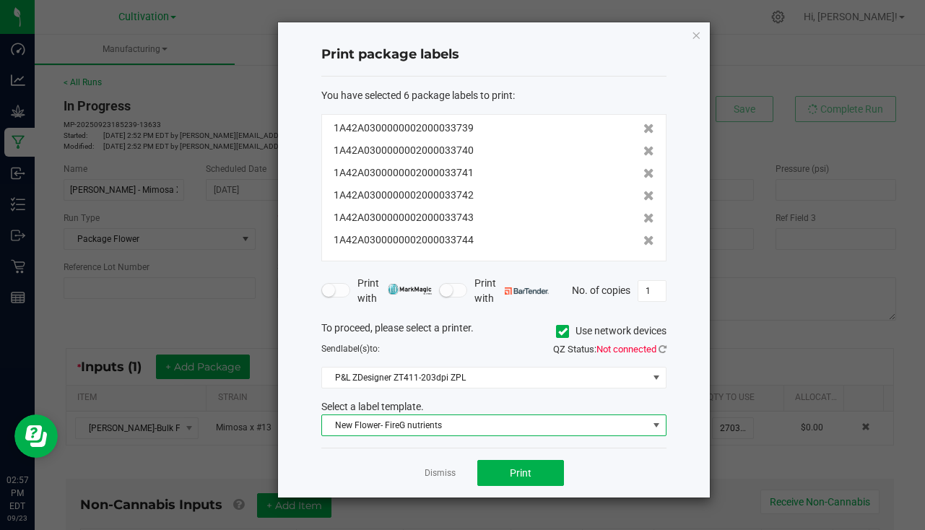
click at [450, 422] on span "New Flower- FireG nutrients" at bounding box center [485, 425] width 326 height 20
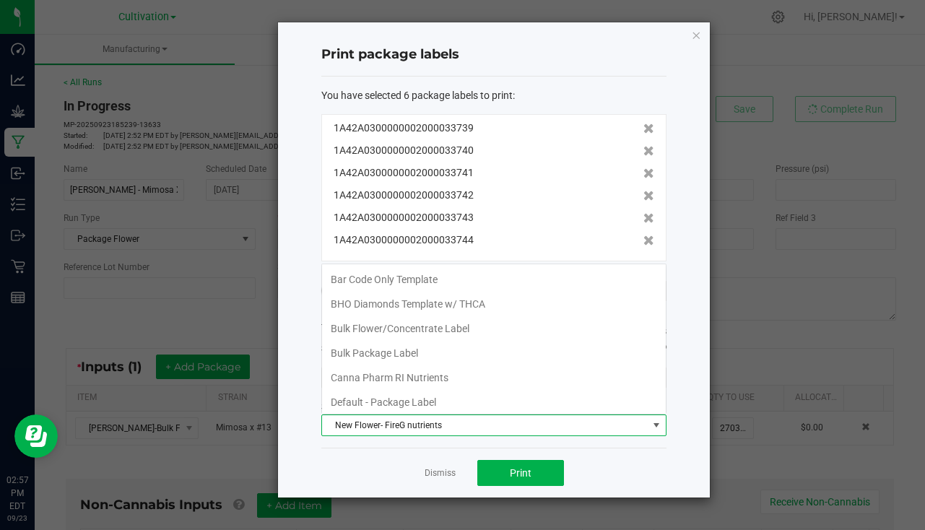
scroll to position [470, 0]
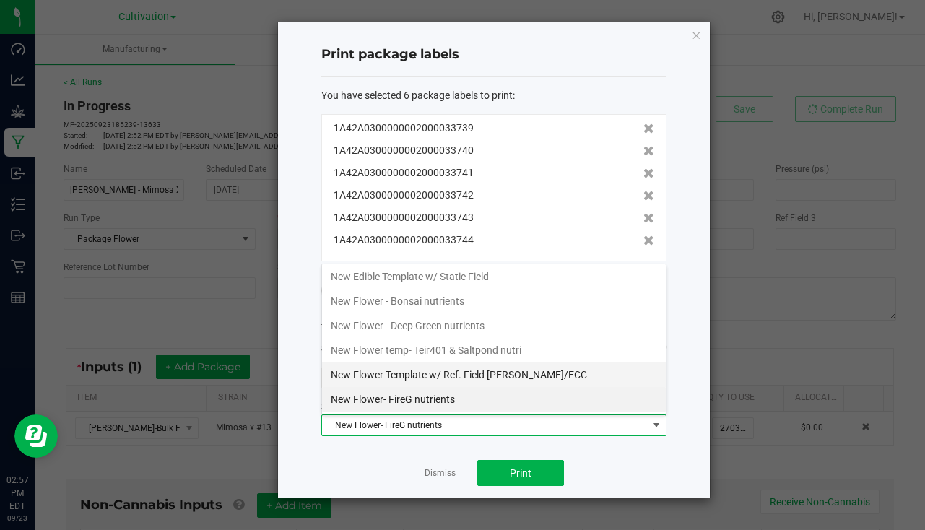
click at [485, 374] on li "New Flower Template w/ Ref. Field SLATER/ECC" at bounding box center [494, 375] width 344 height 25
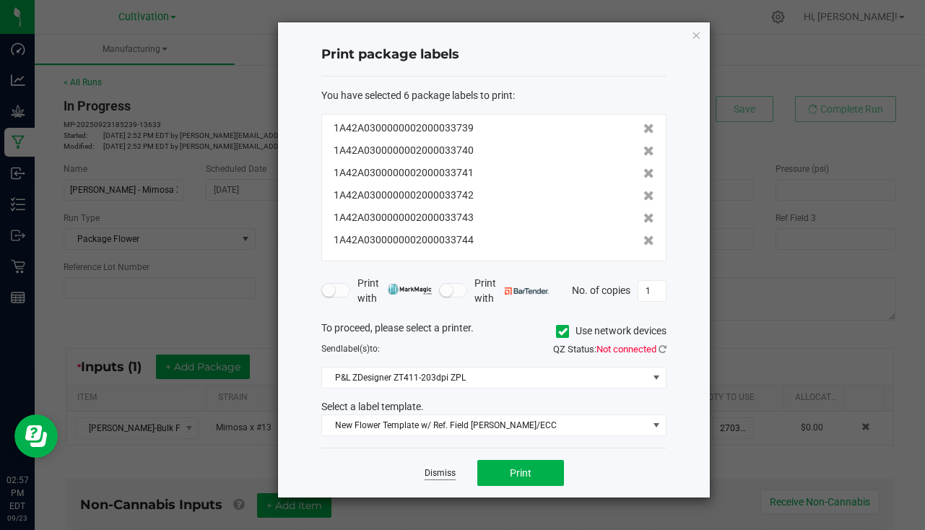
click at [433, 476] on link "Dismiss" at bounding box center [440, 473] width 31 height 12
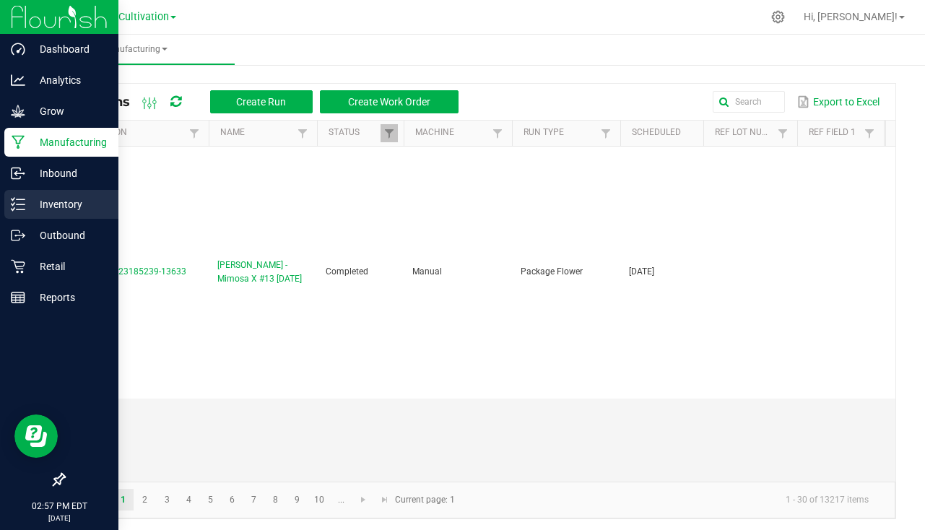
click at [72, 211] on p "Inventory" at bounding box center [68, 204] width 87 height 17
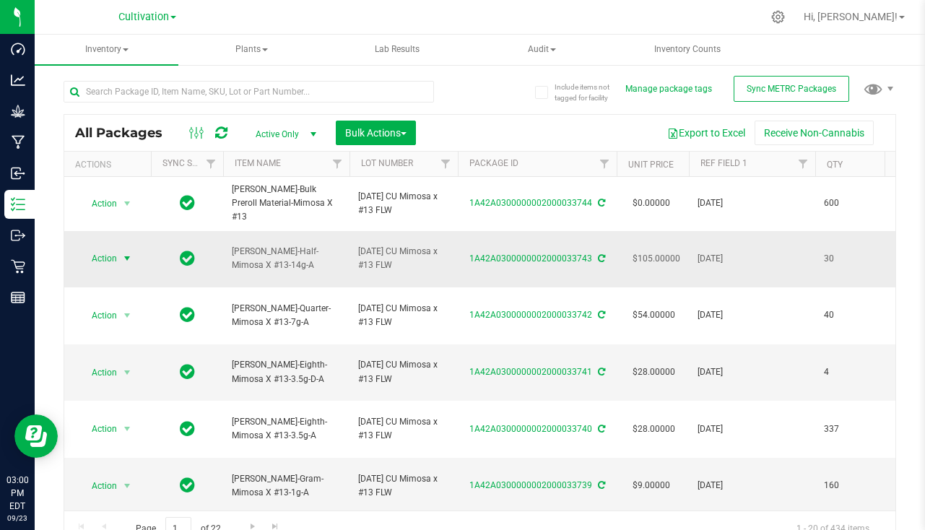
click at [129, 249] on span "select" at bounding box center [127, 259] width 18 height 20
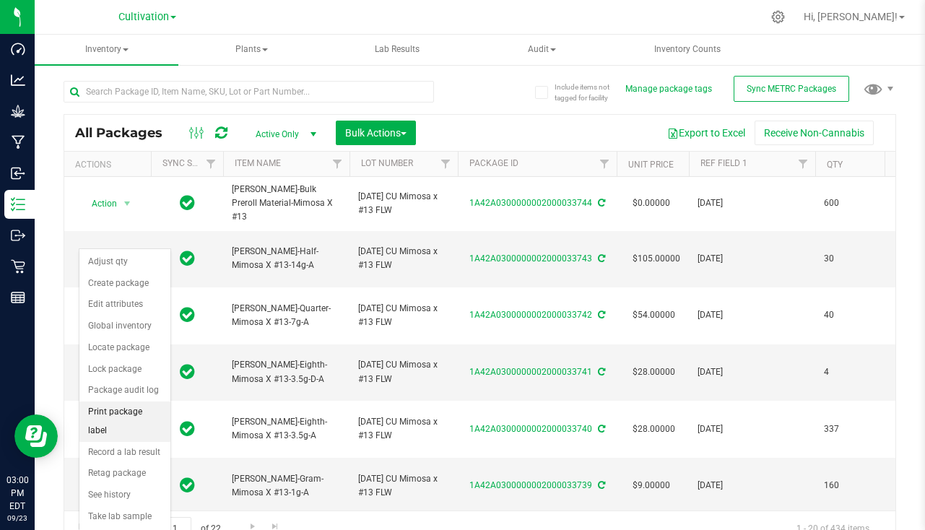
click at [140, 415] on li "Print package label" at bounding box center [124, 422] width 91 height 40
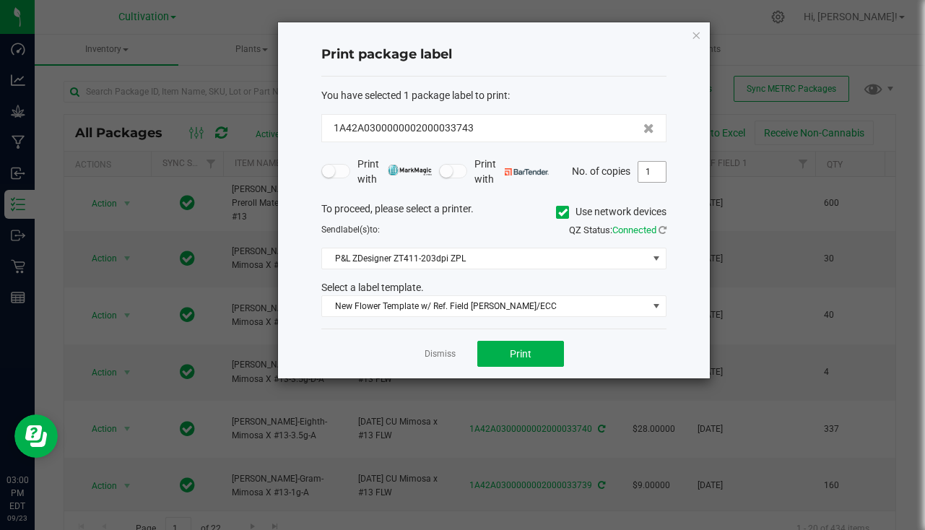
click at [650, 180] on input "1" at bounding box center [652, 172] width 27 height 20
type input "30"
click at [522, 355] on span "Print" at bounding box center [521, 354] width 22 height 12
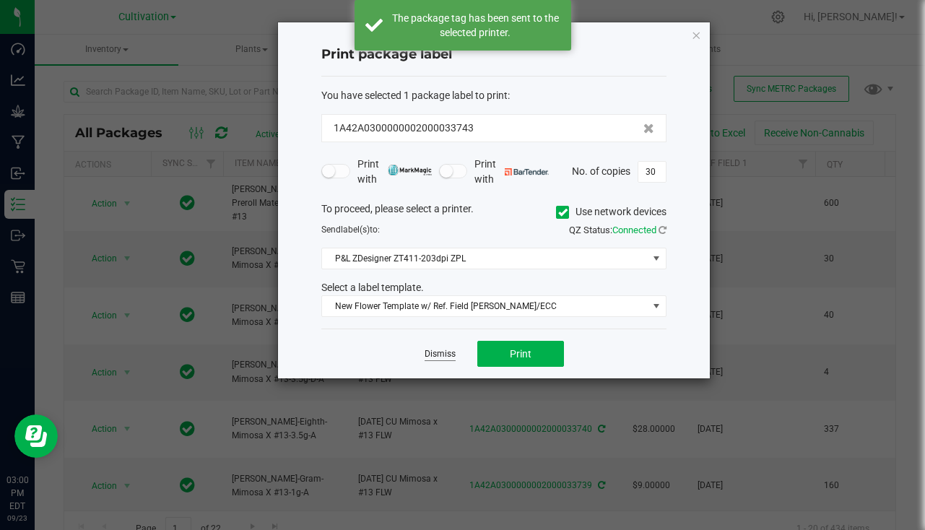
click at [441, 350] on link "Dismiss" at bounding box center [440, 354] width 31 height 12
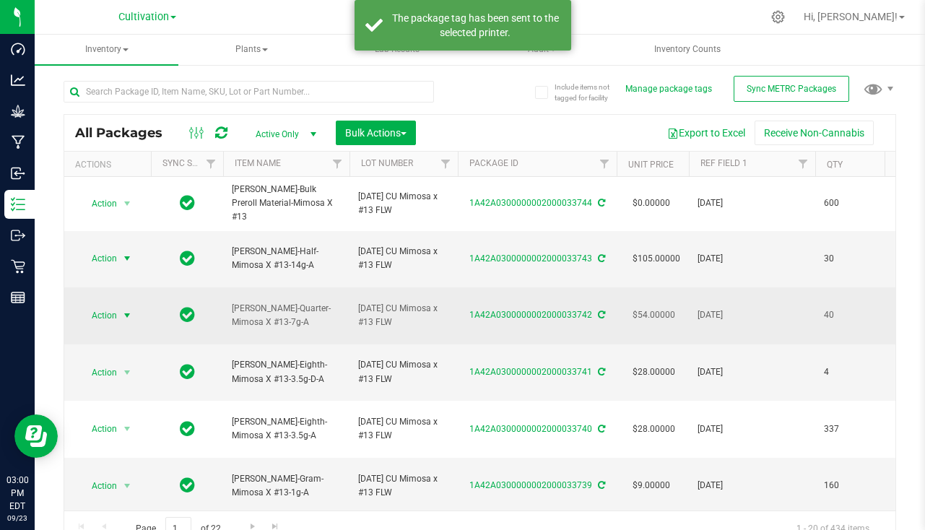
click at [108, 306] on span "Action" at bounding box center [98, 316] width 39 height 20
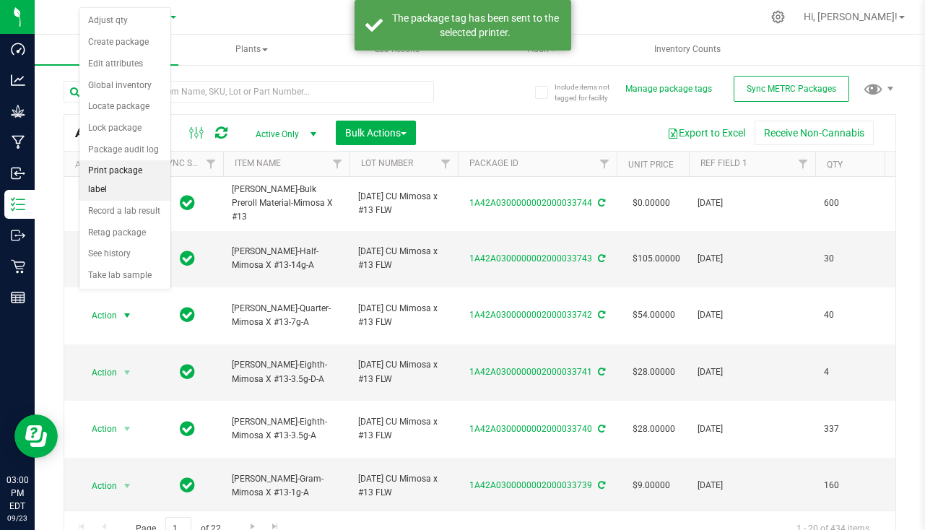
click at [141, 164] on li "Print package label" at bounding box center [124, 180] width 91 height 40
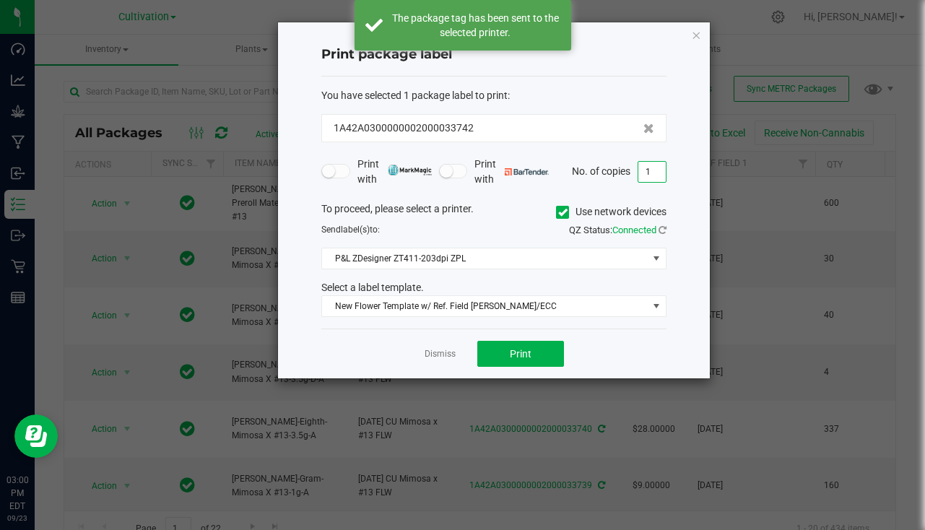
click at [644, 166] on input "1" at bounding box center [652, 172] width 27 height 20
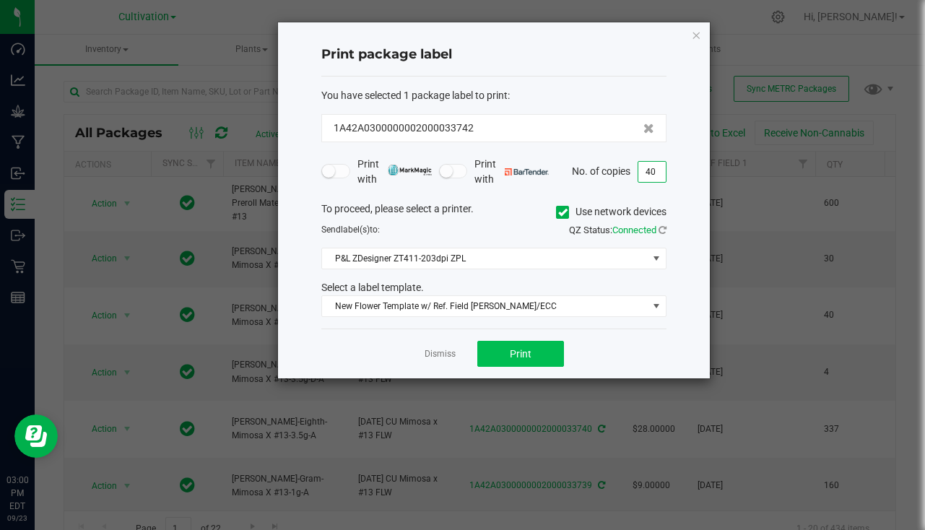
type input "40"
click at [490, 343] on button "Print" at bounding box center [521, 354] width 87 height 26
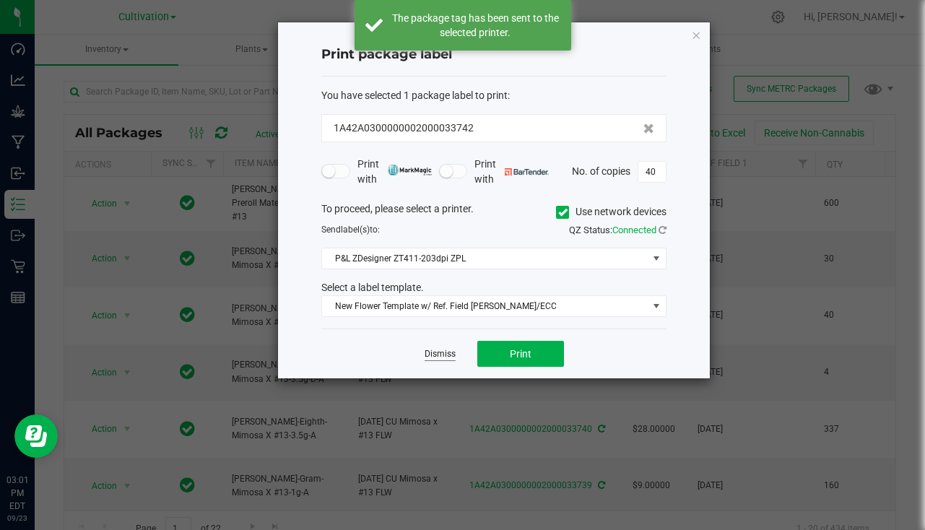
click at [442, 350] on link "Dismiss" at bounding box center [440, 354] width 31 height 12
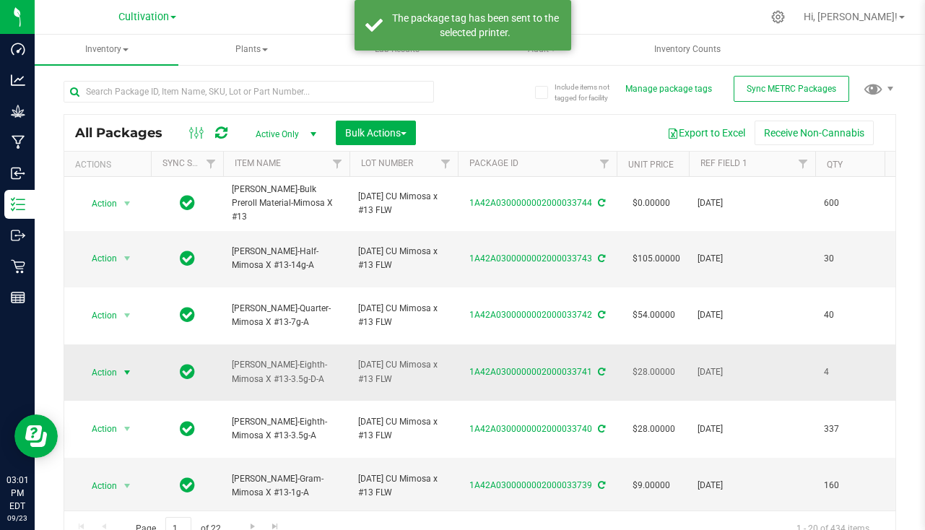
click at [121, 363] on span "select" at bounding box center [127, 373] width 18 height 20
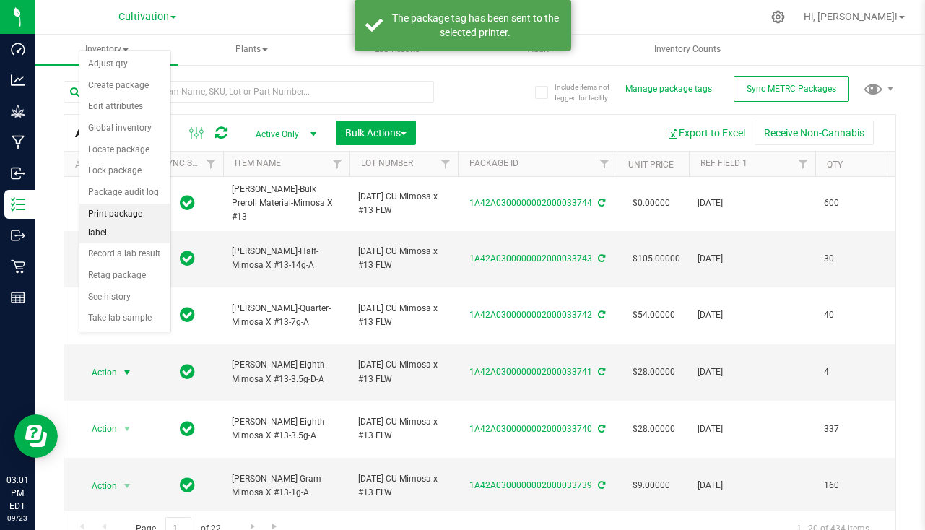
click at [144, 215] on li "Print package label" at bounding box center [124, 224] width 91 height 40
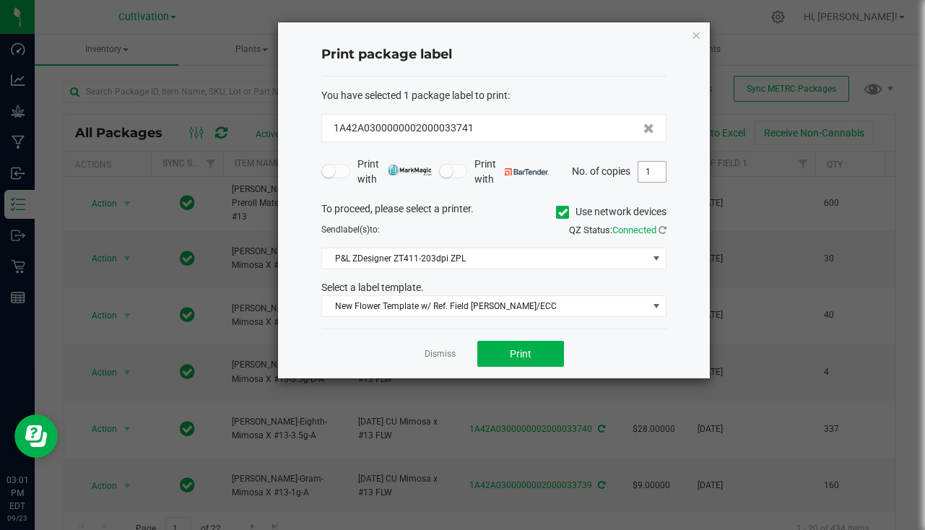
click at [658, 170] on input "1" at bounding box center [652, 172] width 27 height 20
type input "4"
click at [509, 359] on button "Print" at bounding box center [521, 354] width 87 height 26
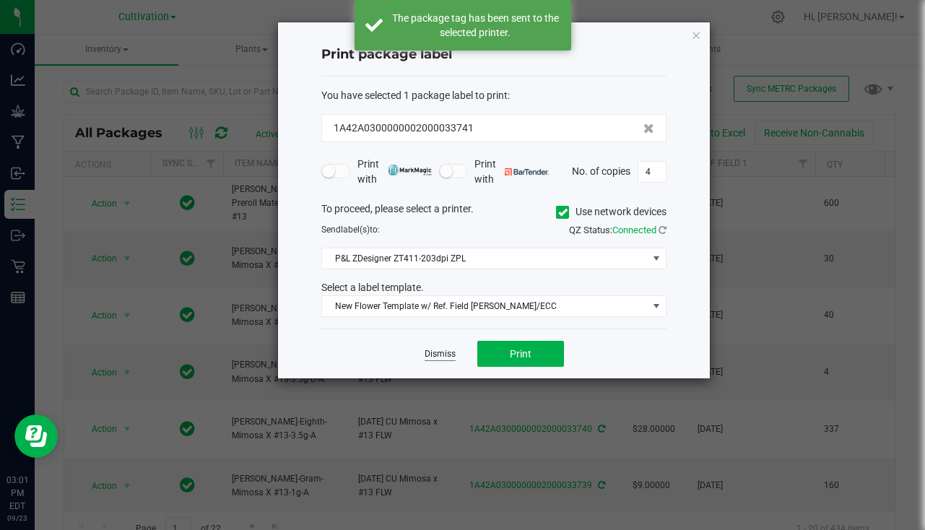
click at [431, 358] on link "Dismiss" at bounding box center [440, 354] width 31 height 12
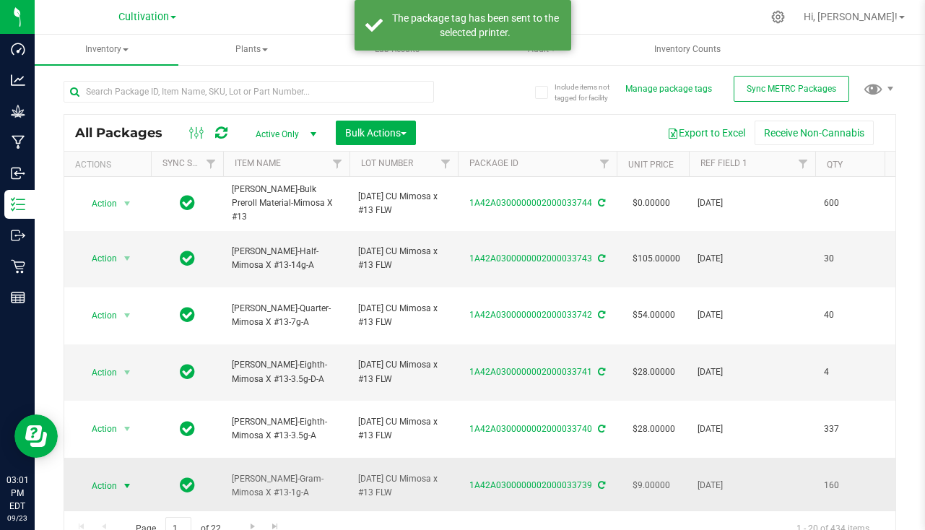
click at [134, 476] on span "select" at bounding box center [127, 486] width 18 height 20
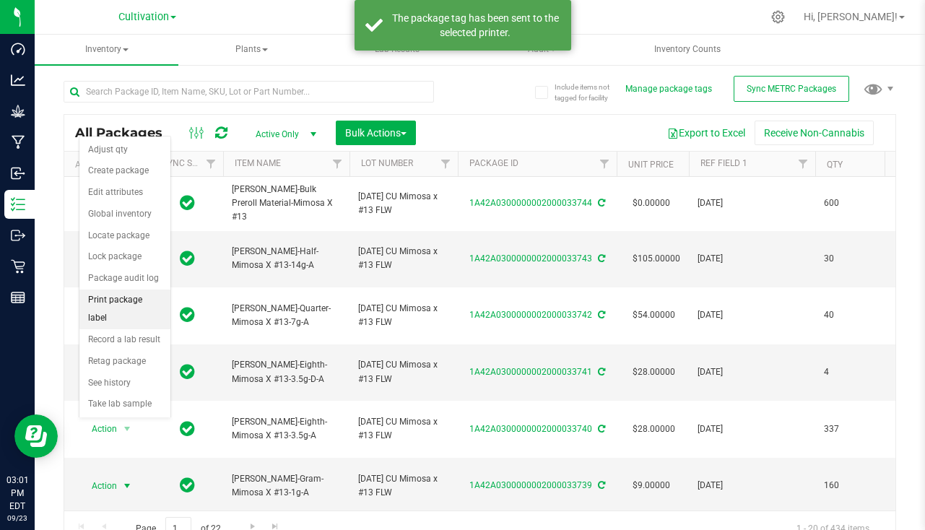
click at [132, 303] on li "Print package label" at bounding box center [124, 310] width 91 height 40
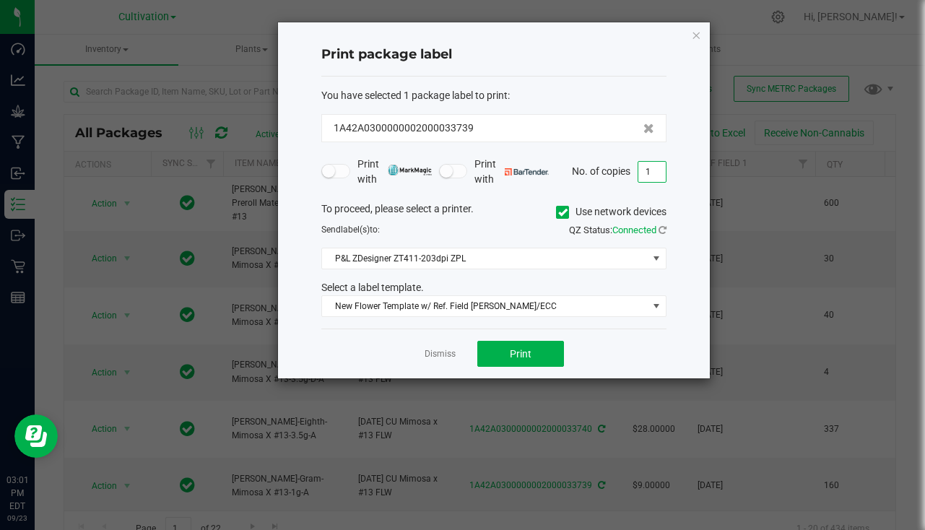
click at [652, 170] on input "1" at bounding box center [652, 172] width 27 height 20
type input "160"
click at [537, 358] on button "Print" at bounding box center [521, 354] width 87 height 26
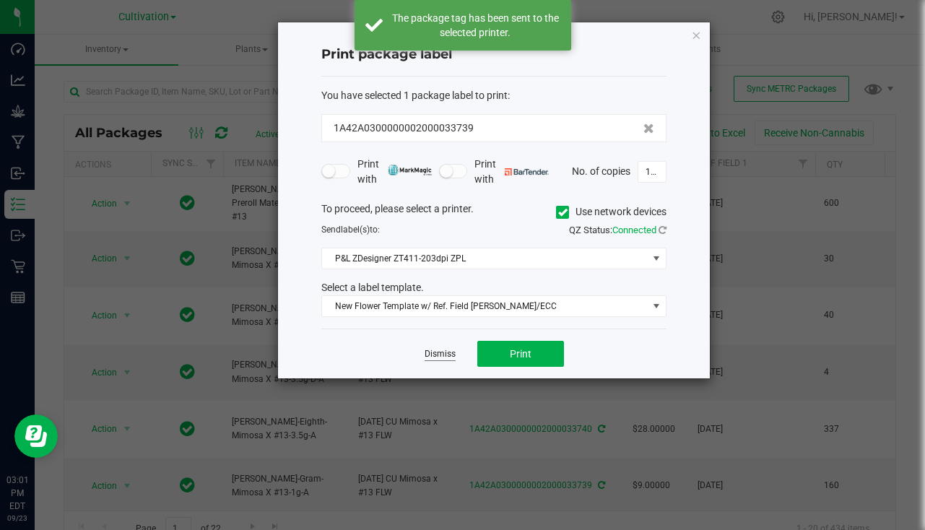
click at [441, 350] on link "Dismiss" at bounding box center [440, 354] width 31 height 12
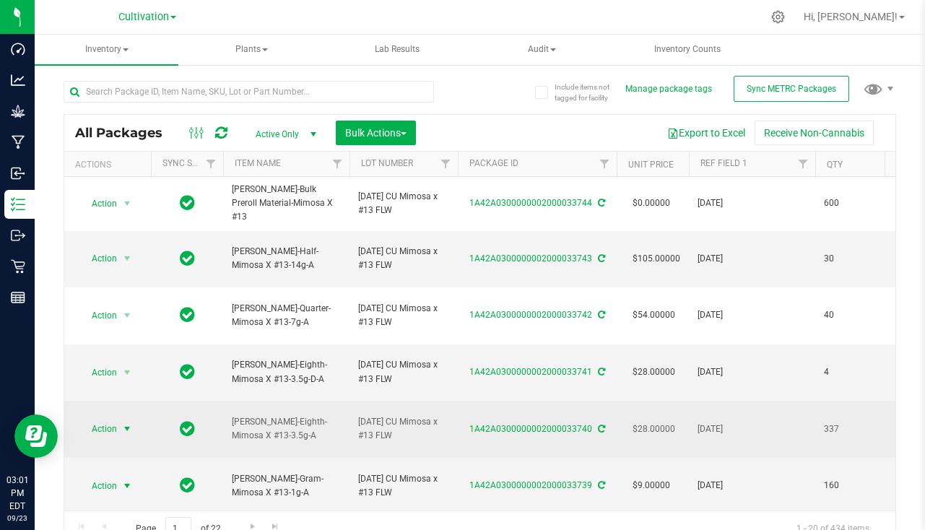
click at [122, 423] on span "select" at bounding box center [127, 429] width 12 height 12
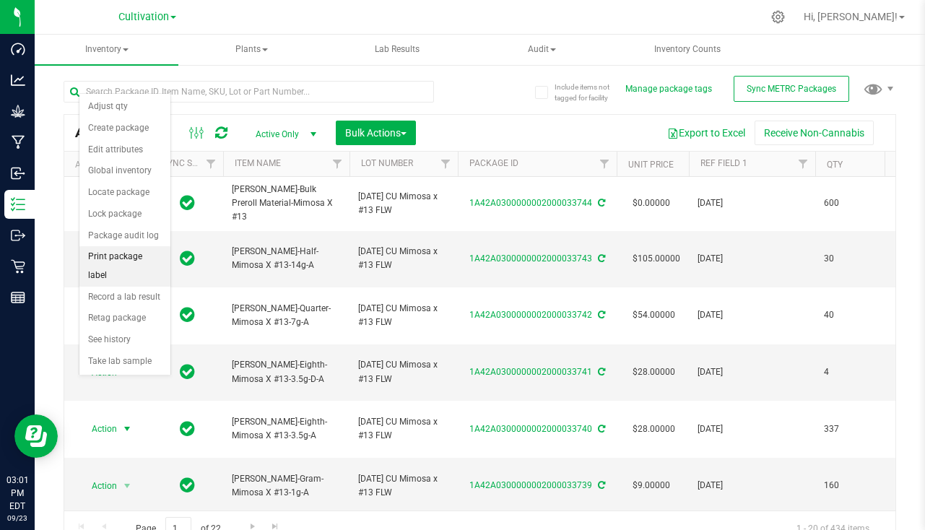
click at [118, 261] on li "Print package label" at bounding box center [124, 266] width 91 height 40
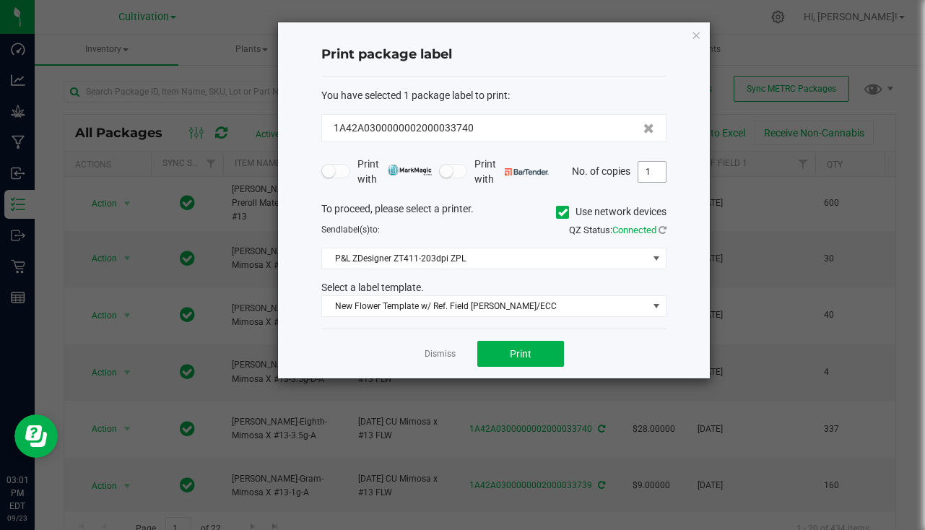
click at [649, 176] on input "1" at bounding box center [652, 172] width 27 height 20
type input "337"
click at [540, 345] on button "Print" at bounding box center [521, 354] width 87 height 26
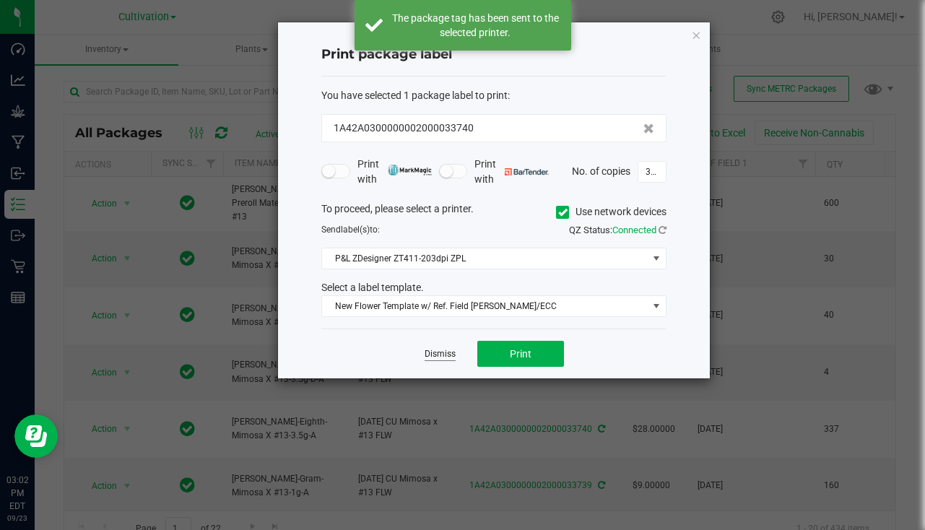
click at [438, 350] on link "Dismiss" at bounding box center [440, 354] width 31 height 12
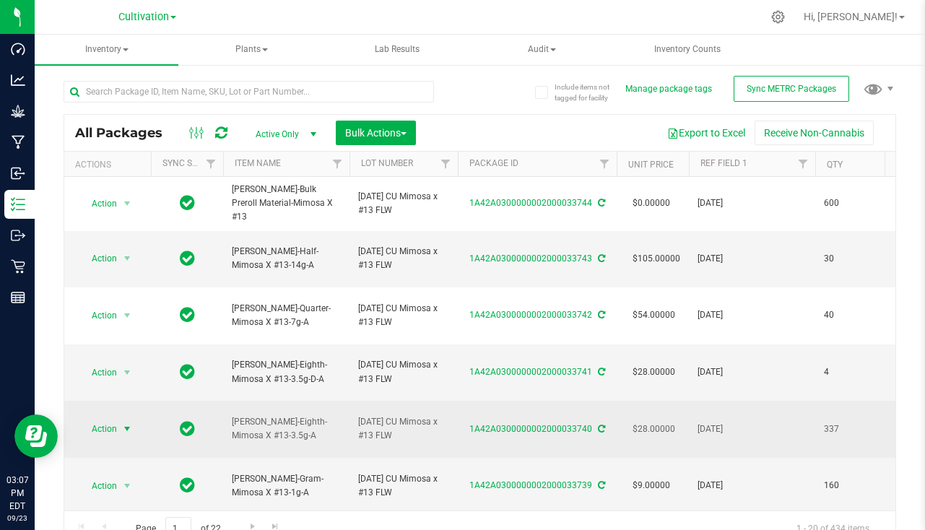
click at [123, 423] on span "select" at bounding box center [127, 429] width 12 height 12
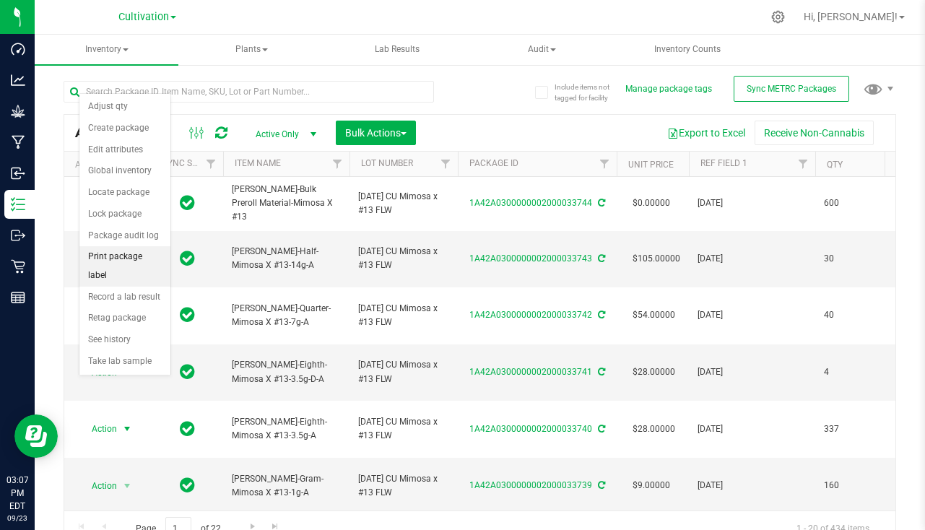
click at [101, 259] on li "Print package label" at bounding box center [124, 266] width 91 height 40
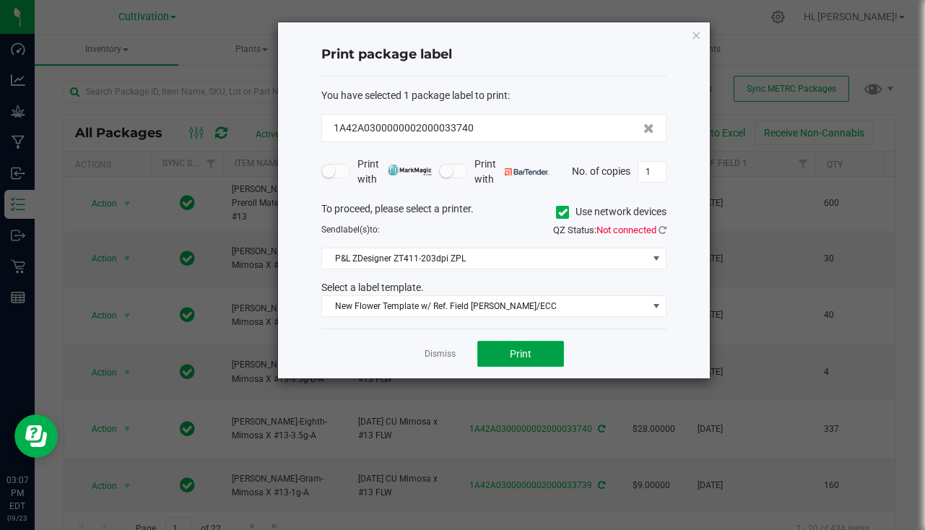
click at [544, 360] on button "Print" at bounding box center [521, 354] width 87 height 26
click at [648, 173] on input "1" at bounding box center [652, 172] width 27 height 20
type input "207"
click at [536, 352] on button "Print" at bounding box center [521, 354] width 87 height 26
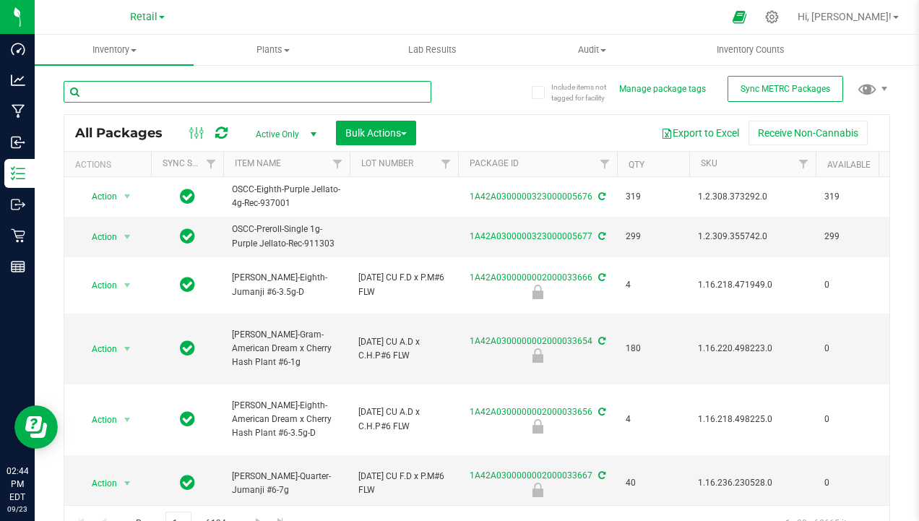
click at [230, 95] on input "text" at bounding box center [248, 92] width 368 height 22
type input ","
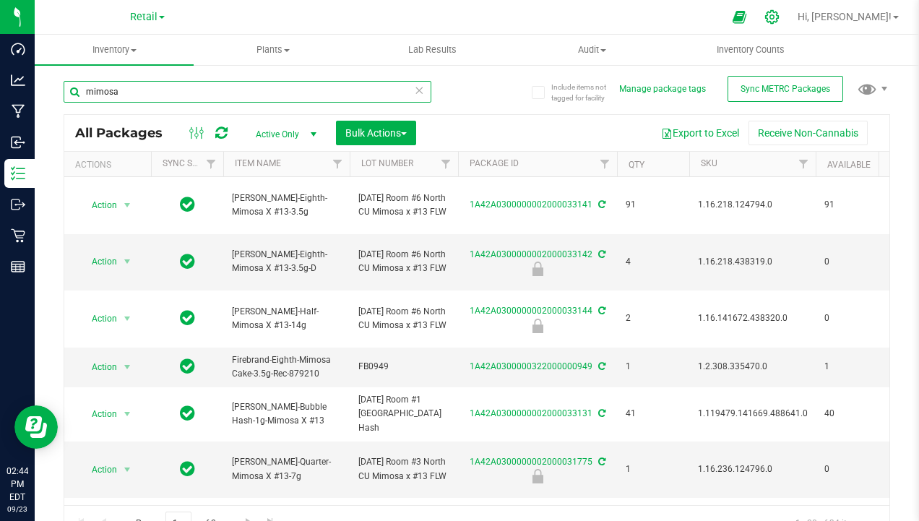
type input "mimosa"
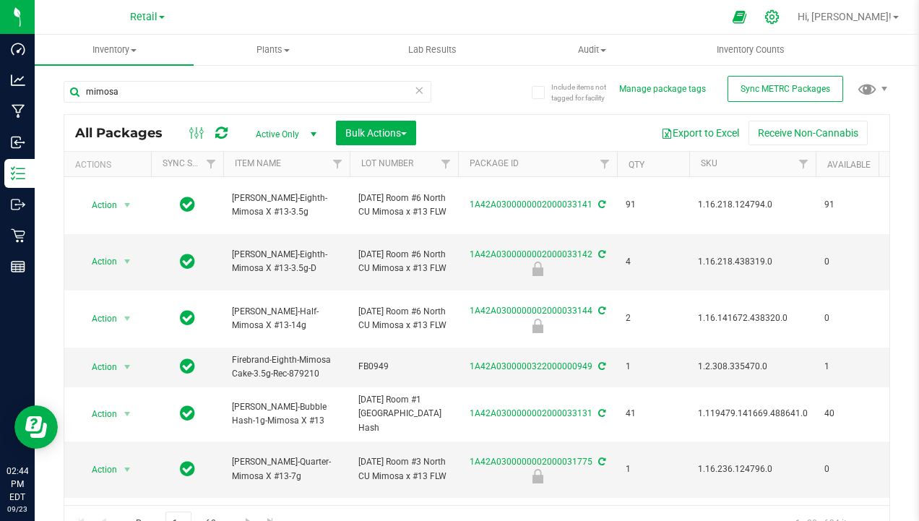
click at [779, 15] on icon at bounding box center [771, 16] width 15 height 15
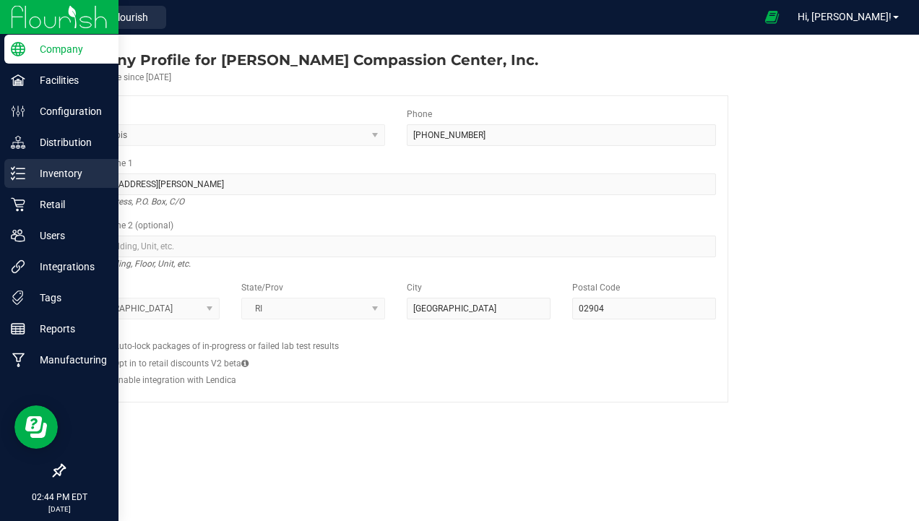
click at [53, 174] on p "Inventory" at bounding box center [68, 173] width 87 height 17
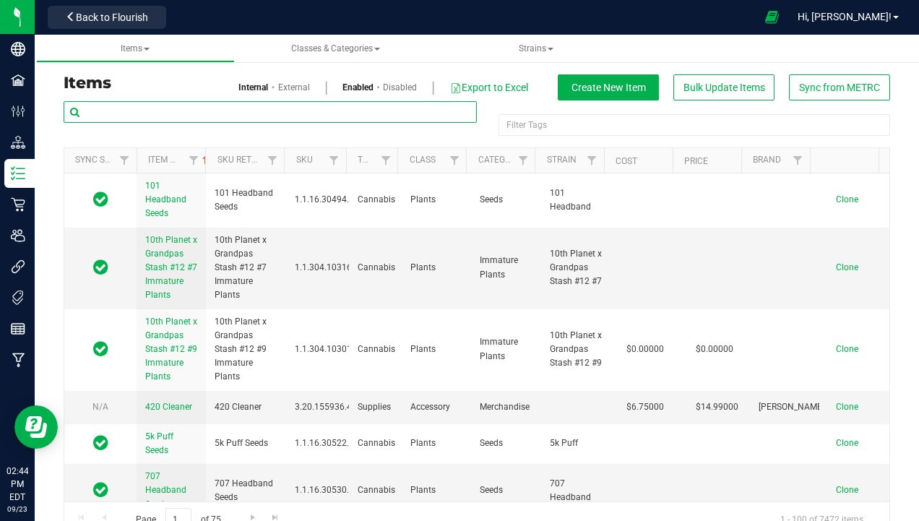
click at [168, 113] on input "text" at bounding box center [270, 112] width 413 height 22
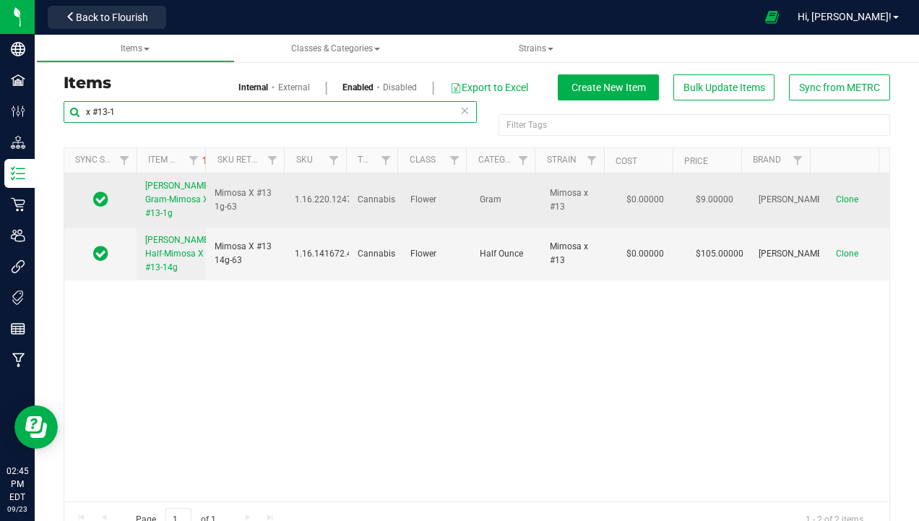
type input "x #13-1"
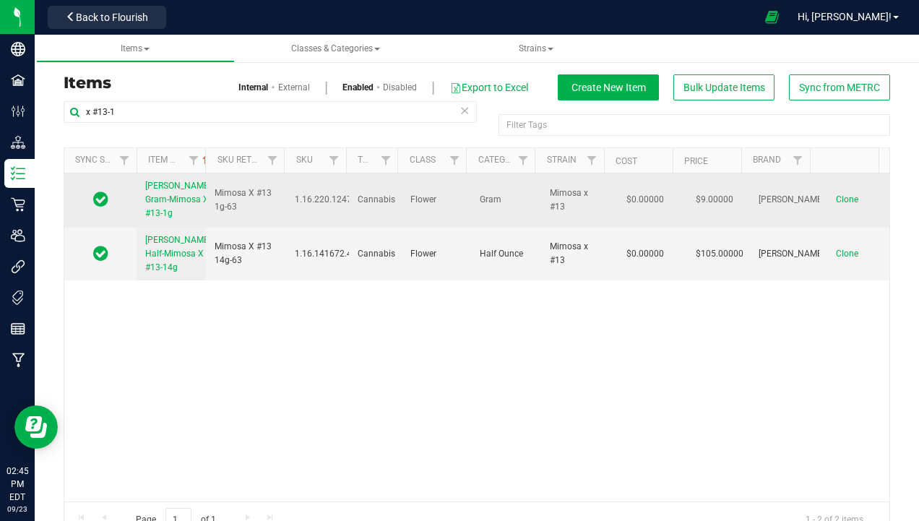
drag, startPoint x: 137, startPoint y: 184, endPoint x: 202, endPoint y: 215, distance: 72.4
click at [202, 215] on td "Slater-Gram-Mimosa X #13-1g" at bounding box center [171, 200] width 69 height 54
copy span "Slater-Gram-Mimosa X #13-1g"
click at [836, 199] on span "Clone" at bounding box center [847, 199] width 22 height 10
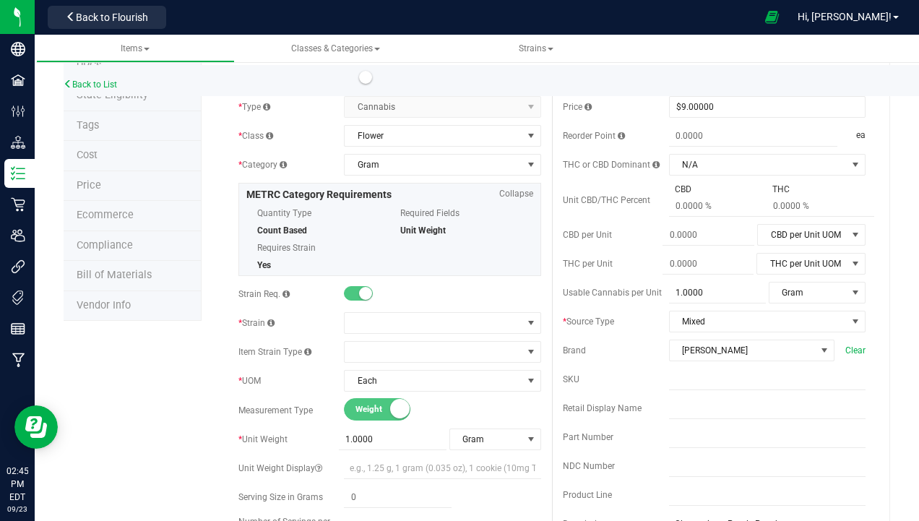
scroll to position [144, 0]
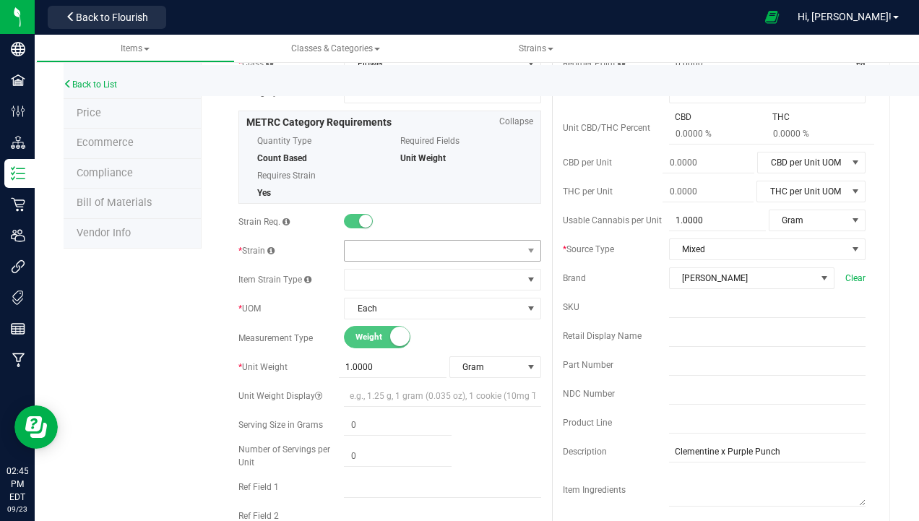
type input "Slater-Gram-Mimosa X #13-1g-A"
click at [395, 247] on span at bounding box center [433, 251] width 177 height 20
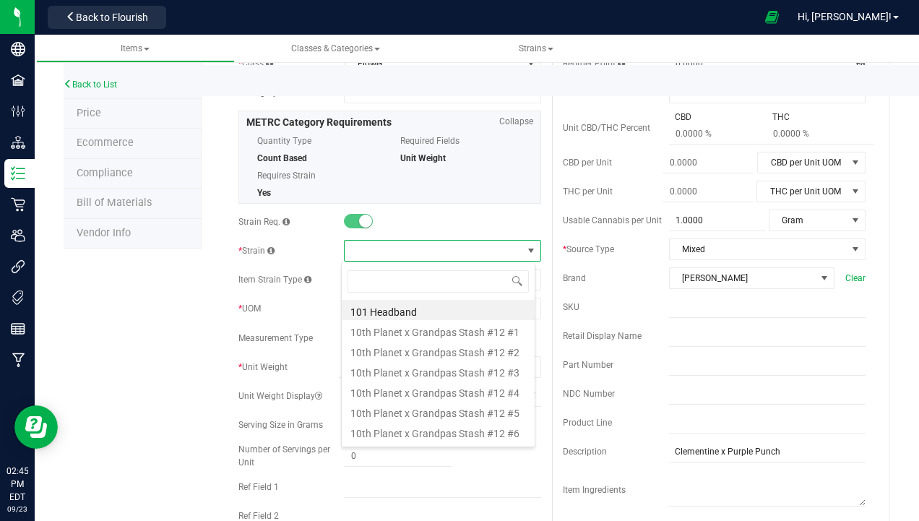
scroll to position [22, 194]
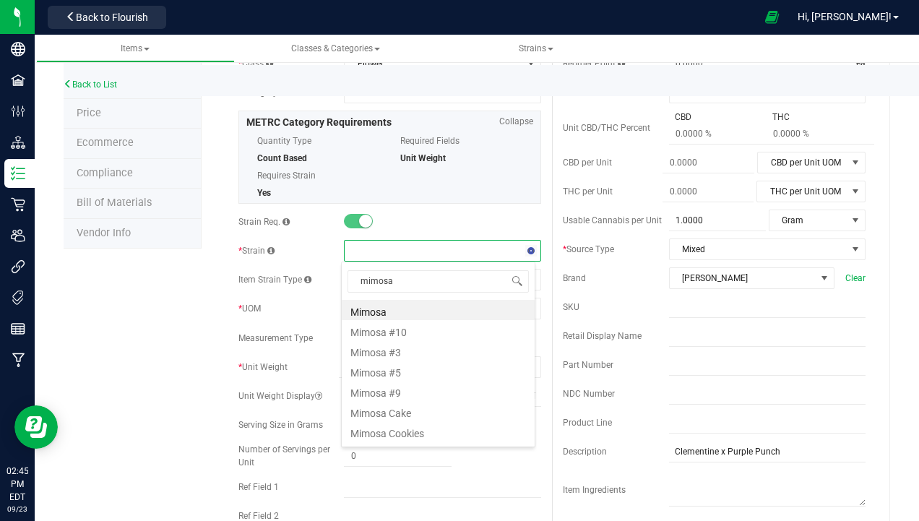
type input "mimosa x"
click at [428, 361] on li "Mimosa x #13" at bounding box center [438, 370] width 193 height 20
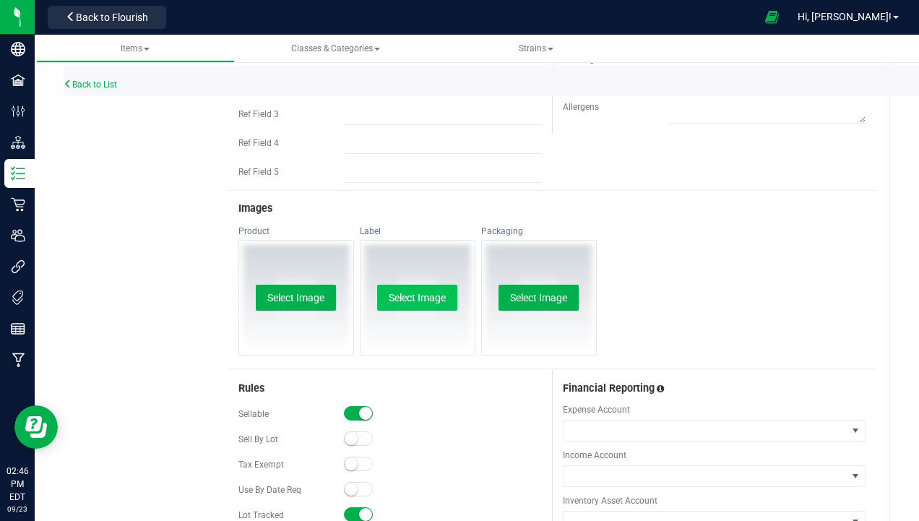
scroll to position [722, 0]
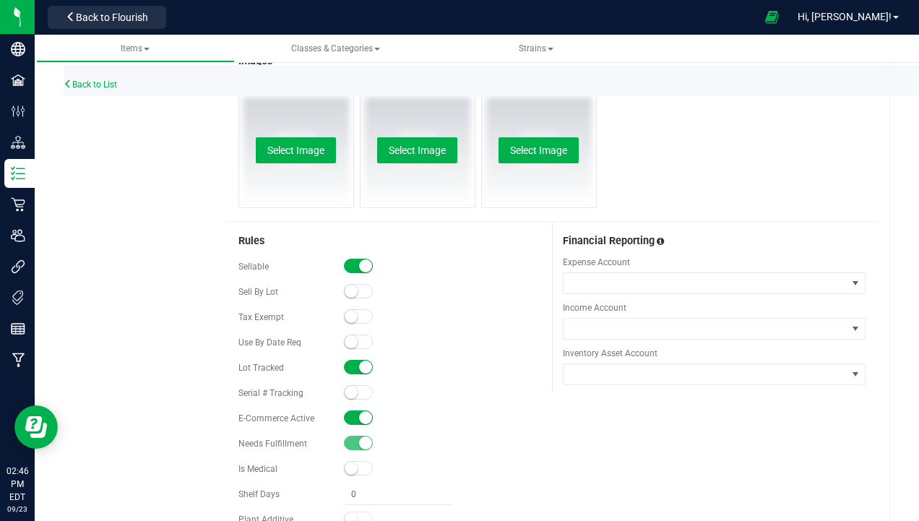
click at [355, 409] on div "E-Commerce Active" at bounding box center [389, 418] width 303 height 22
click at [359, 415] on small at bounding box center [365, 417] width 13 height 13
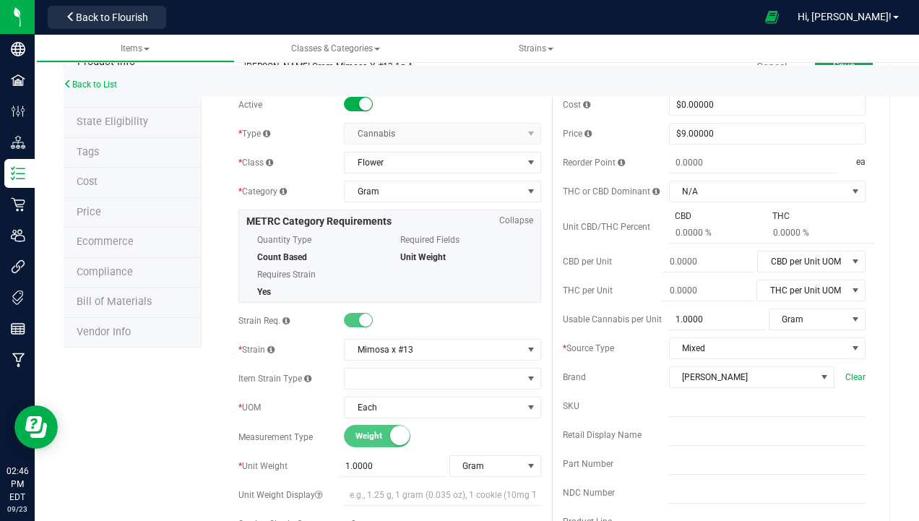
scroll to position [0, 0]
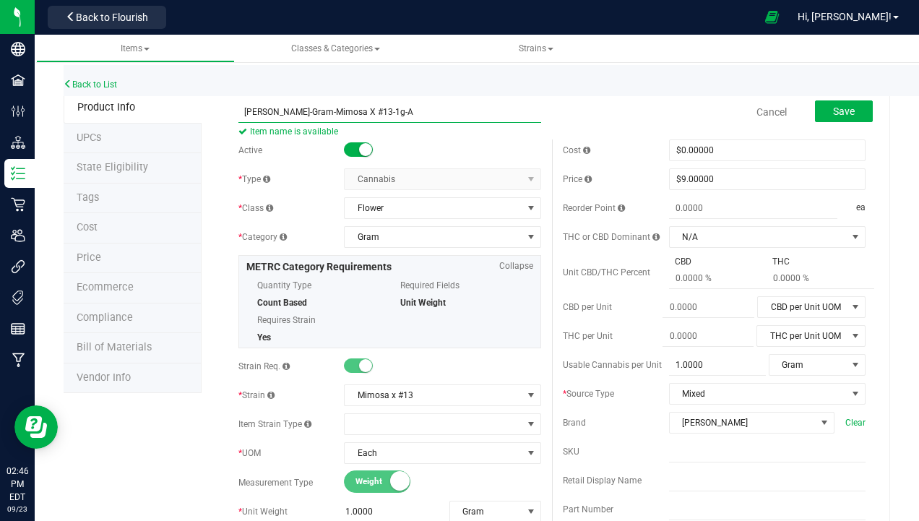
drag, startPoint x: 292, startPoint y: 108, endPoint x: 385, endPoint y: 113, distance: 93.4
click at [385, 113] on input "Slater-Gram-Mimosa X #13-1g-A" at bounding box center [389, 112] width 303 height 22
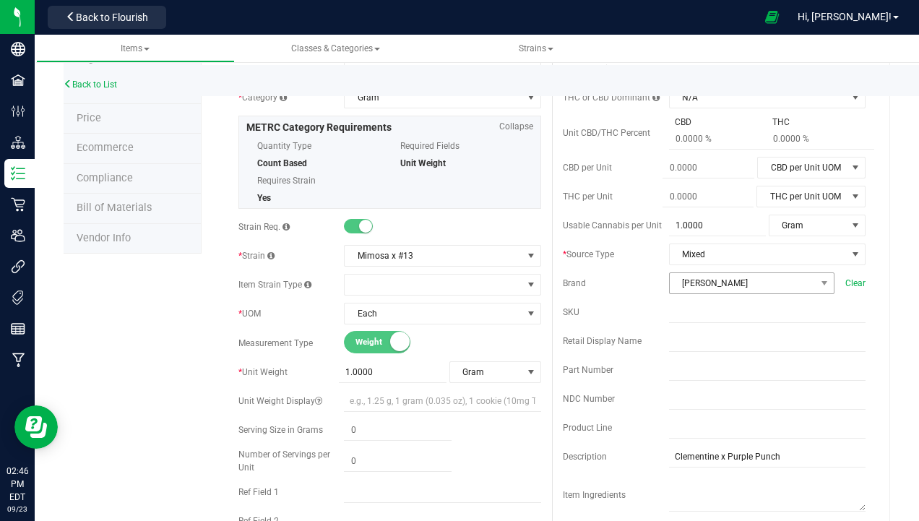
scroll to position [144, 0]
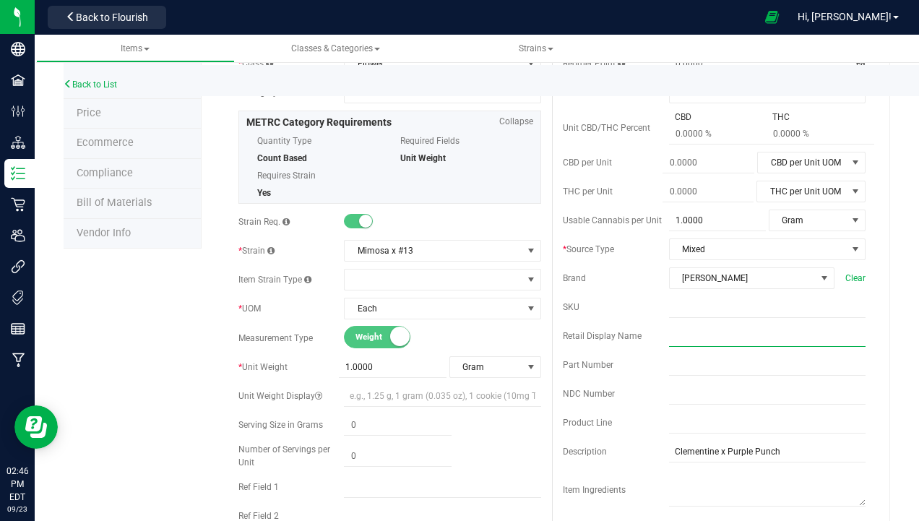
paste input "Mimosa X #13-1g-A"
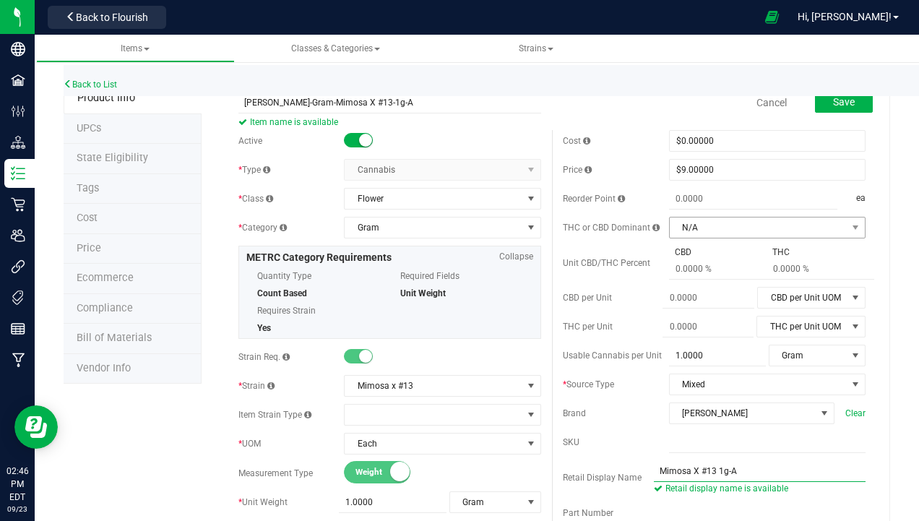
scroll to position [0, 0]
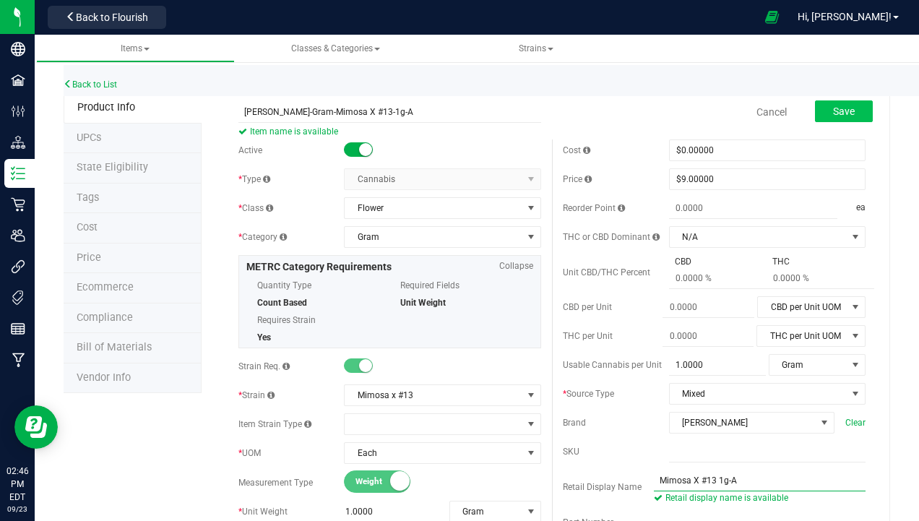
type input "Mimosa X #13 1g-A"
click at [818, 104] on button "Save" at bounding box center [844, 111] width 58 height 22
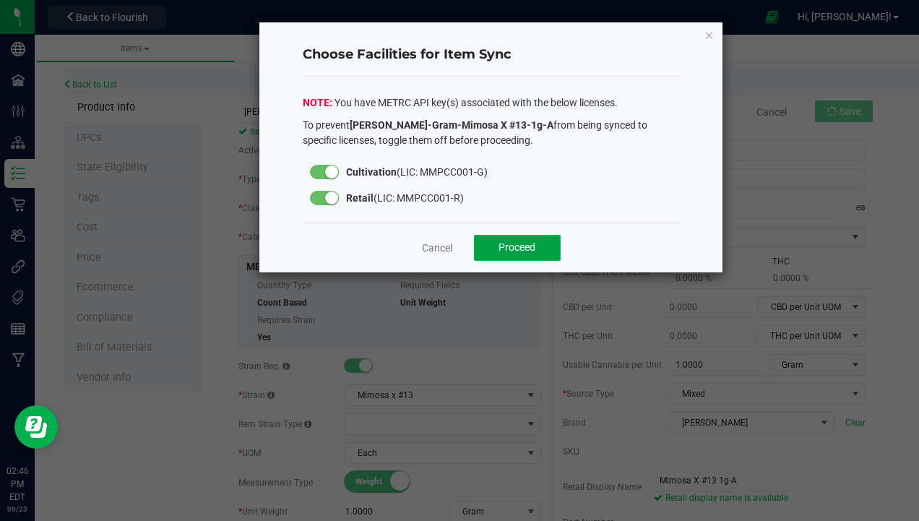
click at [521, 253] on span "Proceed" at bounding box center [516, 247] width 37 height 12
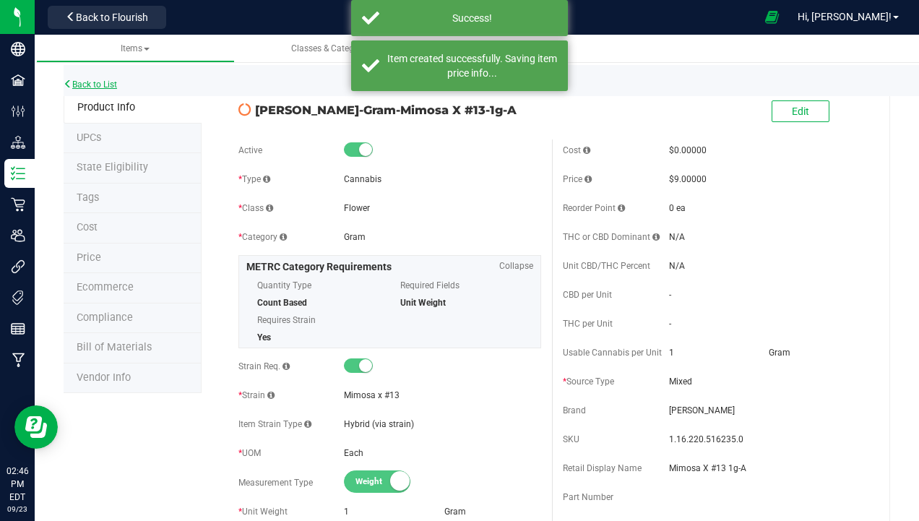
click at [84, 87] on link "Back to List" at bounding box center [90, 84] width 53 height 10
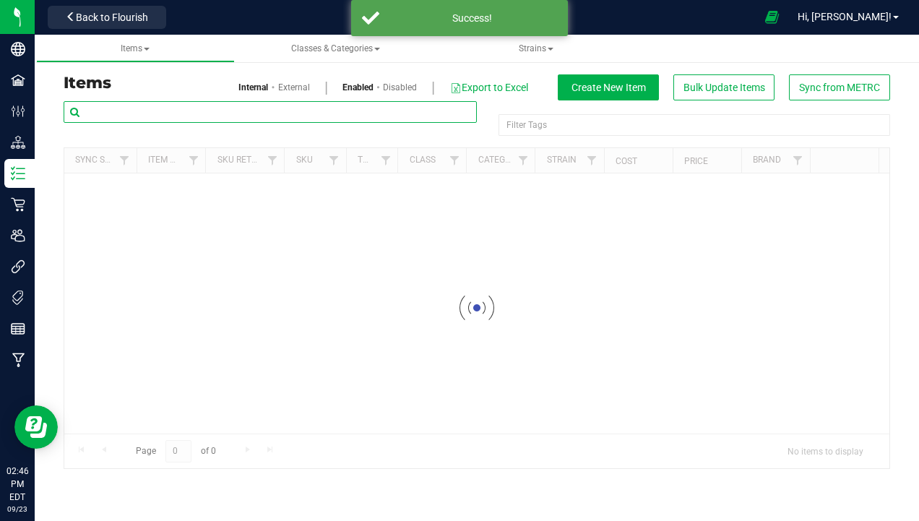
click at [172, 113] on input "text" at bounding box center [270, 112] width 413 height 22
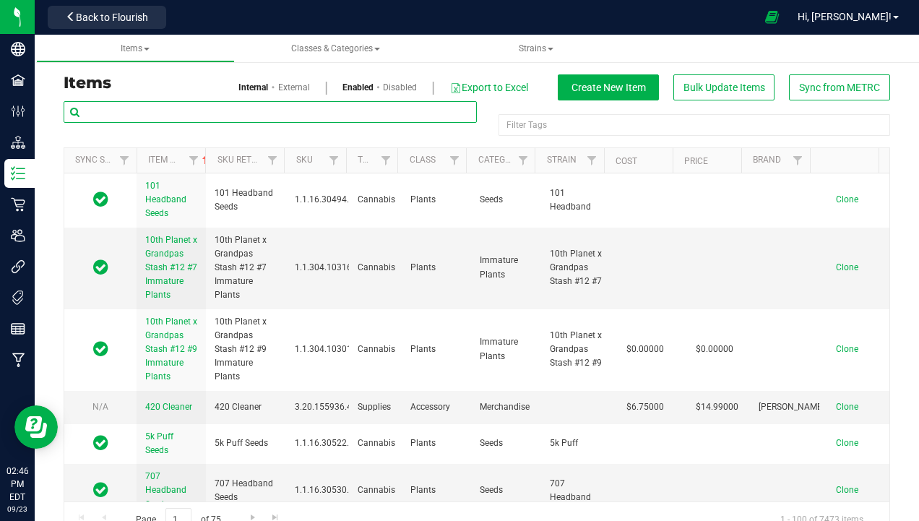
type input "x #13-1"
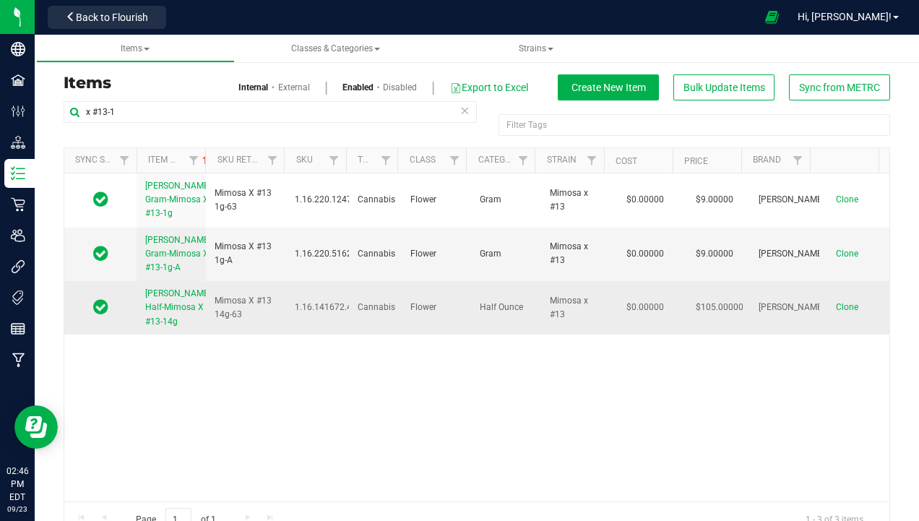
drag, startPoint x: 137, startPoint y: 295, endPoint x: 188, endPoint y: 332, distance: 62.1
click at [188, 332] on tr "Slater-Half-Mimosa X #13-14g Mimosa X #13 14g-63 1.16.141672.438320.0 Cannabis …" at bounding box center [476, 307] width 825 height 53
copy tr "Slater-Half-Mimosa X #13-14g"
click at [836, 306] on span "Clone" at bounding box center [847, 307] width 22 height 10
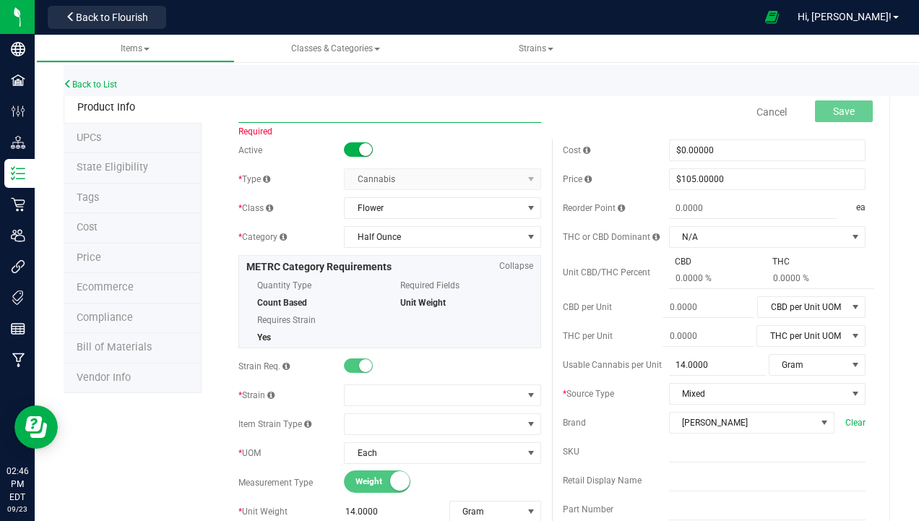
drag, startPoint x: 259, startPoint y: 122, endPoint x: 304, endPoint y: 109, distance: 46.6
paste input "Slater-Half-Mimosa X #13-14g"
drag, startPoint x: 298, startPoint y: 110, endPoint x: 384, endPoint y: 113, distance: 86.7
click at [384, 113] on input "Slater-Half-Mimosa X #13-14g-A" at bounding box center [389, 112] width 303 height 22
click at [422, 101] on input "Slater-Half-Mimosa X #13-14g-A" at bounding box center [389, 112] width 303 height 22
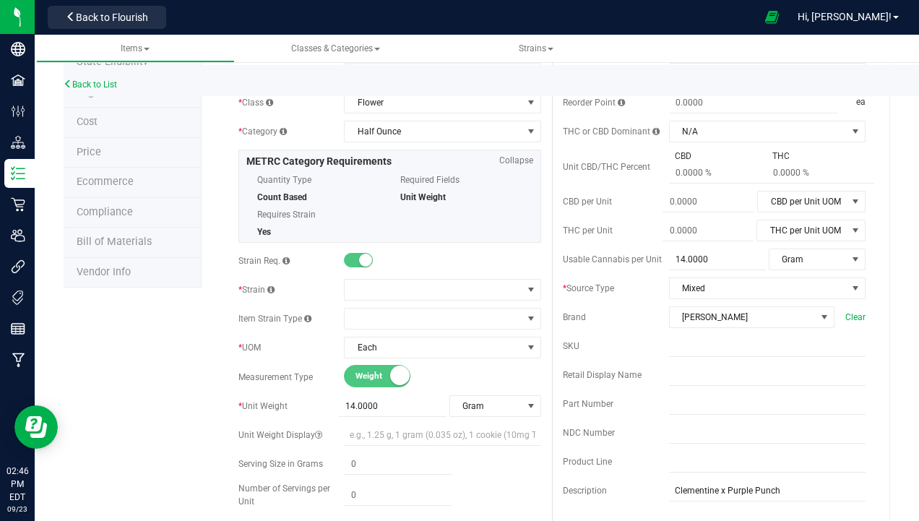
scroll to position [217, 0]
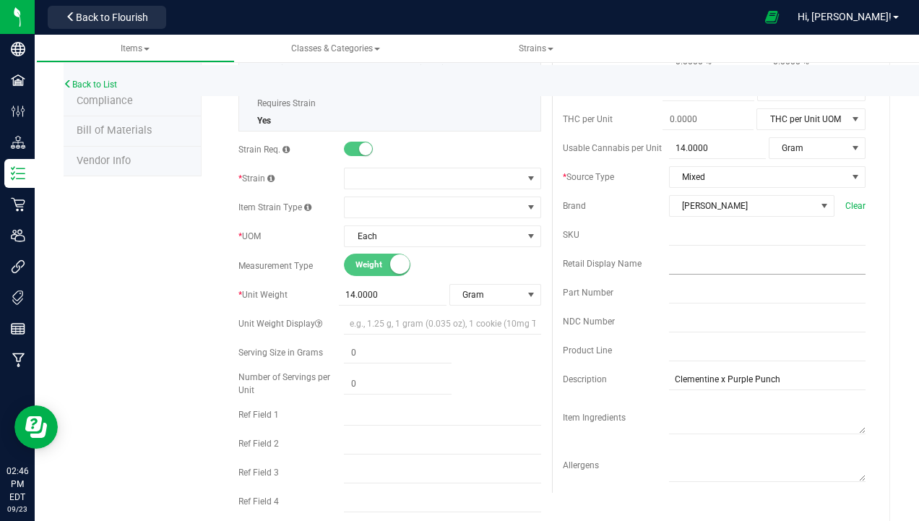
type input "Slater-Half-Mimosa X #13-14g-A"
click at [691, 259] on input "text" at bounding box center [767, 264] width 196 height 22
type input "Mimosa X #13 1g-A"
type input "0.0000"
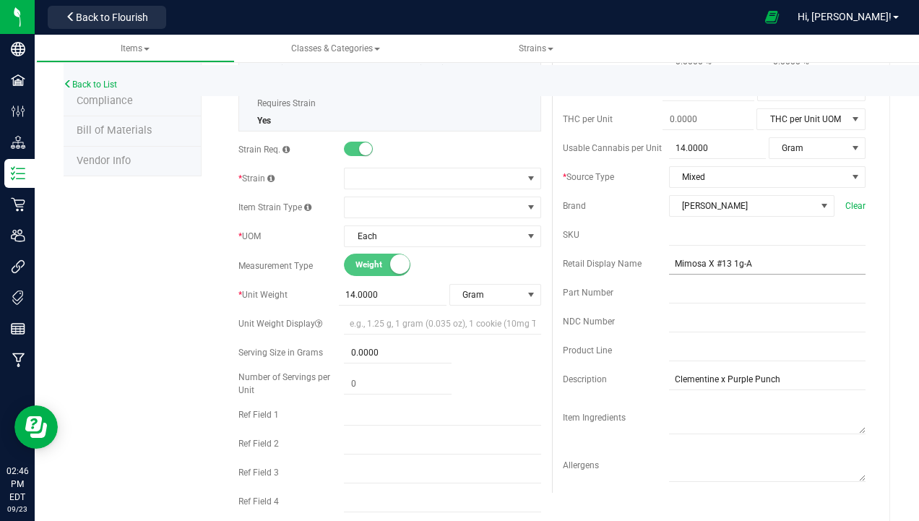
scroll to position [780, 0]
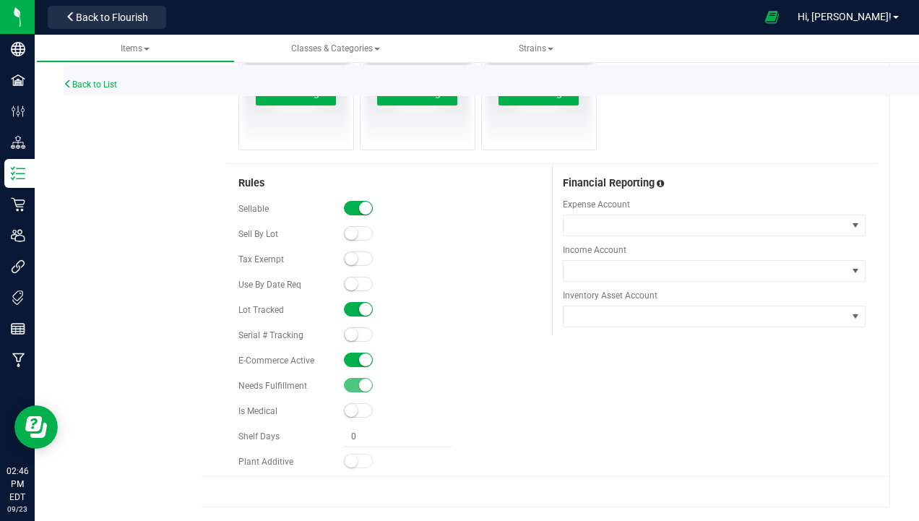
type input "0.0000"
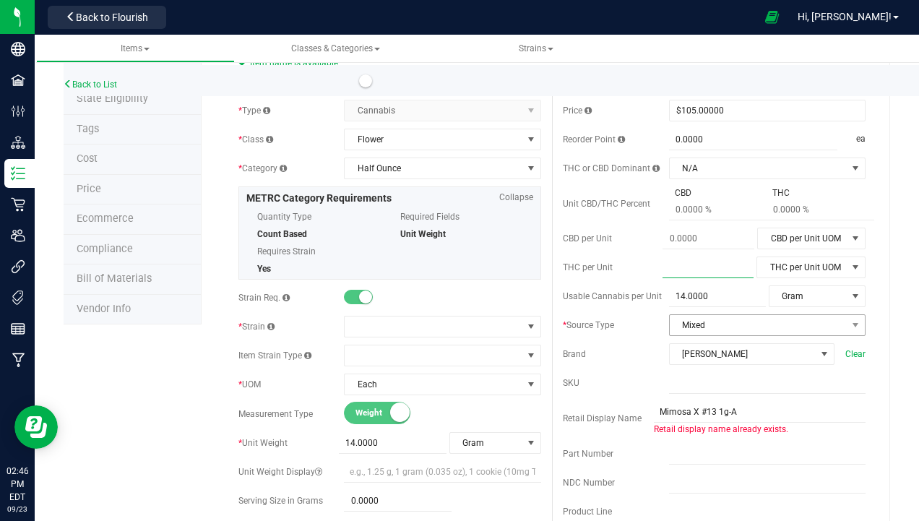
scroll to position [72, 0]
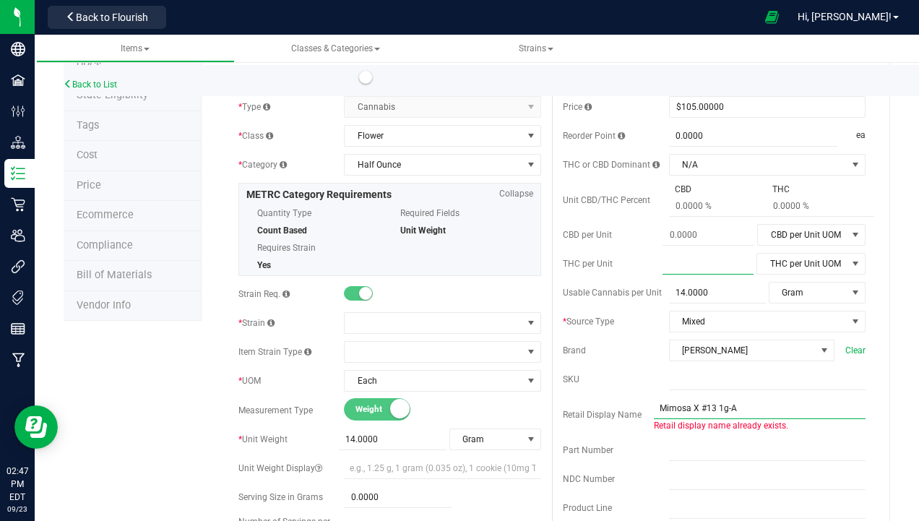
click at [717, 407] on input "Mimosa X #13 1g-A" at bounding box center [760, 408] width 212 height 22
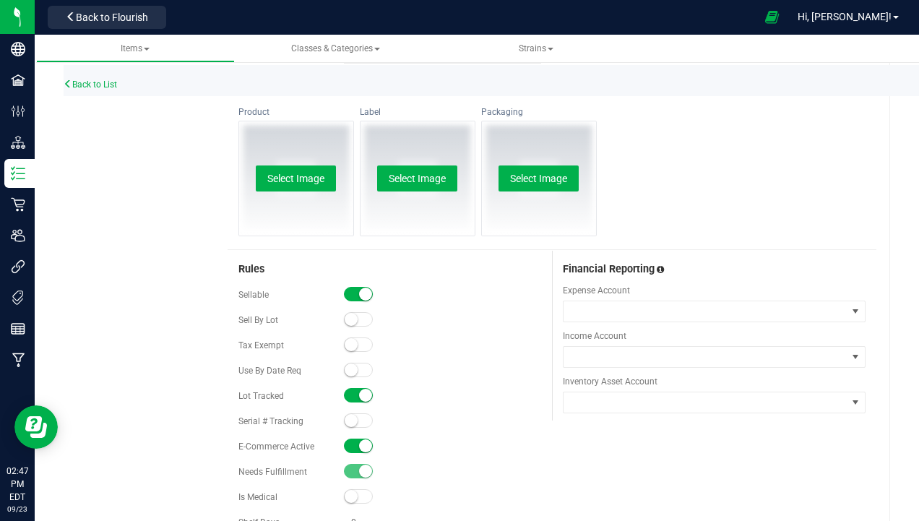
scroll to position [722, 0]
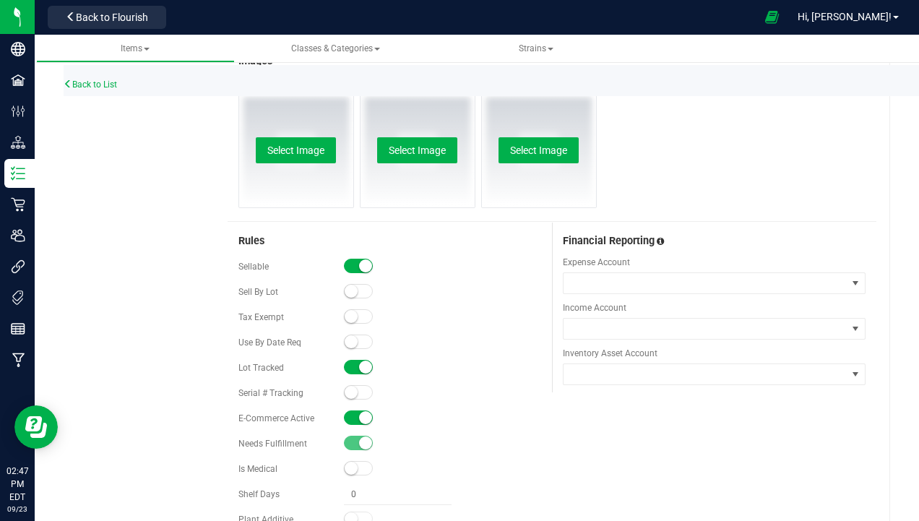
type input "Mimosa X #13 14g-A"
click at [361, 412] on small at bounding box center [365, 417] width 13 height 13
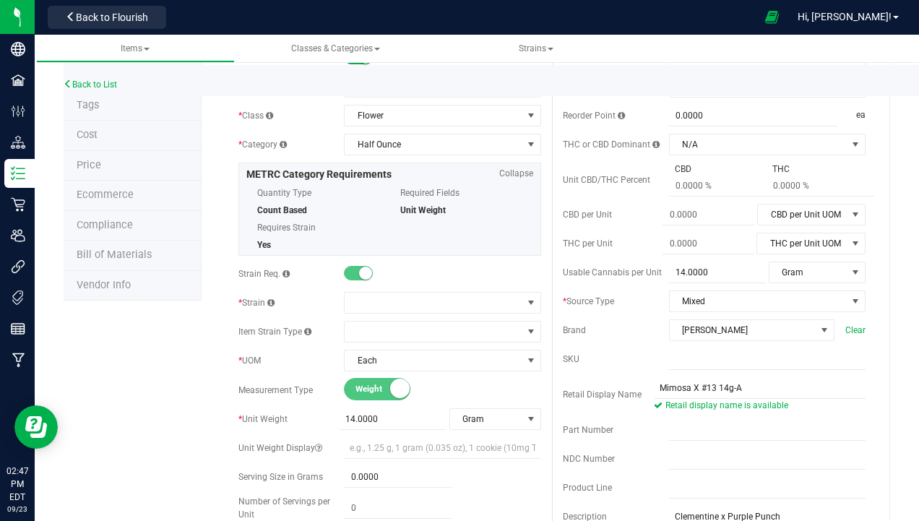
scroll to position [144, 0]
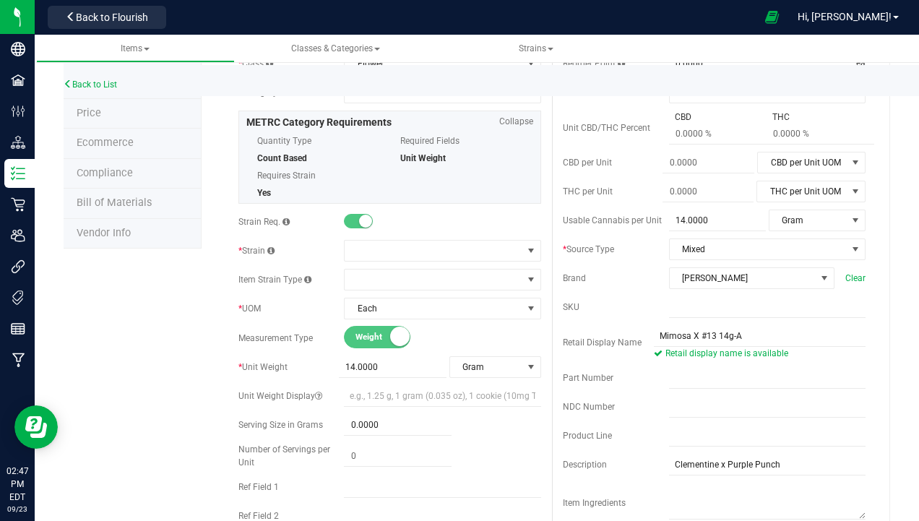
click at [384, 234] on div "Active * Type Cannabis Select type Cannabis Non-Inventory Raw Materials Supplie…" at bounding box center [390, 308] width 324 height 626
click at [384, 248] on span at bounding box center [433, 251] width 177 height 20
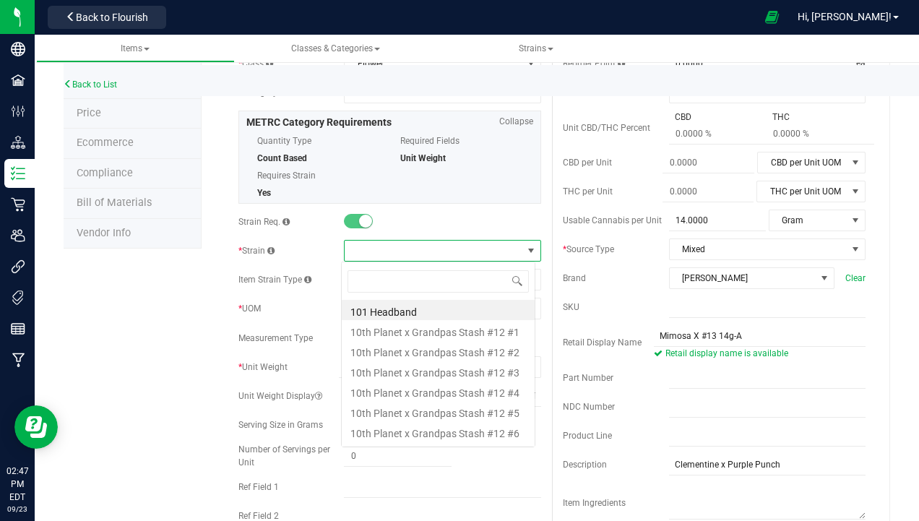
scroll to position [22, 194]
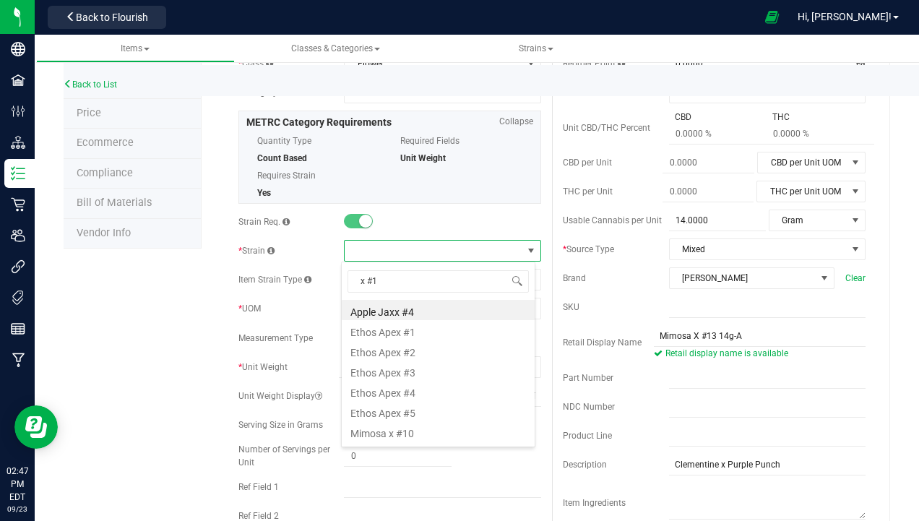
type input "x #13"
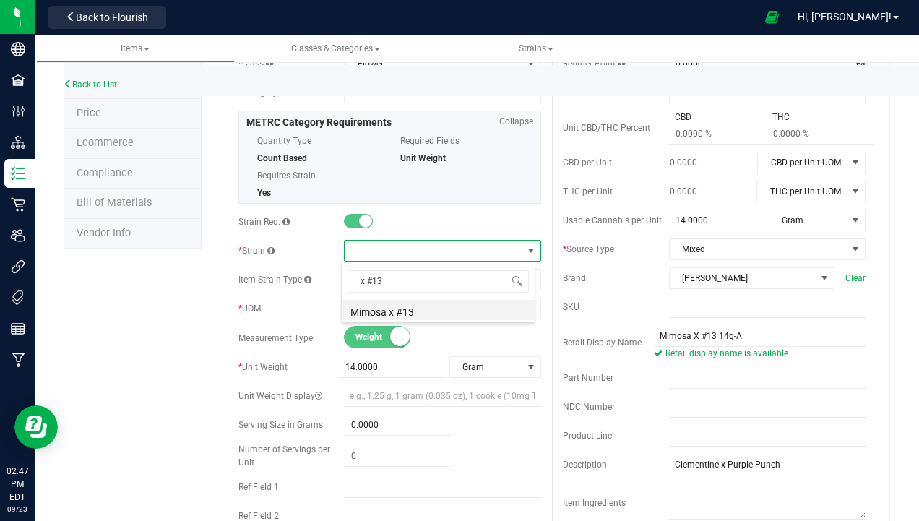
click at [423, 308] on li "Mimosa x #13" at bounding box center [438, 310] width 193 height 20
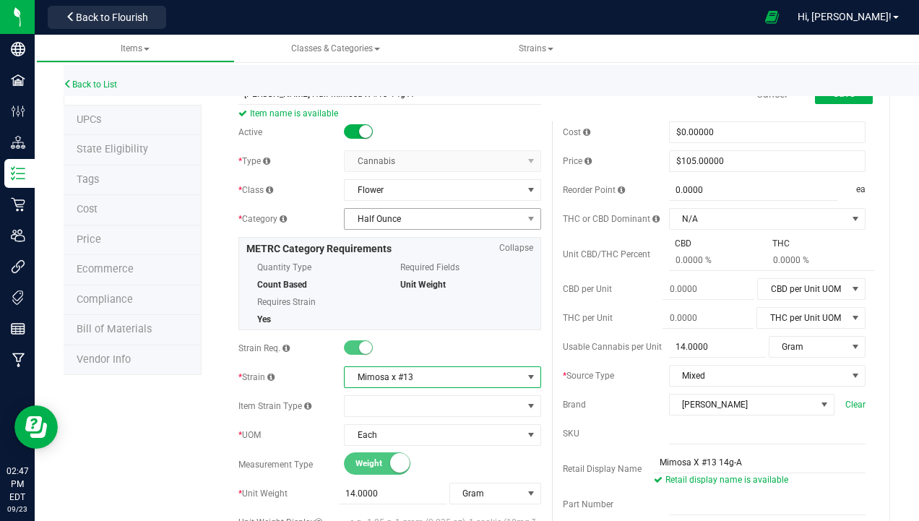
scroll to position [0, 0]
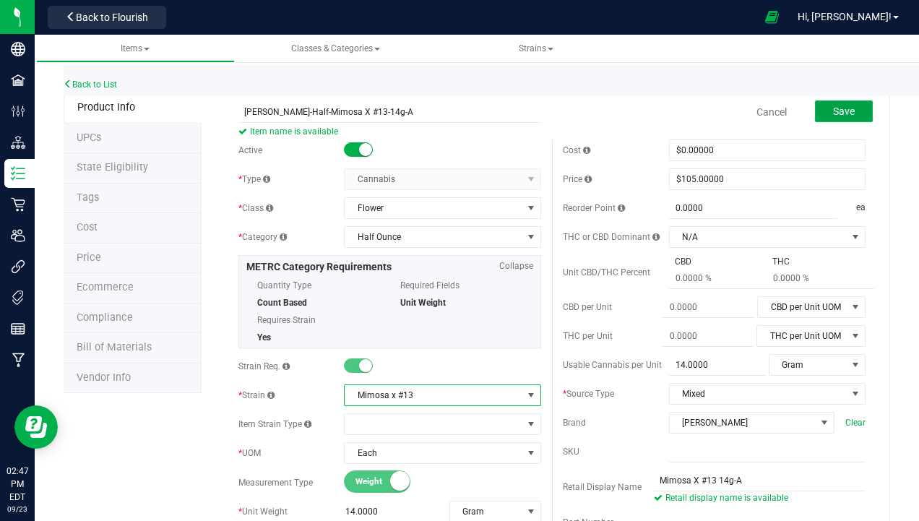
click at [833, 112] on span "Save" at bounding box center [844, 111] width 22 height 12
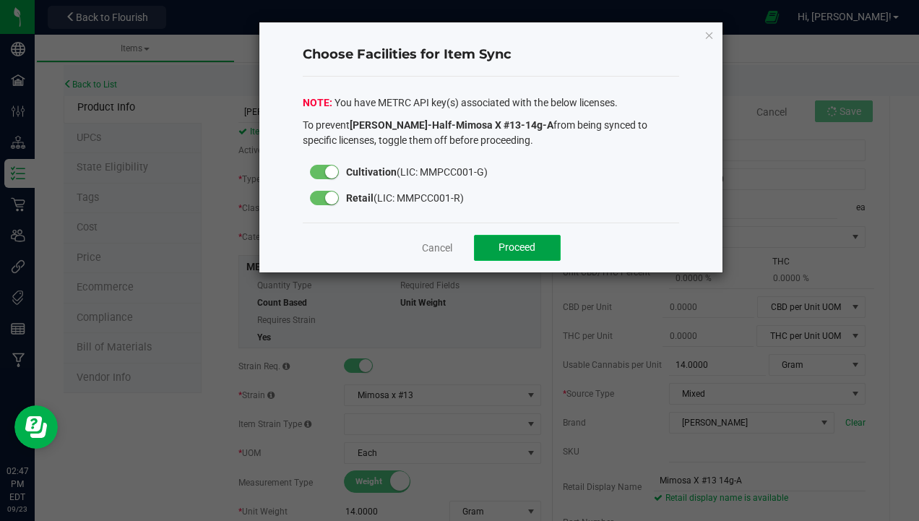
click at [509, 245] on span "Proceed" at bounding box center [516, 247] width 37 height 12
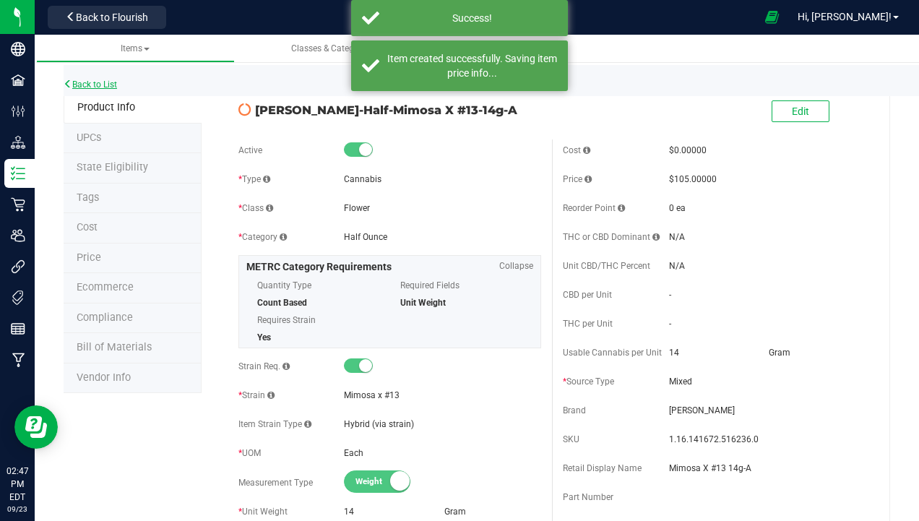
click at [85, 86] on link "Back to List" at bounding box center [90, 84] width 53 height 10
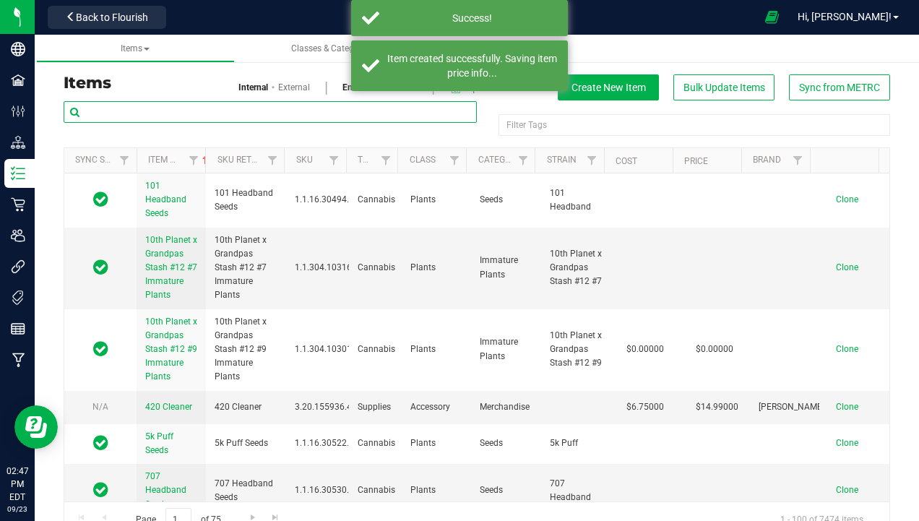
click at [147, 113] on input "text" at bounding box center [270, 112] width 413 height 22
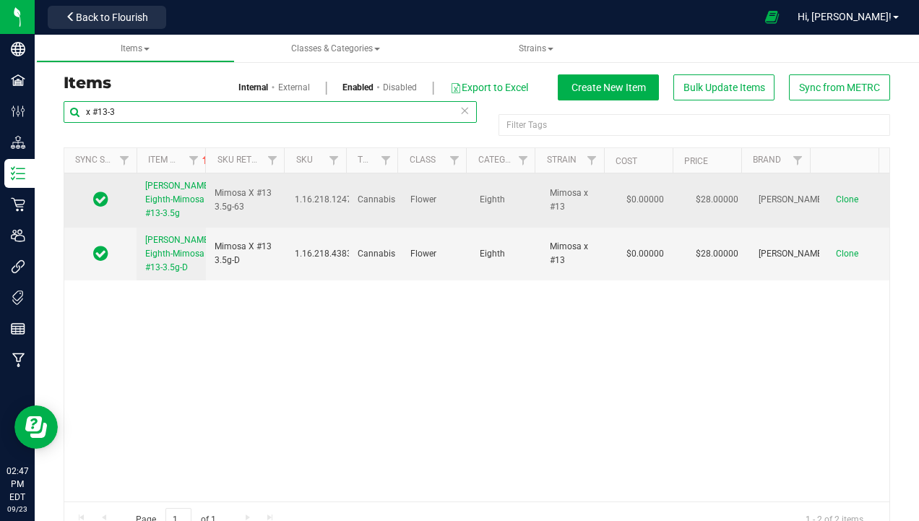
type input "x #13-3"
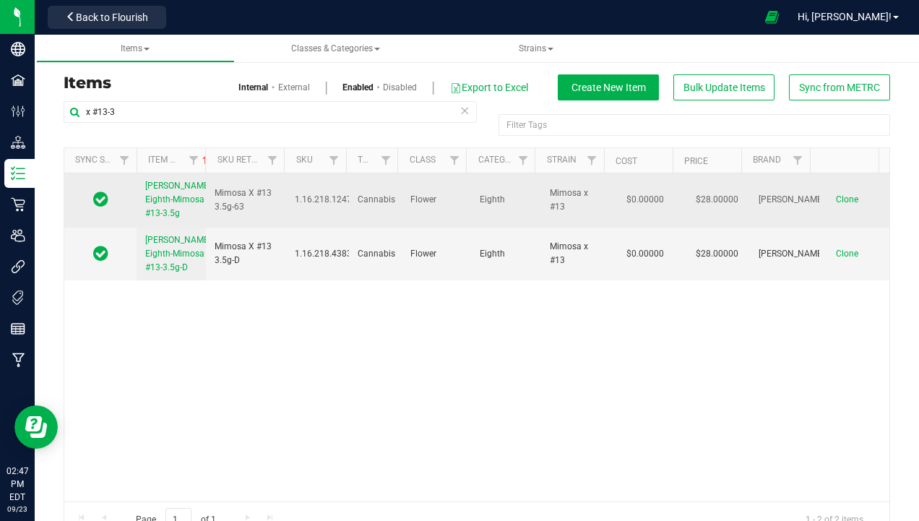
drag, startPoint x: 137, startPoint y: 184, endPoint x: 202, endPoint y: 230, distance: 78.8
click at [202, 228] on td "Slater-Eighth-Mimosa X #13-3.5g" at bounding box center [171, 200] width 69 height 54
copy span "Slater-Eighth-Mimosa X #13-3.5g"
click at [836, 204] on span "Clone" at bounding box center [847, 199] width 22 height 10
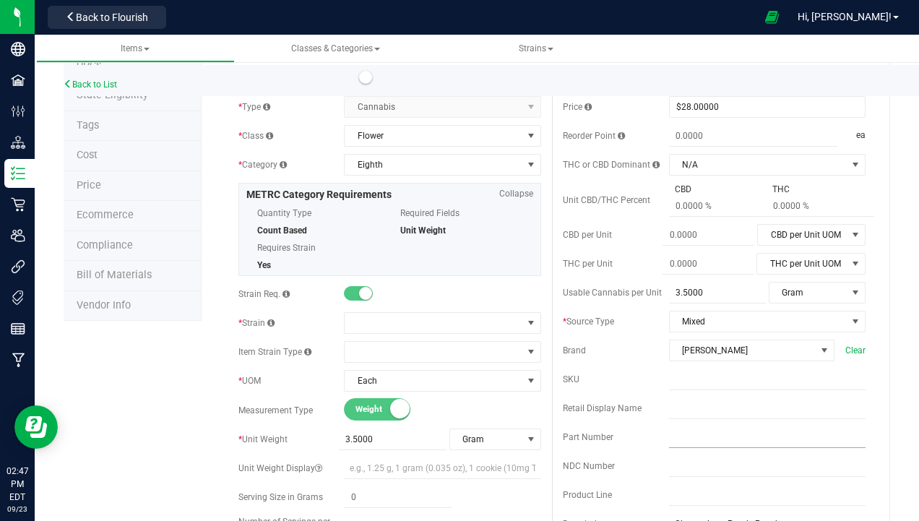
scroll to position [144, 0]
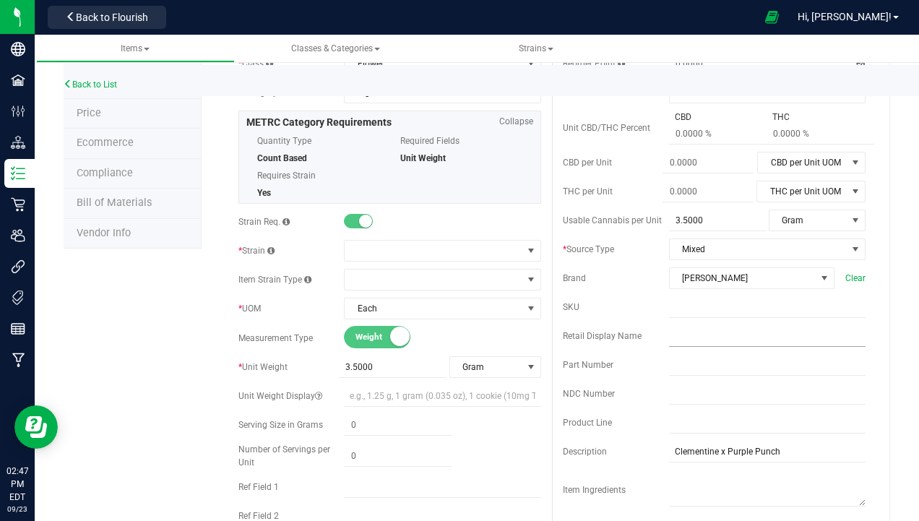
type input "Slater-Eighth-Mimosa X #13-3.5g-A"
click at [709, 335] on input "text" at bounding box center [767, 336] width 196 height 22
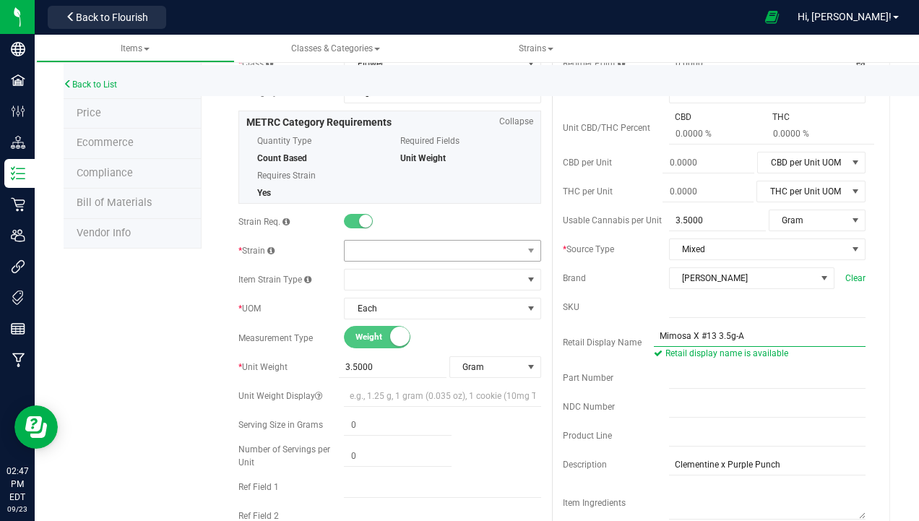
type input "Mimosa X #13 3.5g-A"
click at [363, 257] on span at bounding box center [433, 251] width 177 height 20
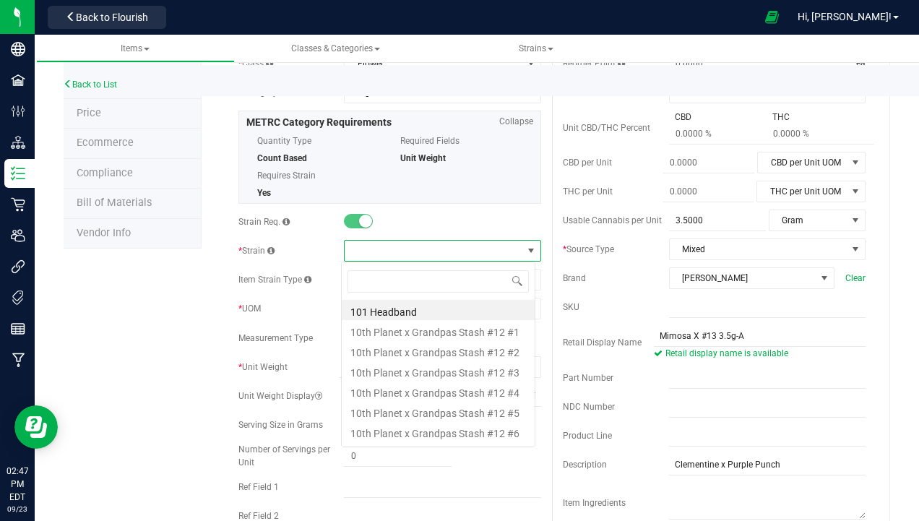
scroll to position [22, 194]
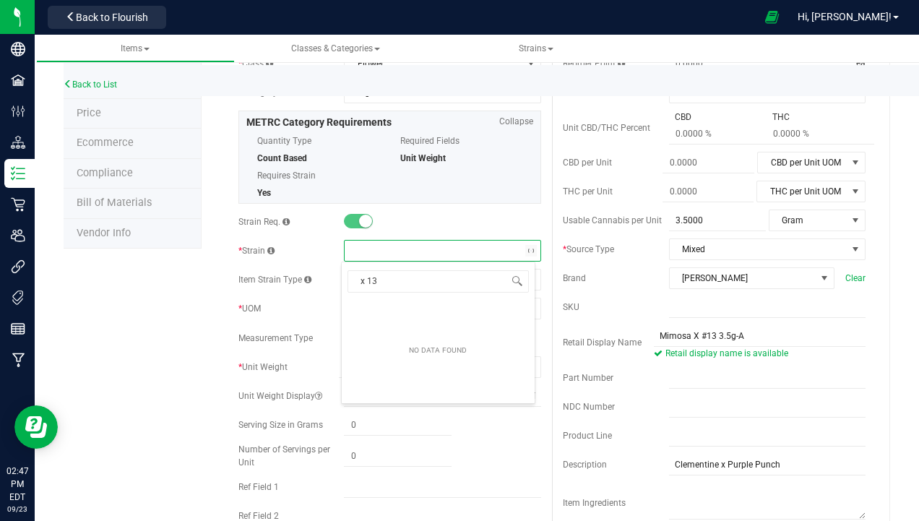
type input "x #13"
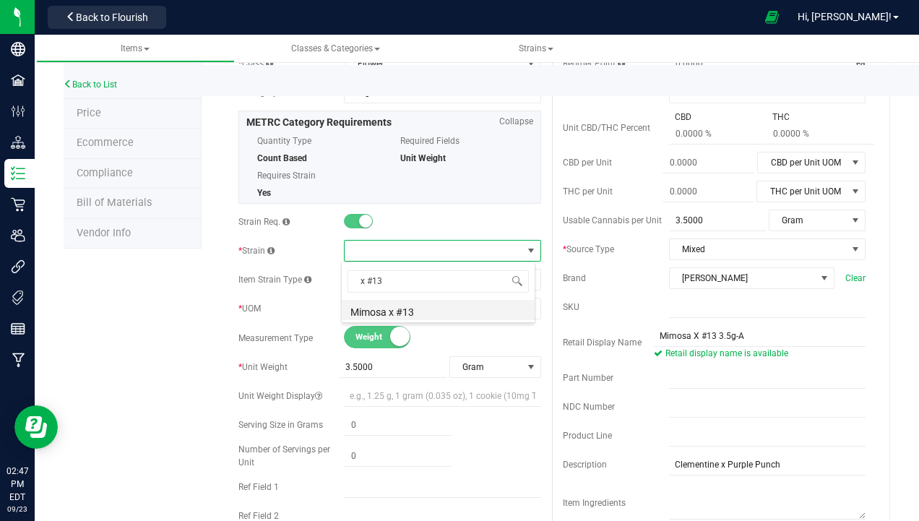
click at [437, 303] on li "Mimosa x #13" at bounding box center [438, 310] width 193 height 20
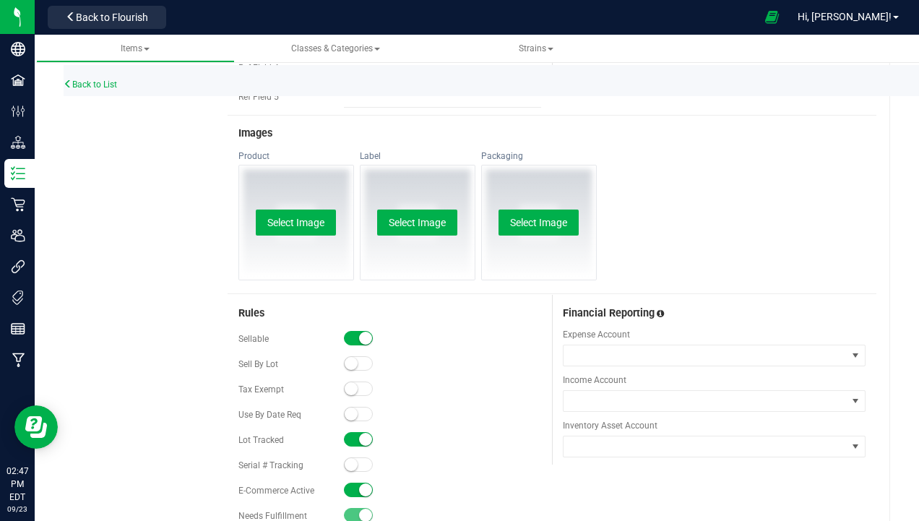
scroll to position [722, 0]
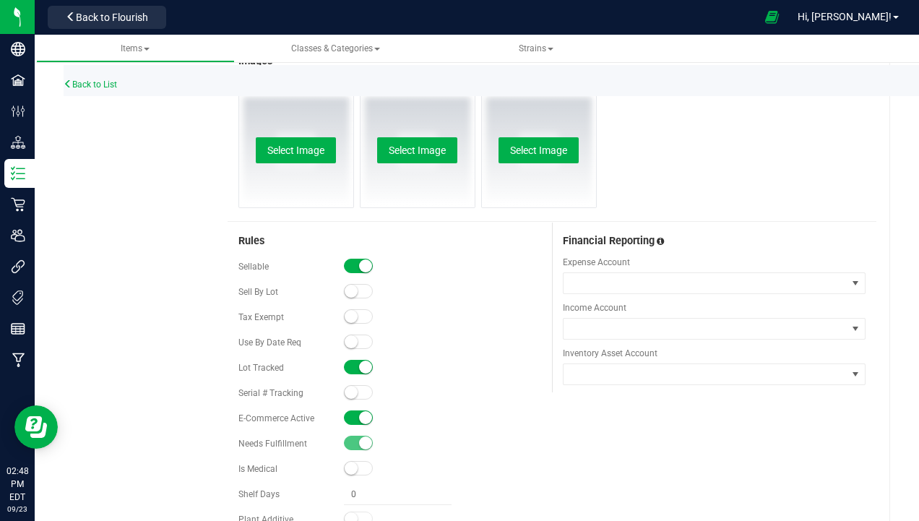
click at [352, 413] on span at bounding box center [358, 417] width 29 height 14
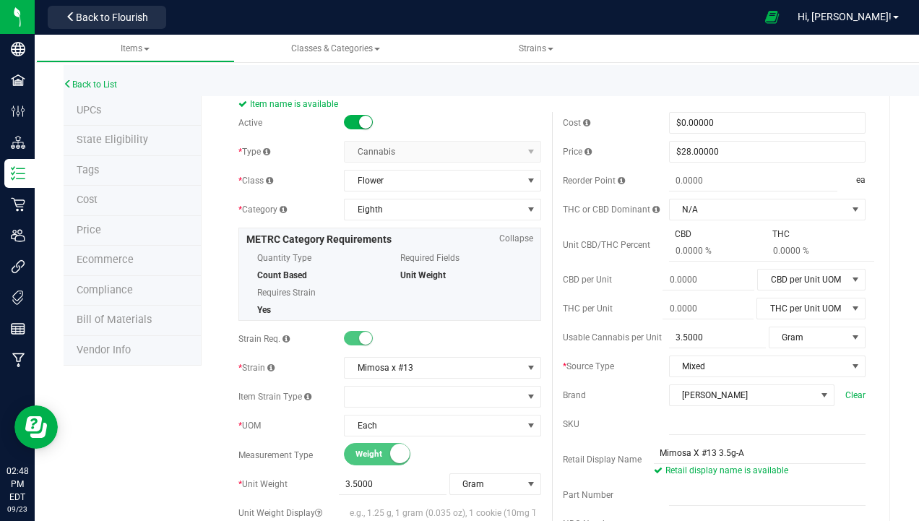
scroll to position [0, 0]
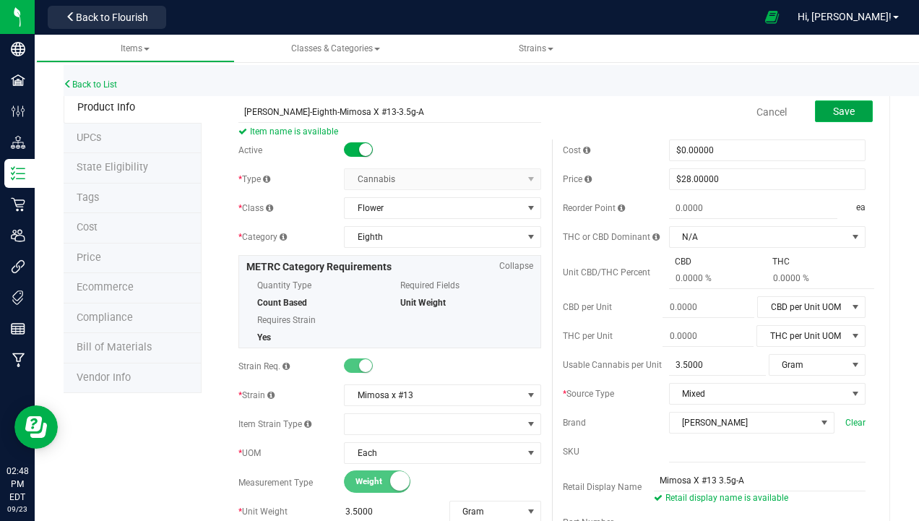
click at [834, 115] on span "Save" at bounding box center [844, 111] width 22 height 12
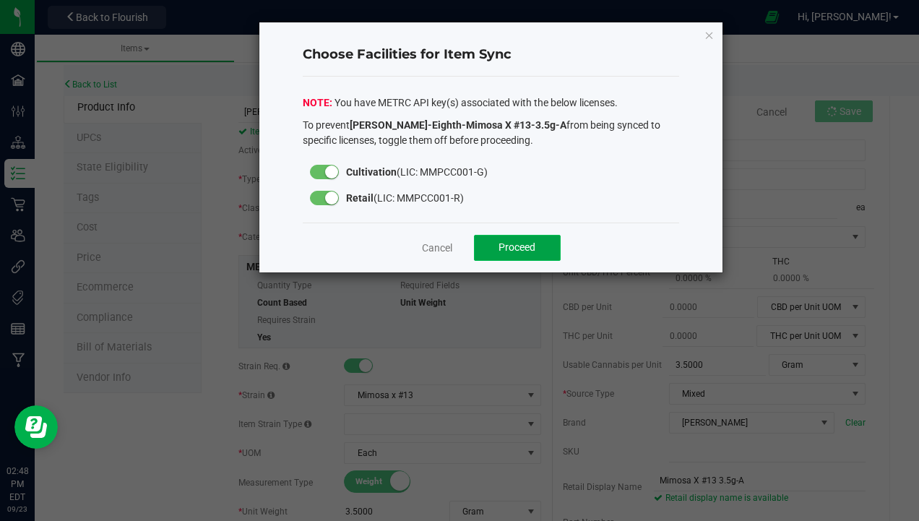
click at [501, 243] on span "Proceed" at bounding box center [516, 247] width 37 height 12
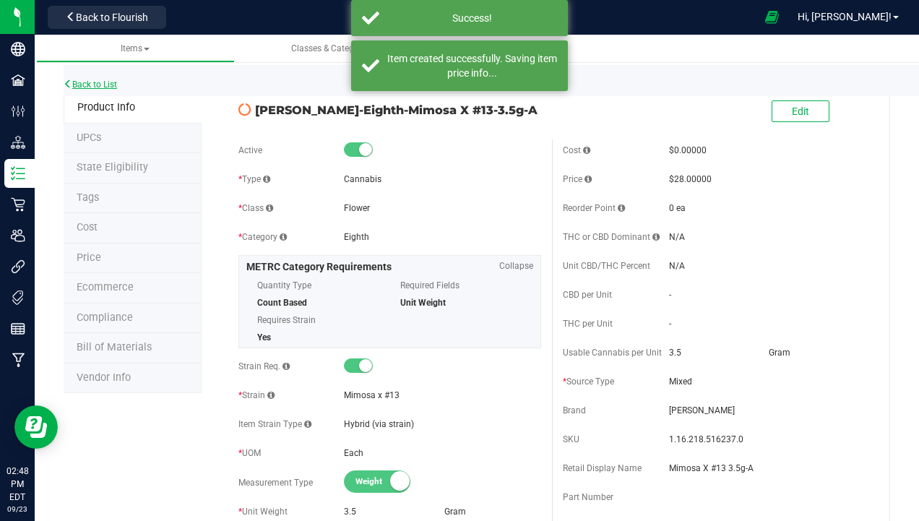
click at [108, 81] on link "Back to List" at bounding box center [90, 84] width 53 height 10
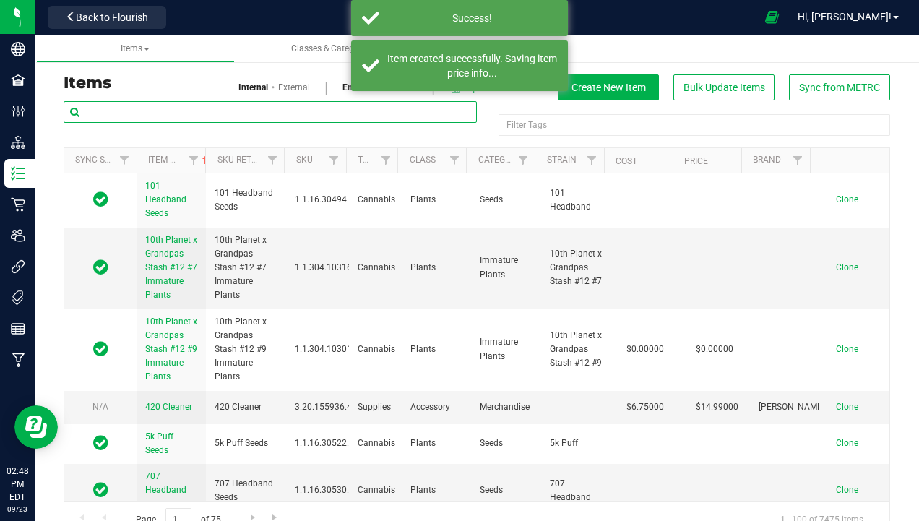
click at [152, 111] on input "text" at bounding box center [270, 112] width 413 height 22
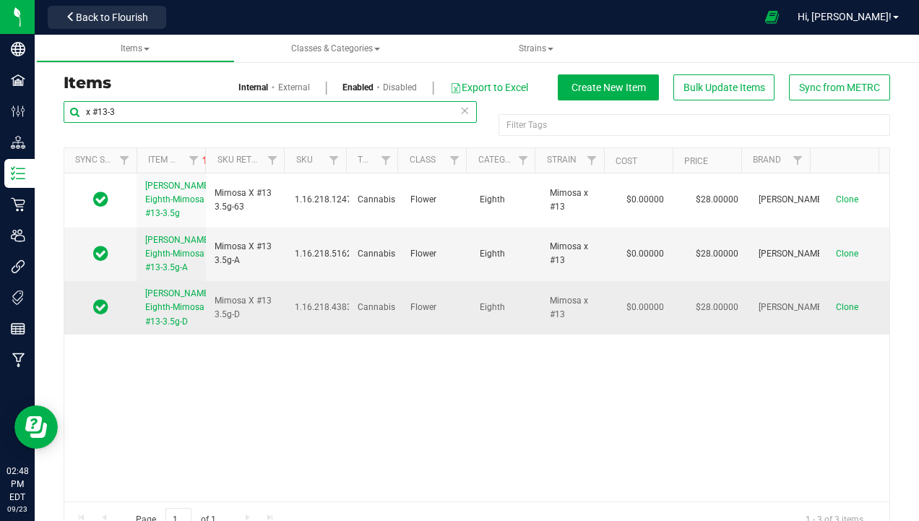
type input "x #13-3"
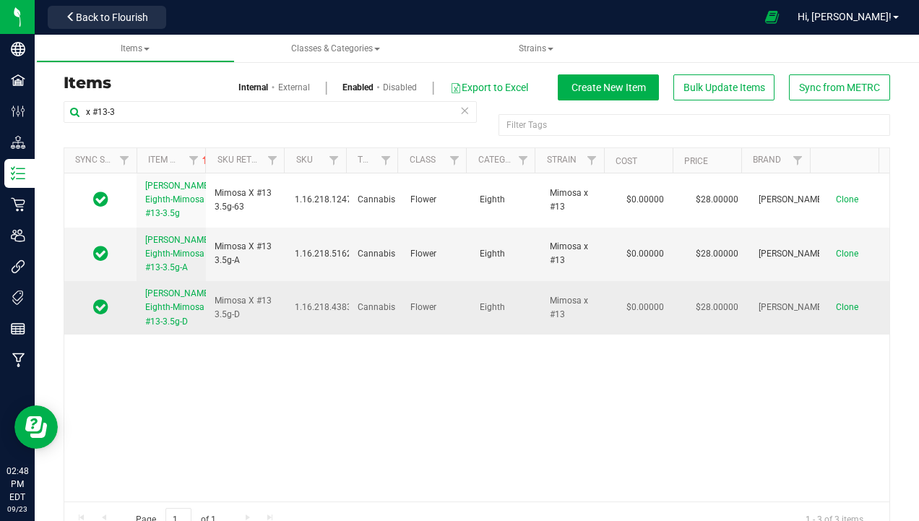
drag, startPoint x: 139, startPoint y: 327, endPoint x: 188, endPoint y: 376, distance: 69.0
click at [188, 334] on td "Slater-Eighth-Mimosa X #13-3.5g-D" at bounding box center [171, 307] width 69 height 53
copy span "Slater-Eighth-Mimosa X #13-3.5g-D"
click at [836, 312] on span "Clone" at bounding box center [847, 307] width 22 height 10
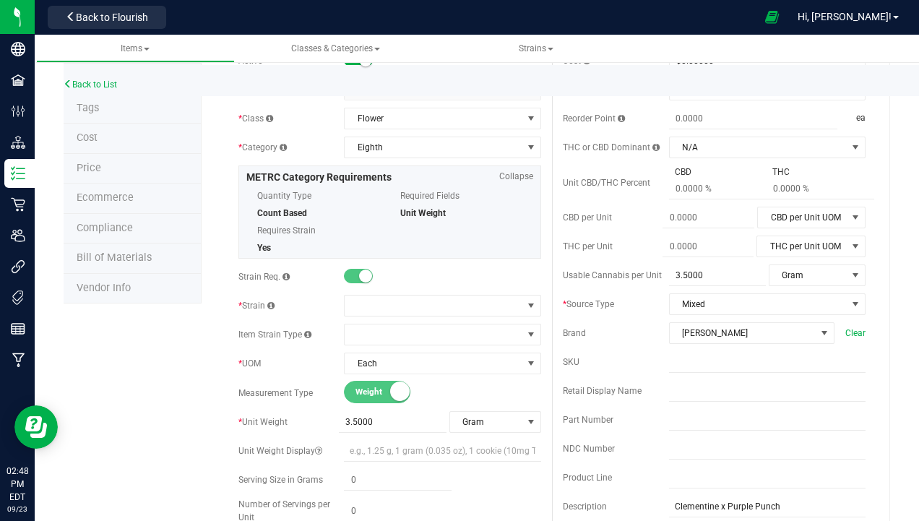
scroll to position [217, 0]
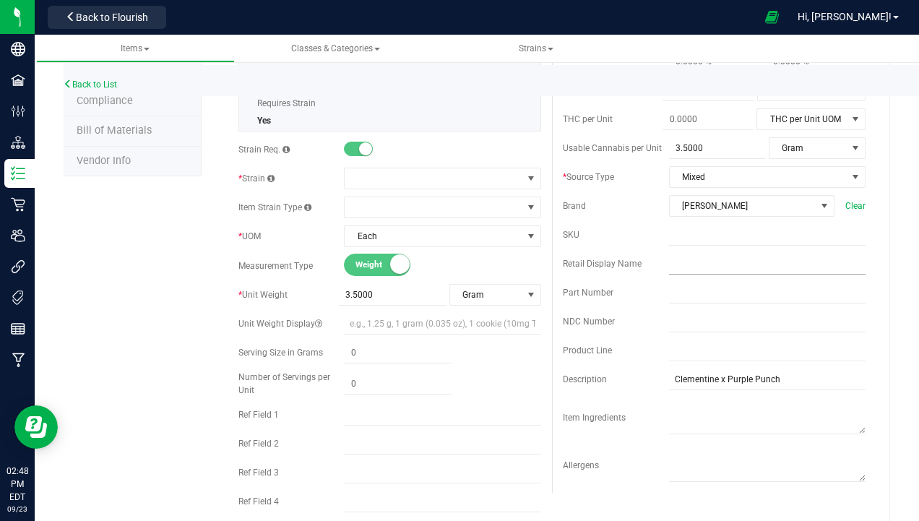
type input "Slater-Eighth-Mimosa X #13-3.5g-D-A"
click at [675, 262] on input "text" at bounding box center [767, 264] width 196 height 22
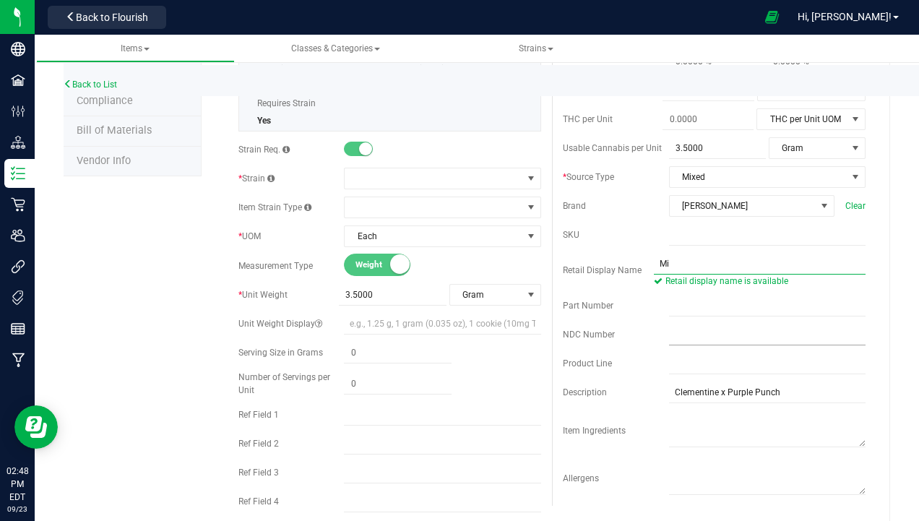
type input "M"
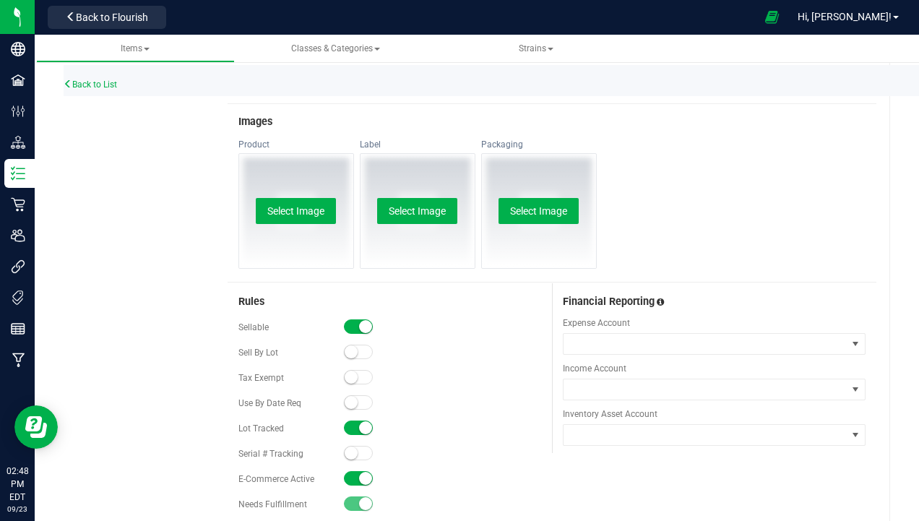
scroll to position [722, 0]
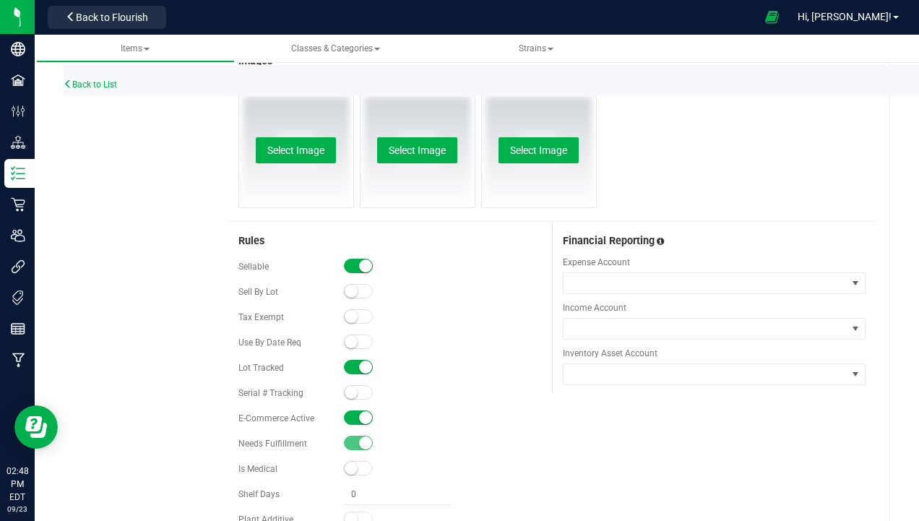
type input "Mimosa X #13 3.5g-D-A"
click at [364, 415] on small at bounding box center [365, 417] width 13 height 13
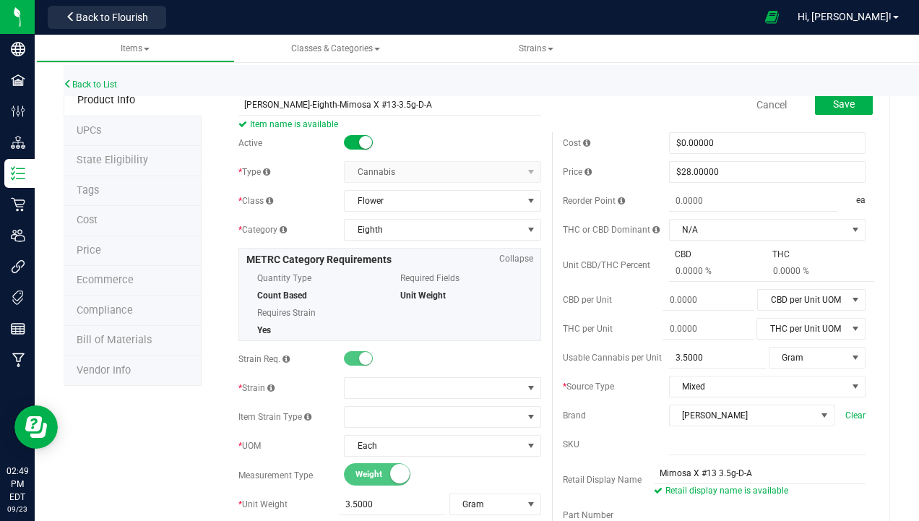
scroll to position [0, 0]
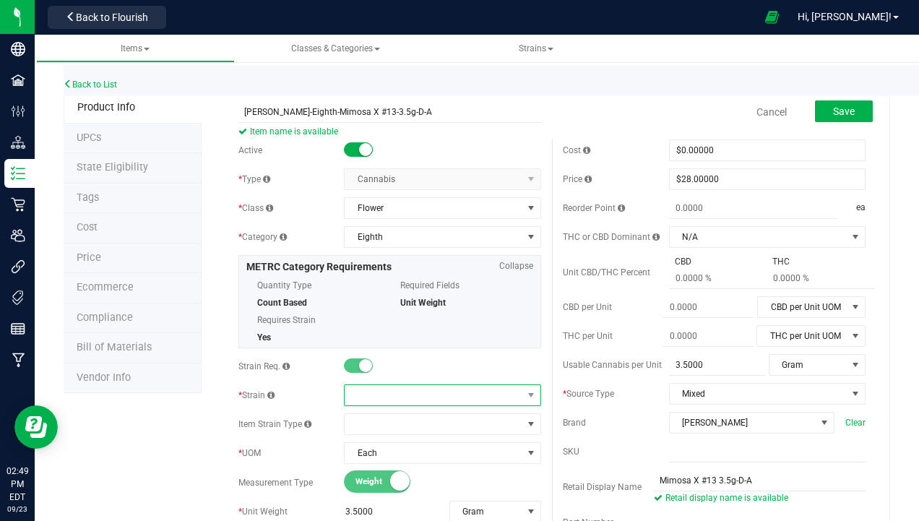
click at [363, 393] on span at bounding box center [433, 395] width 177 height 20
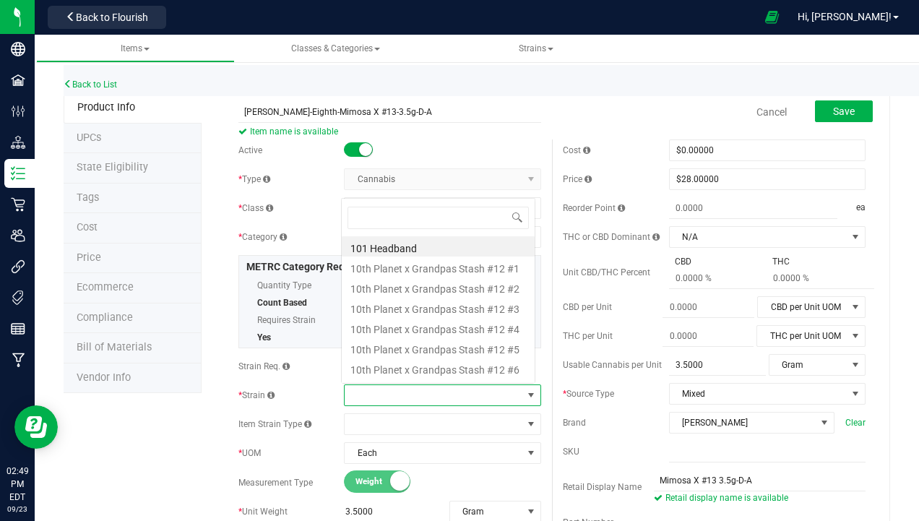
scroll to position [22, 191]
type input "x #13"
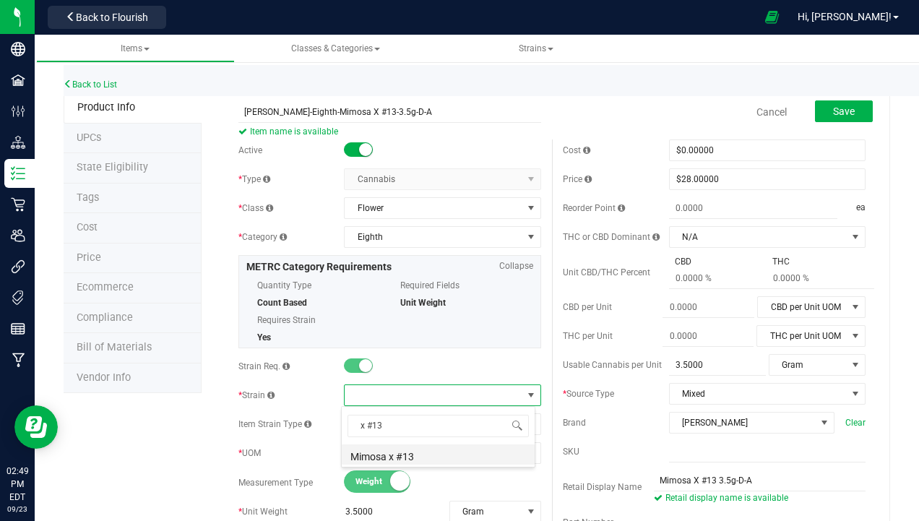
click at [415, 456] on li "Mimosa x #13" at bounding box center [438, 454] width 193 height 20
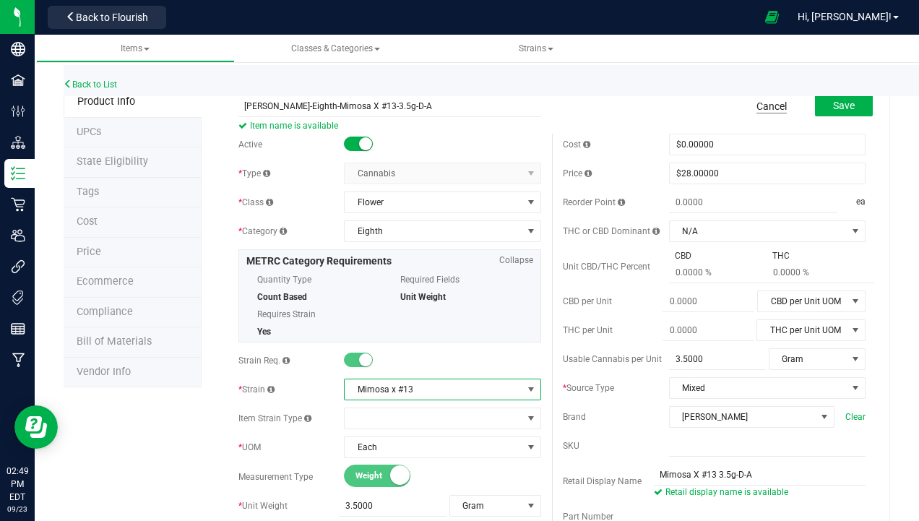
scroll to position [0, 0]
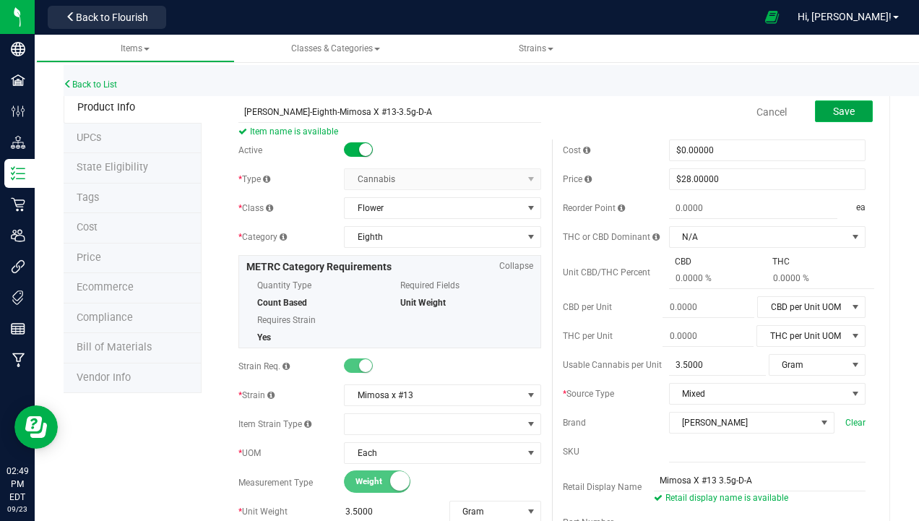
click at [837, 113] on span "Save" at bounding box center [844, 111] width 22 height 12
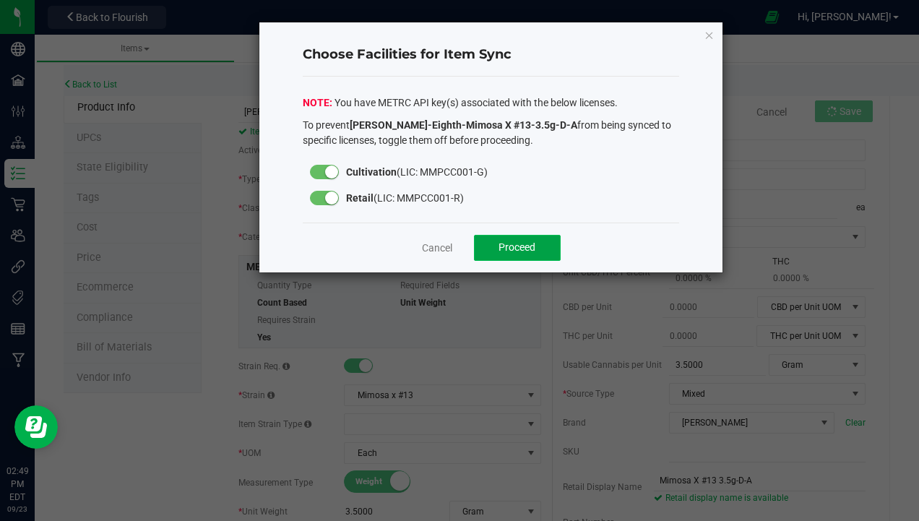
click at [508, 245] on span "Proceed" at bounding box center [516, 247] width 37 height 12
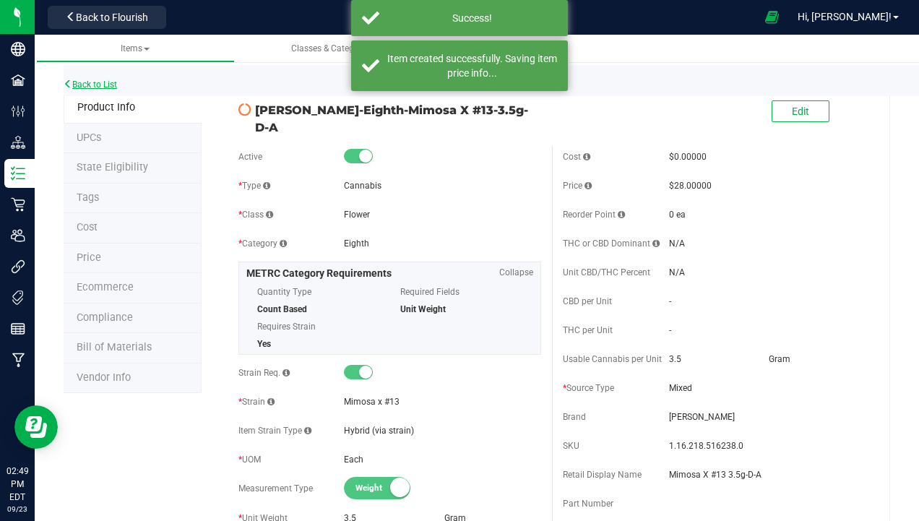
click at [113, 81] on link "Back to List" at bounding box center [90, 84] width 53 height 10
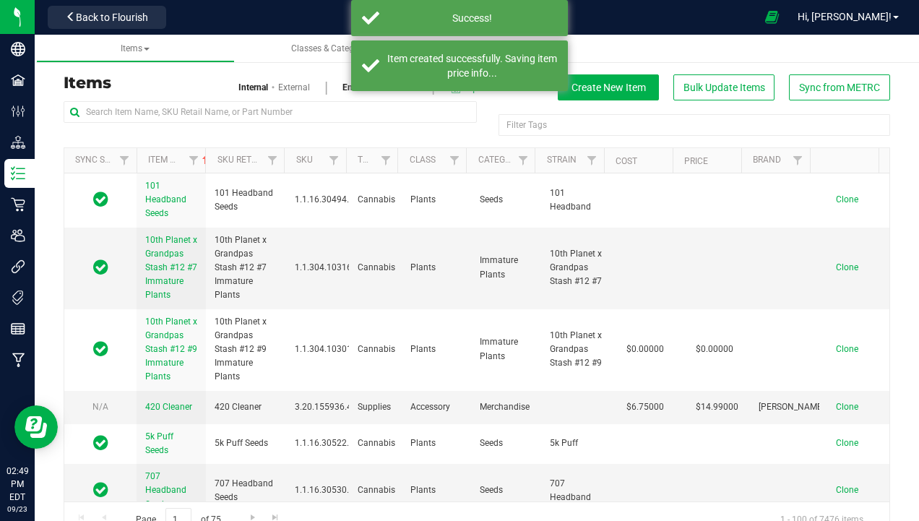
click at [178, 124] on div at bounding box center [270, 117] width 413 height 33
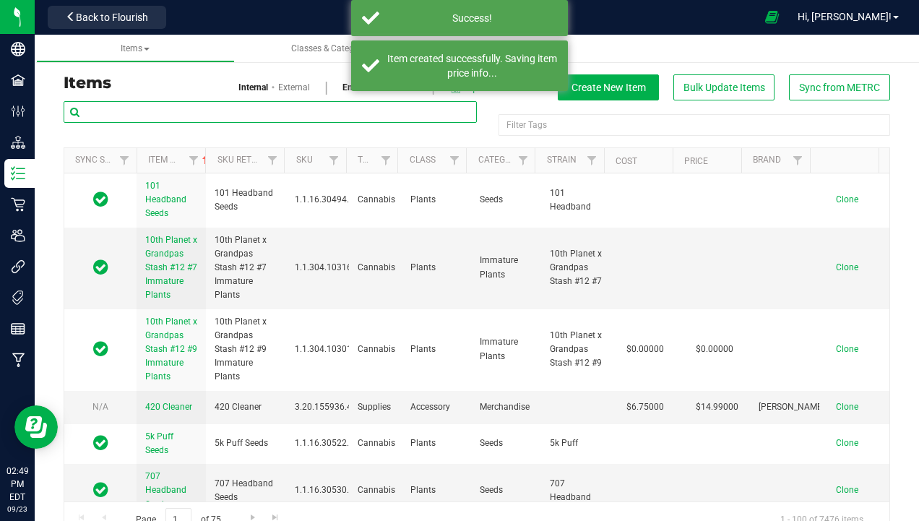
click at [179, 118] on input "text" at bounding box center [270, 112] width 413 height 22
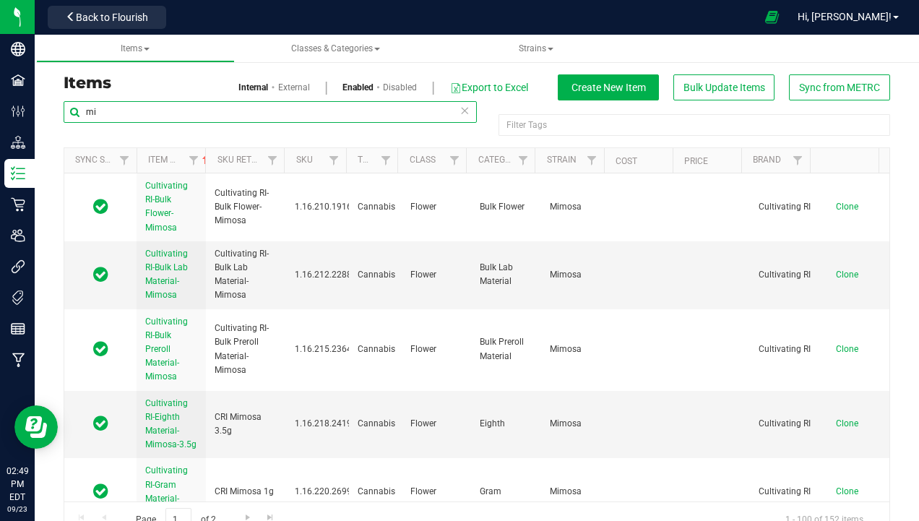
type input "m"
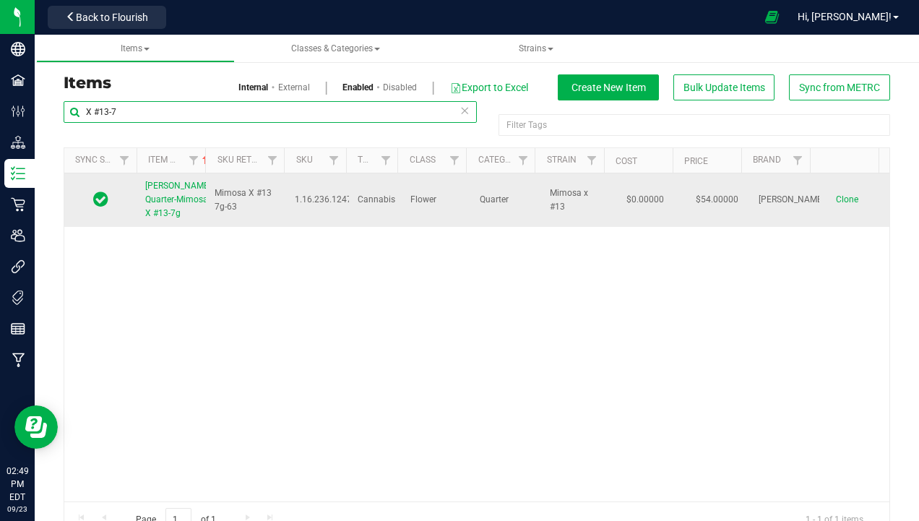
type input "X #13-7"
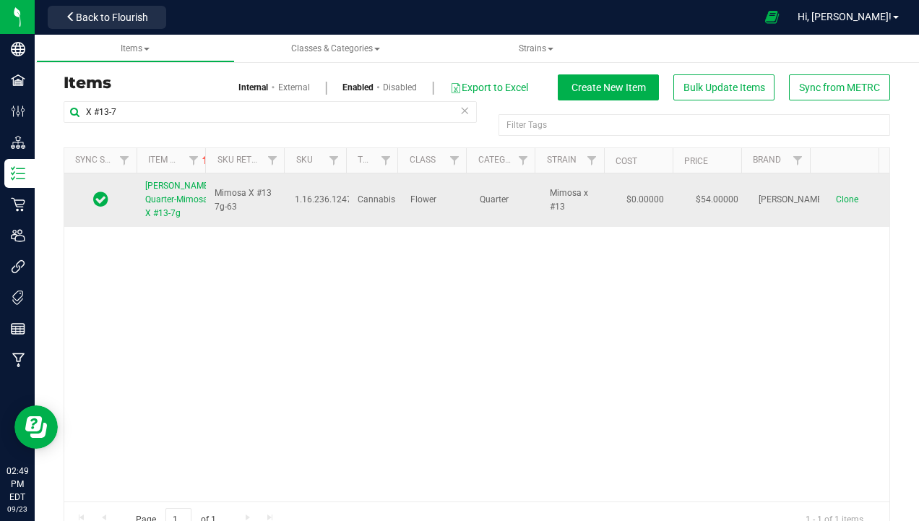
drag, startPoint x: 143, startPoint y: 182, endPoint x: 191, endPoint y: 233, distance: 70.0
click at [191, 227] on td "Slater-Quarter-Mimosa X #13-7g" at bounding box center [171, 199] width 69 height 53
copy span "Slater-Quarter-Mimosa X #13-7g"
click at [836, 204] on span "Clone" at bounding box center [847, 199] width 22 height 10
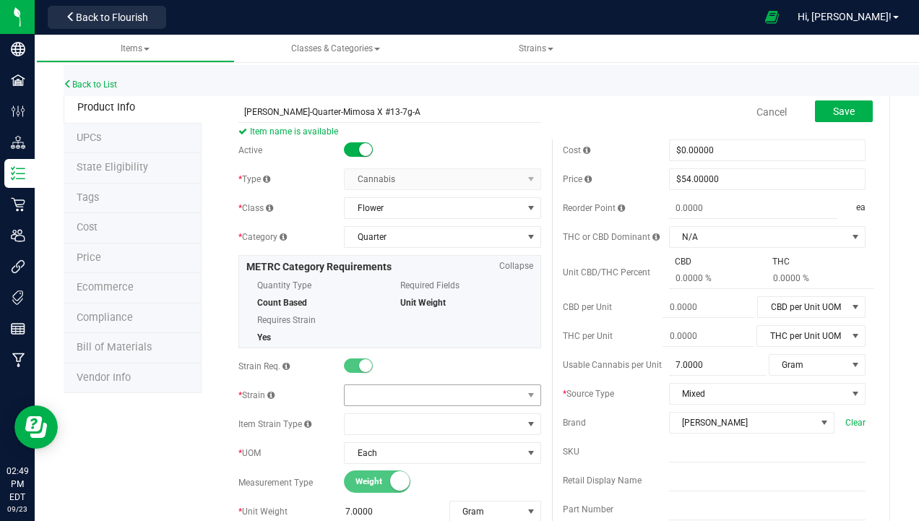
type input "Slater-Quarter-Mimosa X #13-7g-A"
click at [395, 394] on span at bounding box center [433, 395] width 177 height 20
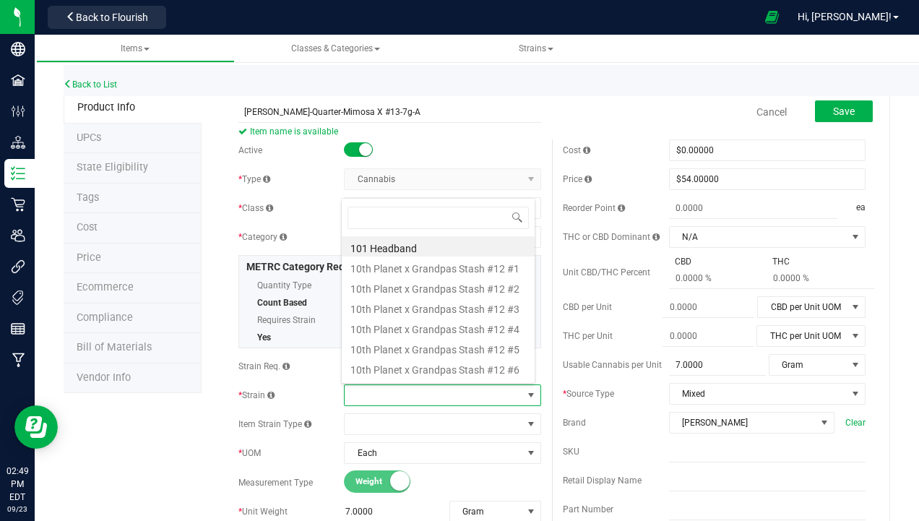
scroll to position [22, 191]
type input "x #13"
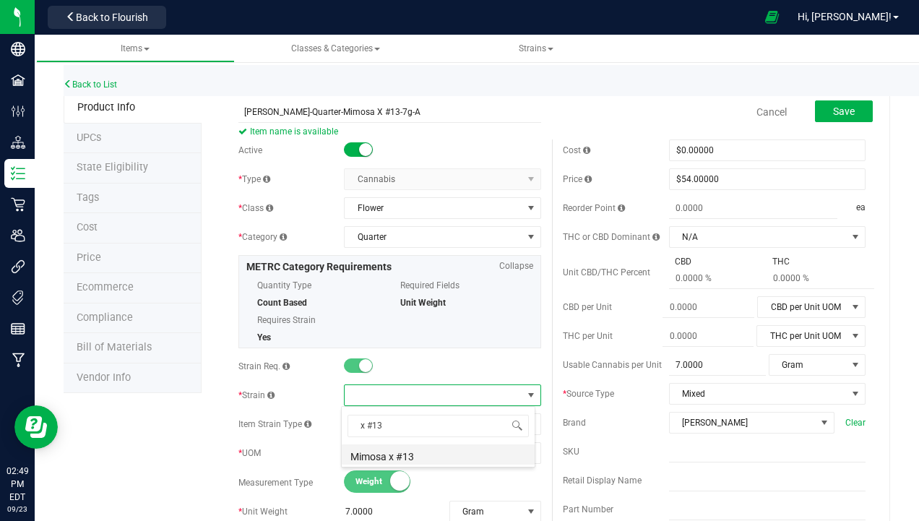
click at [423, 457] on li "Mimosa x #13" at bounding box center [438, 454] width 193 height 20
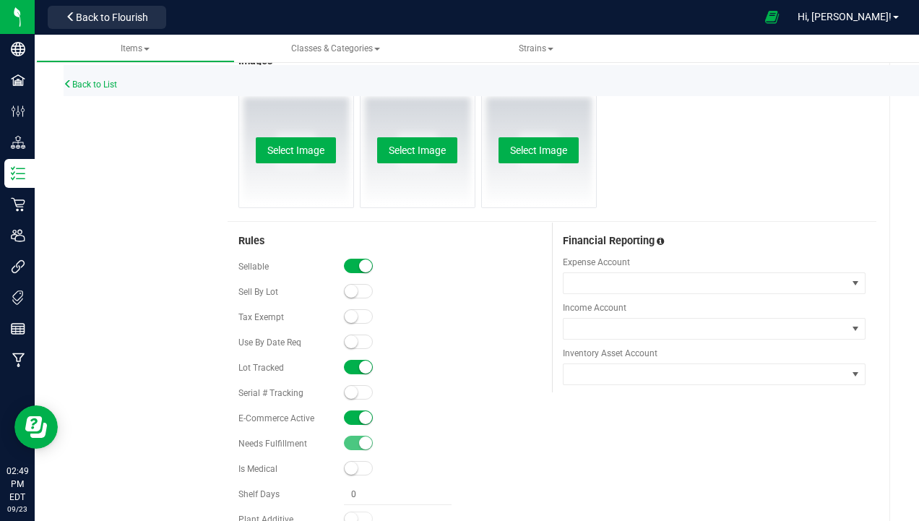
click at [359, 415] on small at bounding box center [365, 417] width 13 height 13
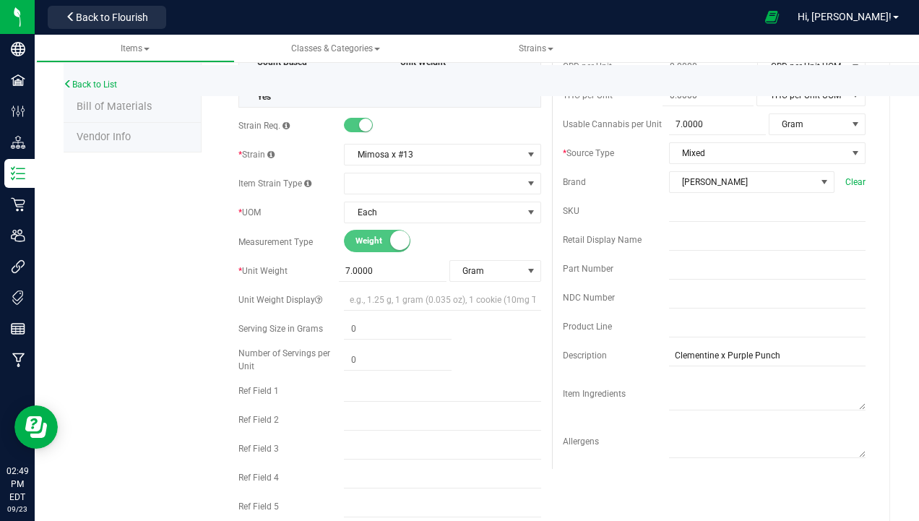
scroll to position [217, 0]
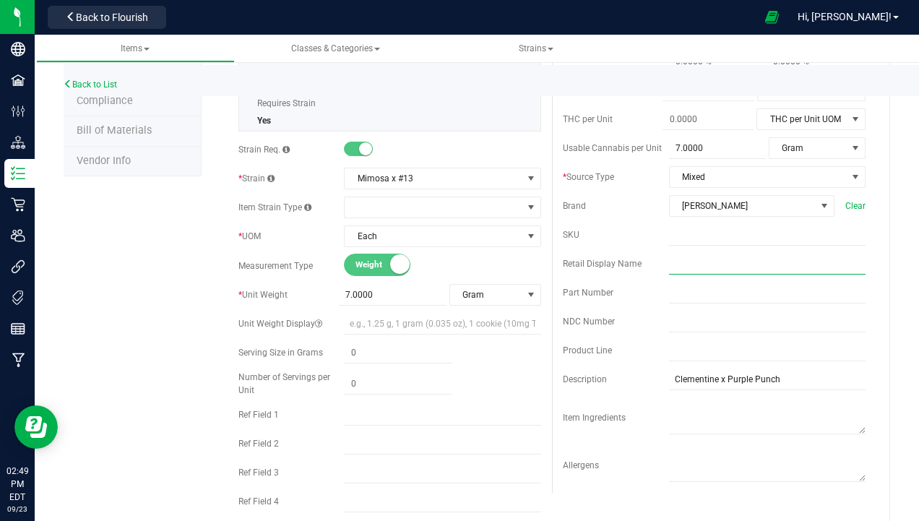
click at [672, 259] on input "text" at bounding box center [767, 264] width 196 height 22
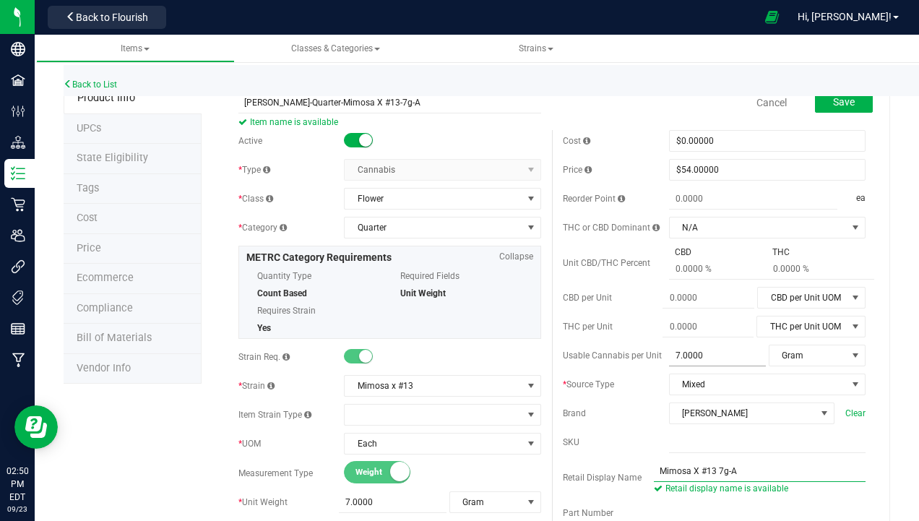
scroll to position [0, 0]
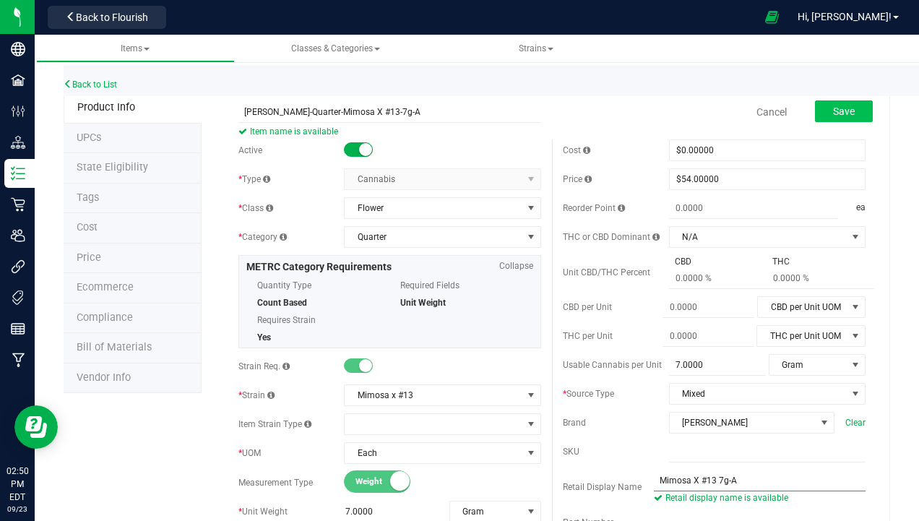
type input "Mimosa X #13 7g-A"
click at [839, 110] on span "Save" at bounding box center [844, 111] width 22 height 12
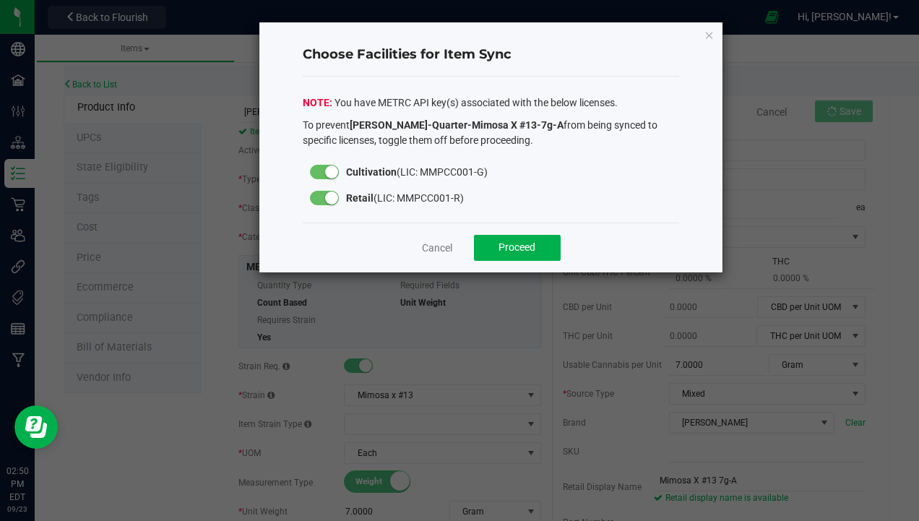
click at [545, 233] on div "Cancel Proceed" at bounding box center [491, 247] width 377 height 50
click at [537, 235] on button "Proceed" at bounding box center [517, 248] width 87 height 26
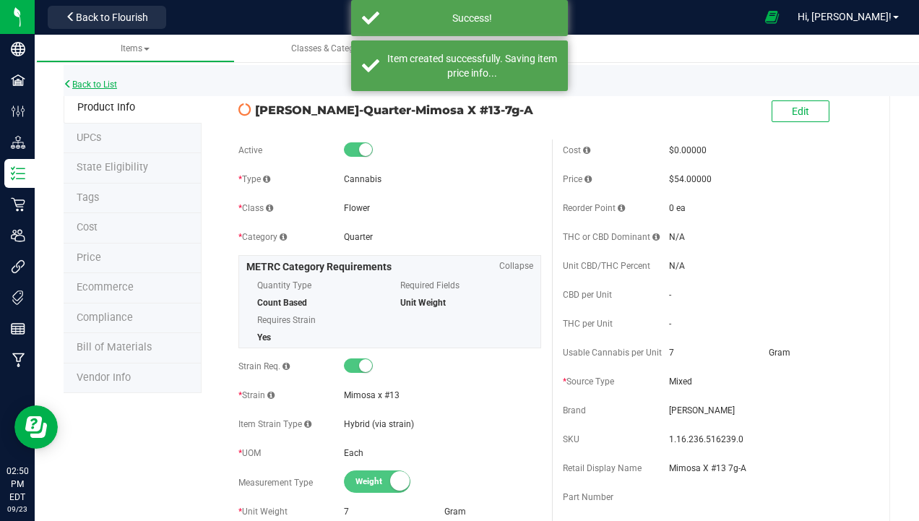
click at [112, 85] on link "Back to List" at bounding box center [90, 84] width 53 height 10
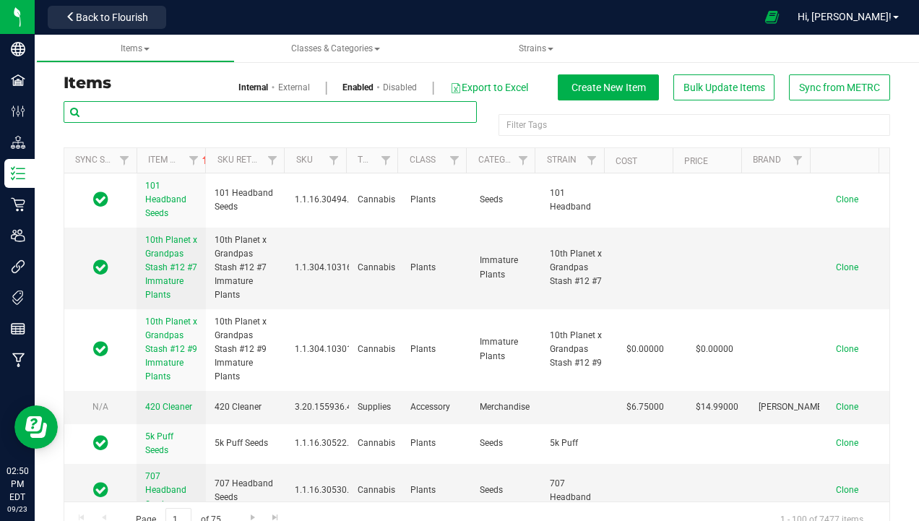
click at [204, 116] on input "text" at bounding box center [270, 112] width 413 height 22
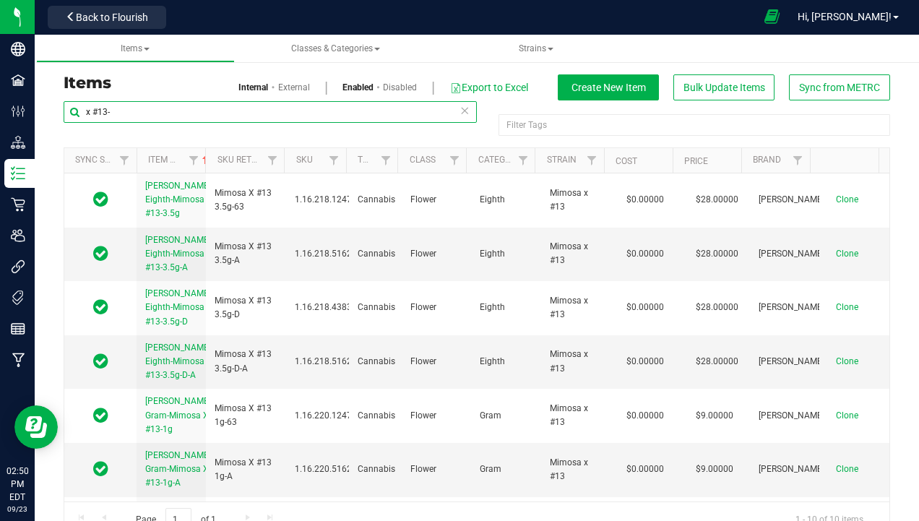
type input "x #13-"
